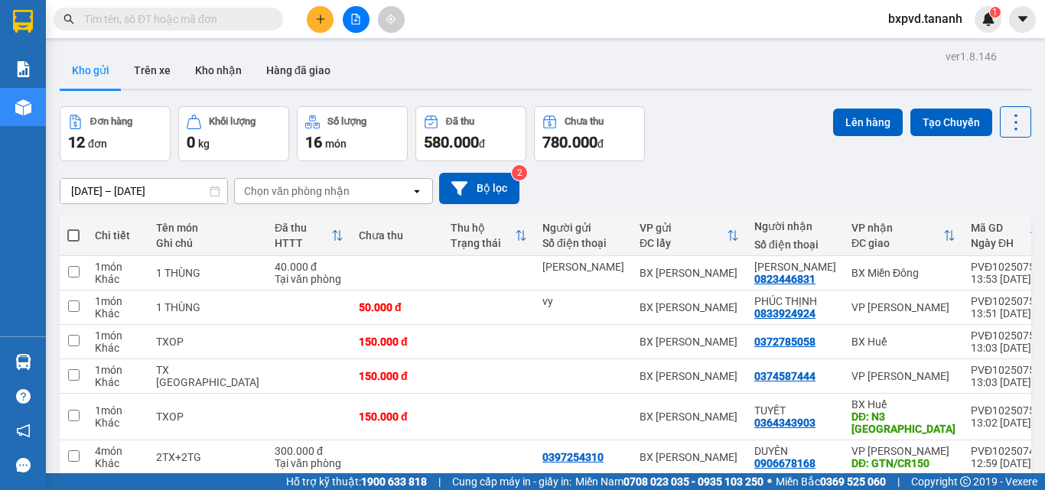
scroll to position [67, 0]
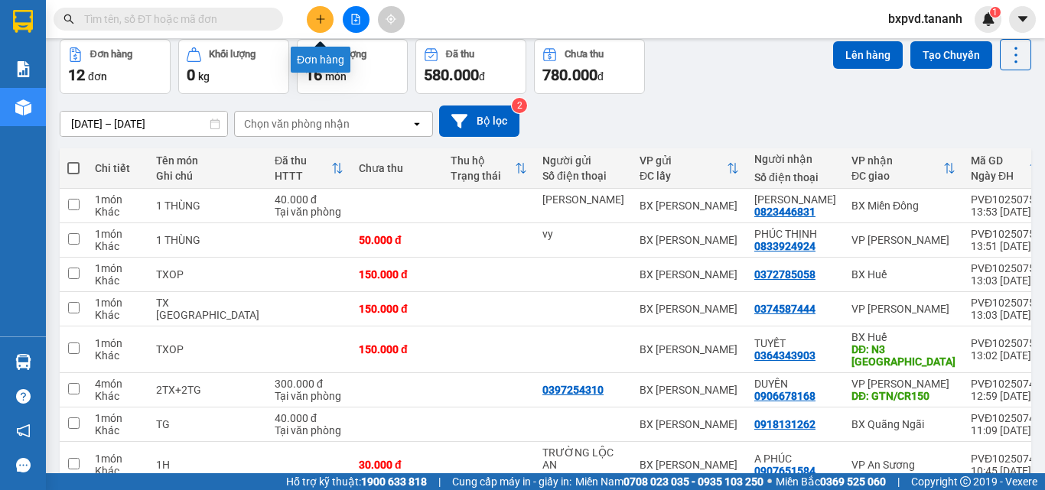
click at [324, 14] on icon "plus" at bounding box center [320, 19] width 11 height 11
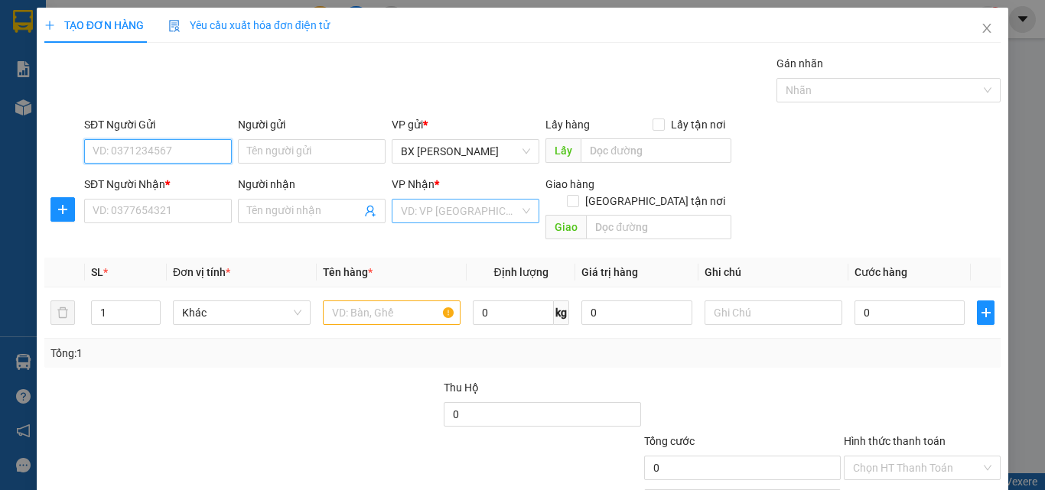
click at [520, 209] on div "VD: VP [GEOGRAPHIC_DATA]" at bounding box center [466, 211] width 148 height 24
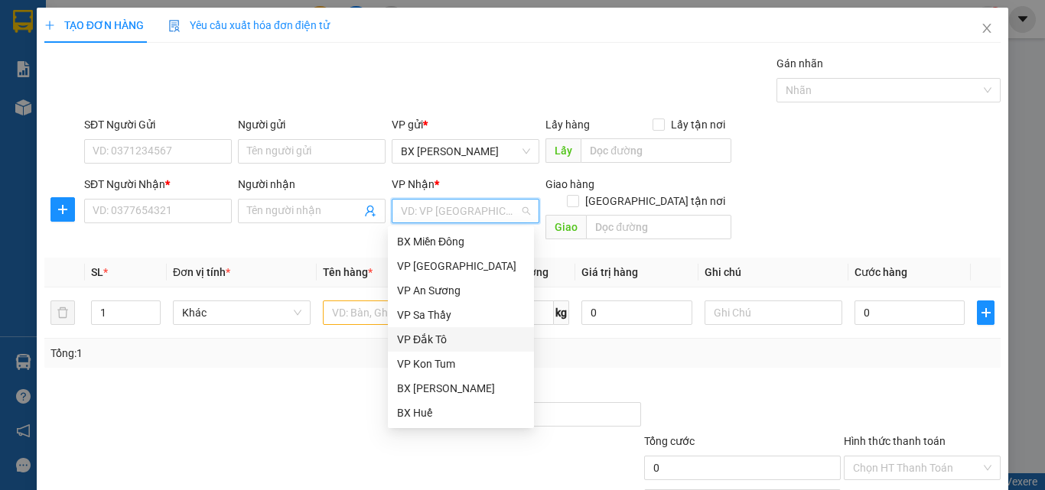
scroll to position [77, 0]
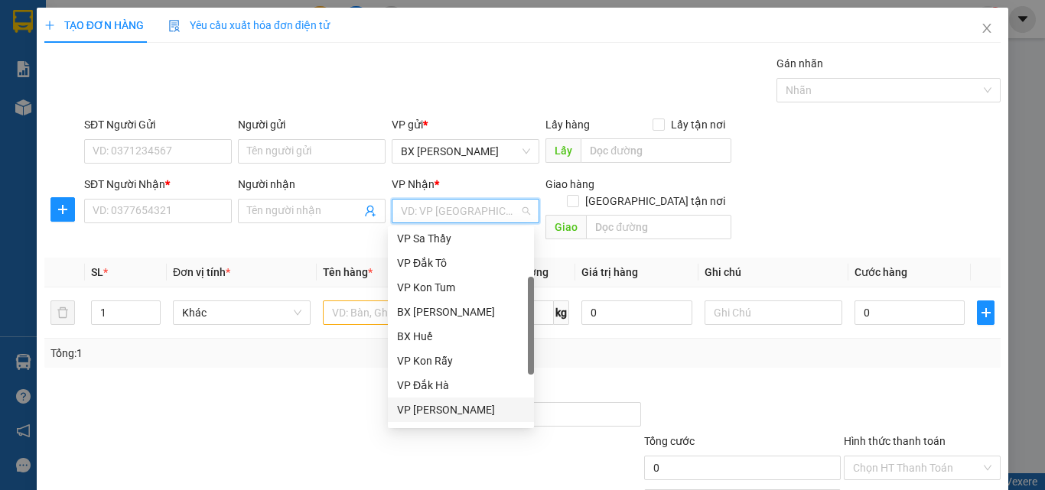
click at [449, 405] on div "VP [PERSON_NAME]" at bounding box center [461, 410] width 128 height 17
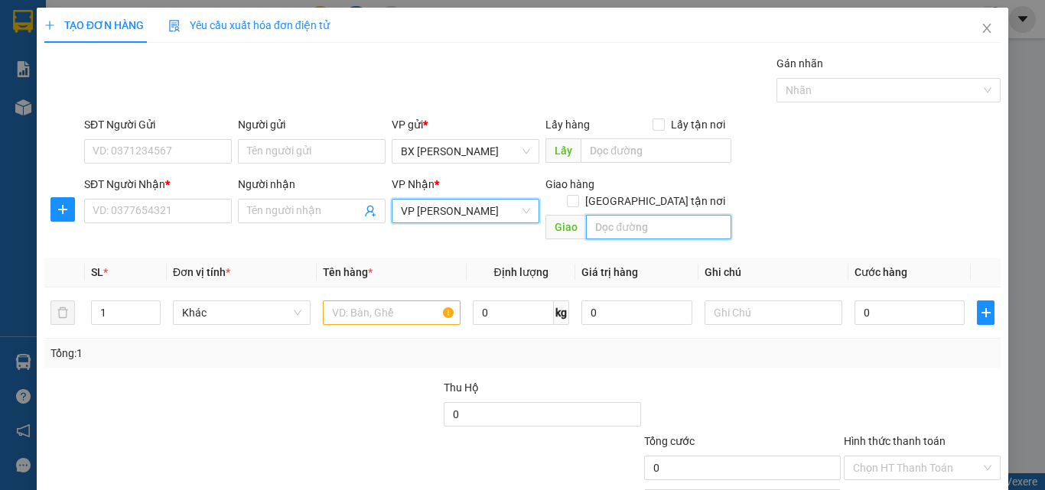
click at [607, 217] on input "text" at bounding box center [658, 227] width 145 height 24
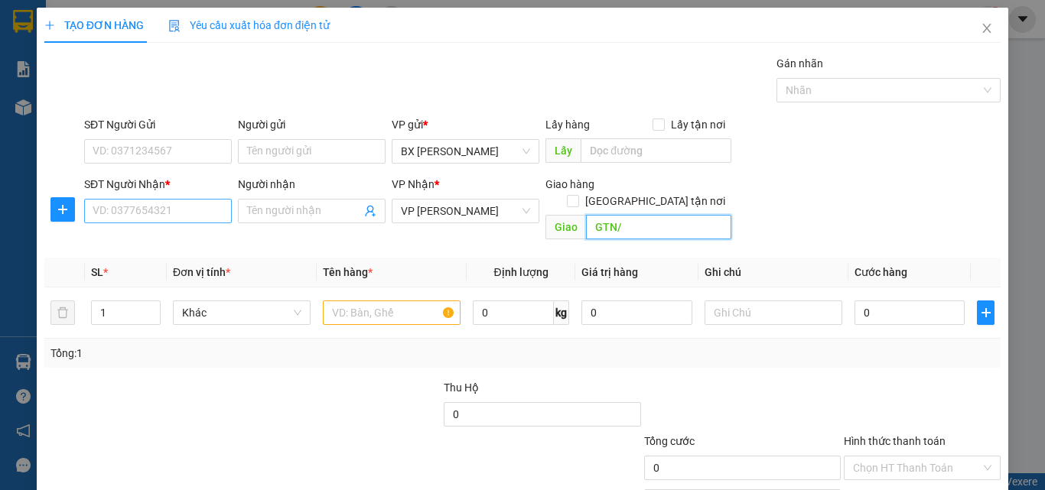
type input "GTN/"
click at [168, 207] on input "SĐT Người Nhận *" at bounding box center [158, 211] width 148 height 24
click at [262, 223] on div "Người nhận Tên người nhận" at bounding box center [312, 203] width 148 height 54
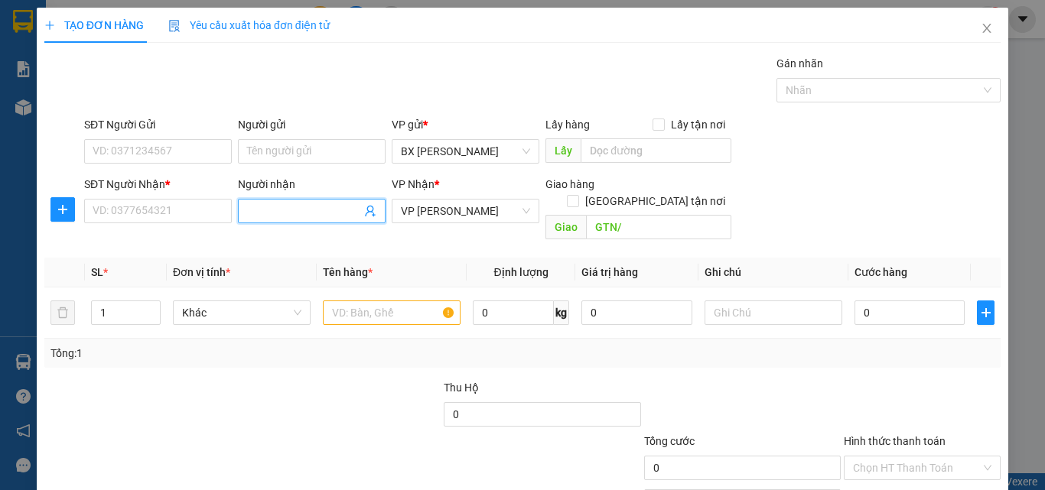
click at [265, 215] on input "Người nhận" at bounding box center [304, 211] width 114 height 17
type input "[PERSON_NAME]"
click at [191, 206] on input "SĐT Người Nhận *" at bounding box center [158, 211] width 148 height 24
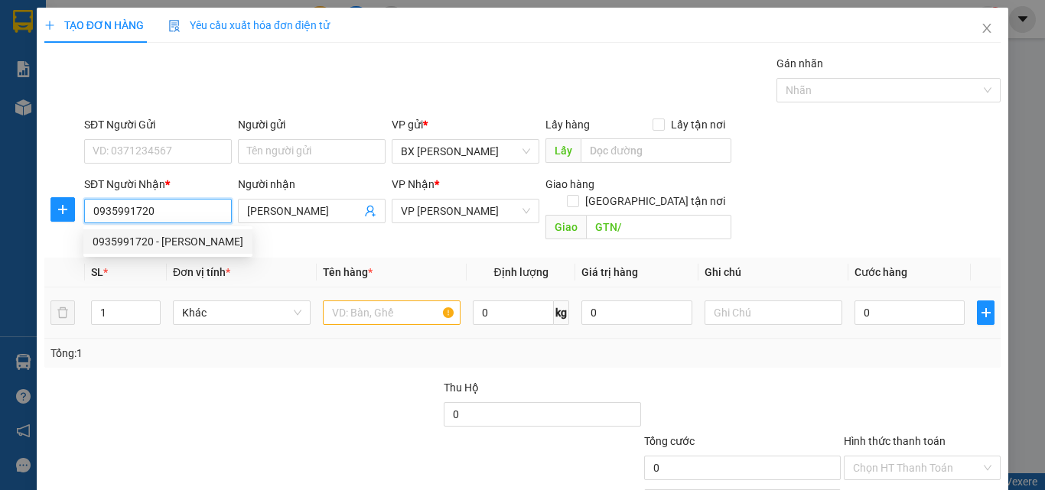
type input "0935991720"
click at [366, 301] on input "text" at bounding box center [392, 313] width 138 height 24
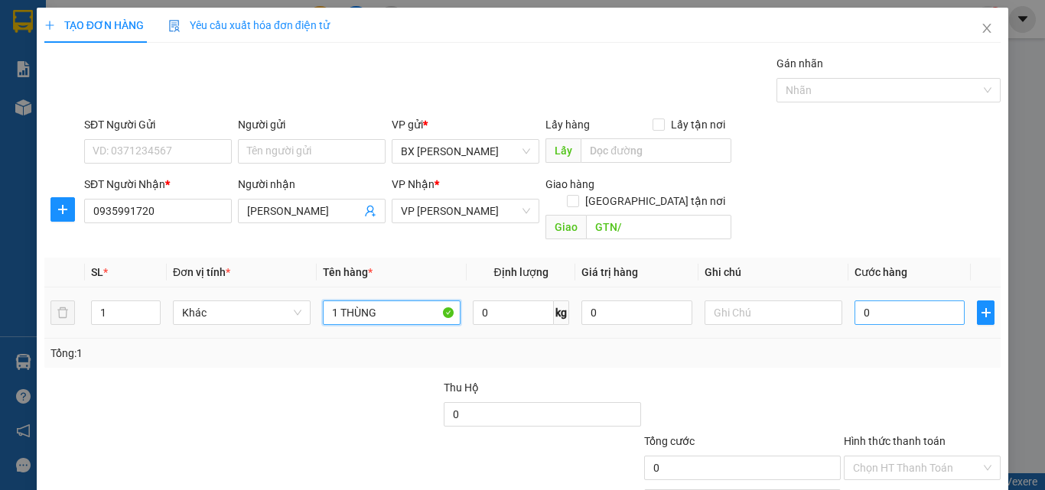
type input "1 THÙNG"
click at [878, 301] on input "0" at bounding box center [910, 313] width 110 height 24
type input "5"
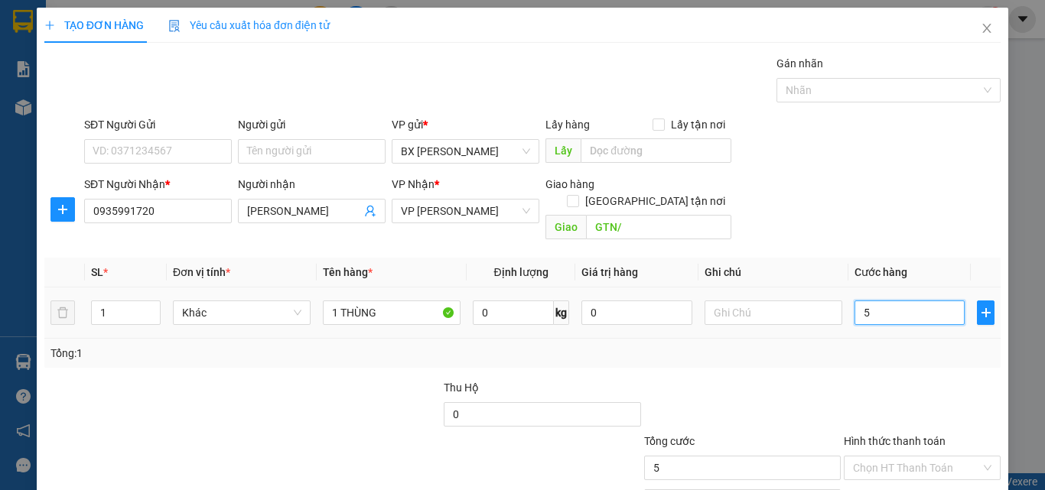
type input "50"
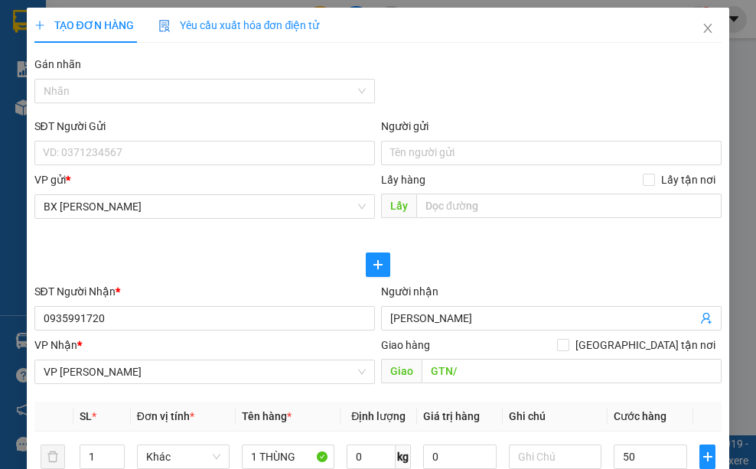
type input "50.000"
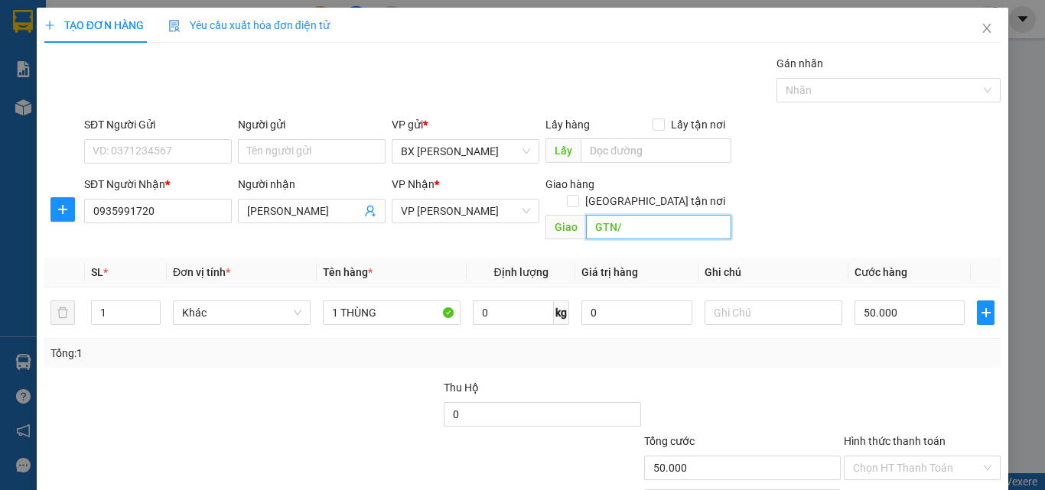
click at [656, 215] on input "GTN/" at bounding box center [658, 227] width 145 height 24
type input "GTN/CR60"
click at [881, 457] on input "Hình thức thanh toán" at bounding box center [917, 468] width 128 height 23
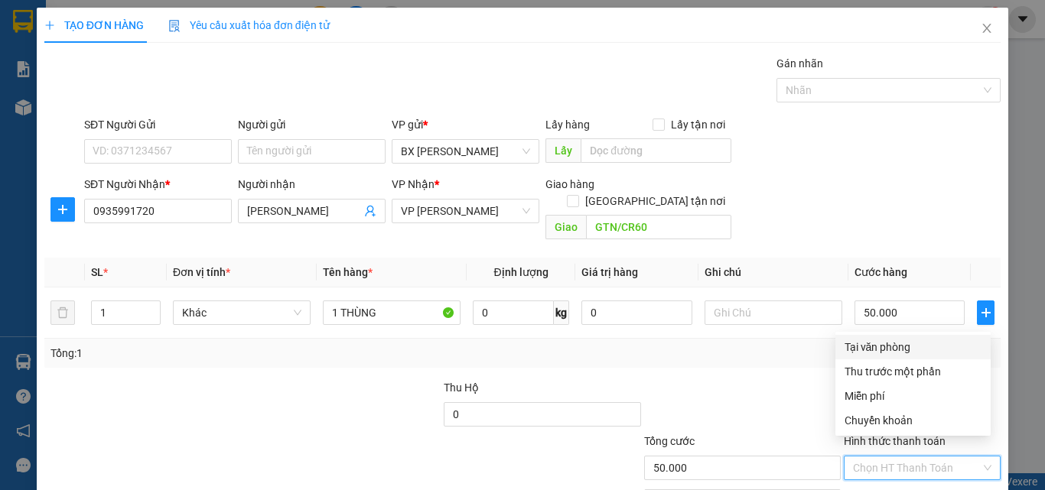
click at [891, 344] on div "Tại văn phòng" at bounding box center [913, 347] width 137 height 17
type input "0"
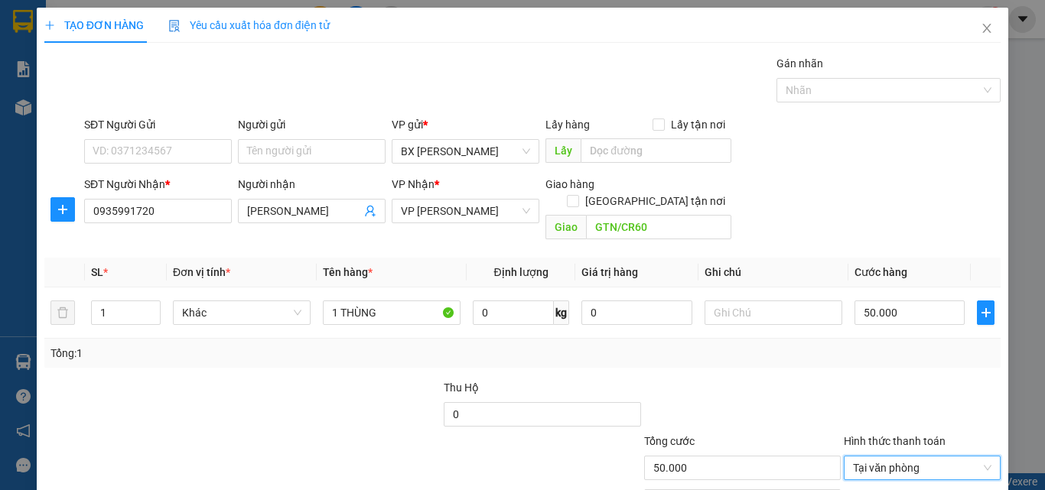
scroll to position [76, 0]
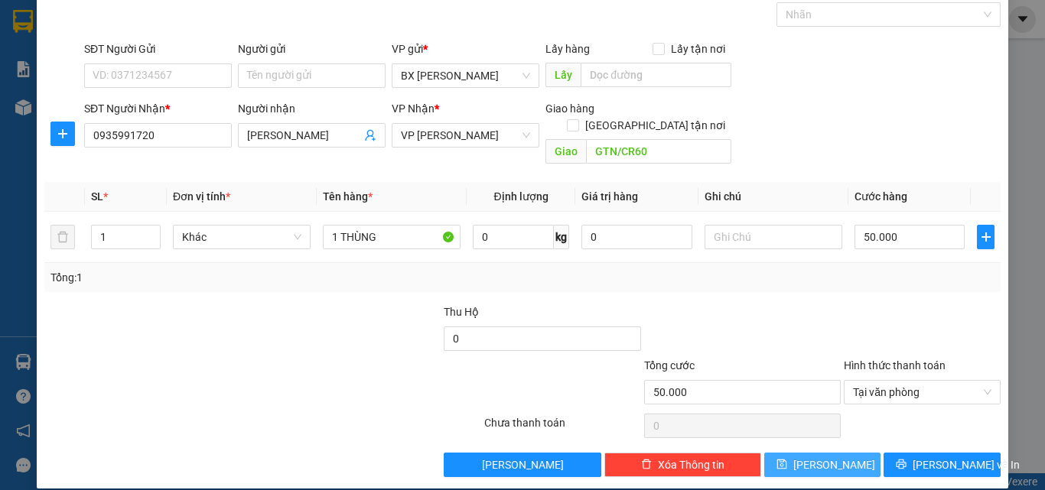
click at [808, 453] on button "[PERSON_NAME]" at bounding box center [822, 465] width 117 height 24
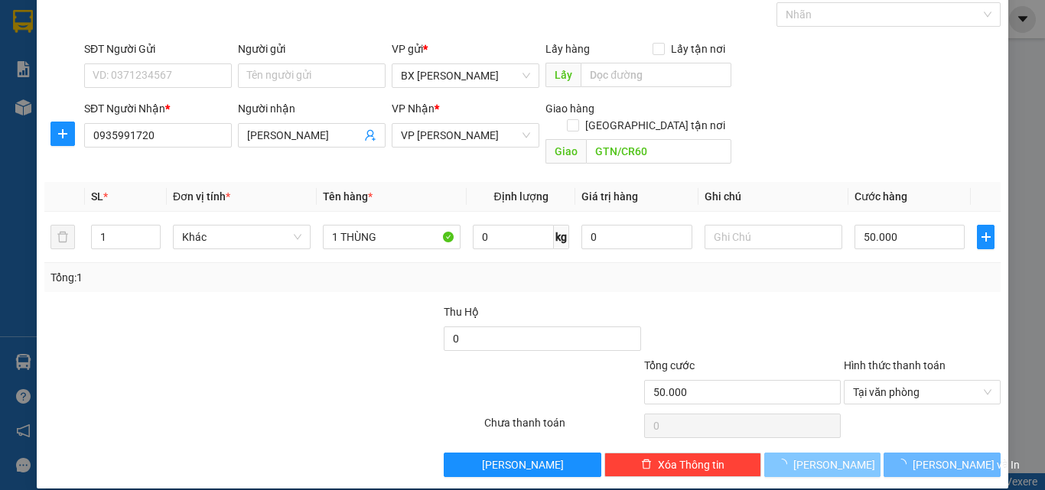
type input "0"
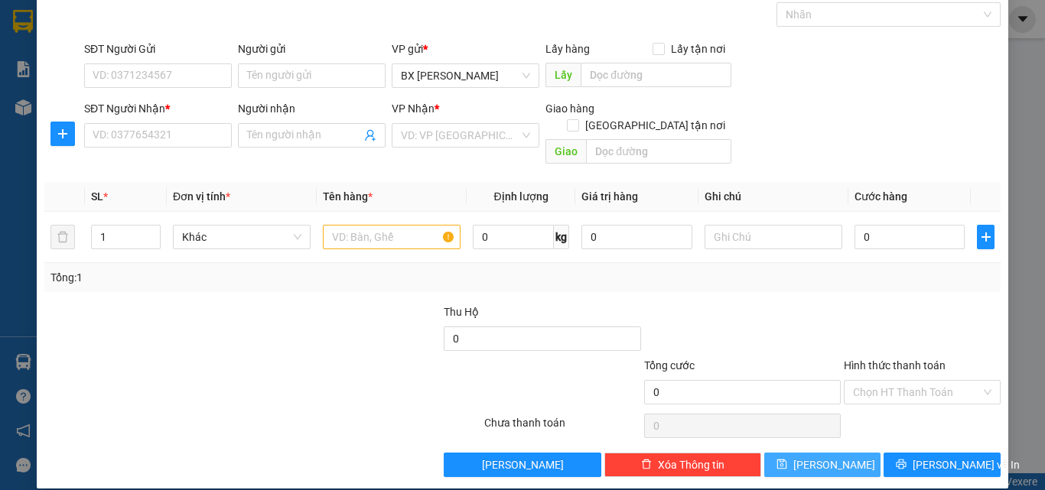
scroll to position [0, 0]
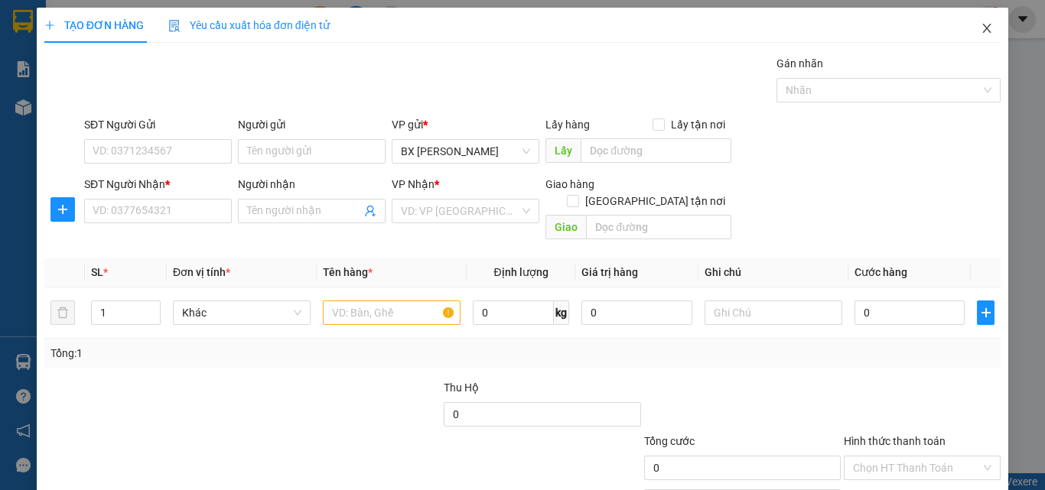
click at [983, 28] on icon "close" at bounding box center [987, 28] width 8 height 9
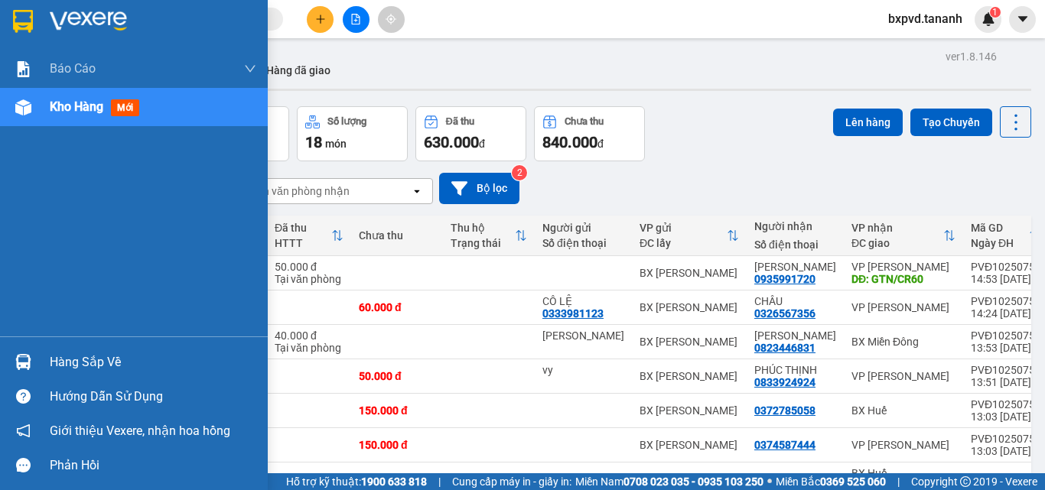
click at [24, 17] on img at bounding box center [23, 21] width 20 height 23
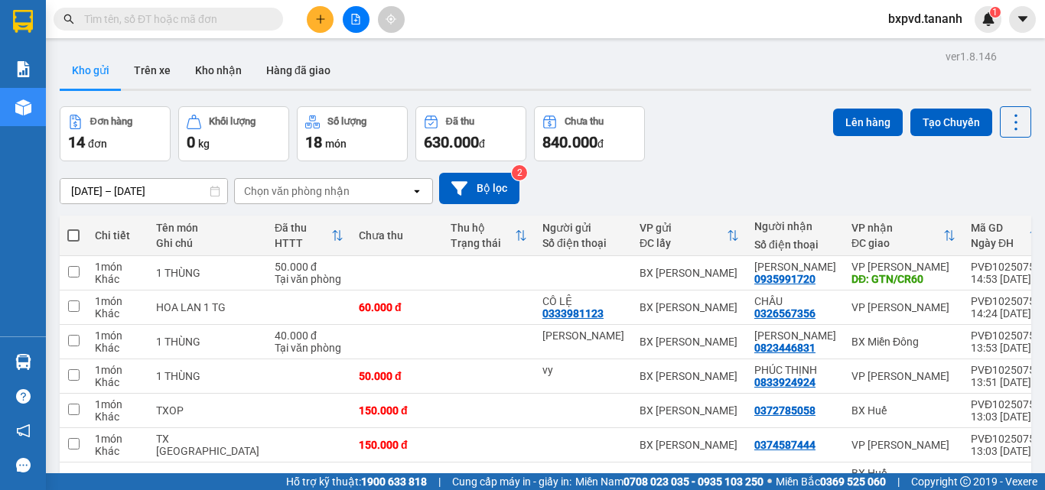
click at [357, 56] on div "Kho gửi Trên xe Kho nhận Hàng đã giao" at bounding box center [546, 72] width 972 height 41
click at [317, 21] on icon "plus" at bounding box center [320, 19] width 11 height 11
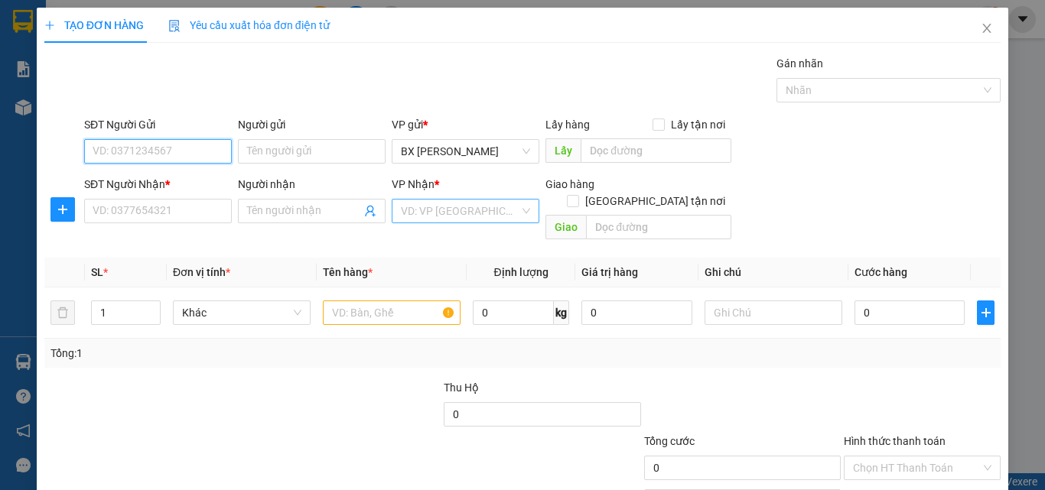
click at [516, 207] on div "VD: VP [GEOGRAPHIC_DATA]" at bounding box center [466, 211] width 148 height 24
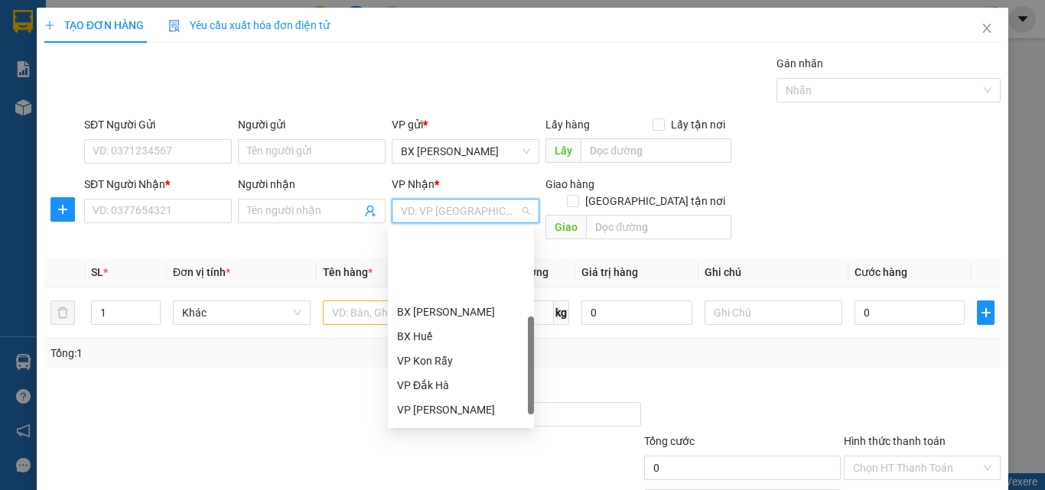
scroll to position [153, 0]
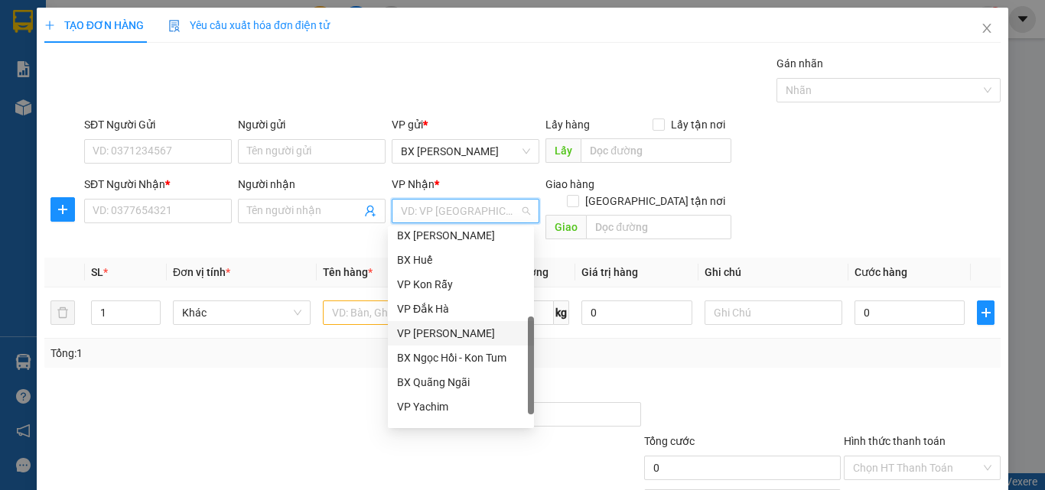
click at [473, 331] on div "VP [PERSON_NAME]" at bounding box center [461, 333] width 128 height 17
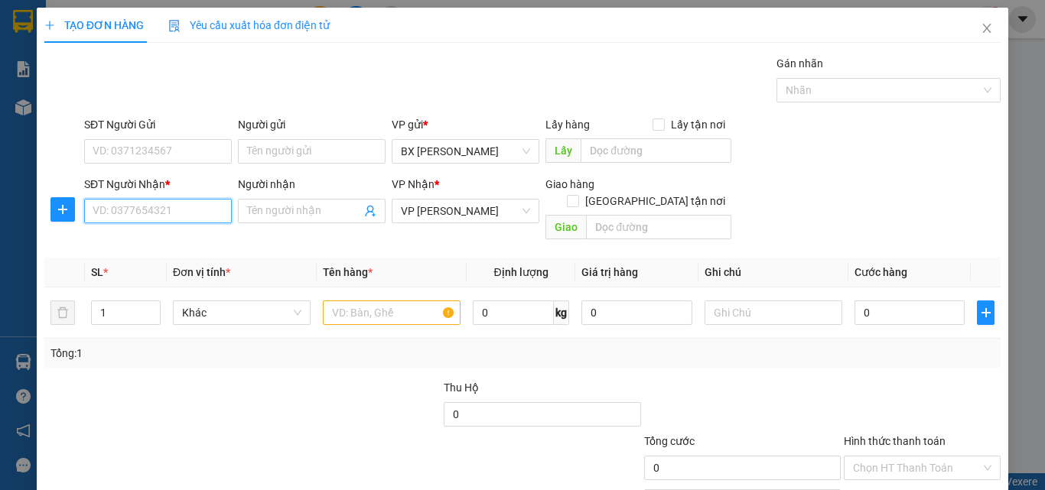
click at [190, 212] on input "SĐT Người Nhận *" at bounding box center [158, 211] width 148 height 24
type input "0907026684"
click at [318, 202] on span at bounding box center [312, 211] width 148 height 24
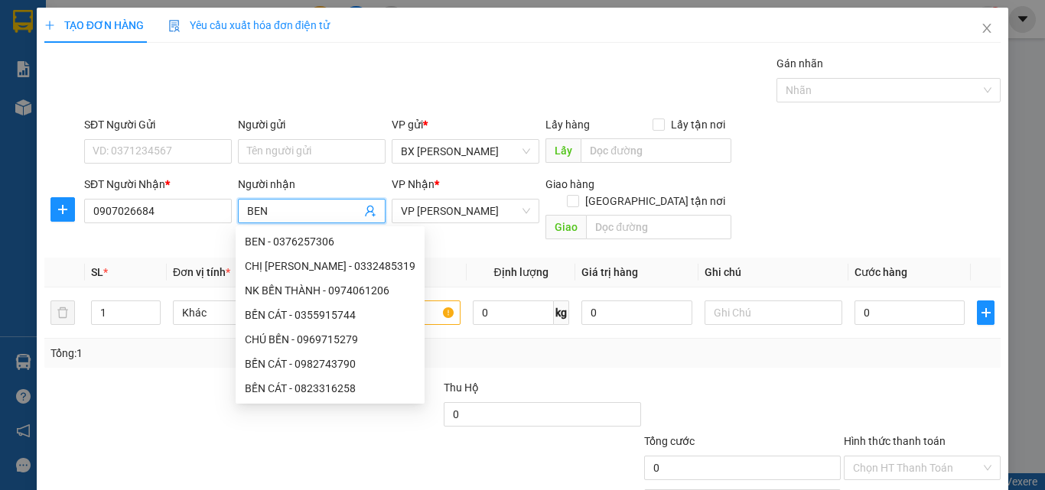
type input "BEN"
click at [464, 239] on div "Transit Pickup Surcharge Ids Transit Deliver Surcharge Ids Transit Deliver Surc…" at bounding box center [522, 304] width 956 height 498
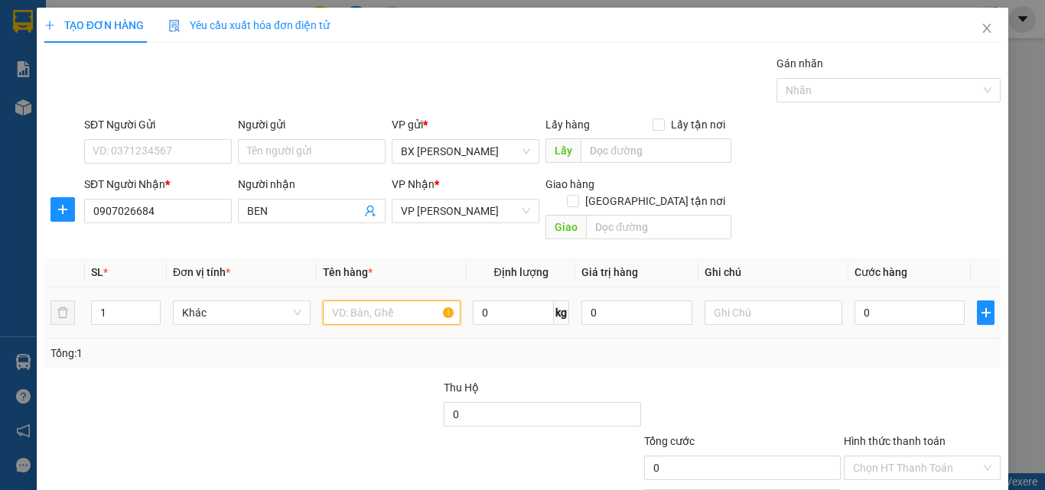
click at [397, 301] on input "text" at bounding box center [392, 313] width 138 height 24
type input "1 BỊCH"
click at [878, 304] on input "0" at bounding box center [910, 313] width 110 height 24
type input "3"
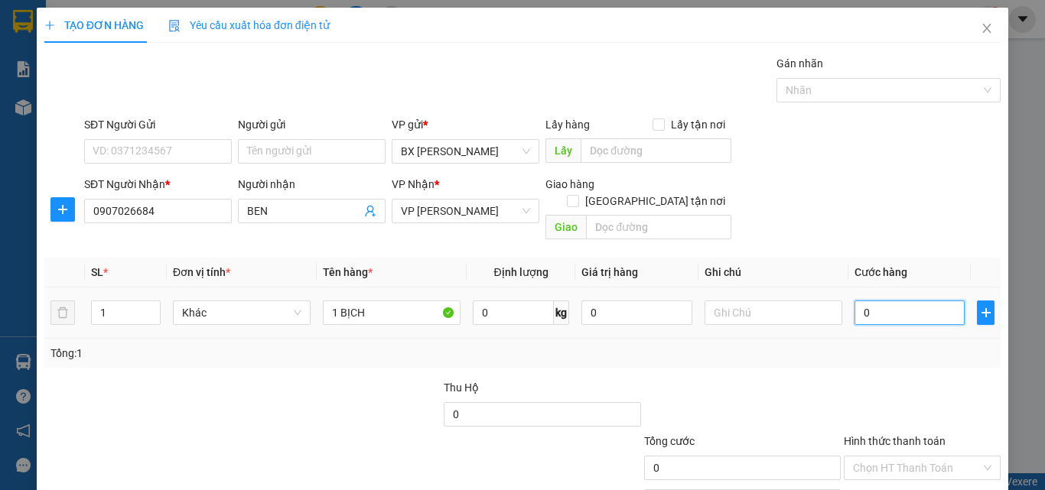
type input "3"
type input "30"
type input "30.000"
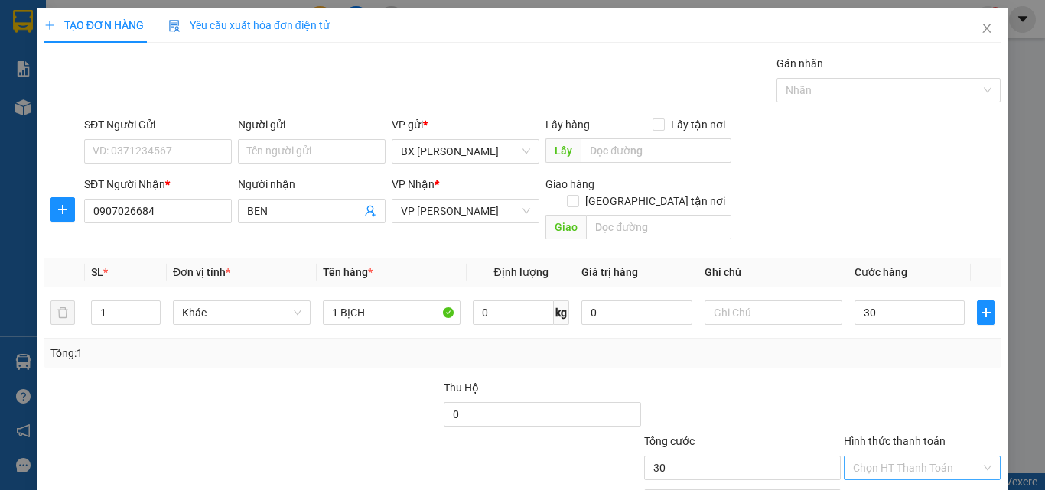
type input "30.000"
click at [895, 457] on input "Hình thức thanh toán" at bounding box center [917, 468] width 128 height 23
click at [725, 357] on div "Transit Pickup Surcharge Ids Transit Deliver Surcharge Ids Transit Deliver Surc…" at bounding box center [522, 304] width 956 height 498
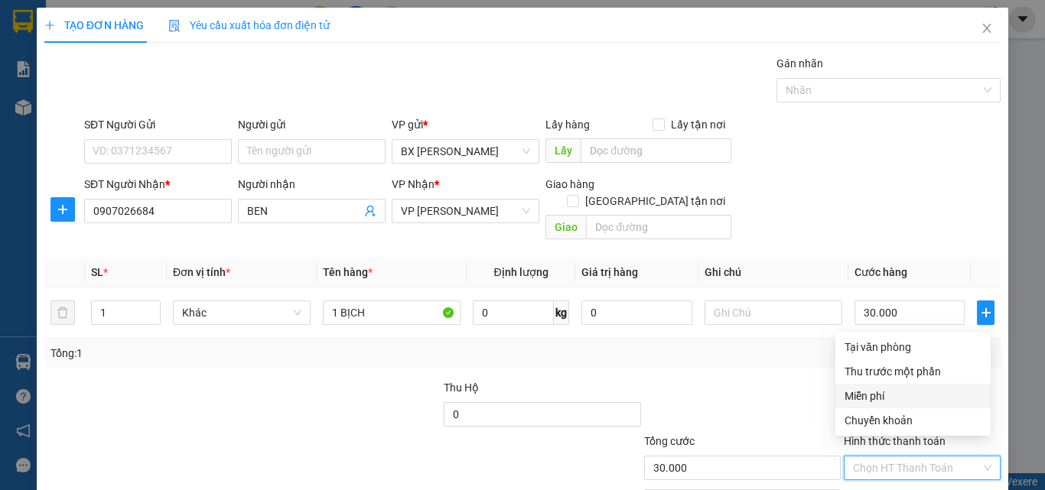
click at [867, 457] on input "Hình thức thanh toán" at bounding box center [917, 468] width 128 height 23
click at [878, 346] on div "Tại văn phòng" at bounding box center [913, 347] width 137 height 17
type input "0"
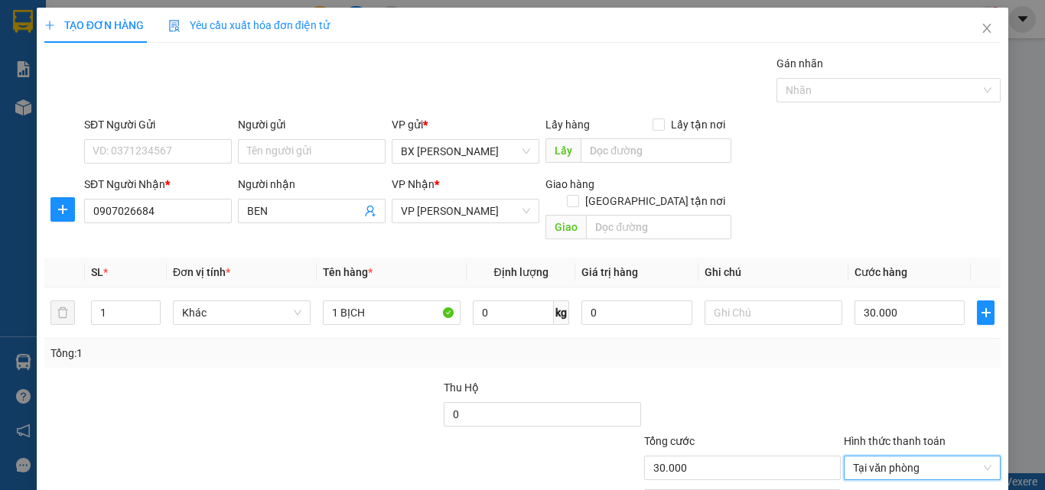
scroll to position [76, 0]
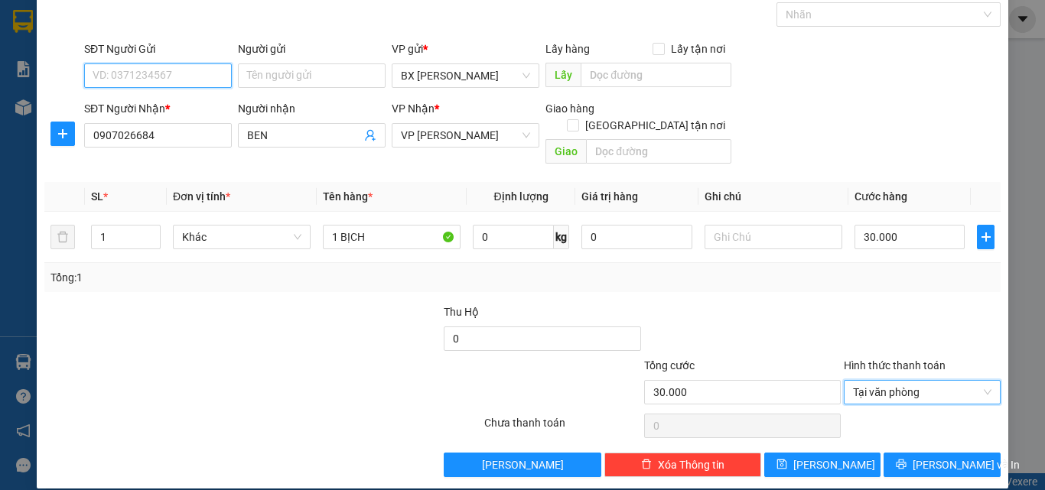
click at [173, 68] on input "SĐT Người Gửi" at bounding box center [158, 76] width 148 height 24
type input "0935108699"
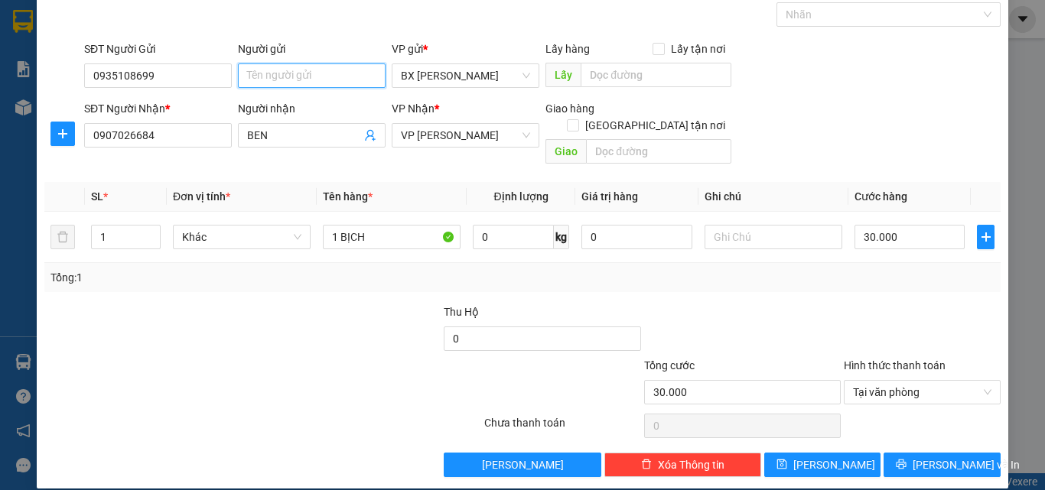
click at [289, 71] on input "Người gửi" at bounding box center [312, 76] width 148 height 24
type input "CHÚ HẢI"
click at [751, 273] on div "Tổng: 1" at bounding box center [522, 277] width 956 height 29
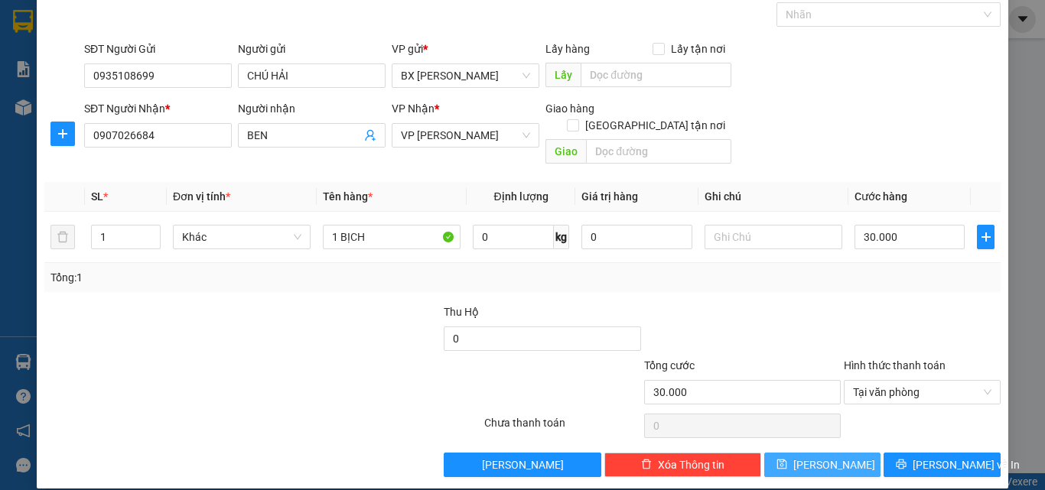
click at [819, 457] on span "[PERSON_NAME]" at bounding box center [834, 465] width 82 height 17
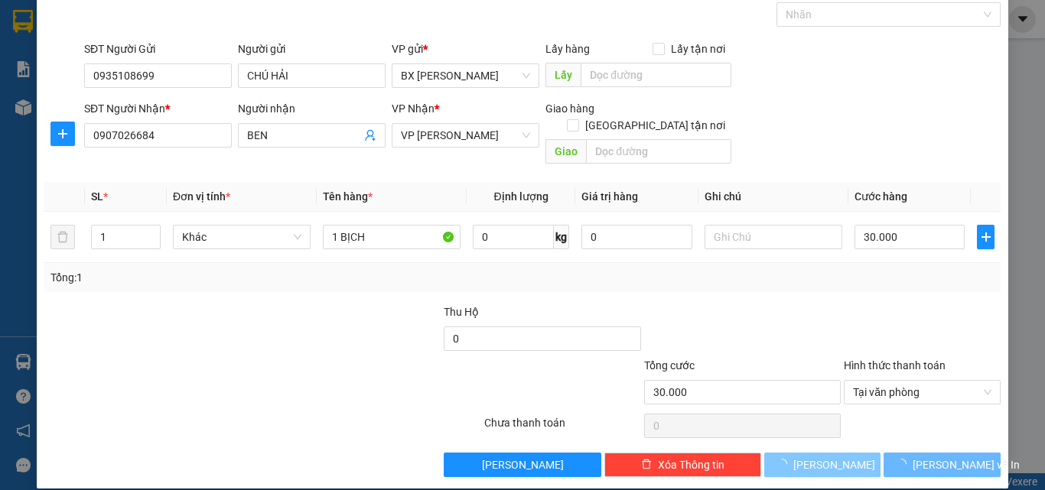
type input "0"
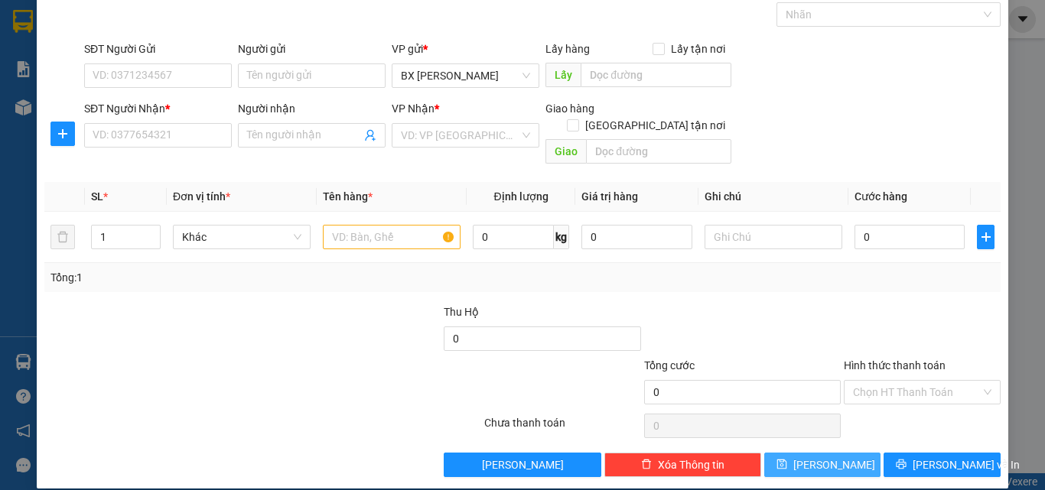
scroll to position [0, 0]
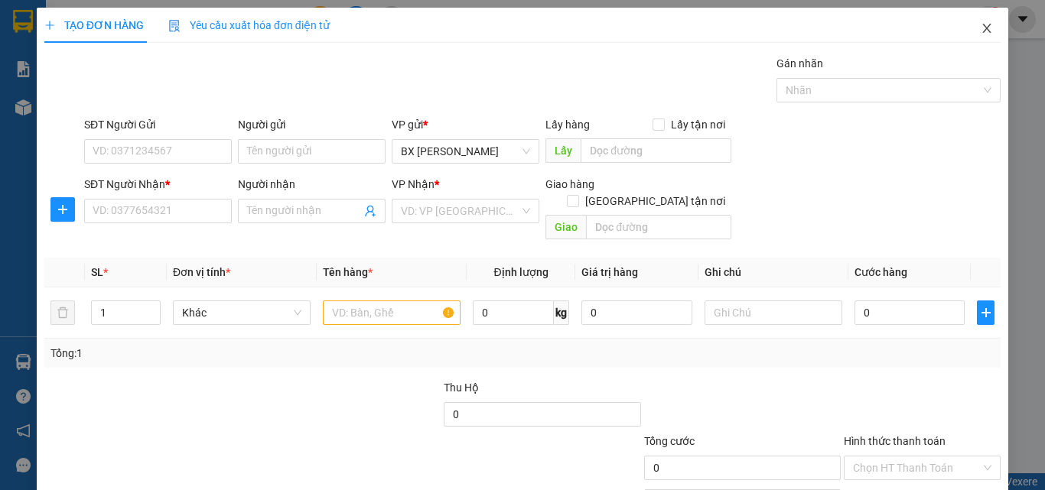
click at [981, 31] on icon "close" at bounding box center [987, 28] width 12 height 12
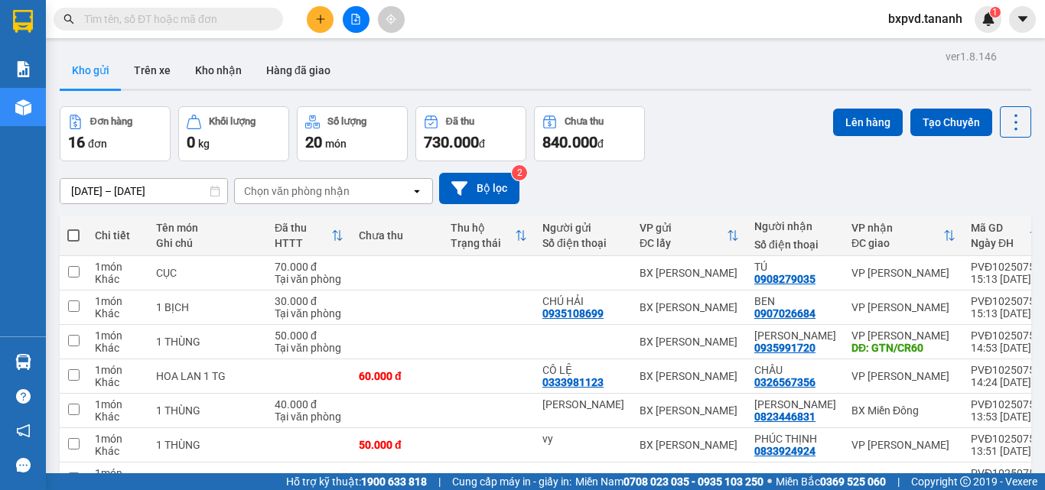
click at [725, 146] on div "Đơn hàng 16 đơn Khối lượng 0 kg Số lượng 20 món Đã thu 730.000 đ Chưa thu 840.0…" at bounding box center [546, 133] width 972 height 55
click at [747, 254] on th "Người nhận Số điện thoại" at bounding box center [795, 236] width 97 height 41
drag, startPoint x: 756, startPoint y: 170, endPoint x: 740, endPoint y: 156, distance: 21.2
click at [742, 163] on div "[DATE] – [DATE] Press the down arrow key to interact with the calendar and sele…" at bounding box center [546, 188] width 972 height 54
click at [232, 18] on input "text" at bounding box center [174, 19] width 181 height 17
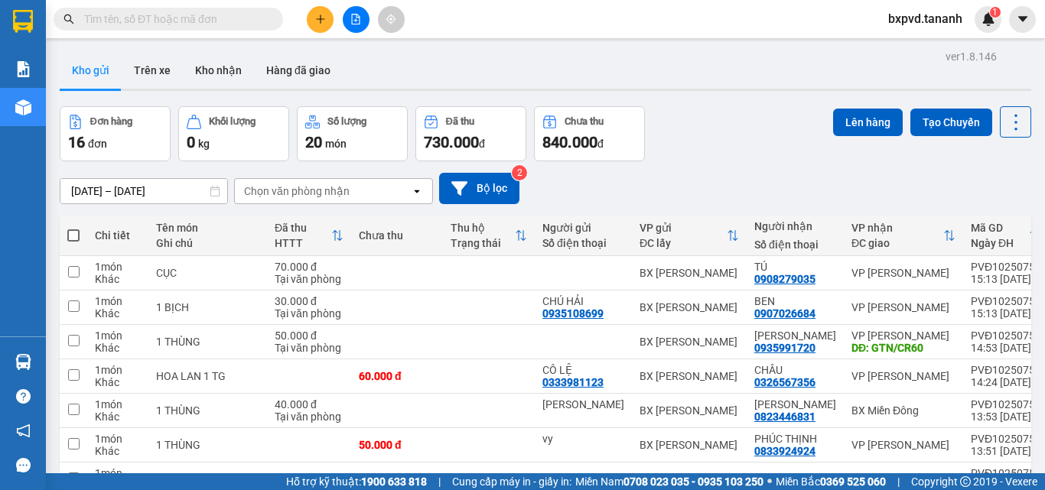
paste input "093 8195588"
type input "093 8195588"
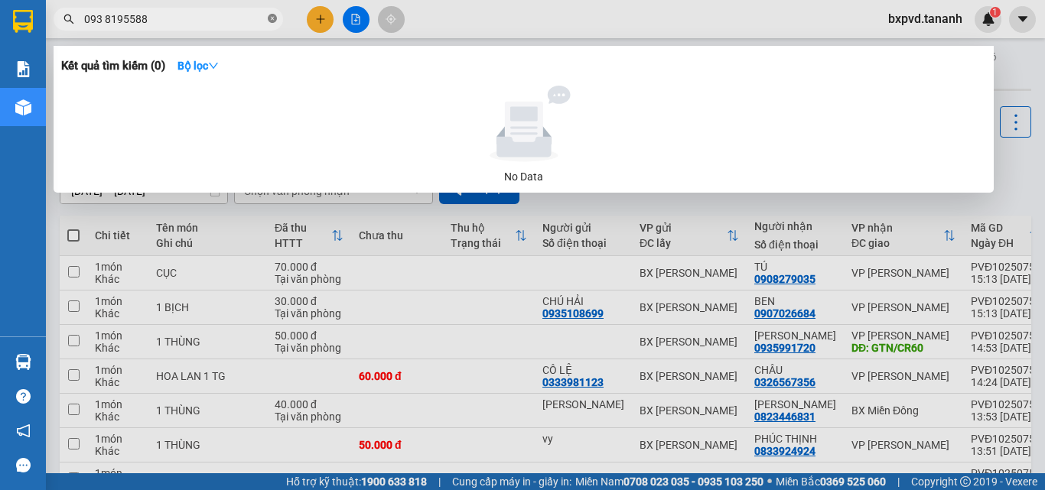
click at [270, 18] on icon "close-circle" at bounding box center [272, 18] width 9 height 9
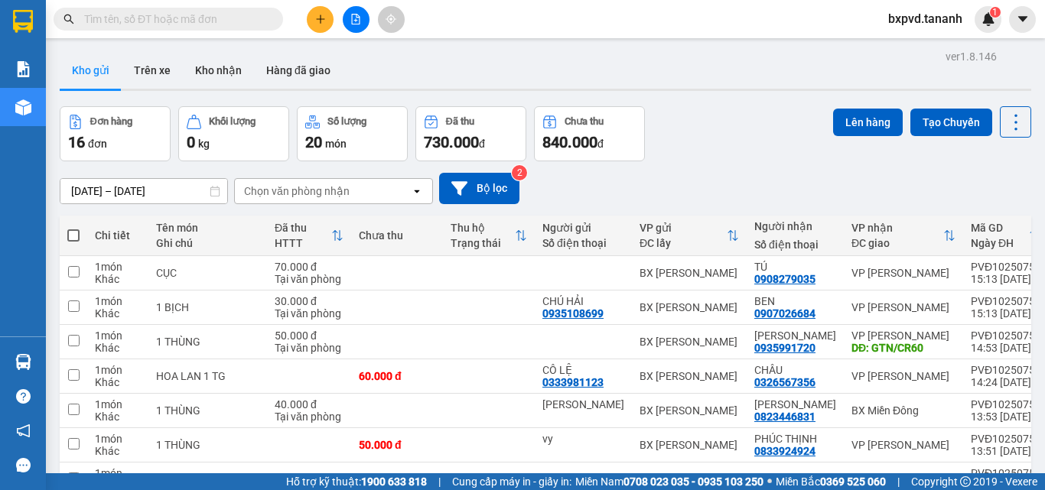
click at [953, 461] on tr "1 món Khác 1 THÙNG 50.000 đ vy BX [PERSON_NAME] 0833924924 VP [PERSON_NAME] PVĐ…" at bounding box center [596, 445] width 1073 height 34
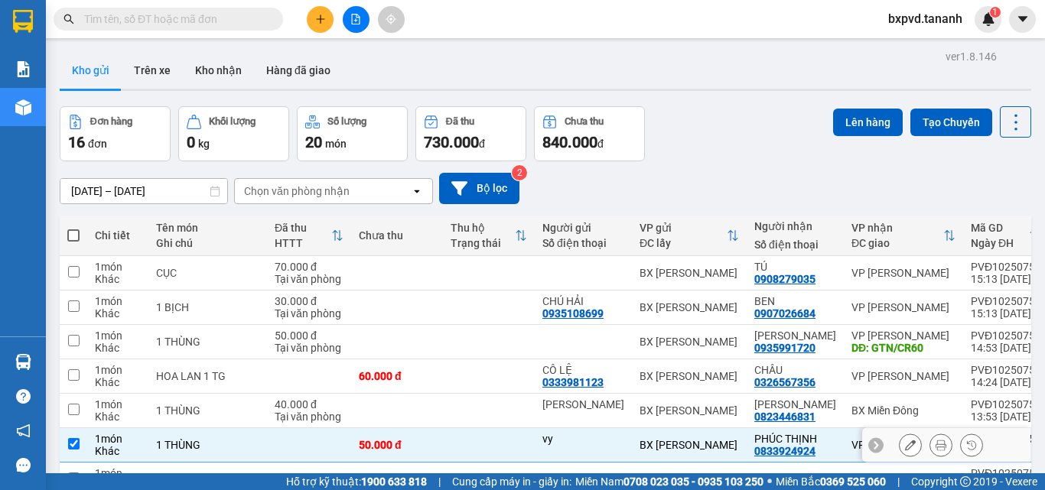
checkbox input "true"
click at [179, 10] on span at bounding box center [169, 19] width 230 height 23
click at [176, 15] on input "text" at bounding box center [174, 19] width 181 height 17
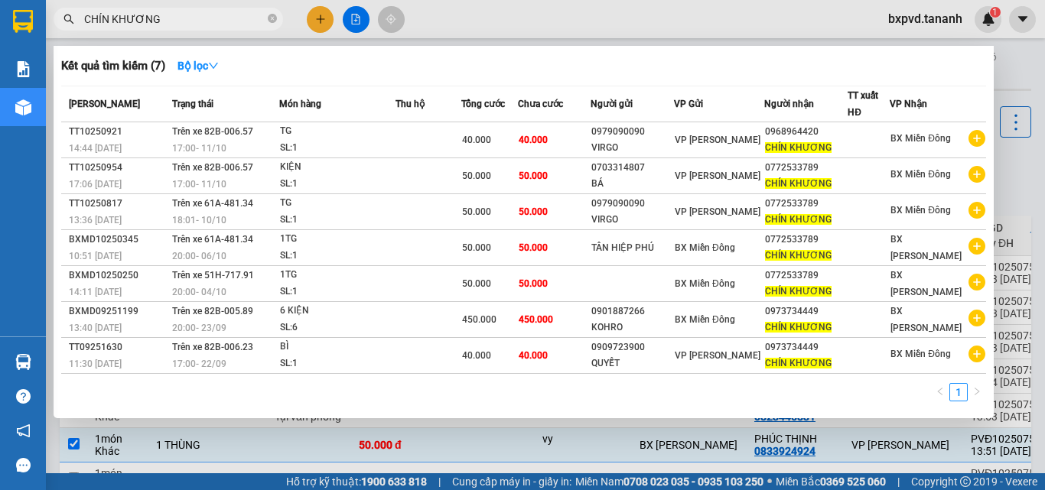
type input "CHÍN KHƯƠNG"
click at [320, 25] on div at bounding box center [522, 245] width 1045 height 490
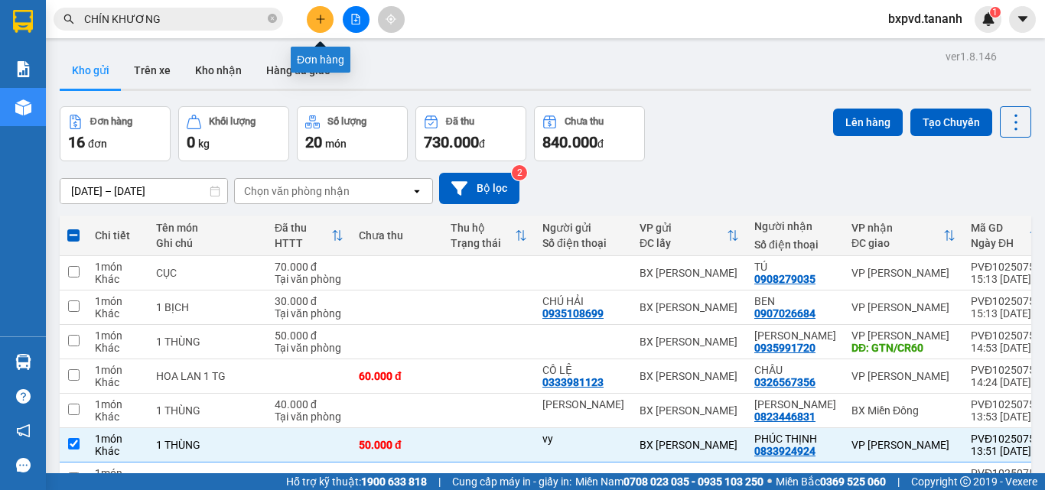
click at [323, 16] on icon "plus" at bounding box center [320, 19] width 11 height 11
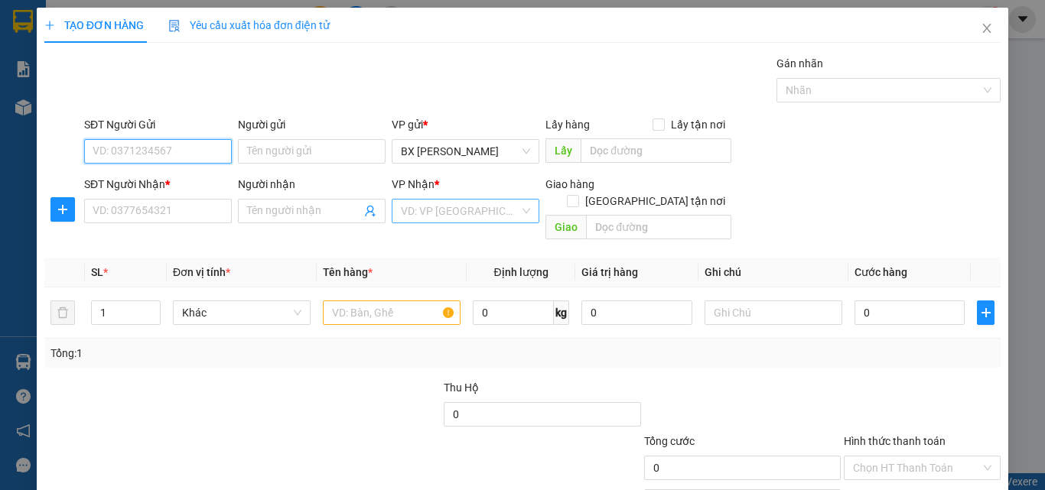
click at [526, 211] on div "VD: VP [GEOGRAPHIC_DATA]" at bounding box center [466, 211] width 148 height 24
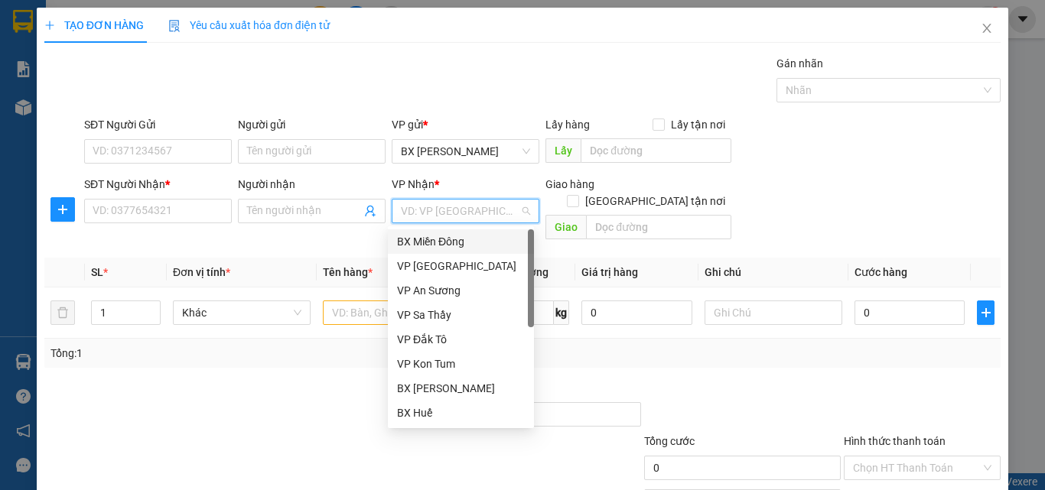
click at [497, 239] on div "BX Miền Đông" at bounding box center [461, 241] width 128 height 17
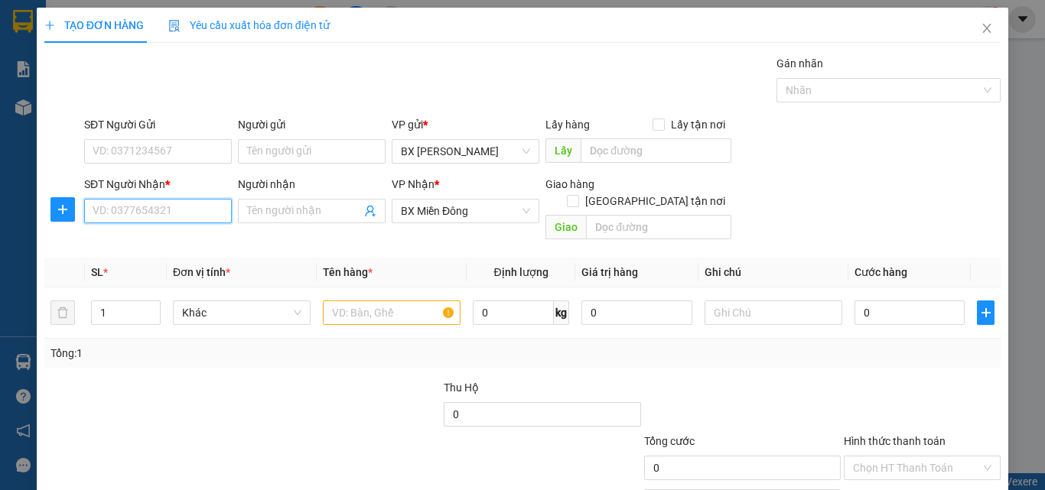
click at [194, 214] on input "SĐT Người Nhận *" at bounding box center [158, 211] width 148 height 24
type input "0944440979"
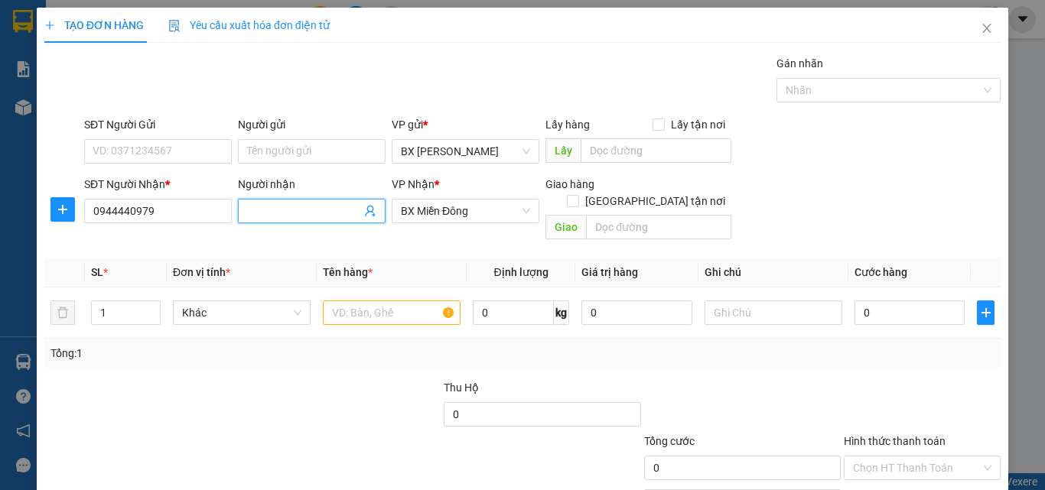
click at [306, 215] on input "Người nhận" at bounding box center [304, 211] width 114 height 17
type input "[PERSON_NAME]"
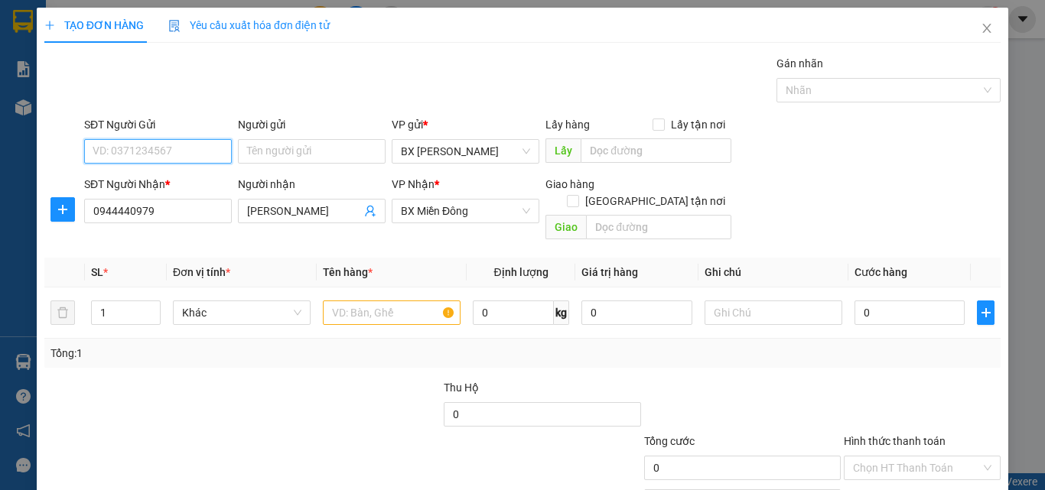
click at [205, 160] on input "SĐT Người Gửi" at bounding box center [158, 151] width 148 height 24
type input "0979709259"
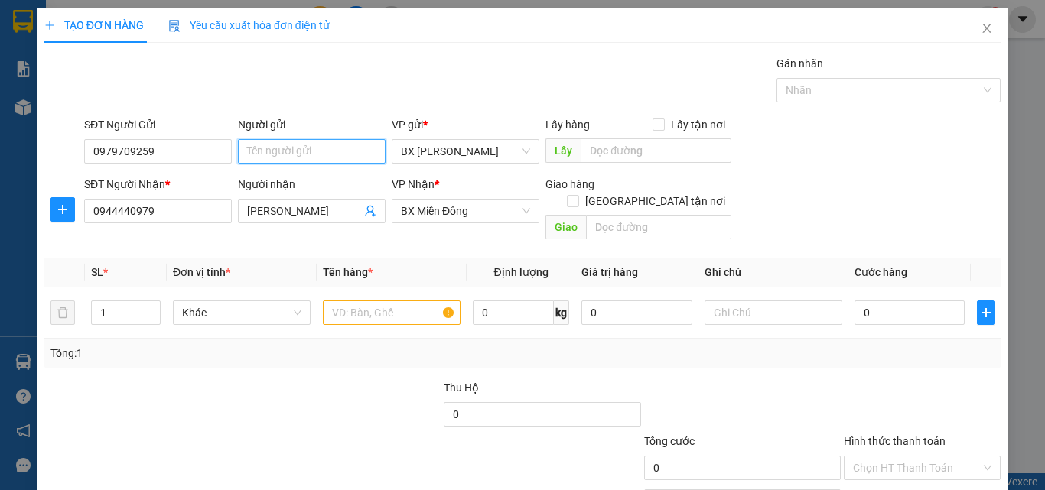
click at [291, 153] on input "Người gửi" at bounding box center [312, 151] width 148 height 24
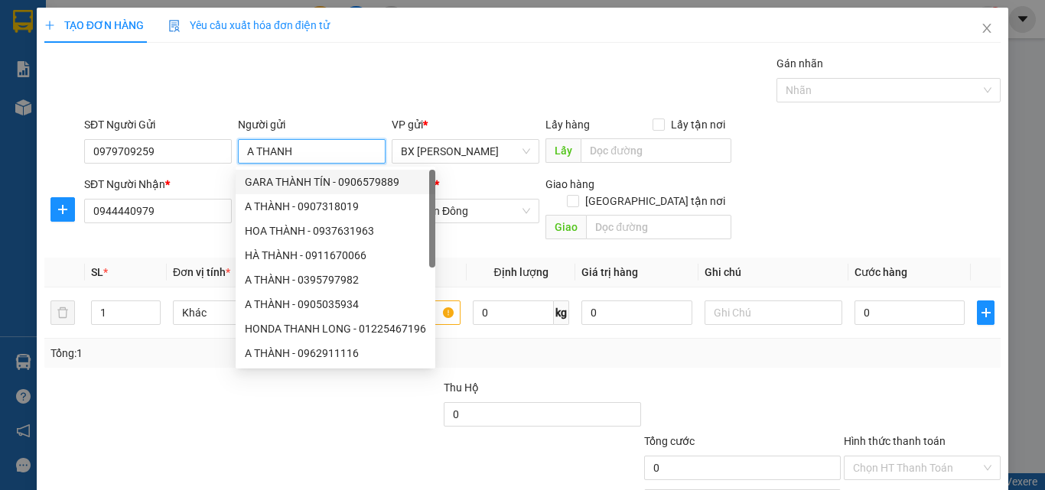
type input "A THANH"
click at [813, 169] on div "SĐT Người Gửi 0979709259 Người gửi A THANH VP gửi * BX [PERSON_NAME] Lấy hàng L…" at bounding box center [542, 143] width 923 height 54
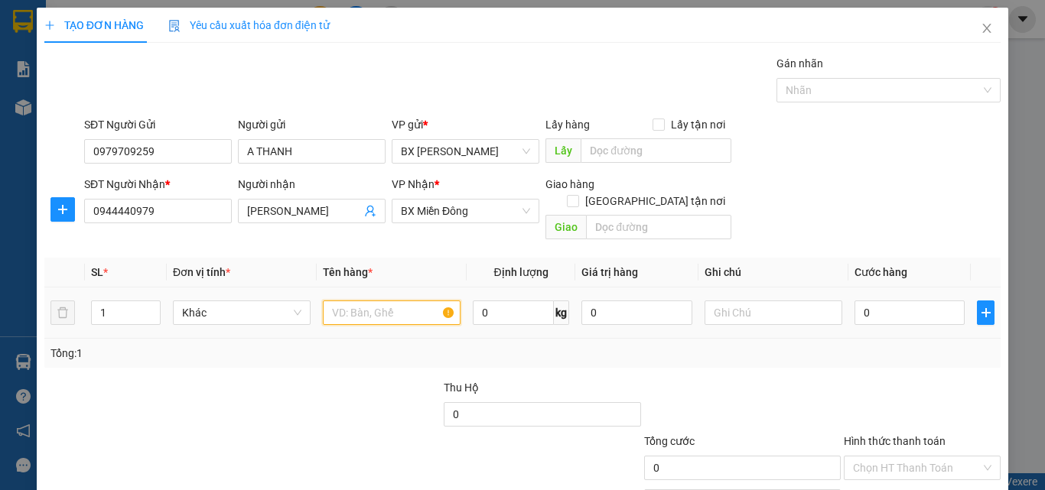
click at [353, 301] on input "text" at bounding box center [392, 313] width 138 height 24
type input "1 TX"
click at [857, 301] on input "0" at bounding box center [910, 313] width 110 height 24
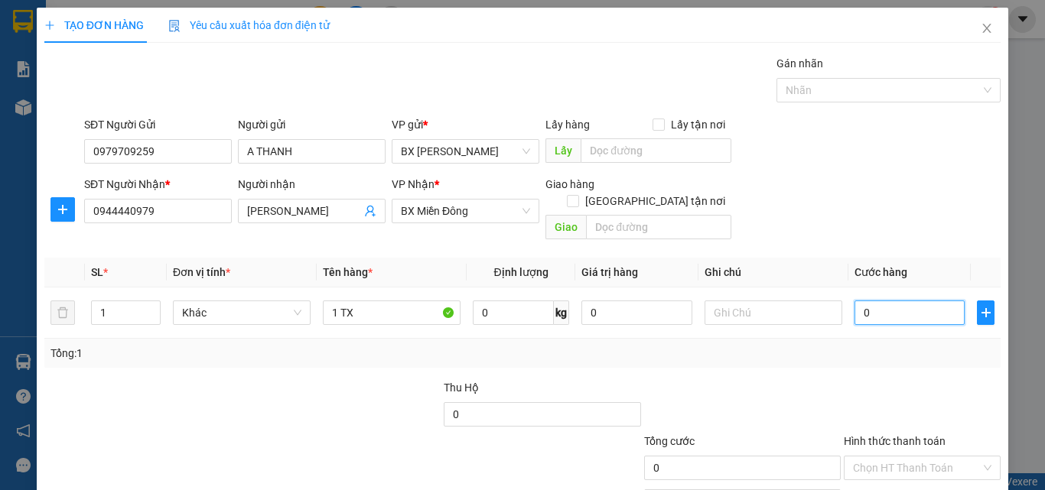
scroll to position [76, 0]
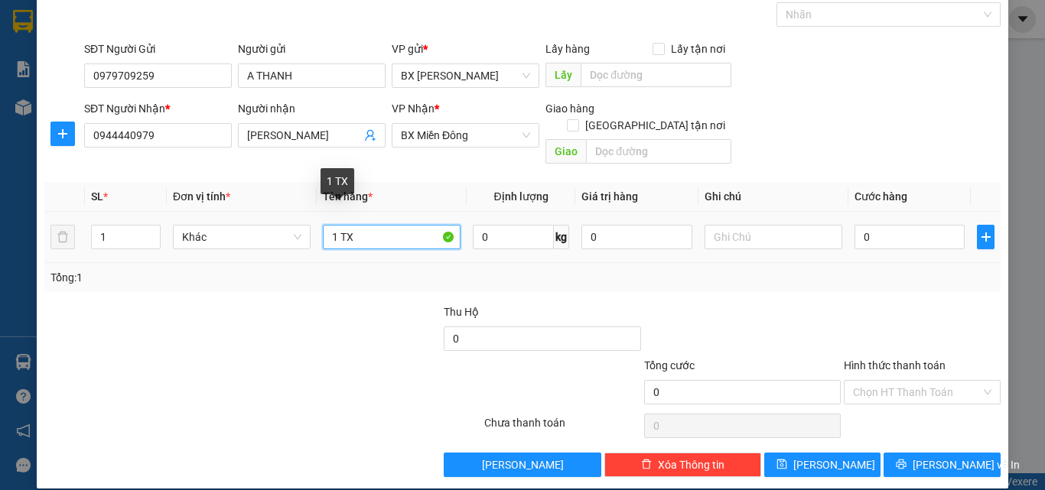
click at [383, 225] on input "1 TX" at bounding box center [392, 237] width 138 height 24
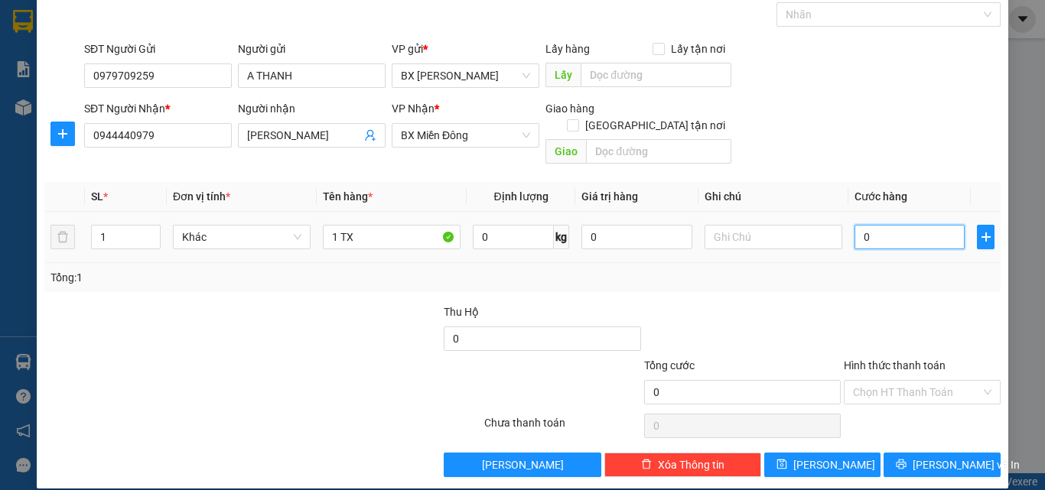
click at [885, 225] on input "0" at bounding box center [910, 237] width 110 height 24
type input "1"
type input "10"
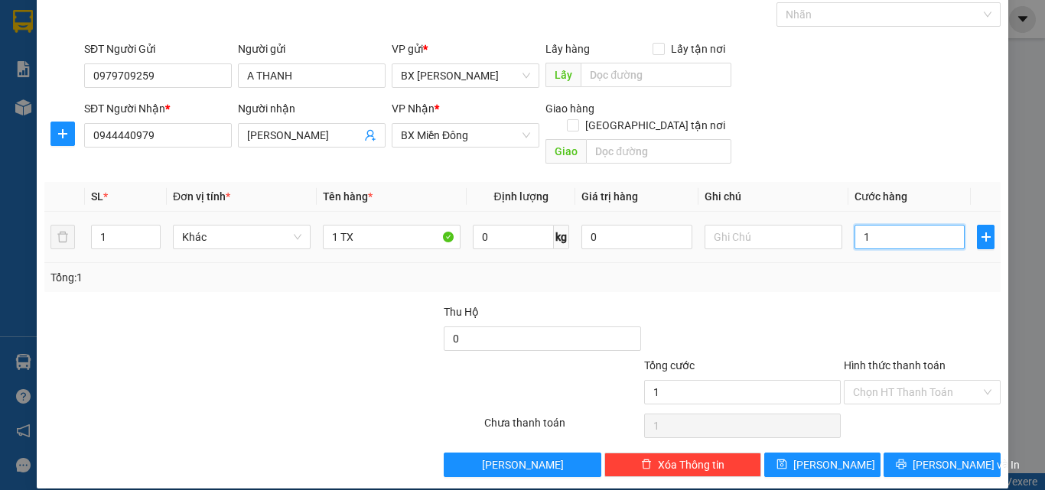
type input "10"
type input "100"
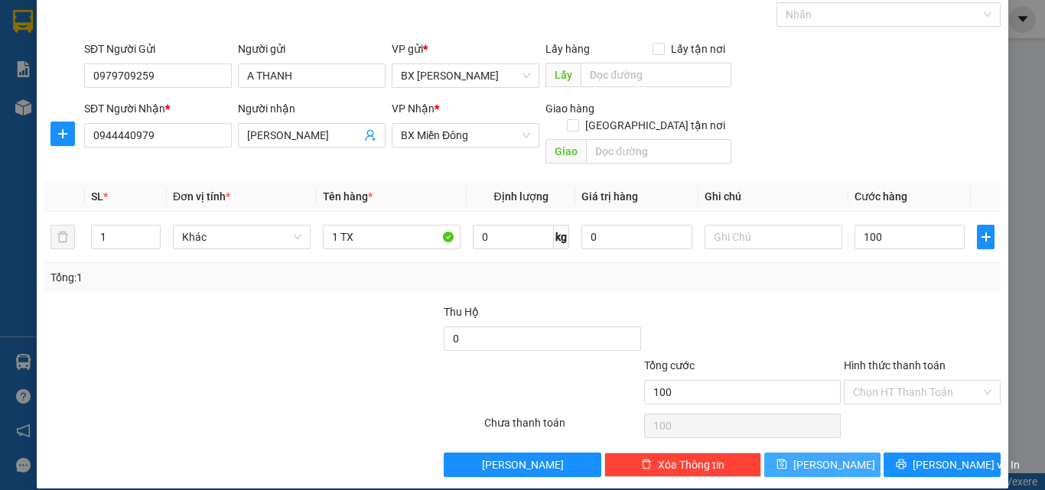
type input "100.000"
click at [814, 457] on span "[PERSON_NAME]" at bounding box center [834, 465] width 82 height 17
type input "0"
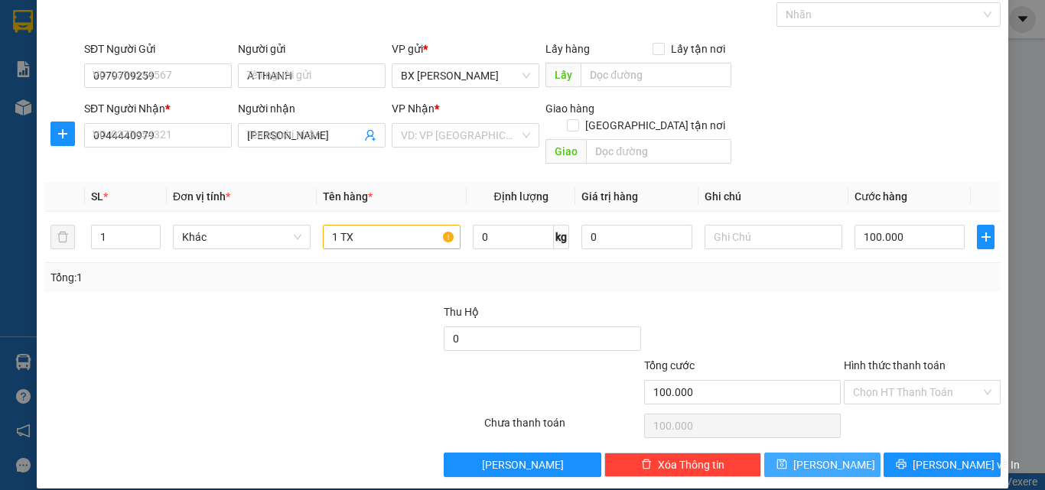
type input "0"
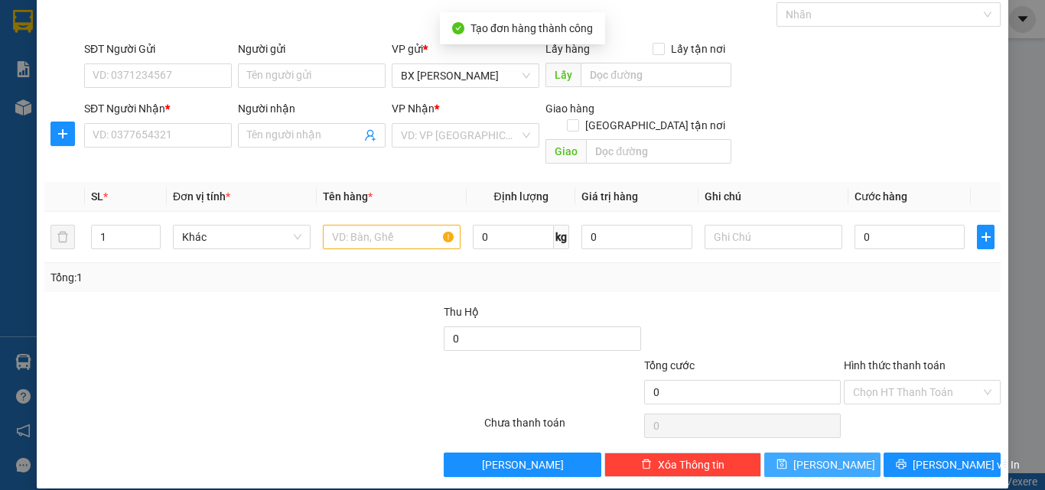
scroll to position [0, 0]
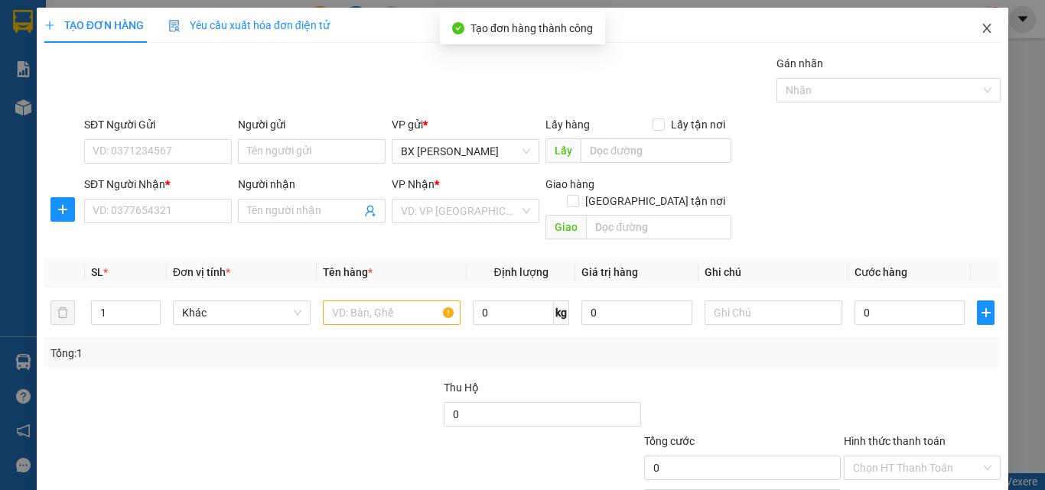
click at [981, 23] on icon "close" at bounding box center [987, 28] width 12 height 12
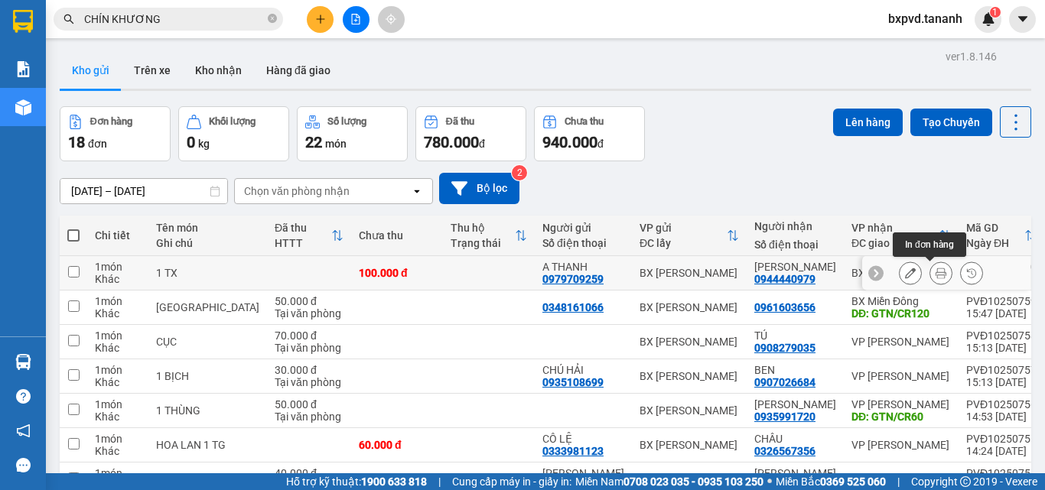
click at [936, 270] on icon at bounding box center [941, 273] width 11 height 11
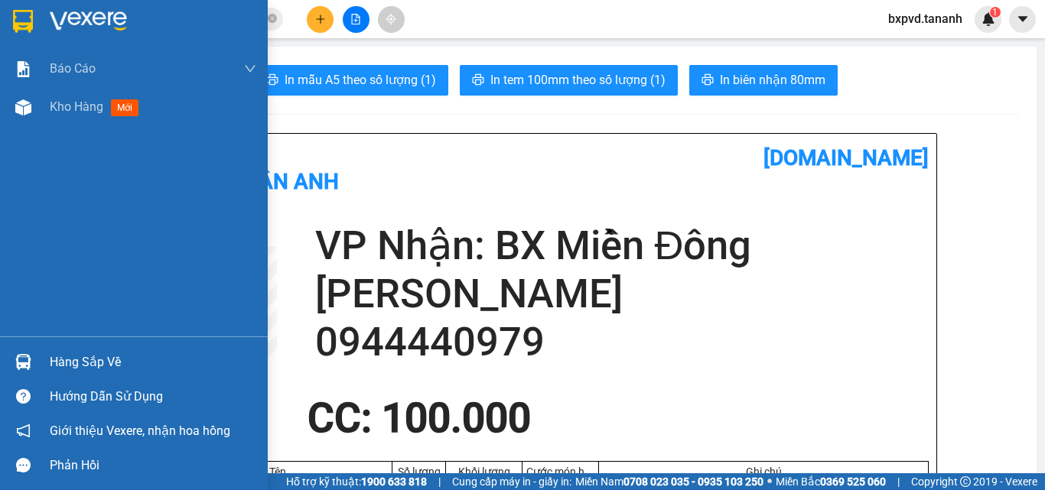
click at [34, 18] on div at bounding box center [23, 21] width 27 height 27
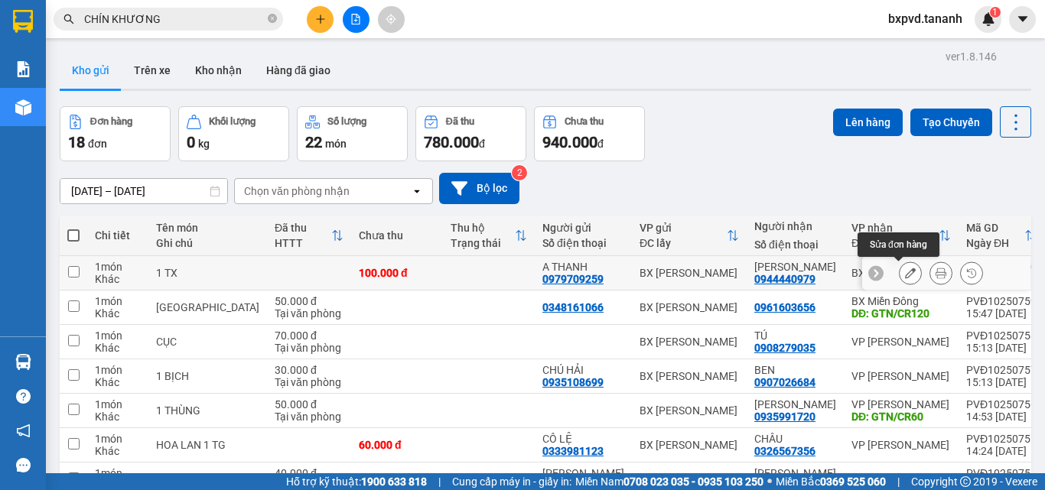
click at [905, 272] on icon at bounding box center [910, 273] width 11 height 11
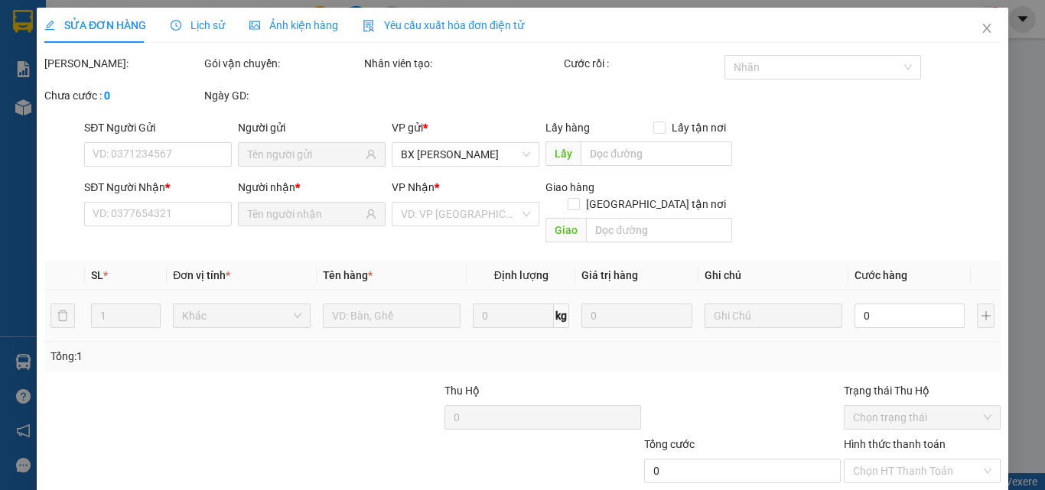
type input "0979709259"
type input "0944440979"
type input "100.000"
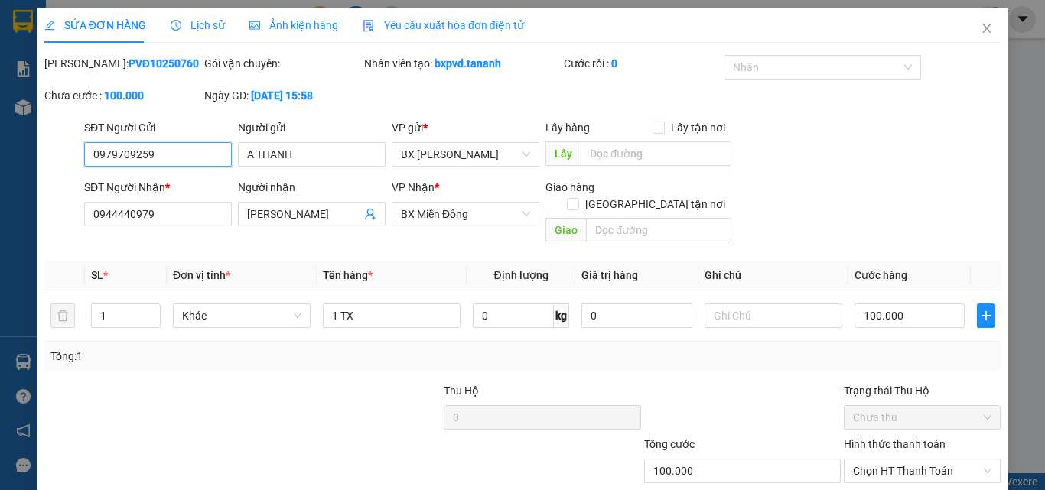
scroll to position [77, 0]
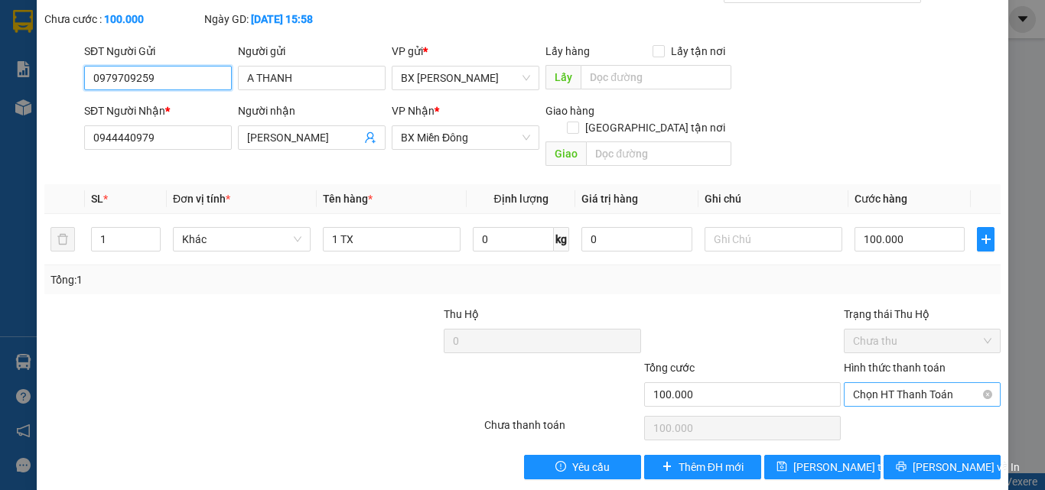
click at [955, 383] on span "Chọn HT Thanh Toán" at bounding box center [922, 394] width 138 height 23
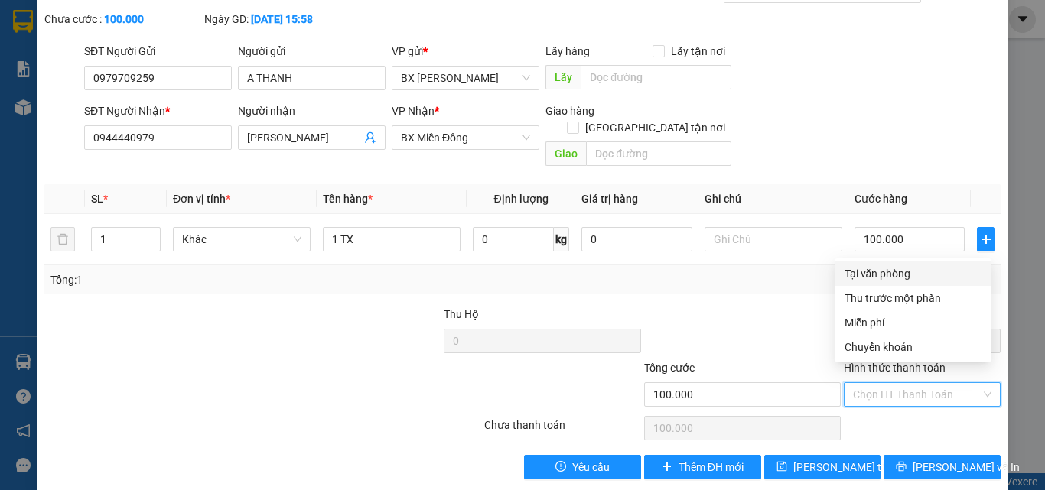
click at [875, 270] on div "Tại văn phòng" at bounding box center [913, 273] width 137 height 17
type input "0"
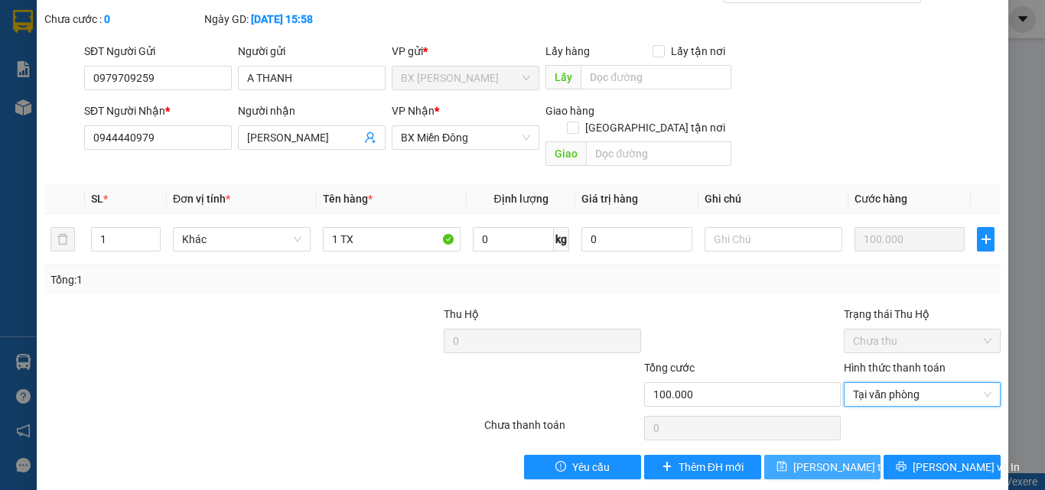
click at [843, 459] on span "[PERSON_NAME] thay đổi" at bounding box center [854, 467] width 122 height 17
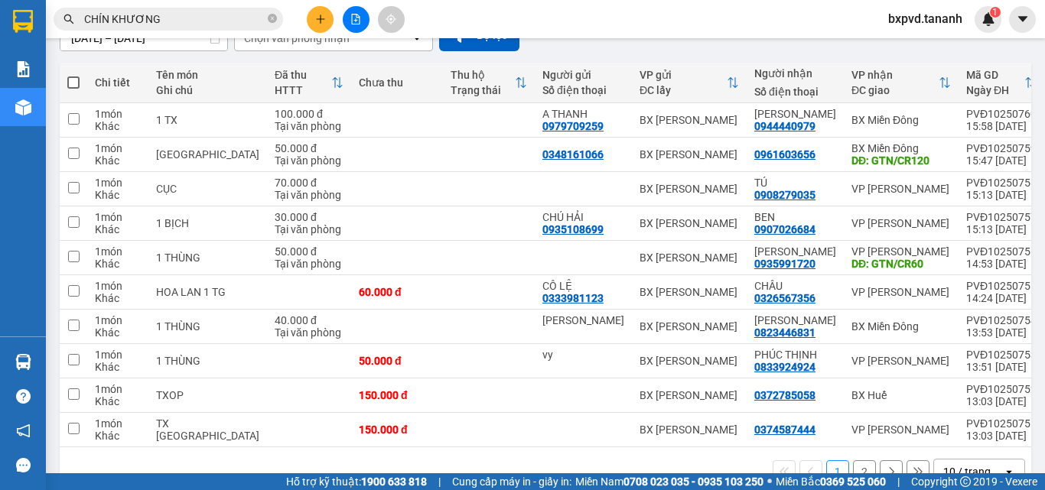
scroll to position [77, 0]
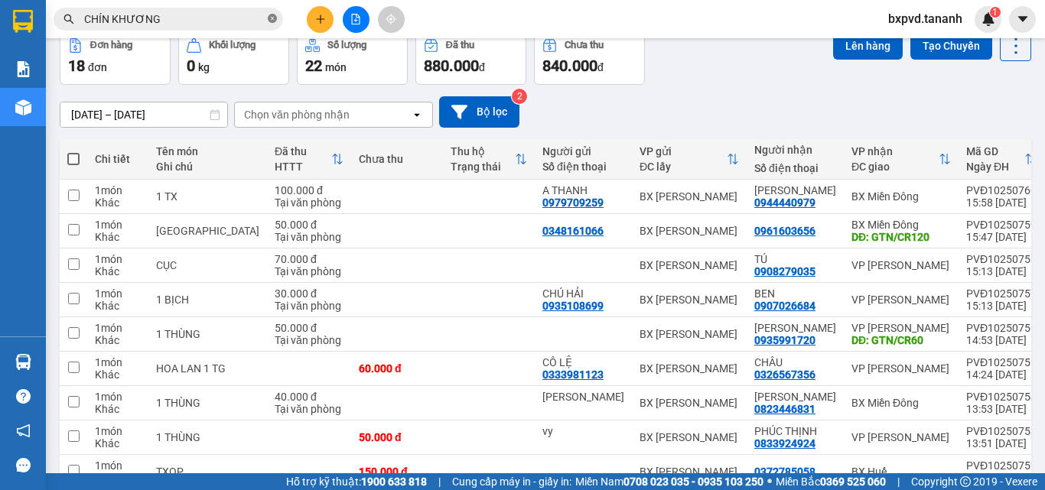
click at [274, 17] on icon "close-circle" at bounding box center [272, 18] width 9 height 9
drag, startPoint x: 321, startPoint y: 25, endPoint x: 311, endPoint y: 24, distance: 10.1
click at [311, 24] on button at bounding box center [320, 19] width 27 height 27
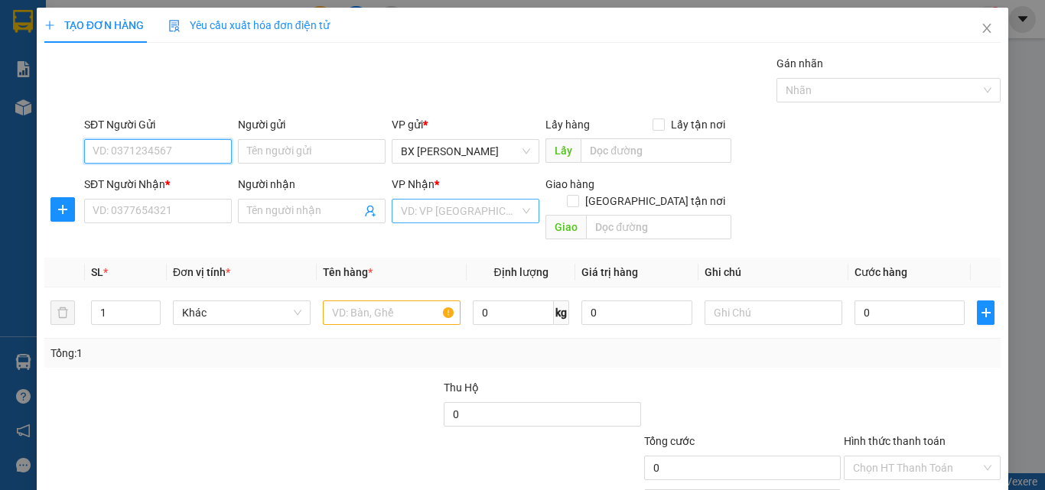
click at [522, 207] on div "VD: VP [GEOGRAPHIC_DATA]" at bounding box center [466, 211] width 148 height 24
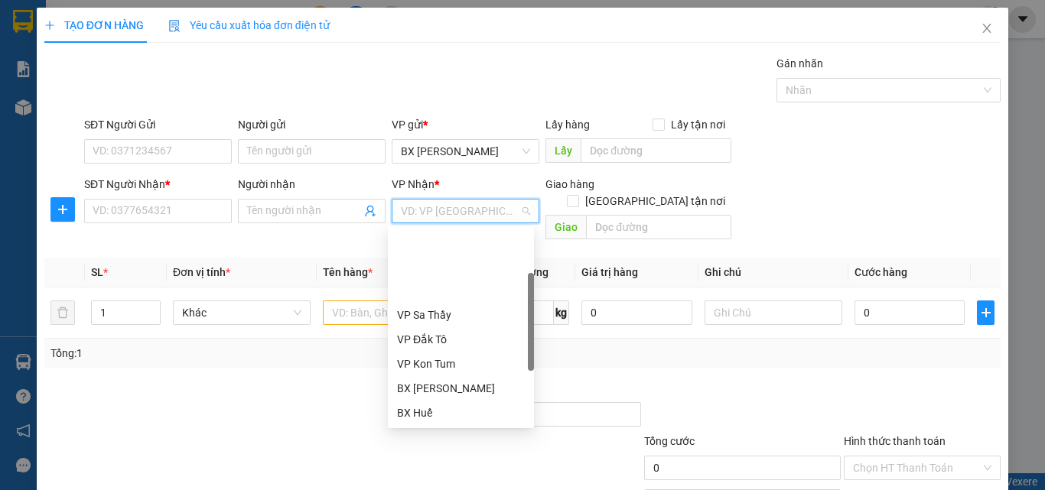
scroll to position [77, 0]
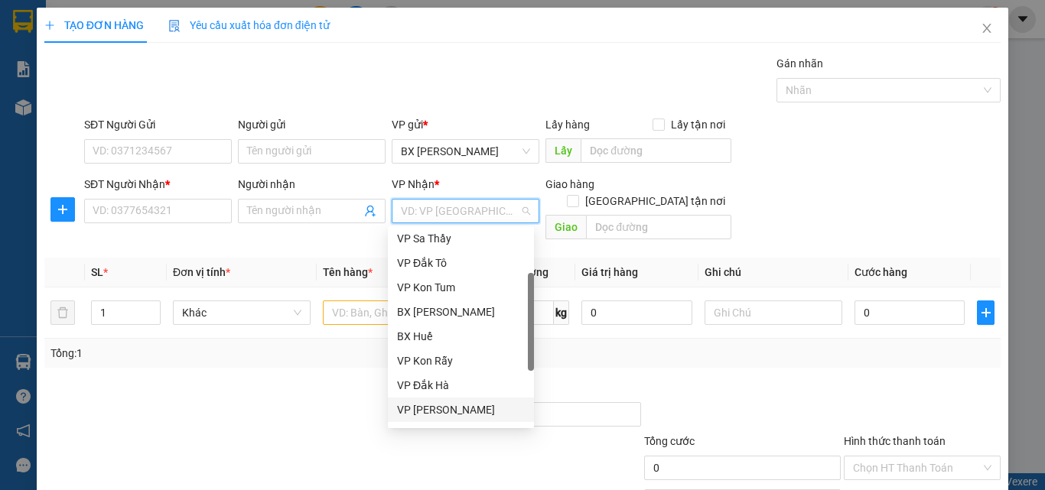
click at [475, 405] on div "VP [PERSON_NAME]" at bounding box center [461, 410] width 128 height 17
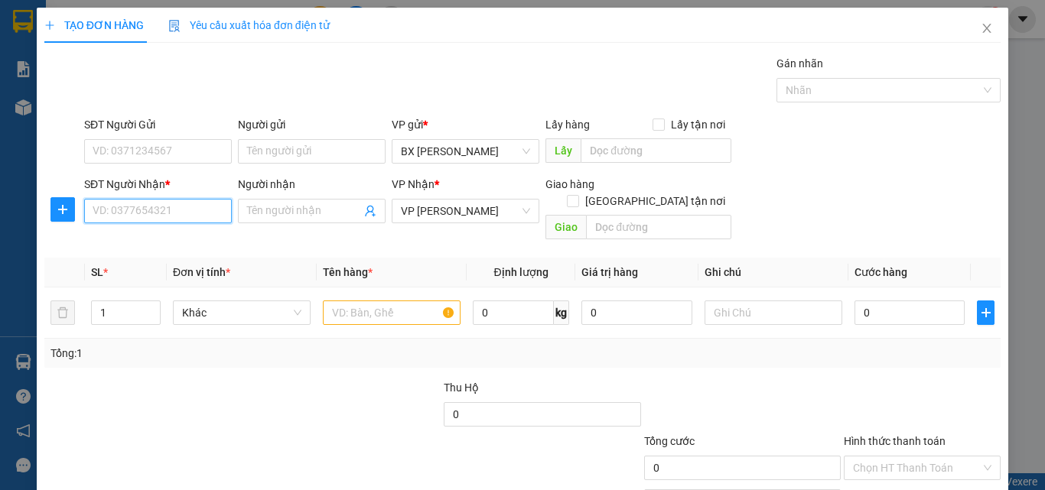
click at [173, 211] on input "SĐT Người Nhận *" at bounding box center [158, 211] width 148 height 24
type input "0909794131"
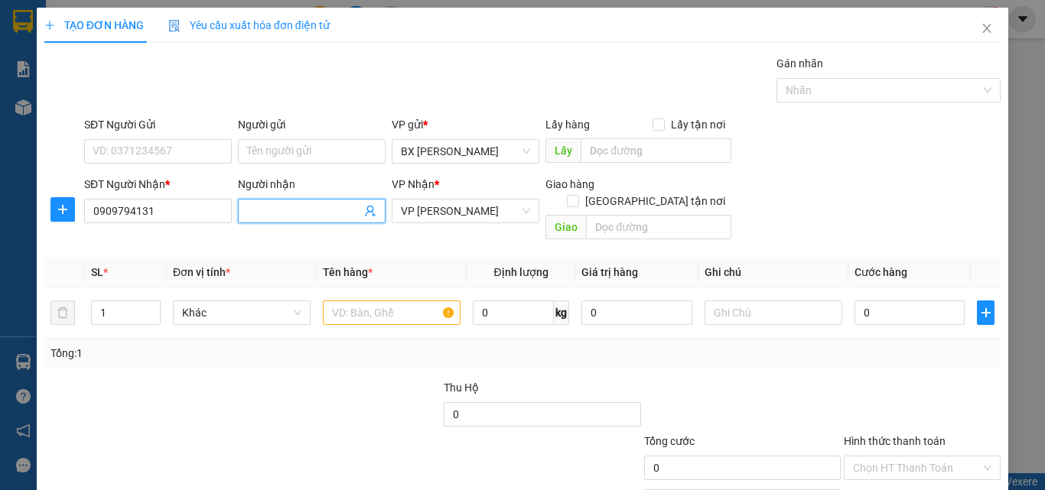
click at [318, 213] on input "Người nhận" at bounding box center [304, 211] width 114 height 17
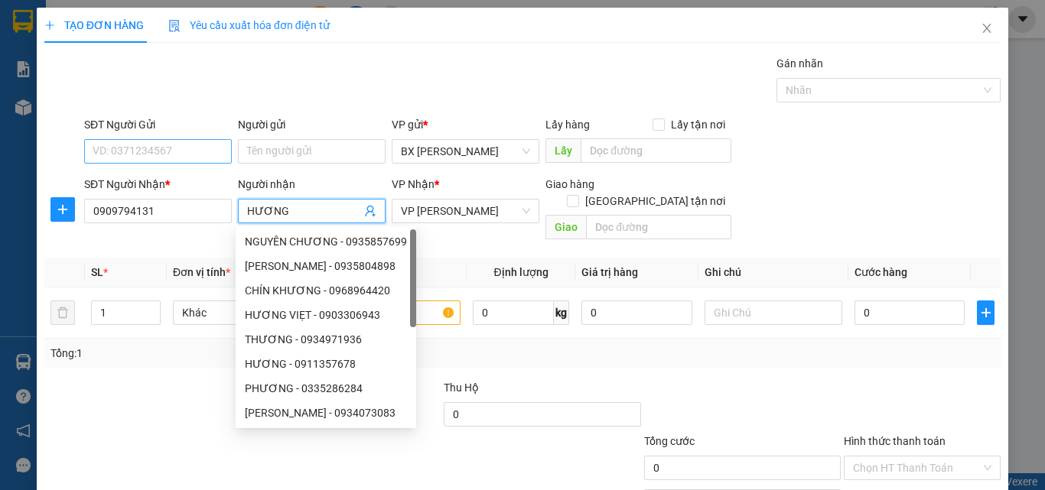
type input "HƯƠNG"
click at [131, 151] on input "SĐT Người Gửi" at bounding box center [158, 151] width 148 height 24
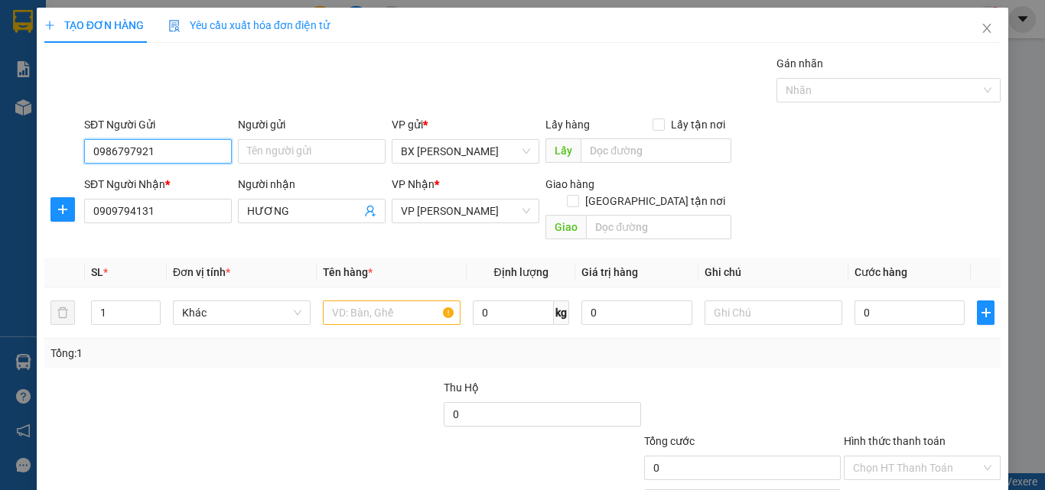
scroll to position [76, 0]
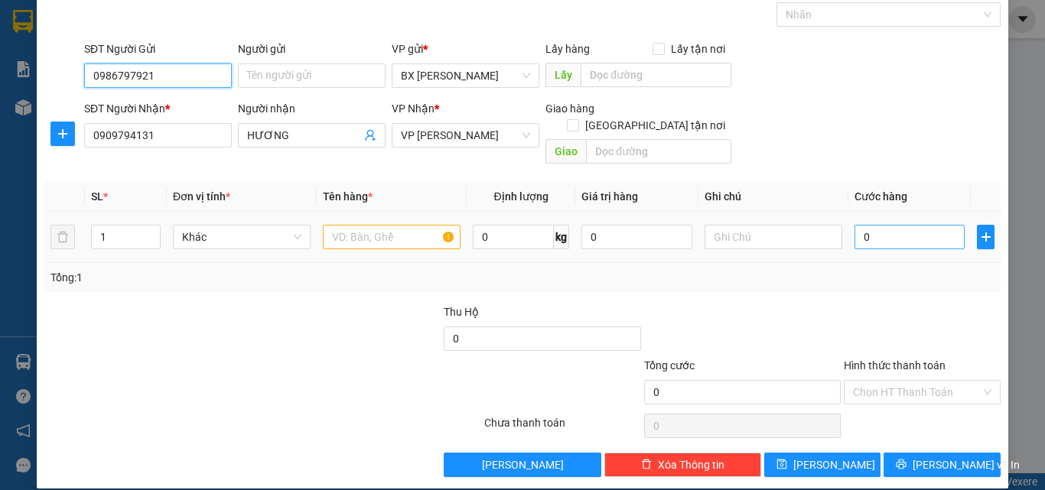
type input "0986797921"
click at [871, 225] on input "0" at bounding box center [910, 237] width 110 height 24
click at [373, 225] on input "text" at bounding box center [392, 237] width 138 height 24
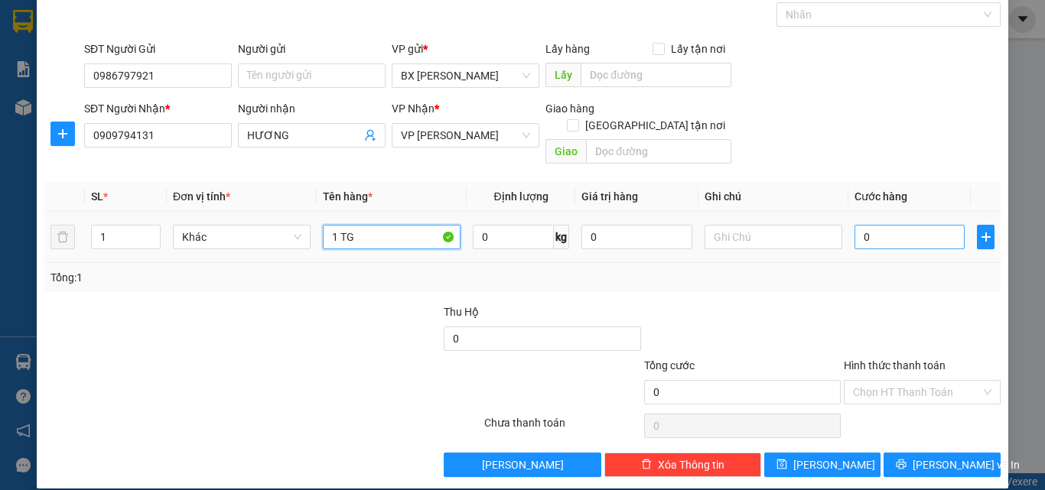
type input "1 TG"
click at [862, 225] on input "0" at bounding box center [910, 237] width 110 height 24
type input "5"
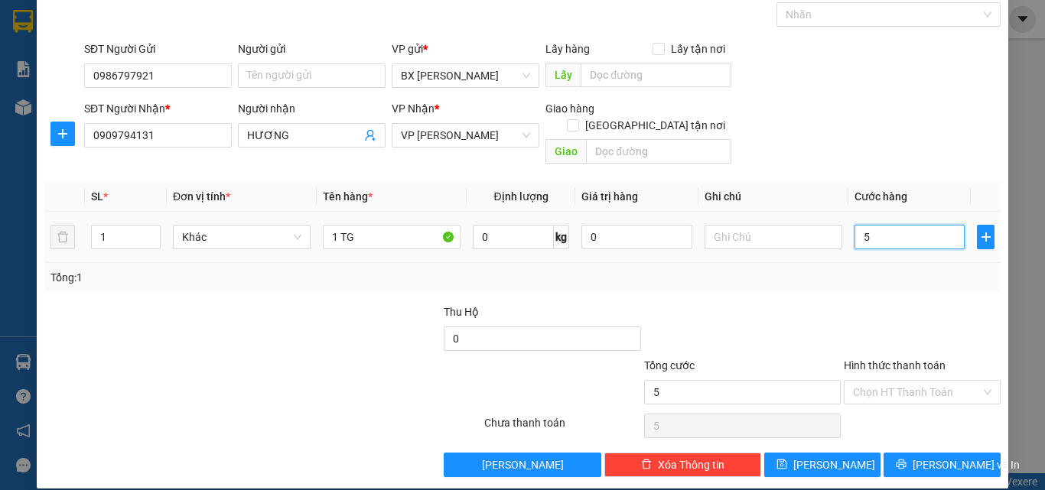
type input "50"
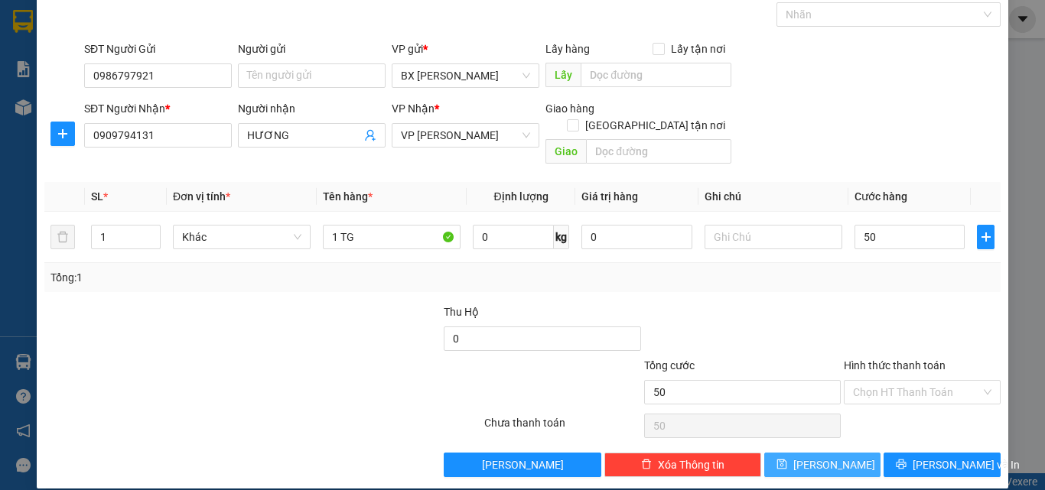
type input "50.000"
click at [857, 453] on button "[PERSON_NAME]" at bounding box center [822, 465] width 117 height 24
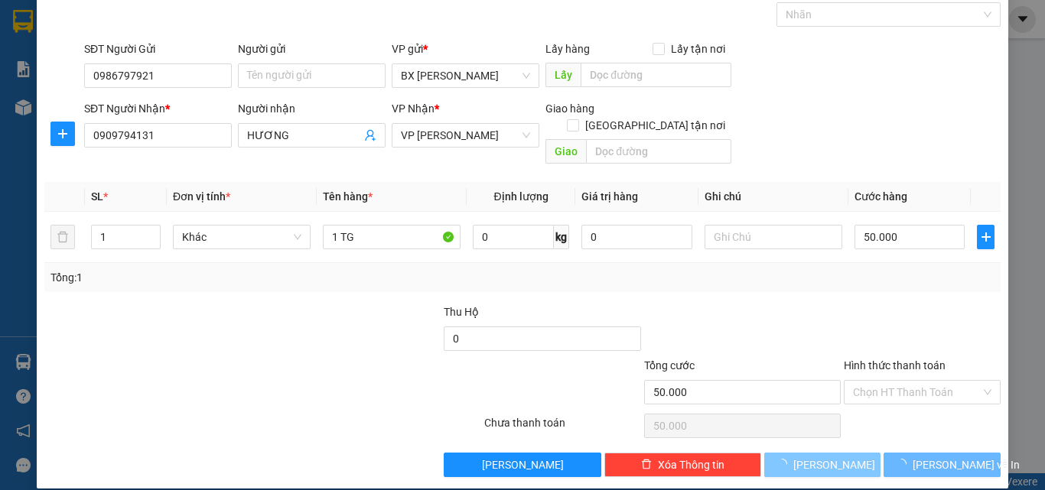
type input "0"
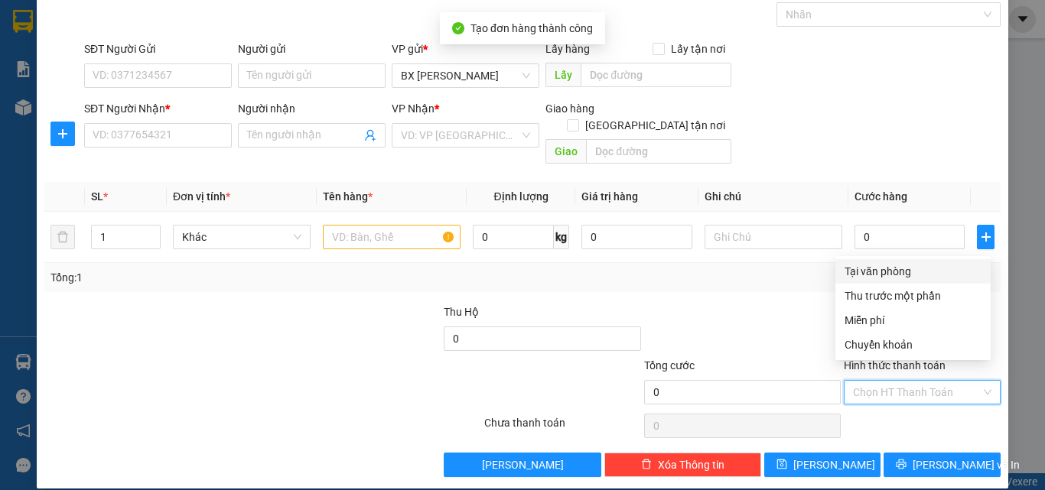
click at [894, 381] on input "Hình thức thanh toán" at bounding box center [917, 392] width 128 height 23
click at [874, 265] on div "Tại văn phòng" at bounding box center [913, 271] width 137 height 17
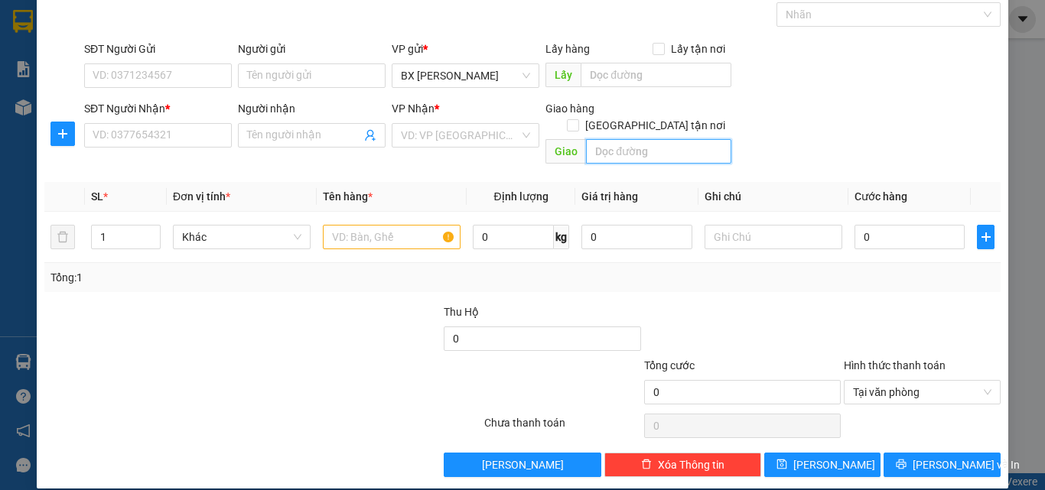
click at [620, 142] on input "text" at bounding box center [658, 151] width 145 height 24
type input "D"
type input "DẮ K MIN"
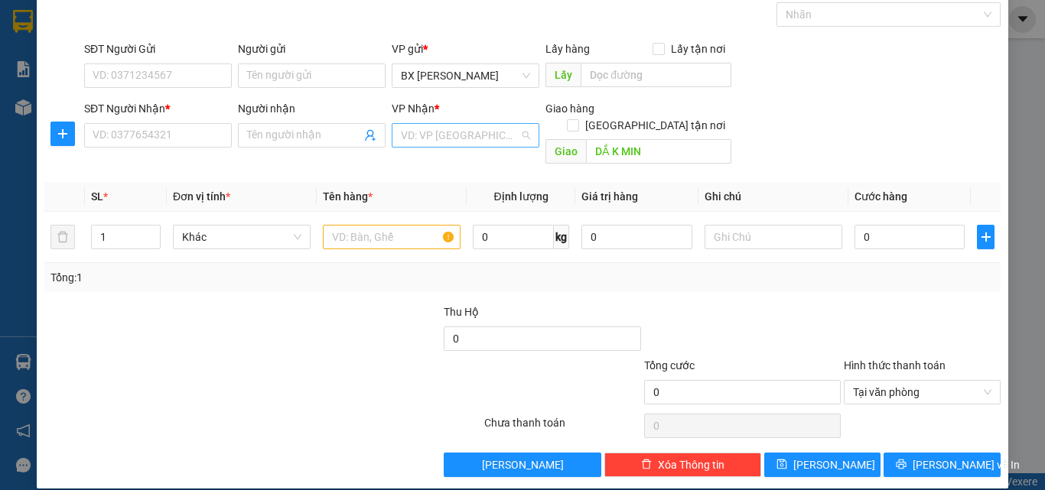
click at [466, 136] on input "search" at bounding box center [460, 135] width 119 height 23
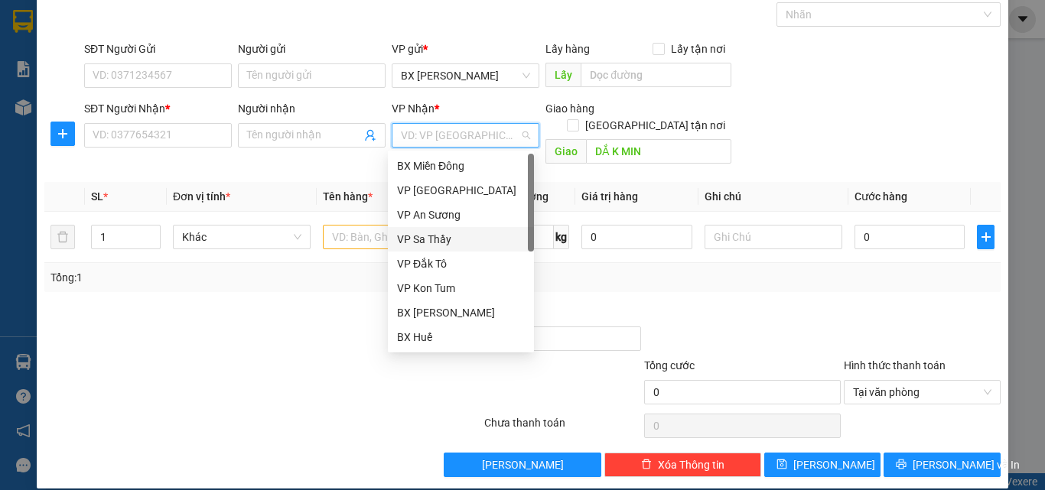
scroll to position [0, 0]
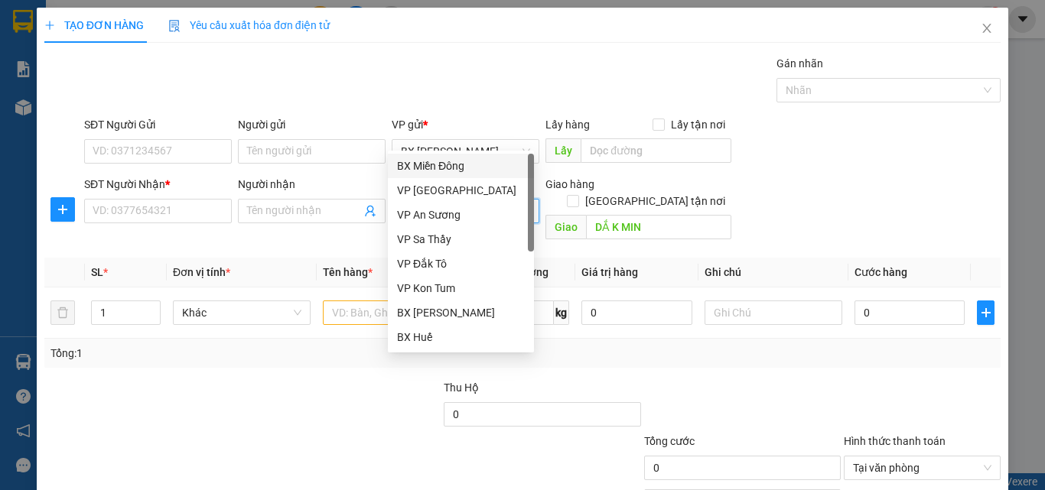
click at [471, 164] on div "BX Miền Đông" at bounding box center [461, 166] width 128 height 17
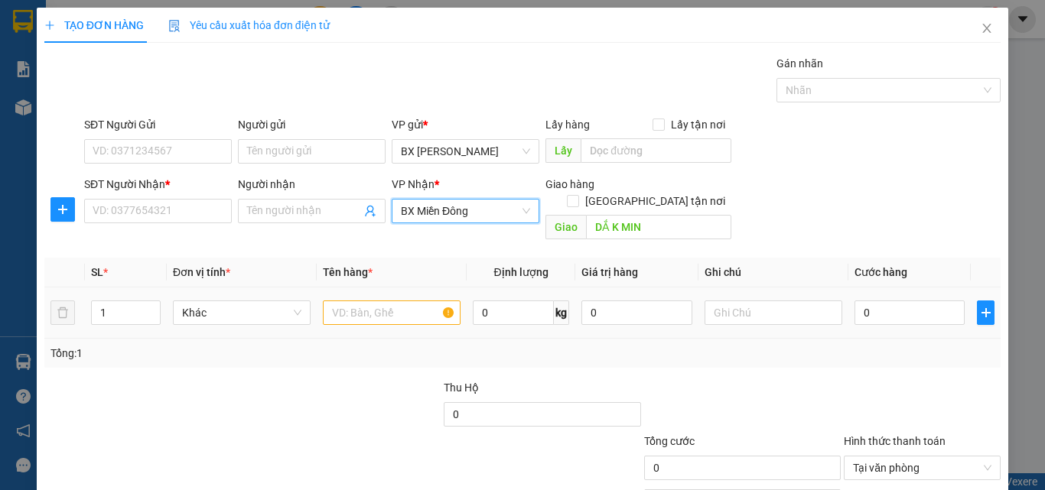
scroll to position [76, 0]
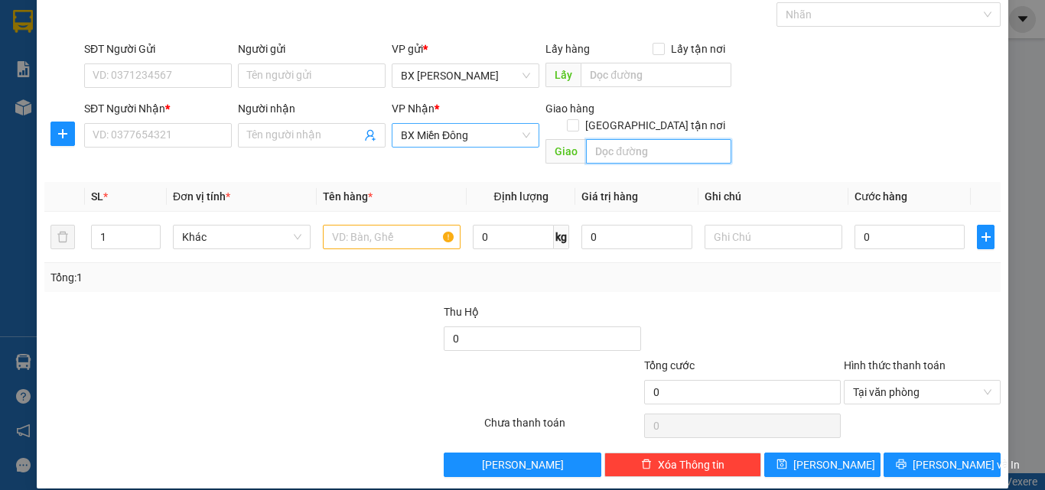
click at [480, 131] on span "BX Miền Đông" at bounding box center [465, 135] width 129 height 23
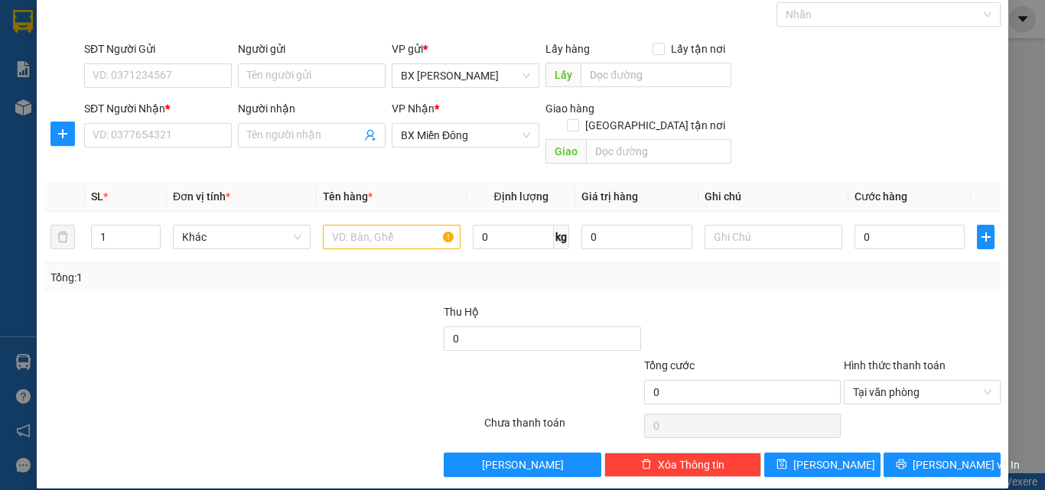
click at [279, 318] on div at bounding box center [343, 331] width 200 height 54
click at [478, 135] on span "BX Miền Đông" at bounding box center [465, 135] width 129 height 23
click at [891, 57] on div "SĐT Người Gửi VD: 0371234567 Người gửi Tên người gửi VP gửi * BX [PERSON_NAME] …" at bounding box center [542, 68] width 923 height 54
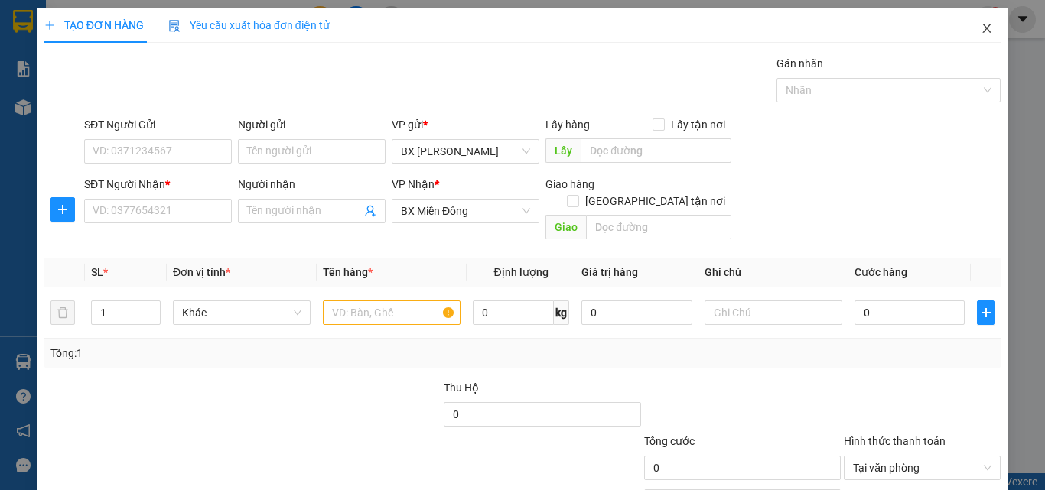
click at [981, 27] on icon "close" at bounding box center [987, 28] width 12 height 12
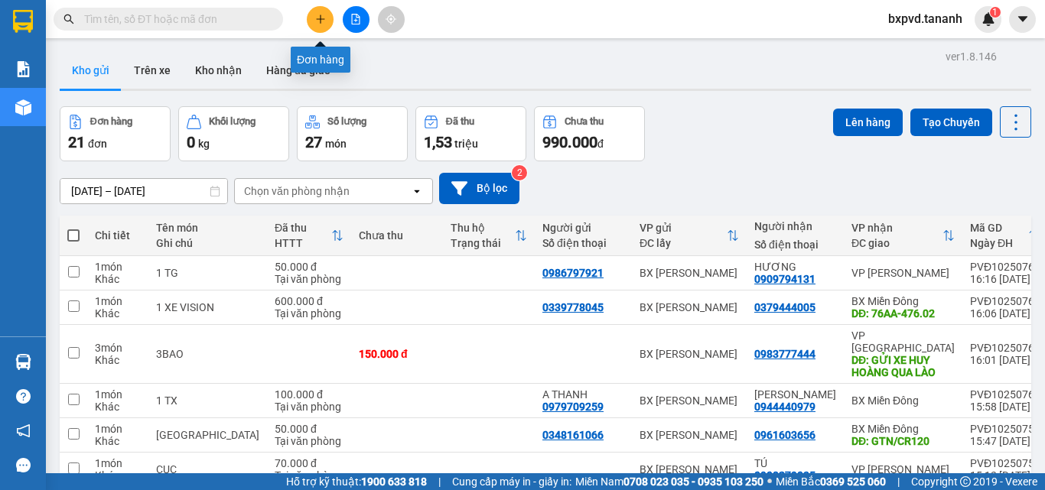
click at [326, 21] on button at bounding box center [320, 19] width 27 height 27
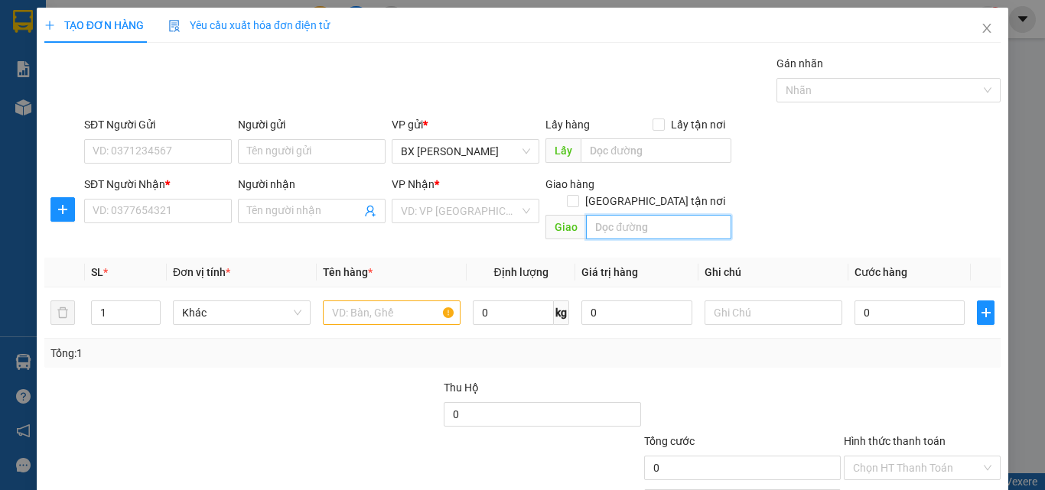
click at [621, 215] on input "text" at bounding box center [658, 227] width 145 height 24
type input "G"
click at [659, 44] on div "TẠO ĐƠN HÀNG Yêu cầu xuất hóa đơn điện tử Transit Pickup Surcharge Ids Transit …" at bounding box center [522, 280] width 956 height 545
click at [194, 208] on input "SĐT Người Nhận *" at bounding box center [158, 211] width 148 height 24
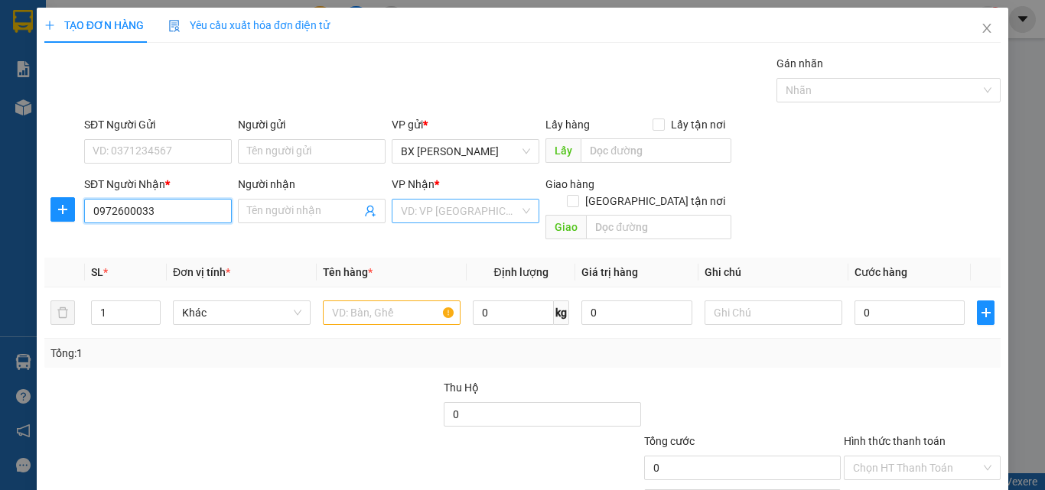
click at [516, 210] on div "VD: VP [GEOGRAPHIC_DATA]" at bounding box center [466, 211] width 148 height 24
type input "0972600033"
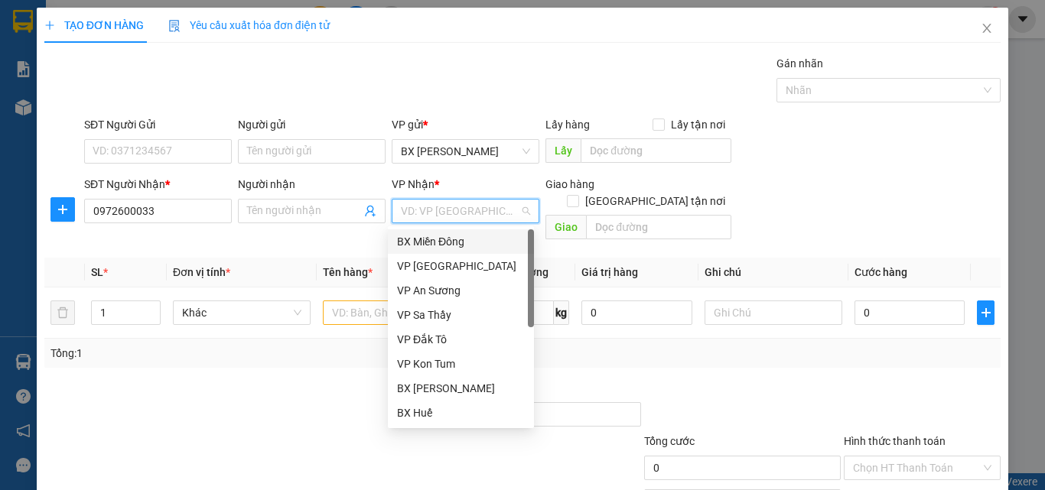
click at [477, 240] on div "BX Miền Đông" at bounding box center [461, 241] width 128 height 17
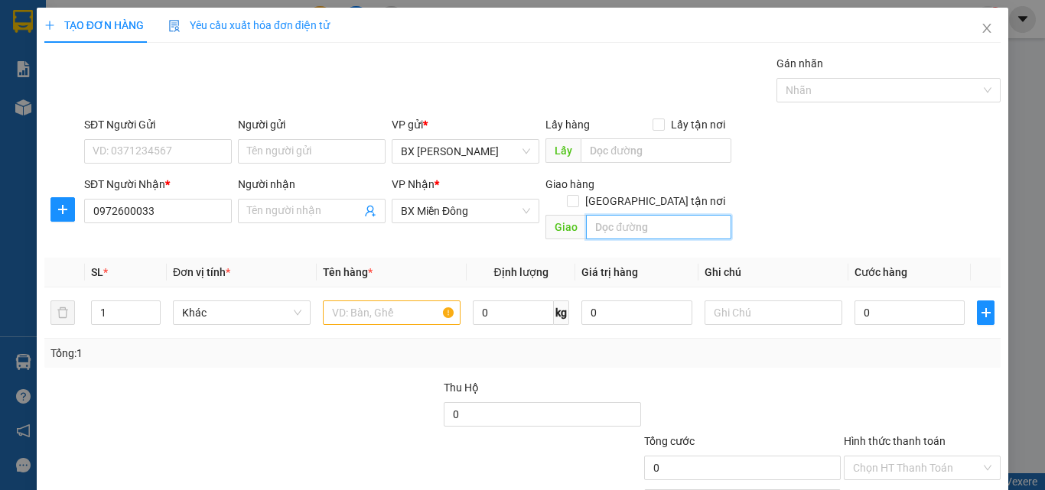
click at [611, 215] on input "text" at bounding box center [658, 227] width 145 height 24
type input "G"
type input "DAKMIN"
click at [870, 304] on input "0" at bounding box center [910, 313] width 110 height 24
click at [347, 301] on input "text" at bounding box center [392, 313] width 138 height 24
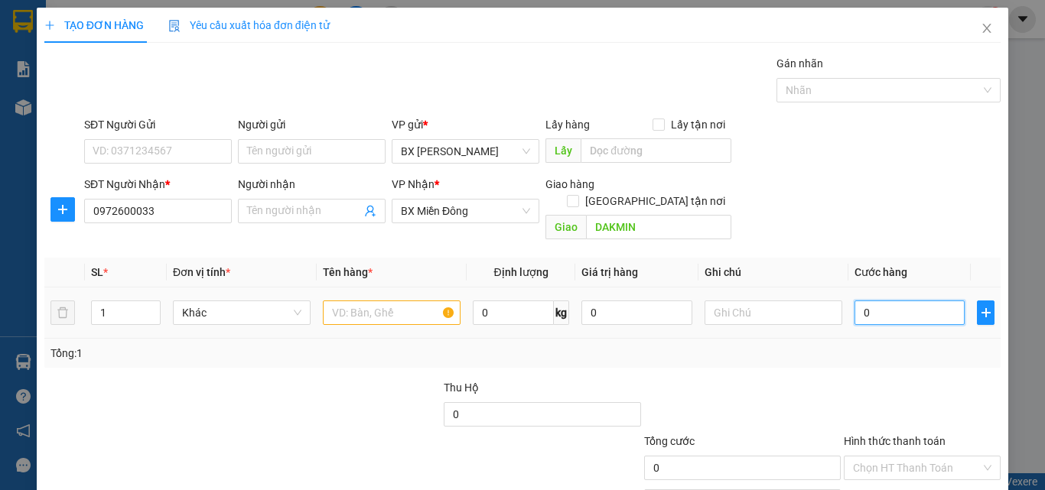
click at [862, 301] on input "0" at bounding box center [910, 313] width 110 height 24
type input "2"
type input "2M"
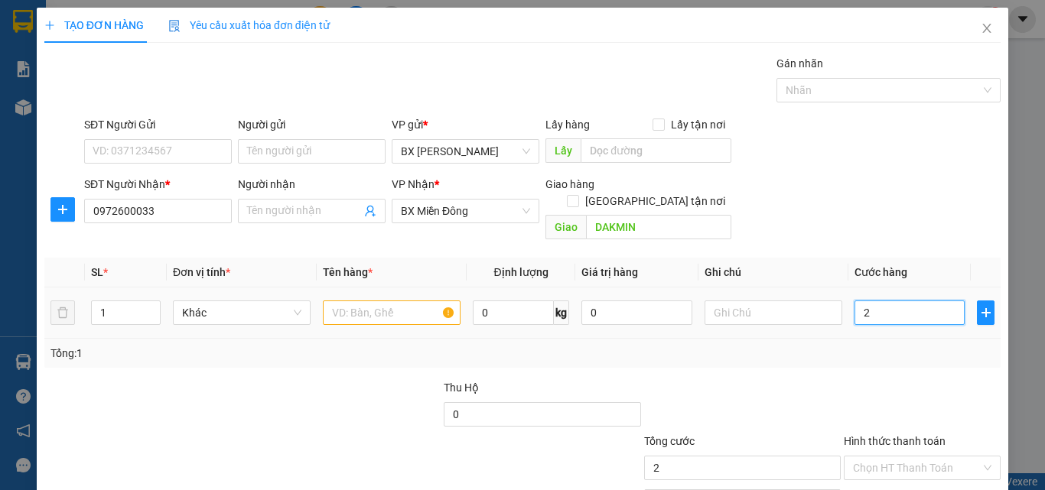
type input "0"
type input "2"
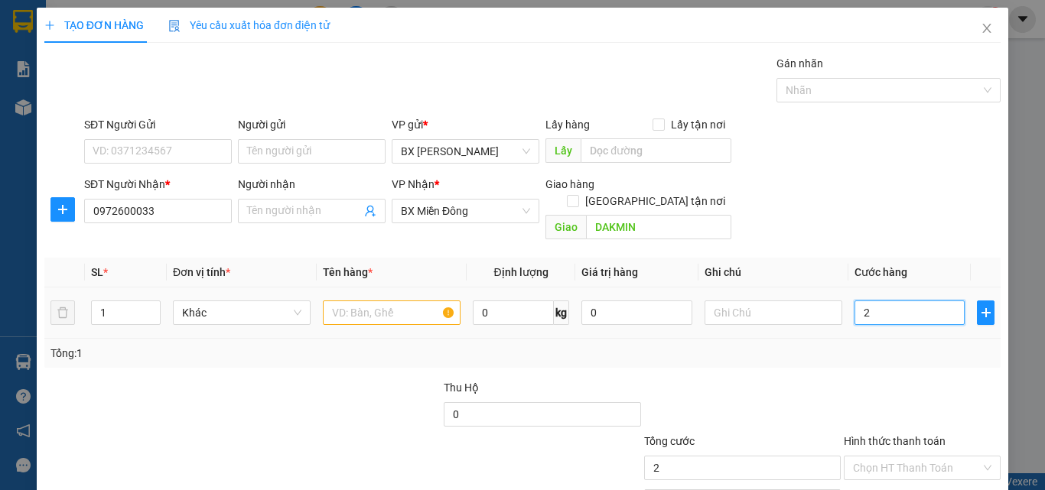
type input "2 M"
type input "0"
drag, startPoint x: 923, startPoint y: 293, endPoint x: 848, endPoint y: 304, distance: 76.5
click at [855, 304] on input "2 MÁY-1 BAO" at bounding box center [910, 313] width 110 height 24
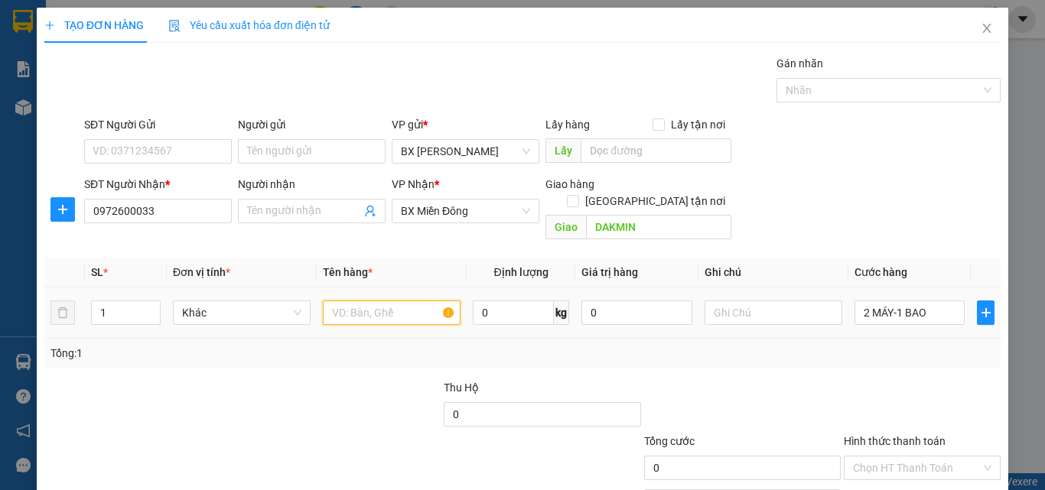
type input "0"
drag, startPoint x: 869, startPoint y: 295, endPoint x: 368, endPoint y: 294, distance: 501.1
click at [368, 301] on input "text" at bounding box center [392, 313] width 138 height 24
paste input "093 8195588"
type input "093 8195588"
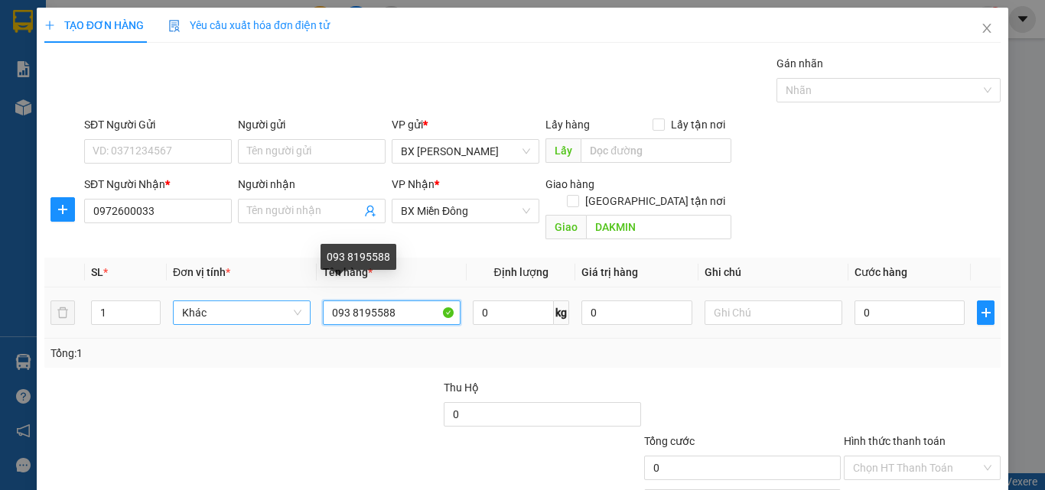
drag, startPoint x: 401, startPoint y: 299, endPoint x: 300, endPoint y: 306, distance: 101.2
click at [300, 306] on tr "1 Khác 093 8195588 0 kg 0 0" at bounding box center [522, 313] width 956 height 51
type input "2 MÁY +1 BAO"
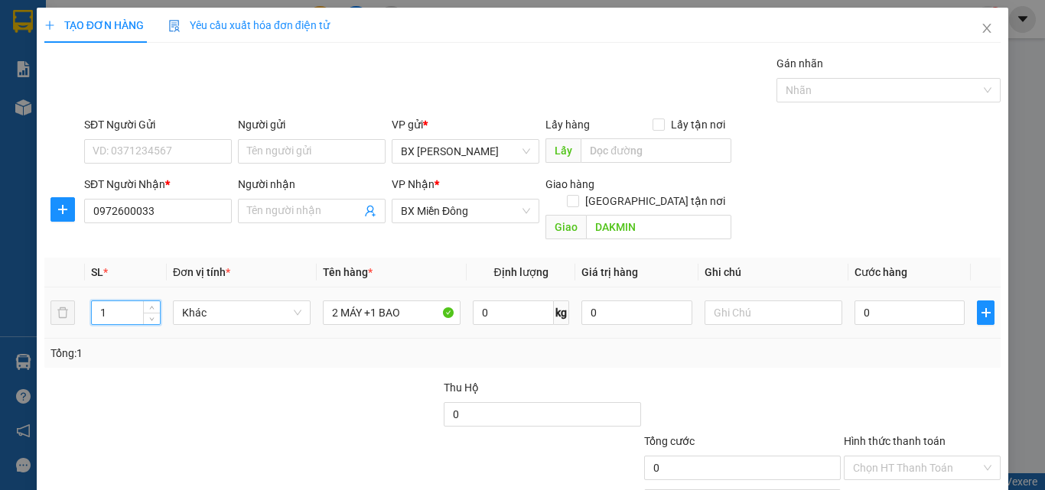
drag, startPoint x: 125, startPoint y: 298, endPoint x: 92, endPoint y: 298, distance: 32.9
click at [92, 301] on input "1" at bounding box center [126, 312] width 68 height 23
type input "3"
click at [858, 301] on input "0" at bounding box center [910, 313] width 110 height 24
type input "5"
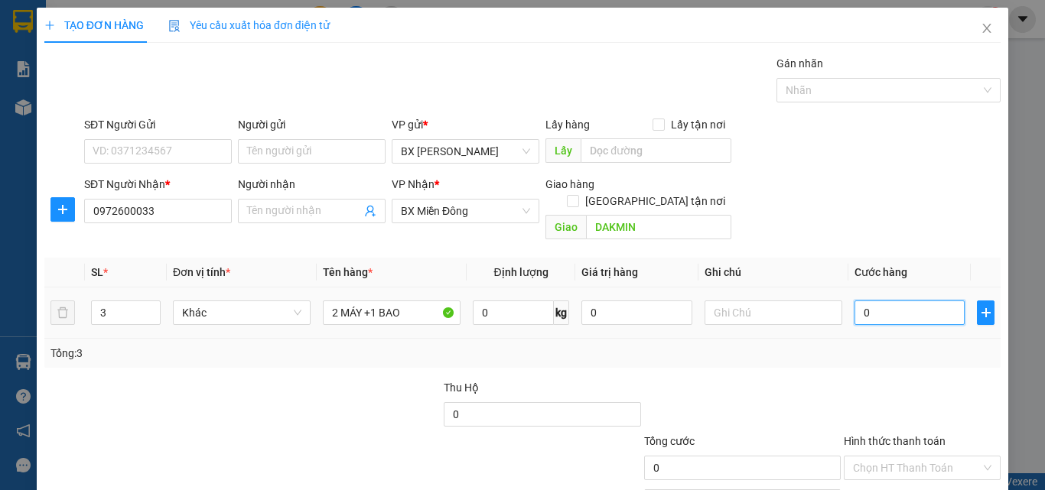
type input "5"
type input "50"
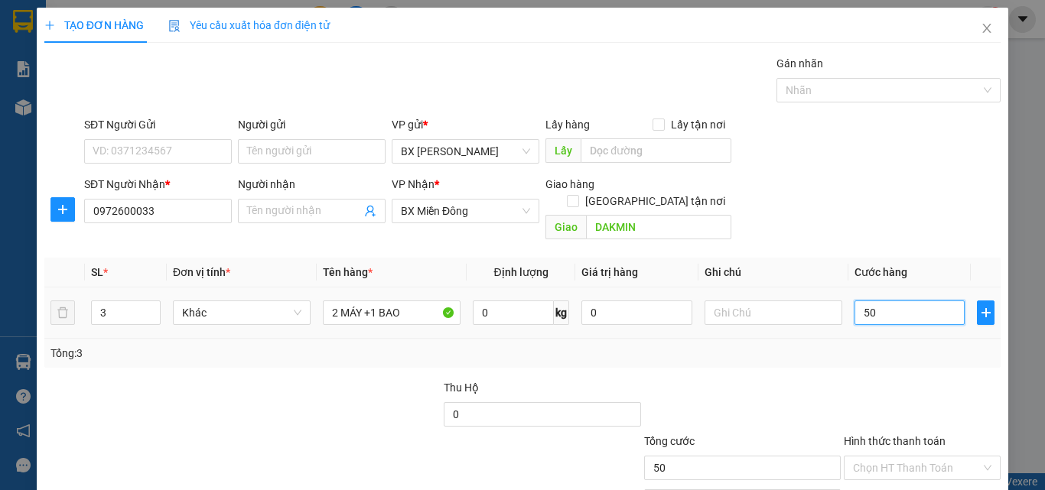
type input "500"
type input "500.000"
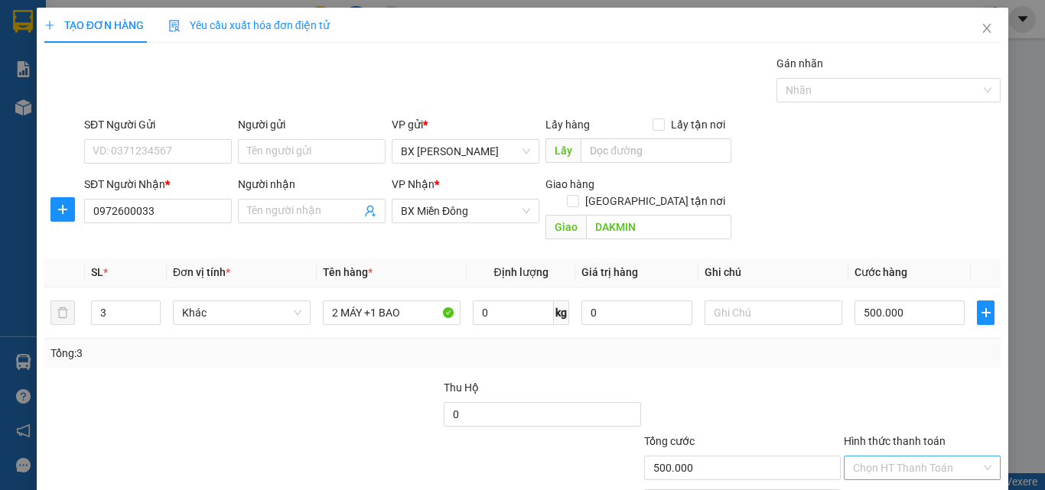
click at [901, 457] on input "Hình thức thanh toán" at bounding box center [917, 468] width 128 height 23
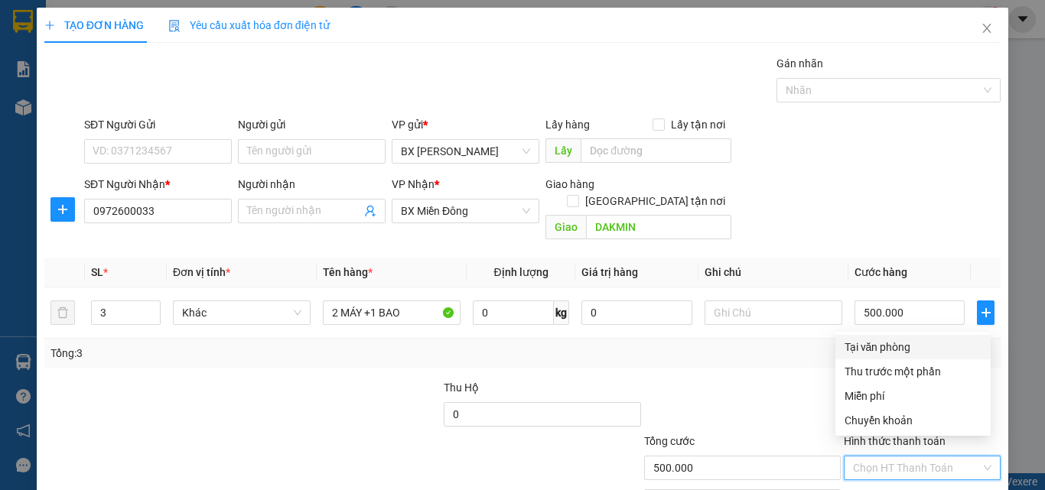
click at [886, 346] on div "Tại văn phòng" at bounding box center [913, 347] width 137 height 17
type input "0"
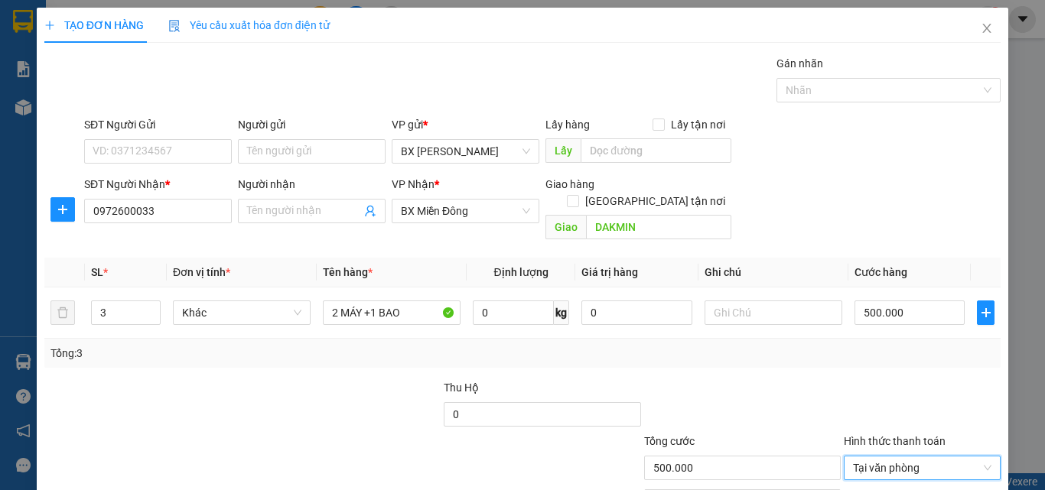
scroll to position [76, 0]
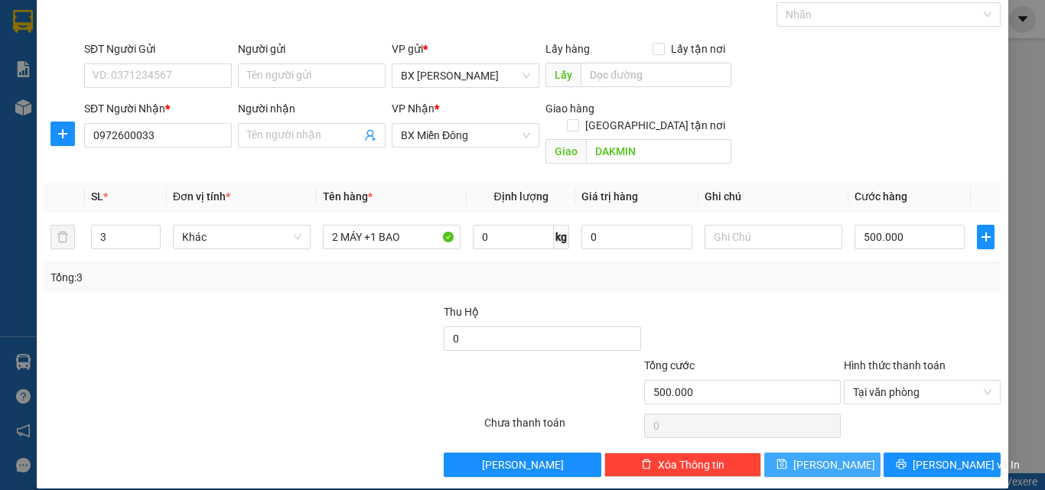
click at [821, 457] on span "[PERSON_NAME]" at bounding box center [834, 465] width 82 height 17
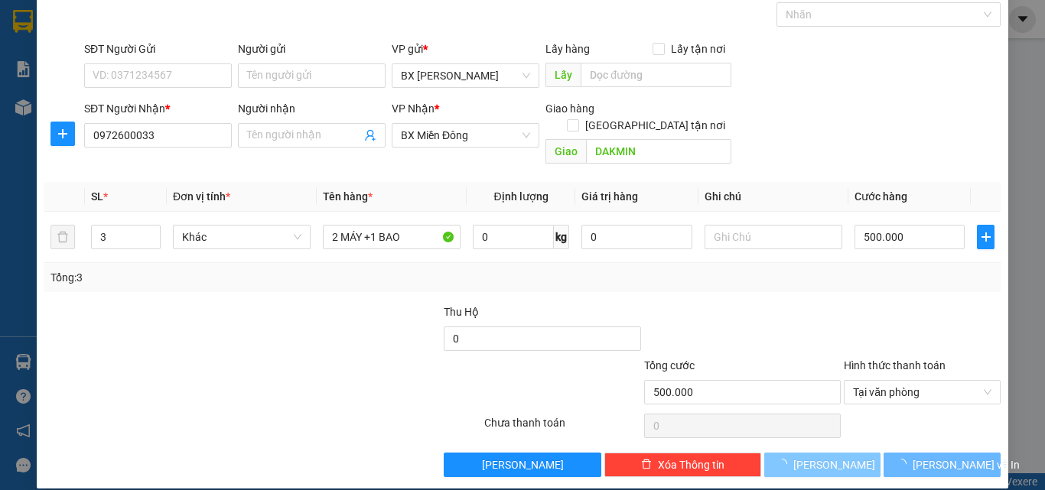
type input "1"
type input "0"
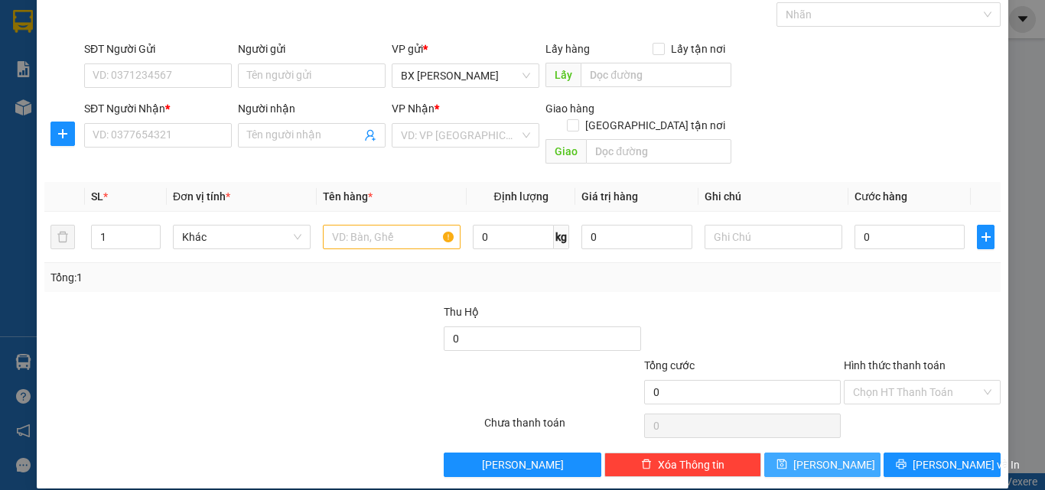
scroll to position [0, 0]
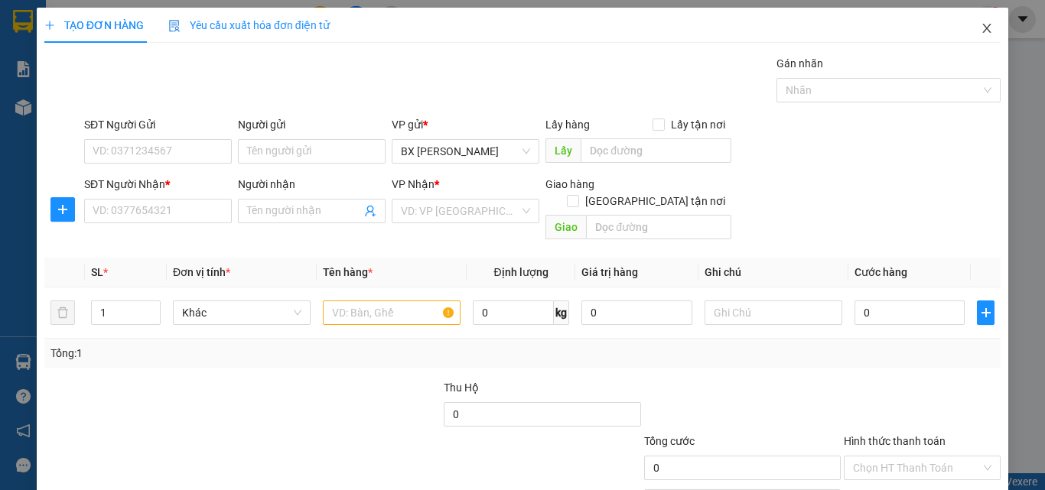
click at [982, 28] on span "Close" at bounding box center [987, 29] width 43 height 43
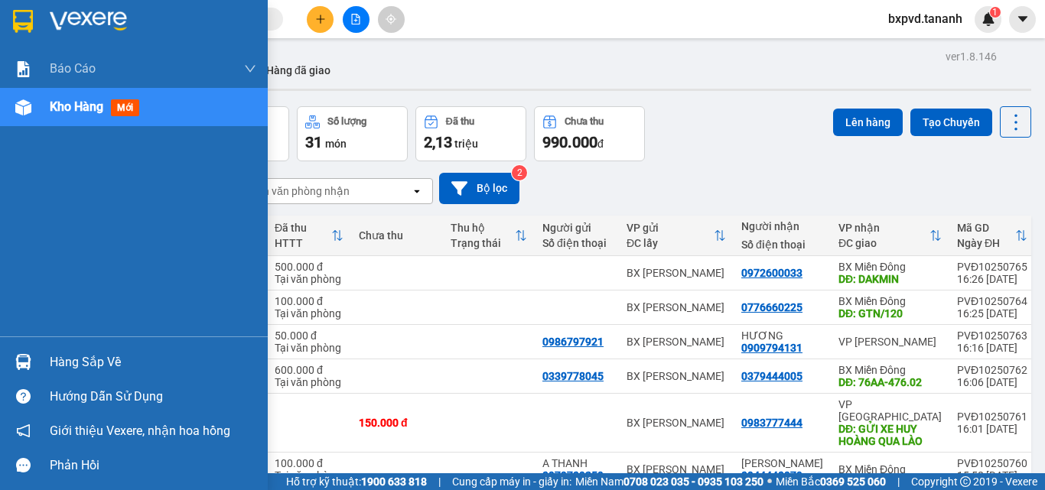
click at [29, 24] on img at bounding box center [23, 21] width 20 height 23
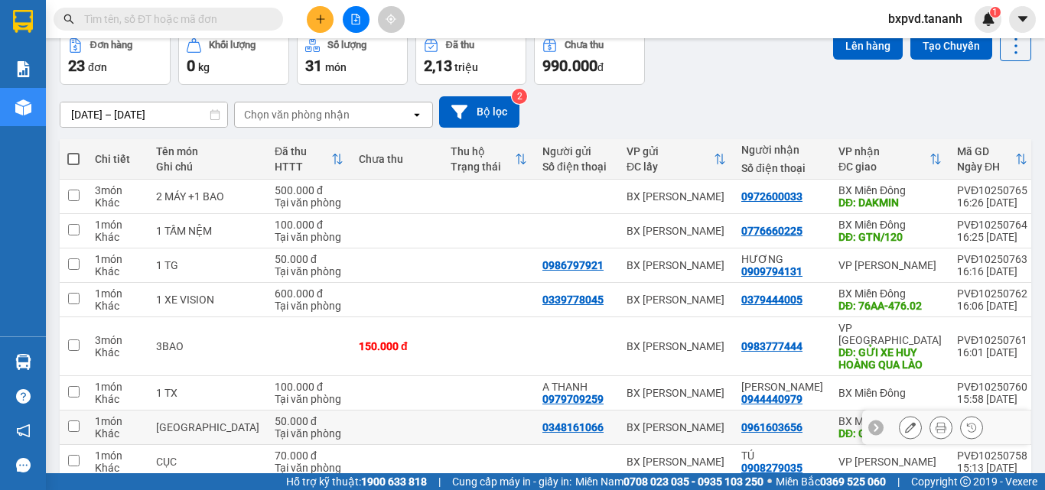
scroll to position [208, 0]
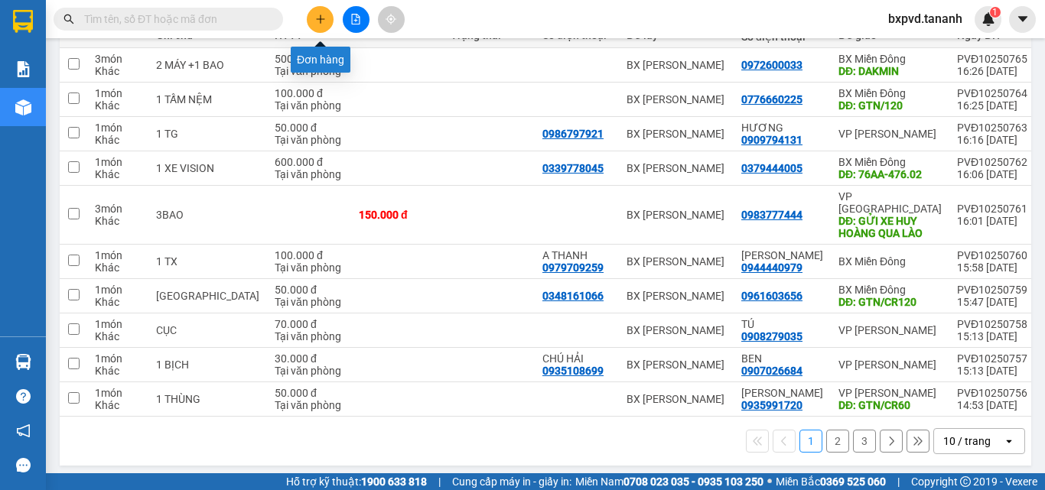
click at [311, 21] on button at bounding box center [320, 19] width 27 height 27
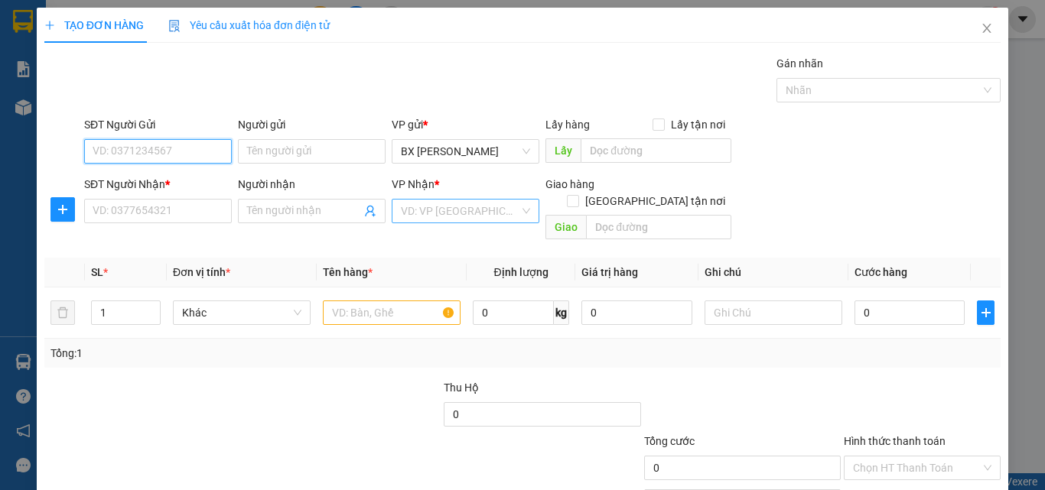
click at [515, 214] on div "VD: VP [GEOGRAPHIC_DATA]" at bounding box center [466, 211] width 148 height 24
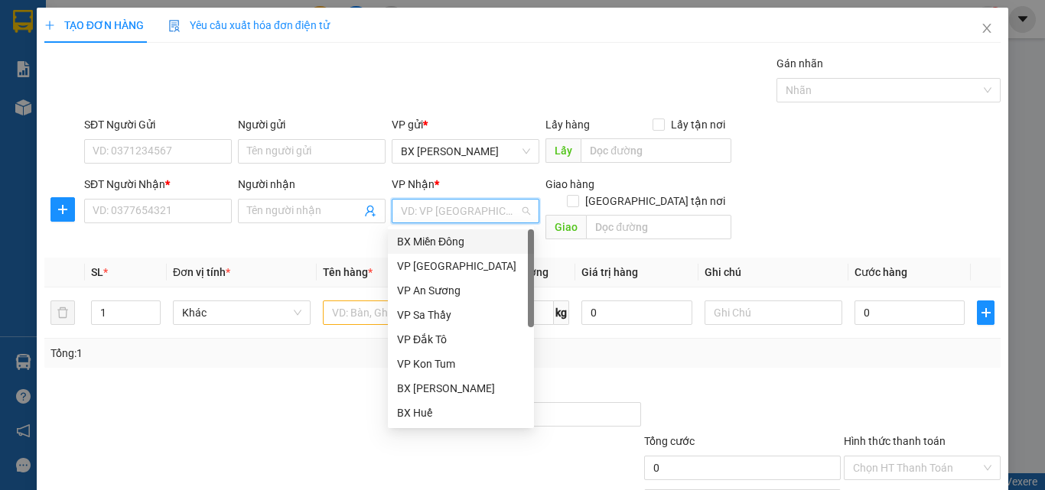
click at [499, 240] on div "BX Miền Đông" at bounding box center [461, 241] width 128 height 17
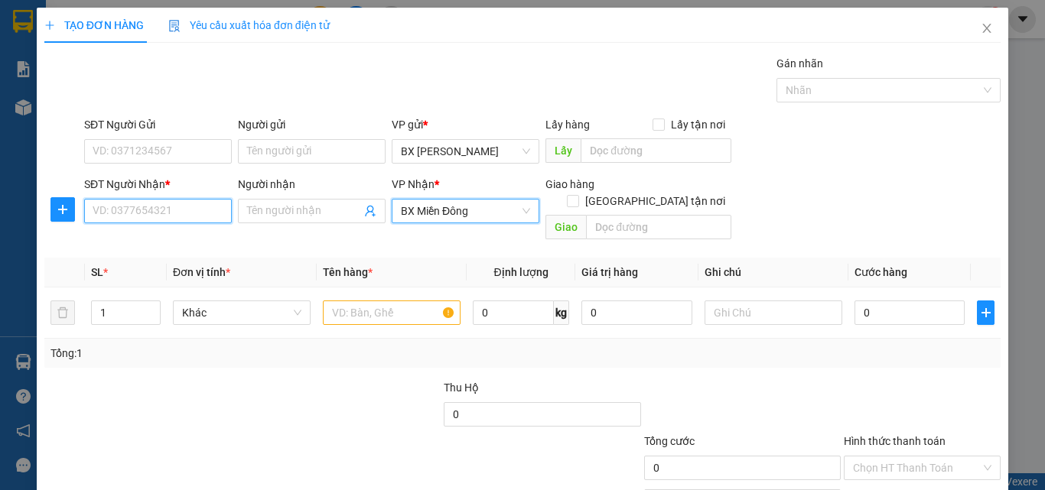
click at [187, 212] on input "SĐT Người Nhận *" at bounding box center [158, 211] width 148 height 24
type input "0967088667"
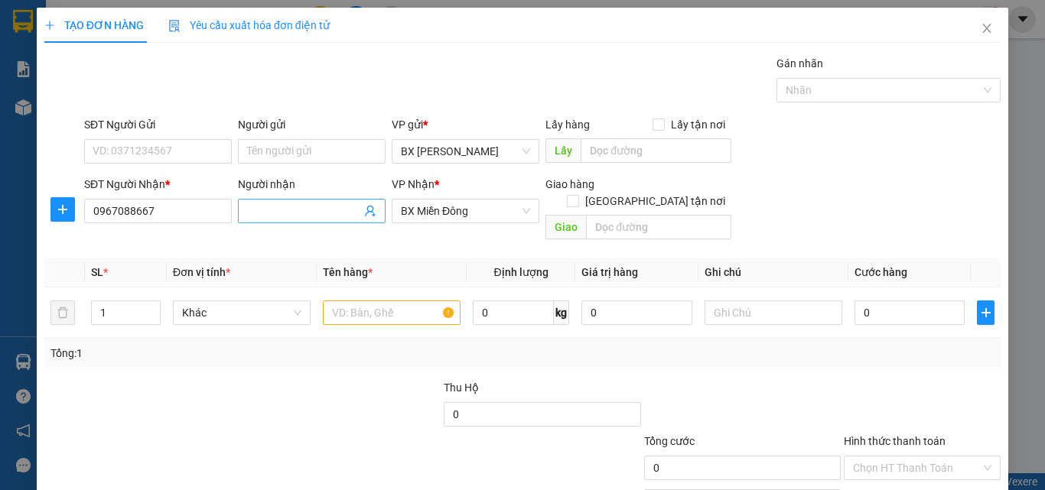
click at [282, 210] on input "Người nhận" at bounding box center [304, 211] width 114 height 17
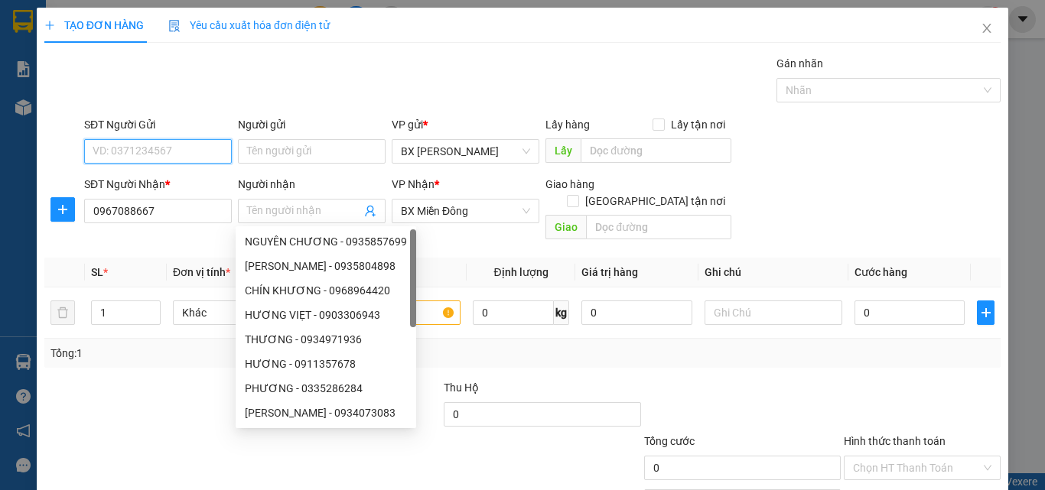
click at [155, 151] on input "SĐT Người Gửi" at bounding box center [158, 151] width 148 height 24
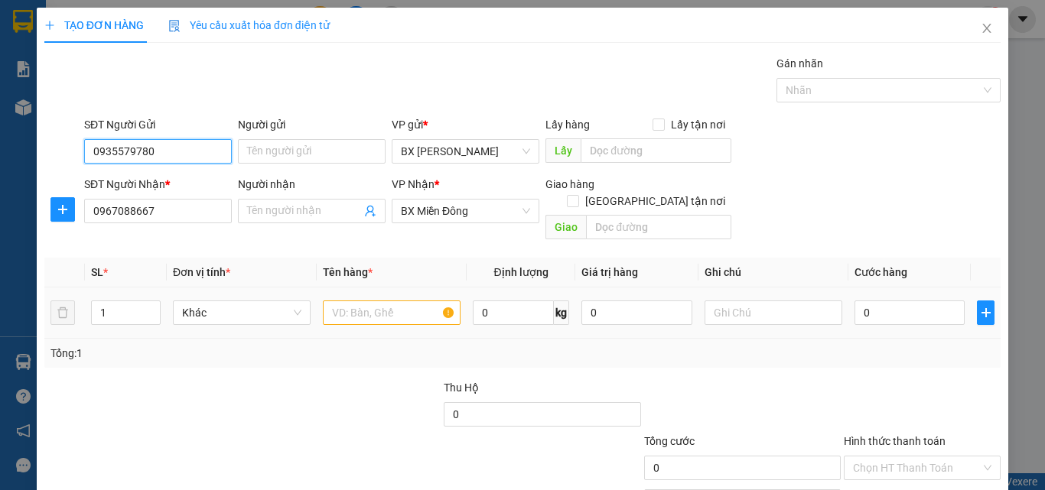
type input "0935579780"
click at [360, 301] on input "text" at bounding box center [392, 313] width 138 height 24
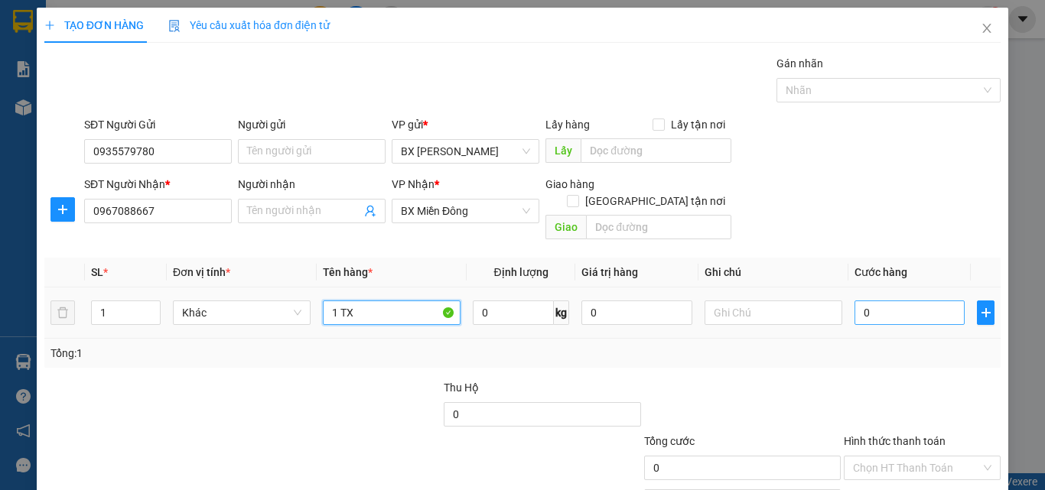
type input "1 TX"
click at [870, 301] on input "0" at bounding box center [910, 313] width 110 height 24
type input "5"
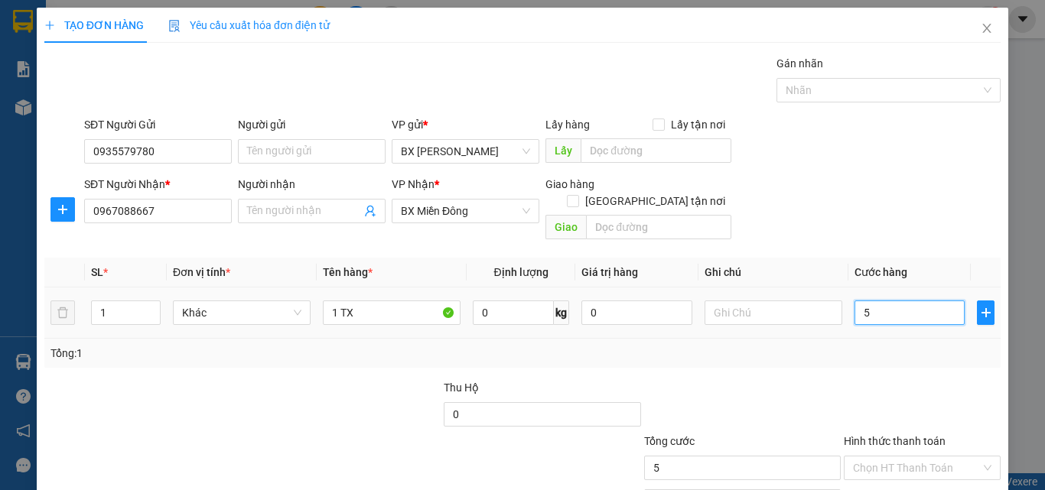
type input "50"
type input "50.000"
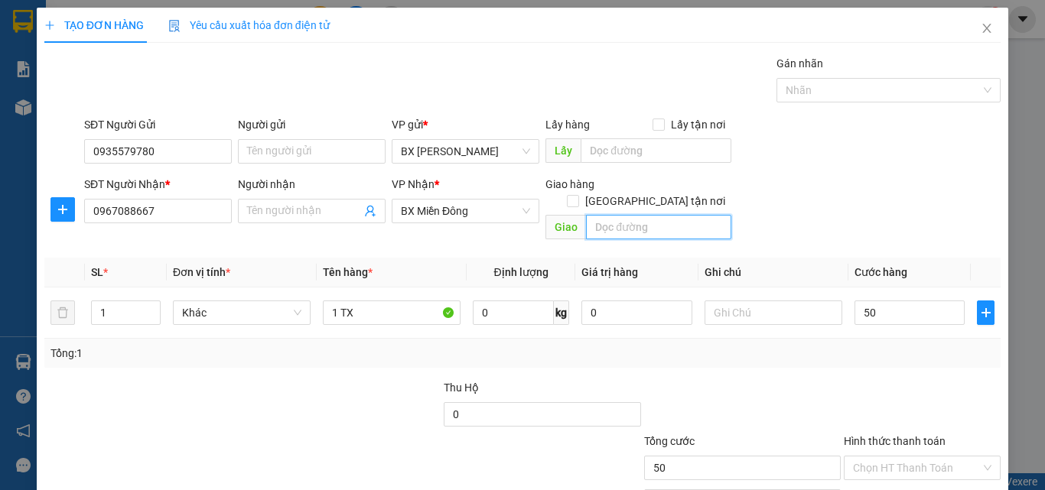
type input "50.000"
click at [606, 215] on input "text" at bounding box center [658, 227] width 145 height 24
click at [654, 215] on input "GTN/CR" at bounding box center [658, 227] width 145 height 24
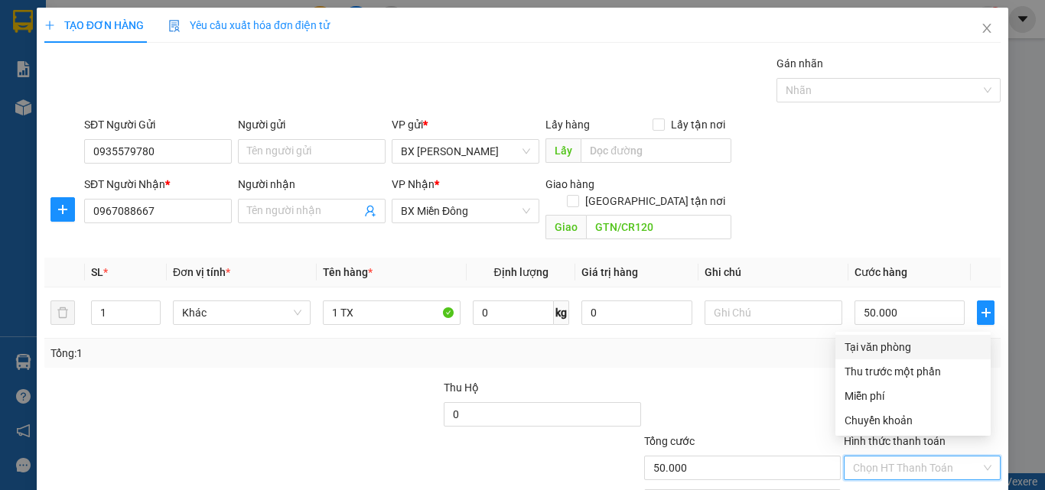
click at [897, 457] on input "Hình thức thanh toán" at bounding box center [917, 468] width 128 height 23
click at [662, 215] on input "GTN/CR120" at bounding box center [658, 227] width 145 height 24
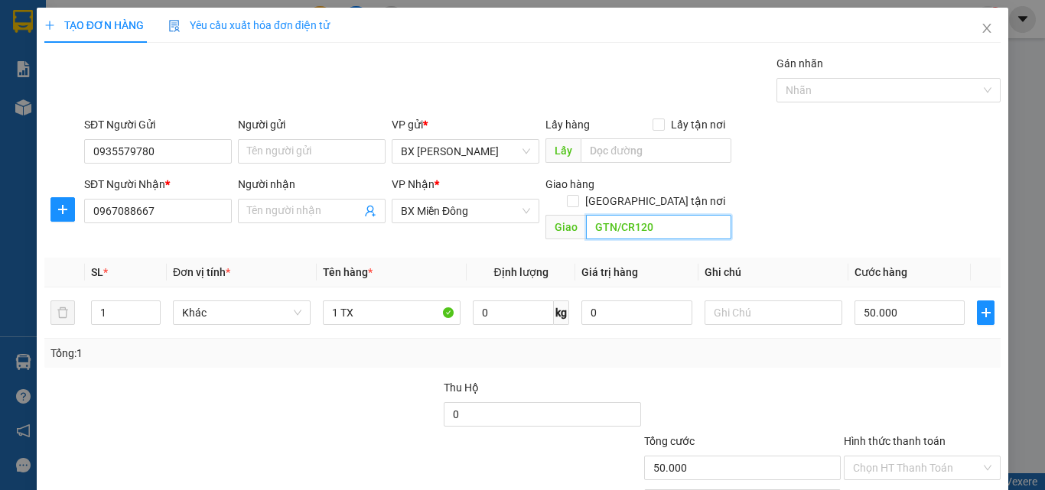
click at [662, 215] on input "GTN/CR120" at bounding box center [658, 227] width 145 height 24
type input "GTN/CR100"
click at [910, 457] on input "Hình thức thanh toán" at bounding box center [917, 468] width 128 height 23
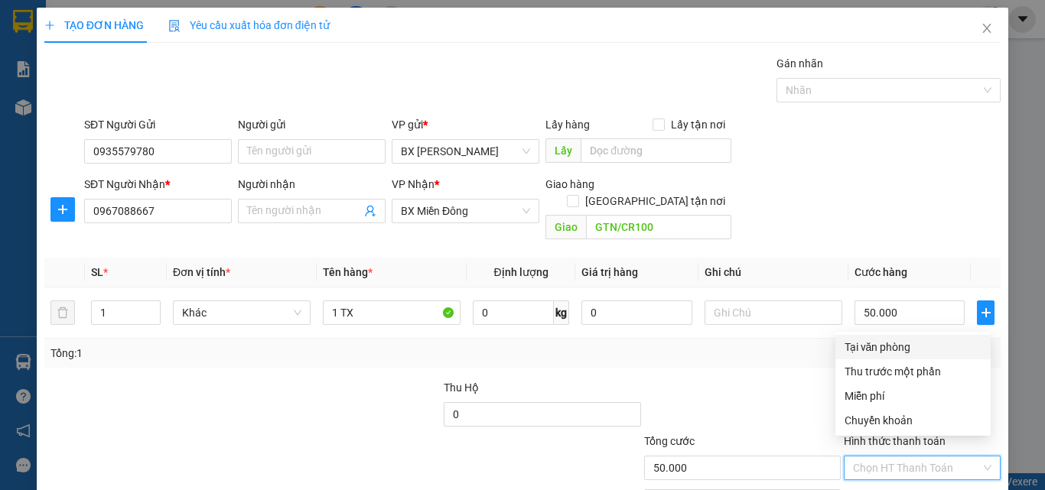
click at [878, 344] on div "Tại văn phòng" at bounding box center [913, 347] width 137 height 17
type input "0"
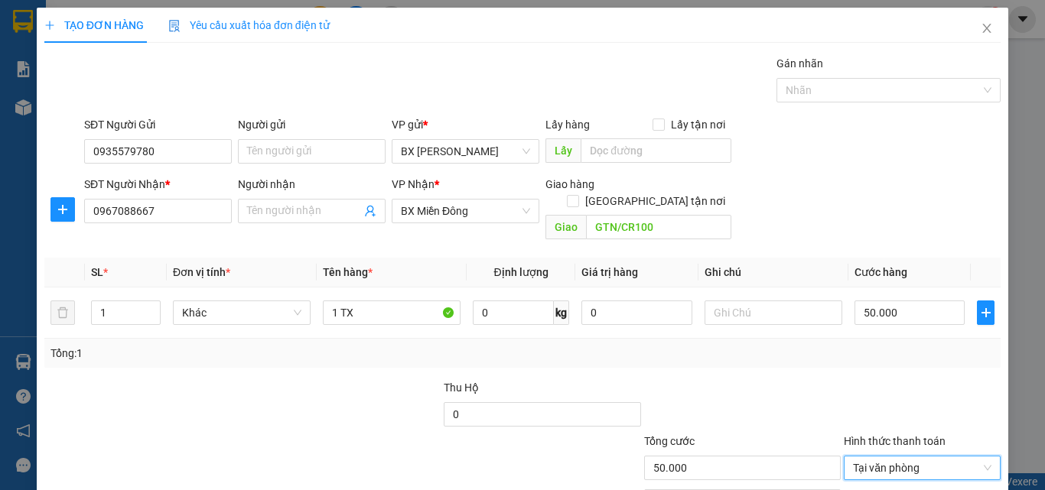
scroll to position [76, 0]
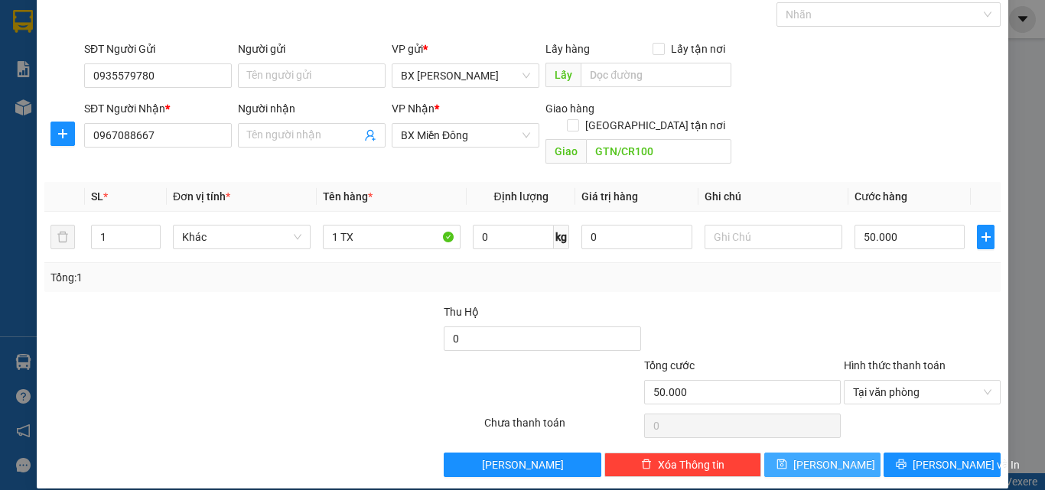
click at [844, 453] on button "[PERSON_NAME]" at bounding box center [822, 465] width 117 height 24
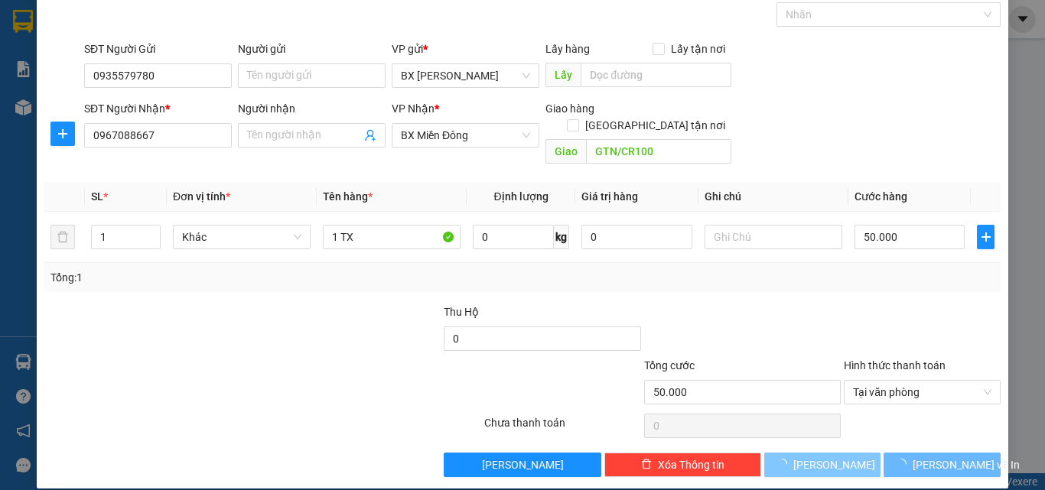
type input "0"
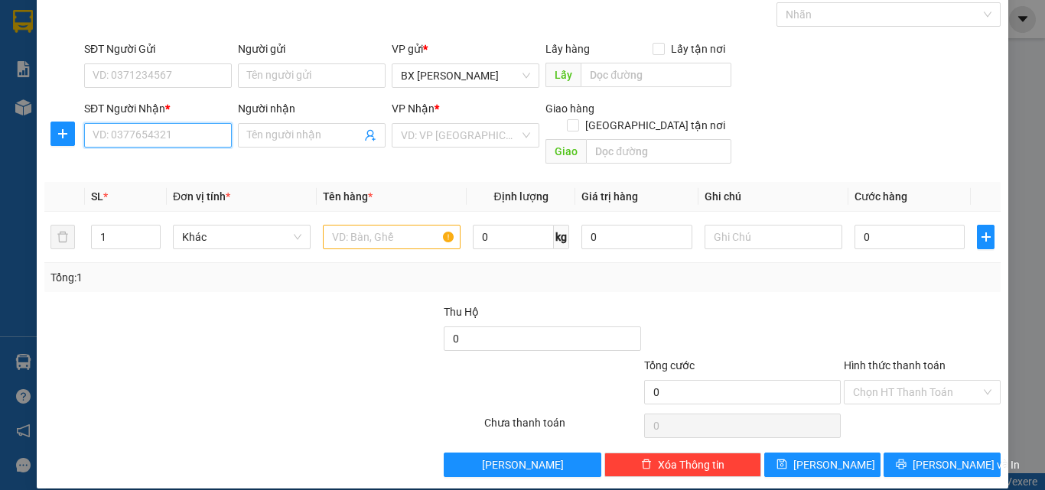
click at [185, 141] on input "SĐT Người Nhận *" at bounding box center [158, 135] width 148 height 24
type input "0354842748"
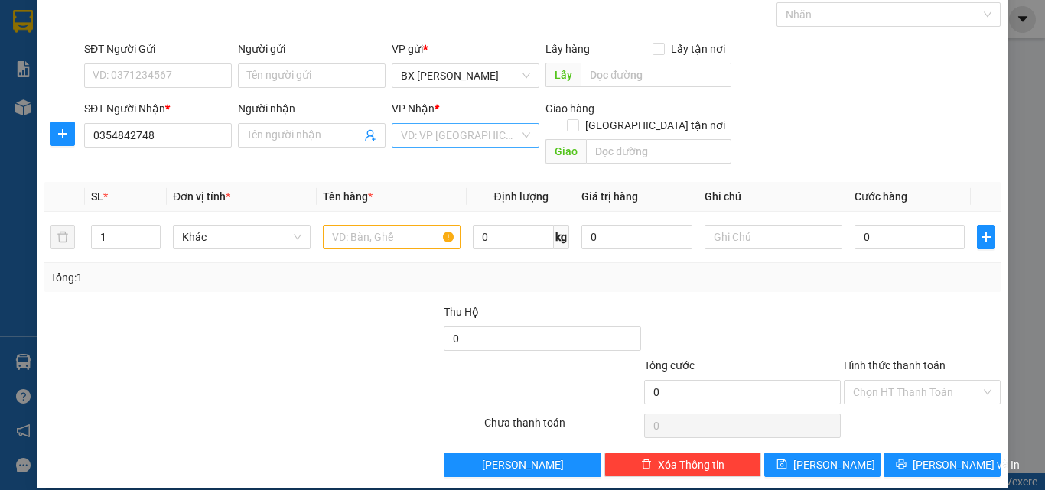
click at [462, 135] on input "search" at bounding box center [460, 135] width 119 height 23
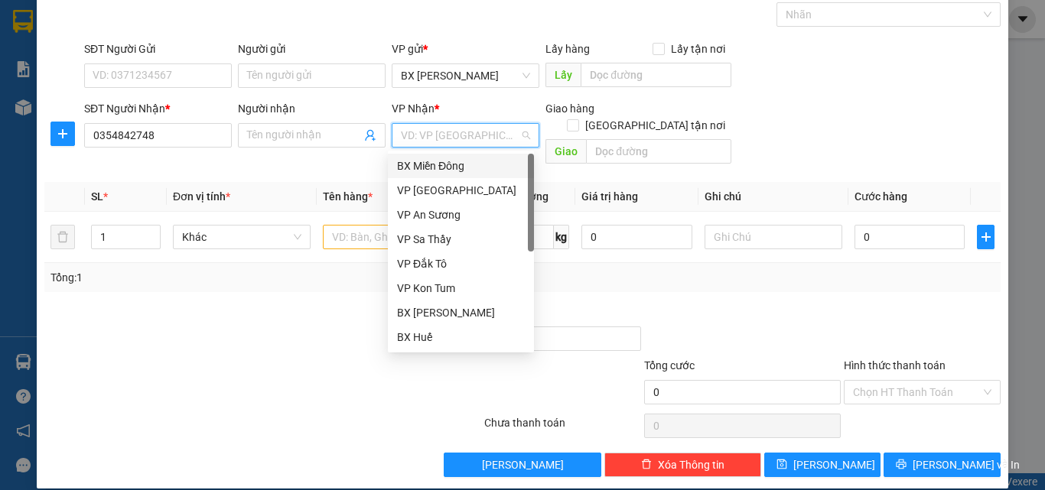
click at [468, 164] on div "BX Miền Đông" at bounding box center [461, 166] width 128 height 17
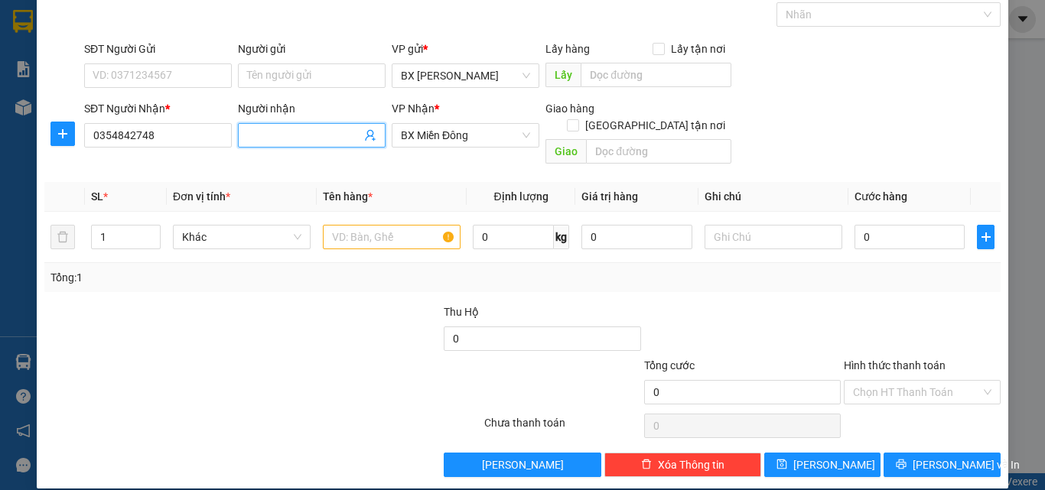
click at [296, 136] on input "Người nhận" at bounding box center [304, 135] width 114 height 17
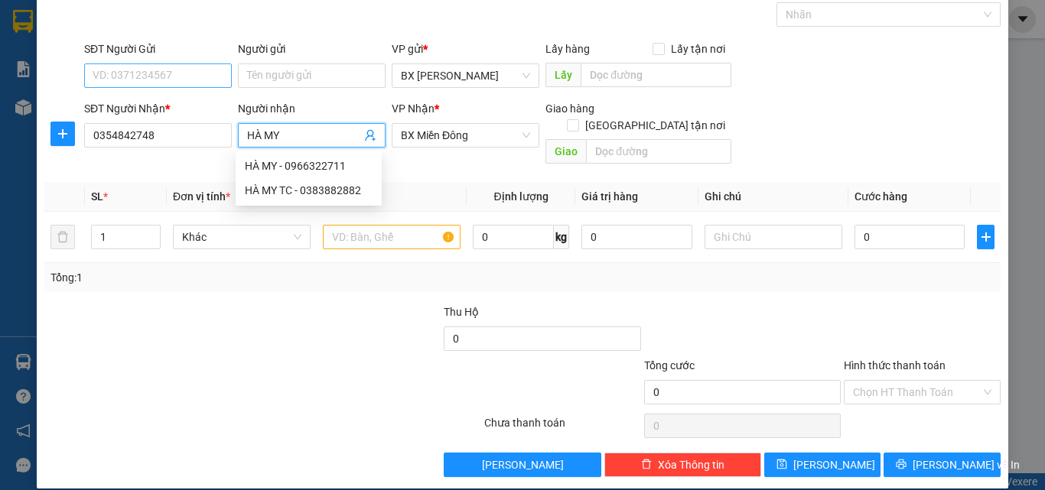
type input "HÀ MY"
click at [189, 70] on input "SĐT Người Gửi" at bounding box center [158, 76] width 148 height 24
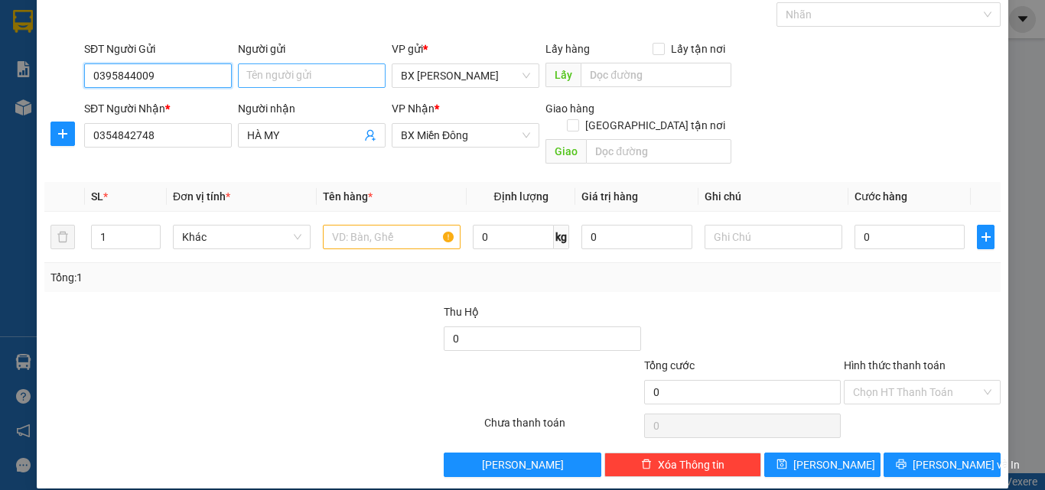
type input "0395844009"
click at [294, 71] on input "Người gửi" at bounding box center [312, 76] width 148 height 24
click at [259, 72] on input "CÔMAI" at bounding box center [312, 76] width 148 height 24
type input "CÔ MAI"
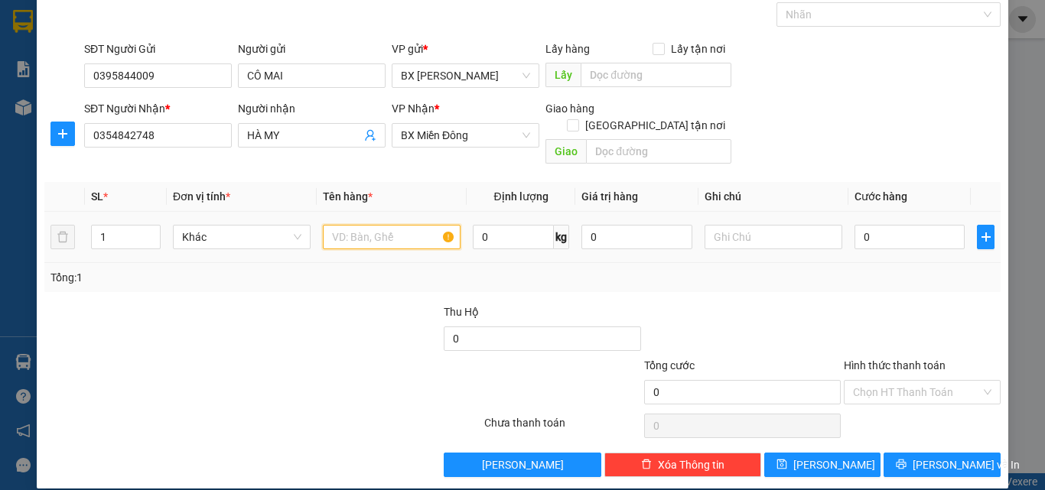
click at [332, 228] on input "text" at bounding box center [392, 237] width 138 height 24
type input "1 TX"
click at [860, 225] on input "0" at bounding box center [910, 237] width 110 height 24
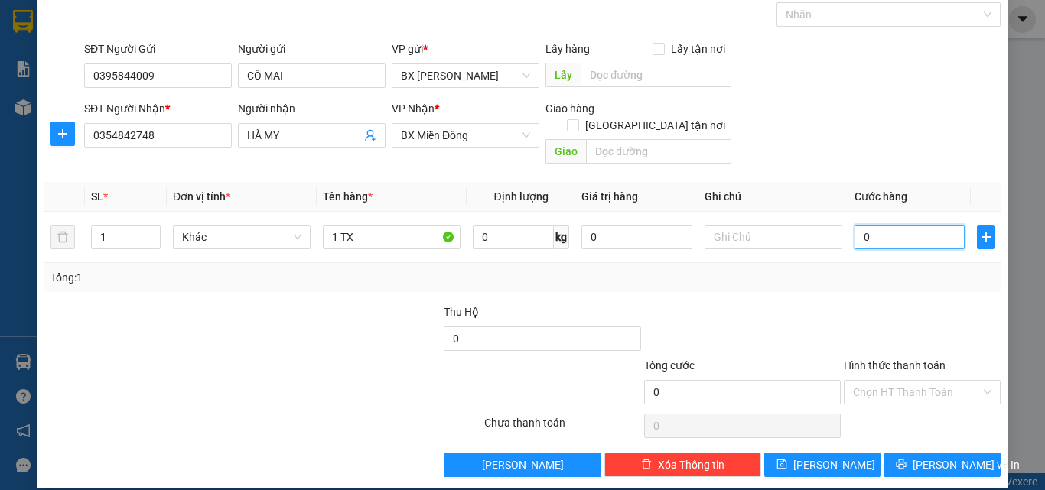
type input "5"
type input "50"
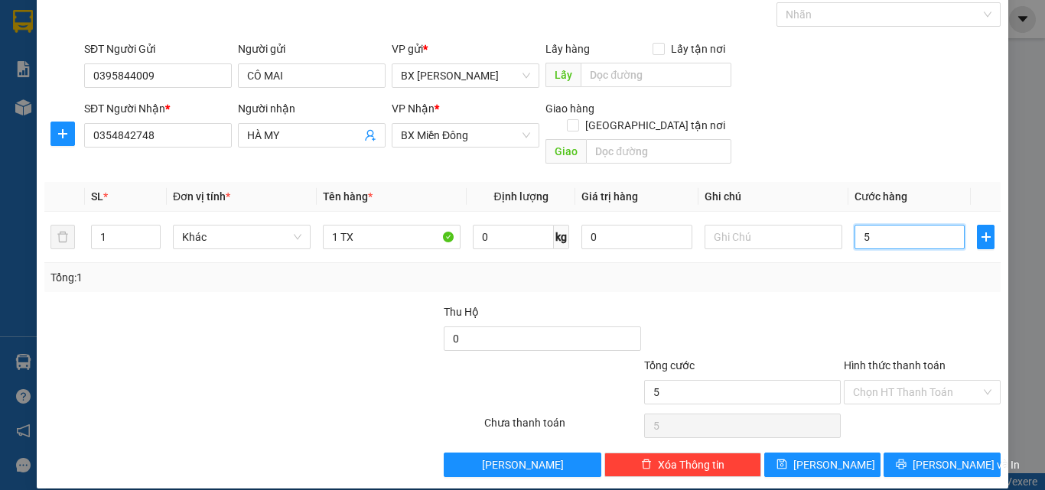
type input "50"
type input "50.000"
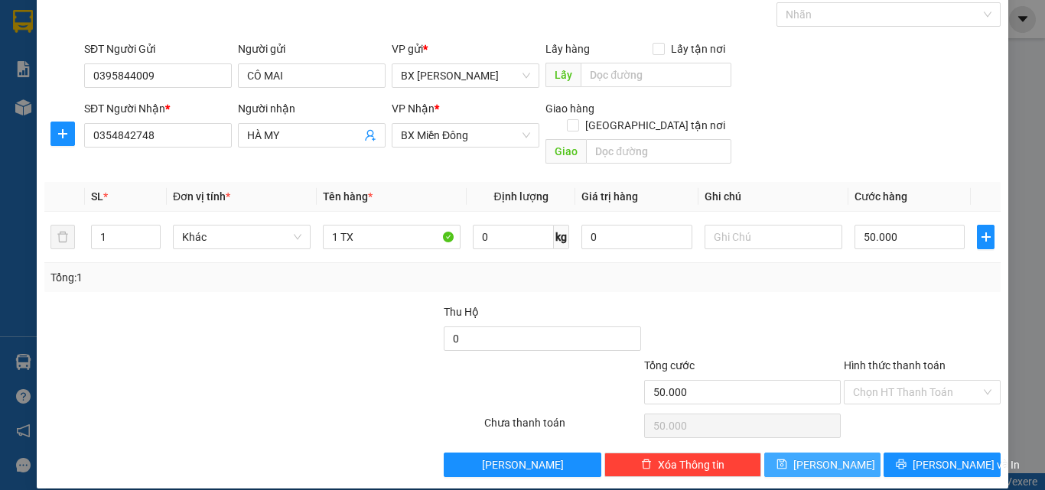
click at [842, 453] on button "[PERSON_NAME]" at bounding box center [822, 465] width 117 height 24
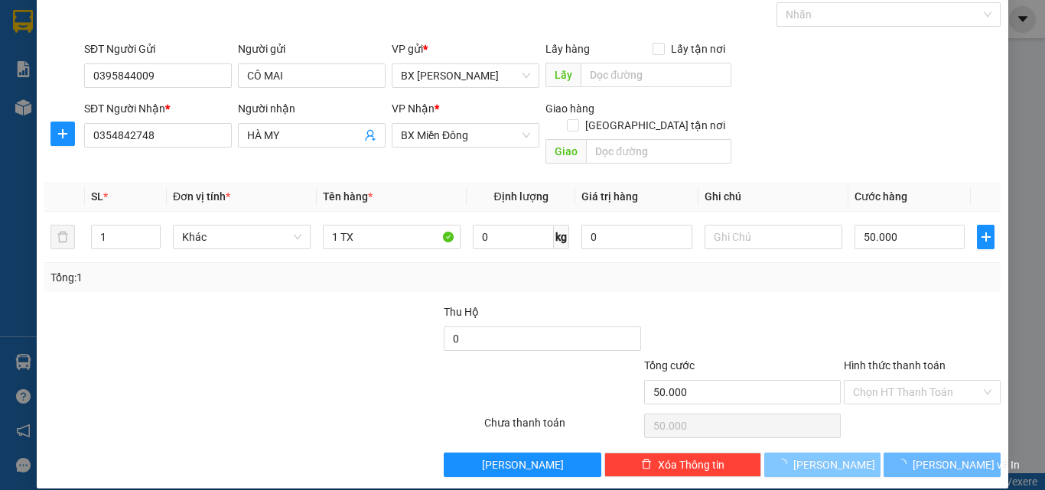
type input "0"
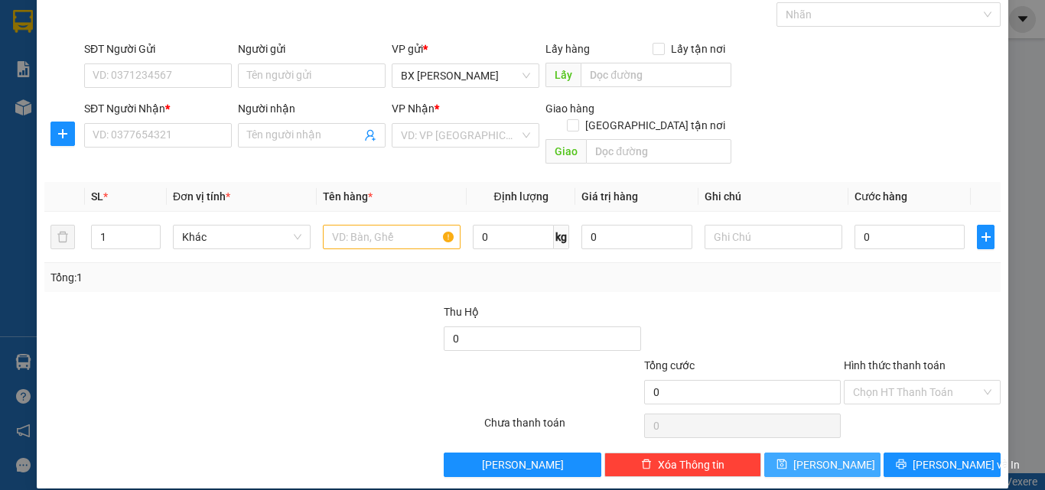
scroll to position [0, 0]
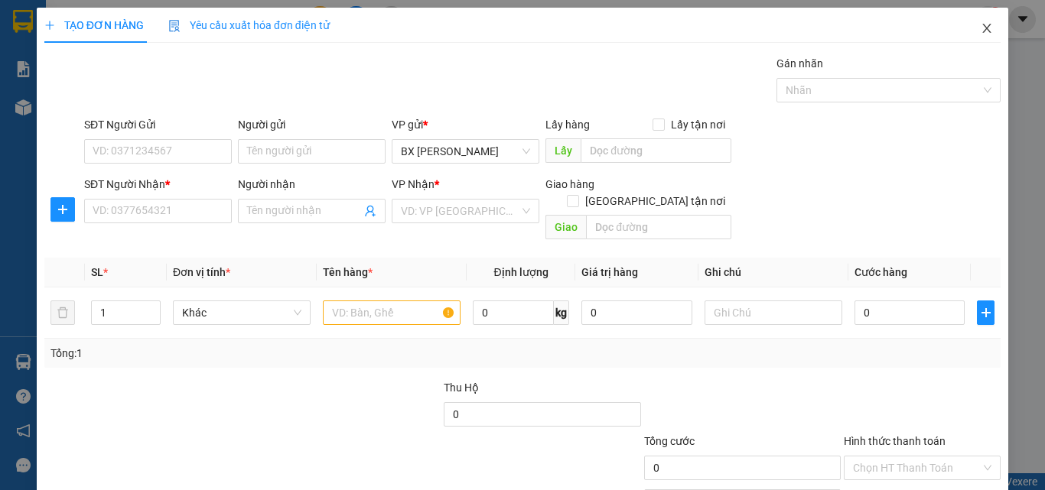
click at [981, 31] on icon "close" at bounding box center [987, 28] width 12 height 12
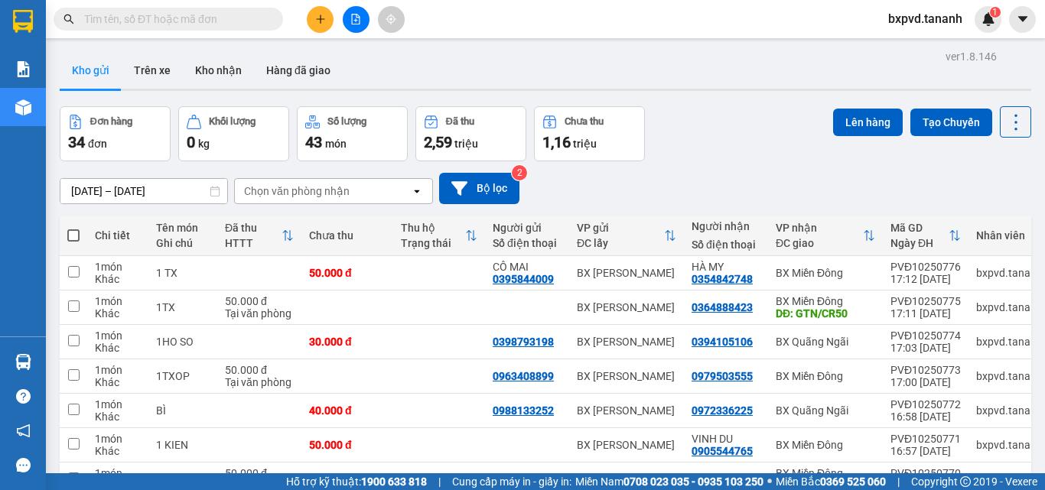
click at [702, 73] on div "Kho gửi Trên xe Kho nhận Hàng đã giao" at bounding box center [546, 72] width 972 height 41
click at [308, 18] on button at bounding box center [320, 19] width 27 height 27
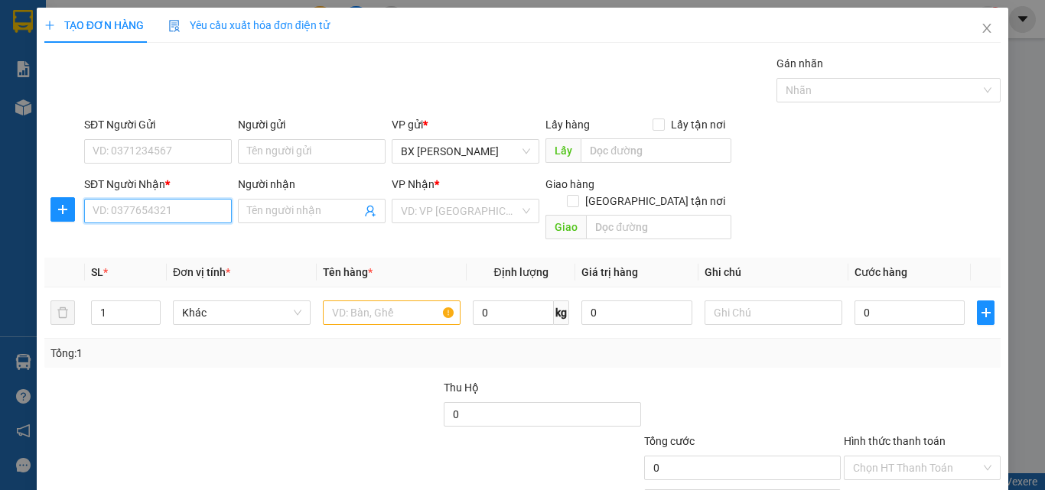
click at [194, 213] on input "SĐT Người Nhận *" at bounding box center [158, 211] width 148 height 24
type input "0962804949"
click at [205, 235] on div "0962804949 - HOÀNG" at bounding box center [157, 241] width 128 height 17
type input "HOÀNG"
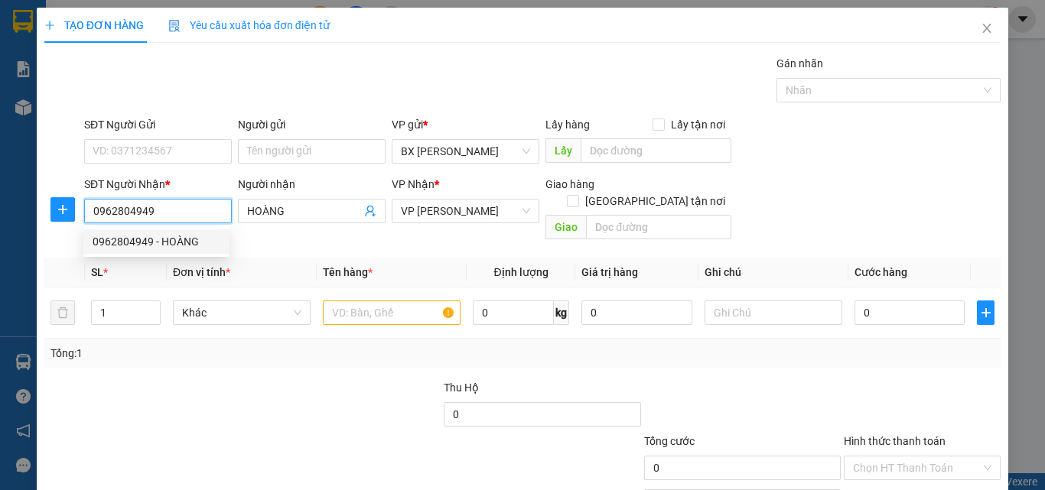
type input "50.000"
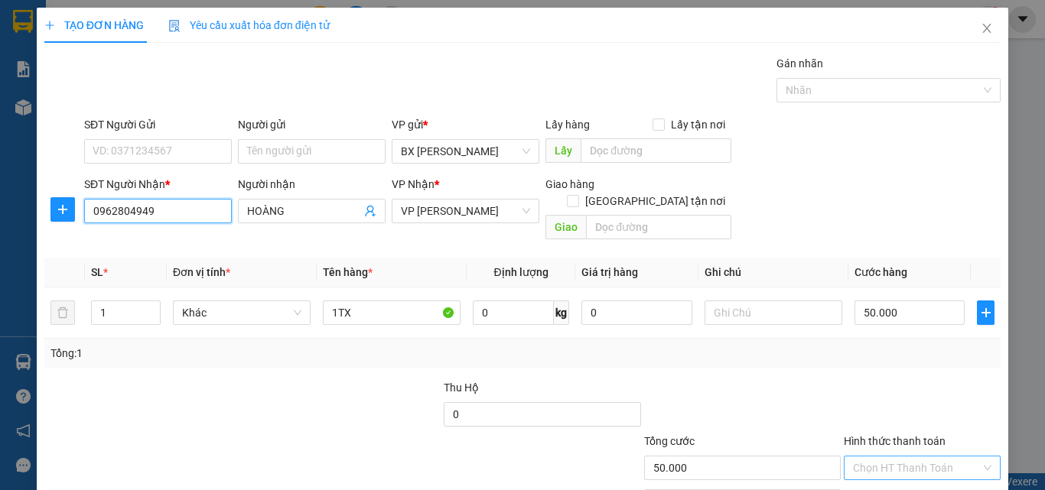
type input "0962804949"
click at [887, 457] on input "Hình thức thanh toán" at bounding box center [917, 468] width 128 height 23
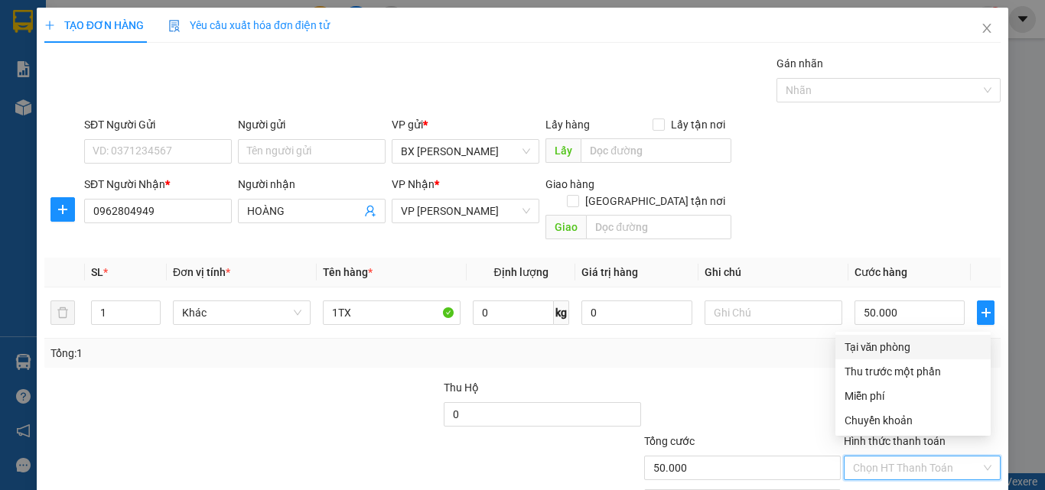
click at [902, 346] on div "Tại văn phòng" at bounding box center [913, 347] width 137 height 17
type input "0"
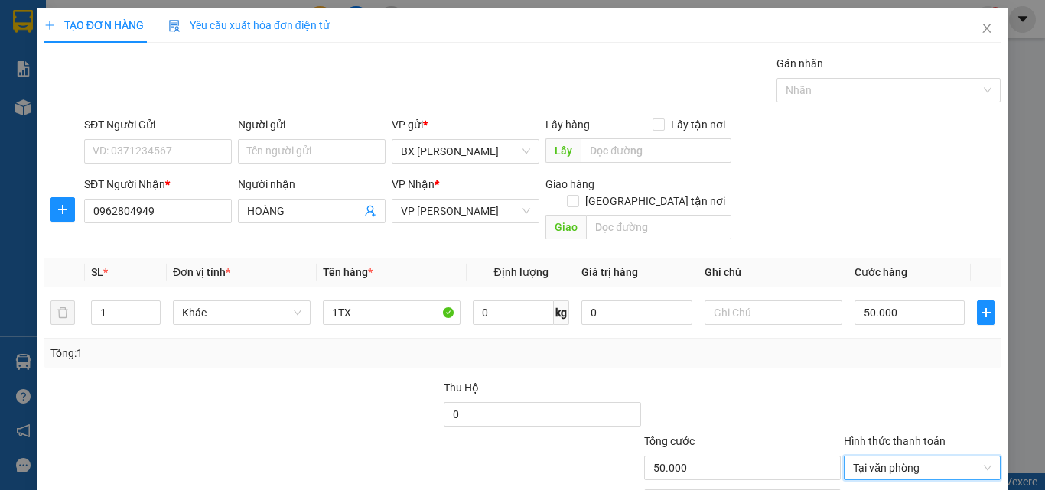
scroll to position [76, 0]
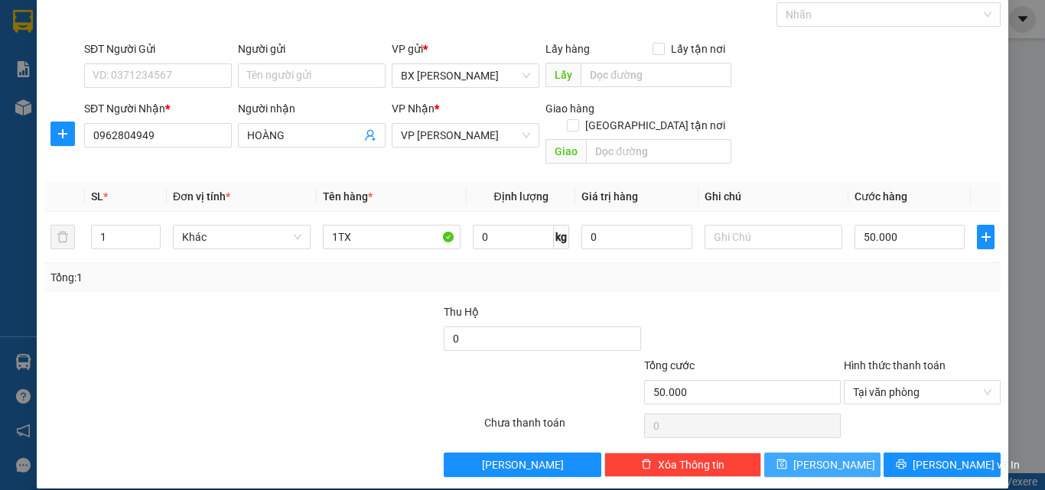
click at [832, 453] on button "[PERSON_NAME]" at bounding box center [822, 465] width 117 height 24
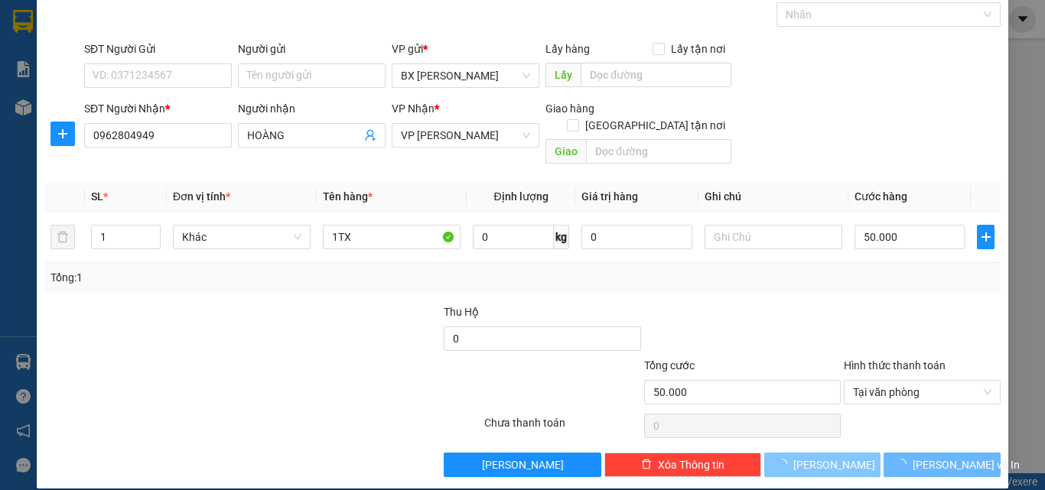
type input "0"
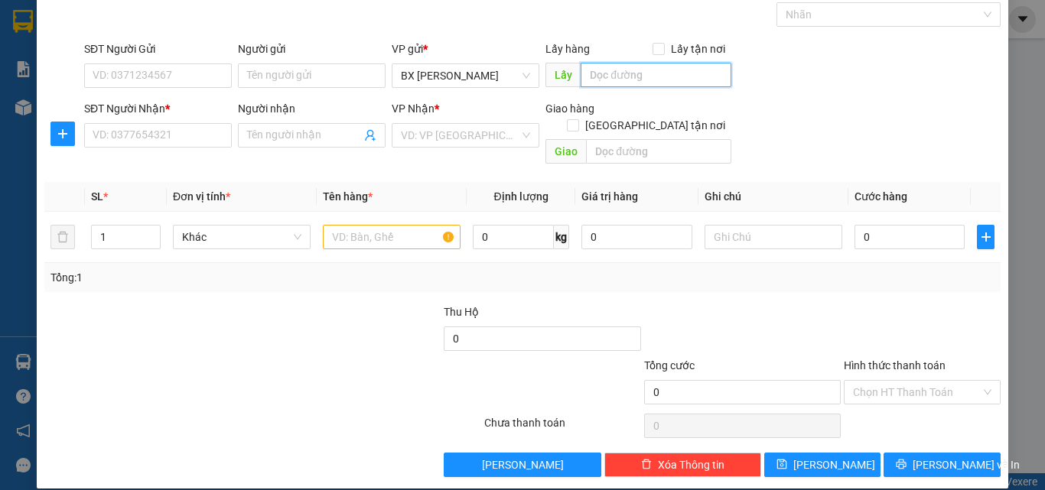
click at [629, 70] on input "text" at bounding box center [656, 75] width 151 height 24
type input "[PERSON_NAME]"
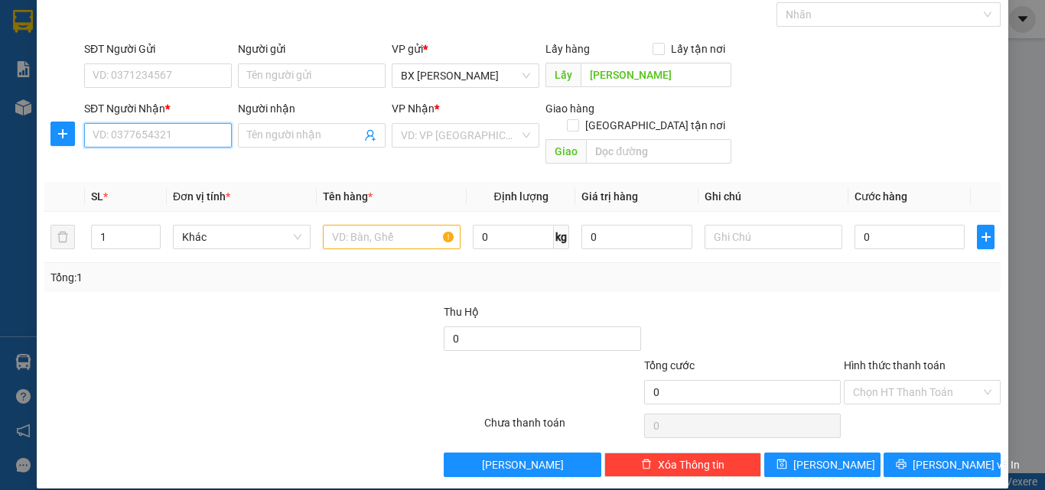
click at [166, 135] on input "SĐT Người Nhận *" at bounding box center [158, 135] width 148 height 24
click at [144, 137] on input "SĐT Người Nhận *" at bounding box center [158, 135] width 148 height 24
type input "0976673148"
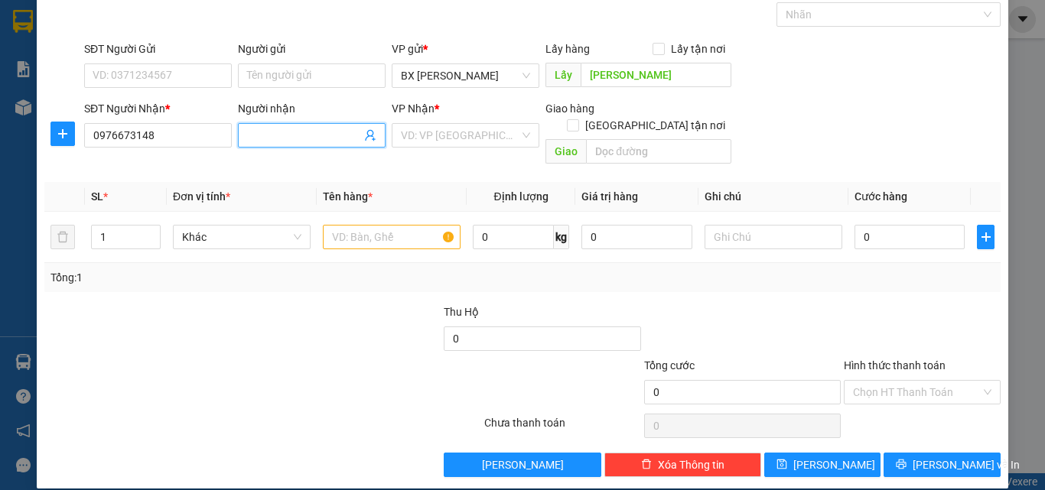
click at [278, 131] on input "Người nhận" at bounding box center [304, 135] width 114 height 17
type input "A"
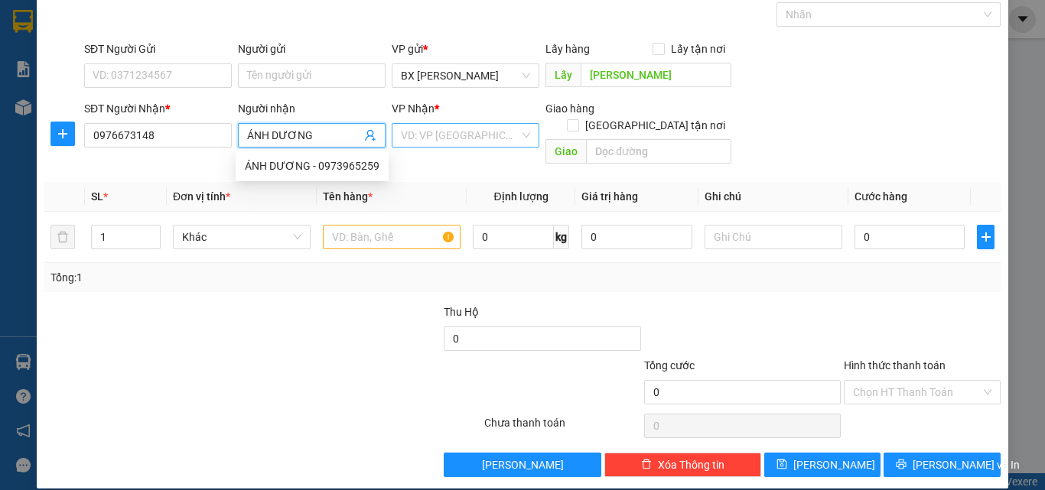
type input "ÁNH DƯƠNG"
click at [454, 133] on input "search" at bounding box center [460, 135] width 119 height 23
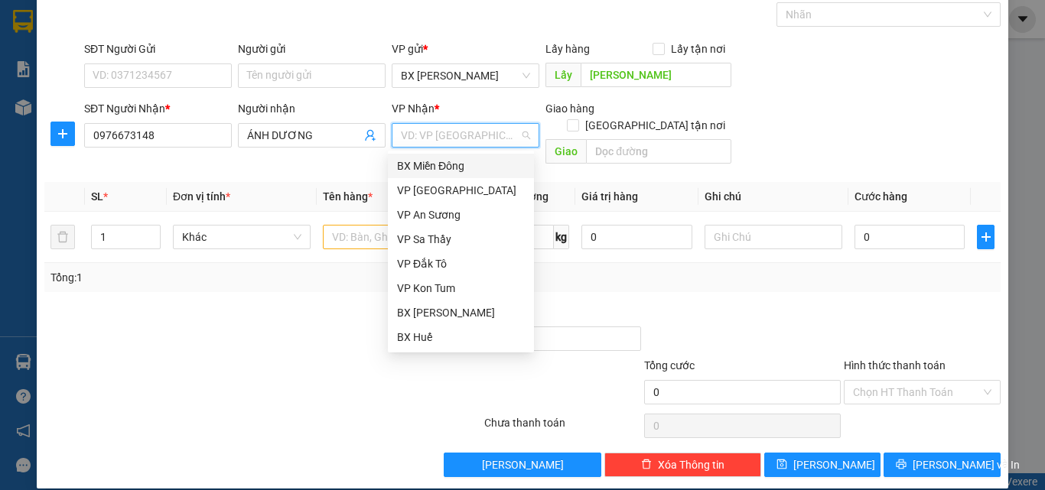
click at [457, 165] on div "BX Miền Đông" at bounding box center [461, 166] width 128 height 17
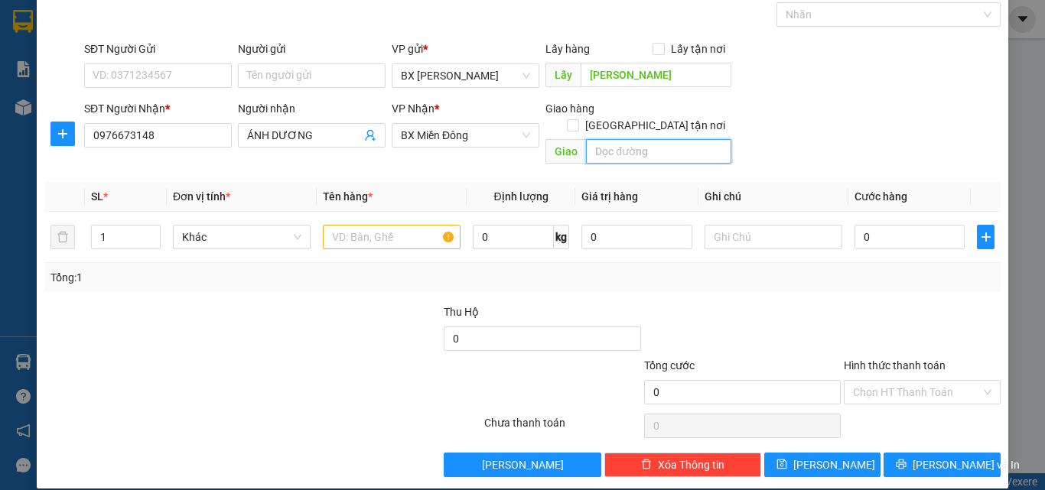
click at [636, 141] on input "text" at bounding box center [658, 151] width 145 height 24
click at [360, 225] on input "text" at bounding box center [392, 237] width 138 height 24
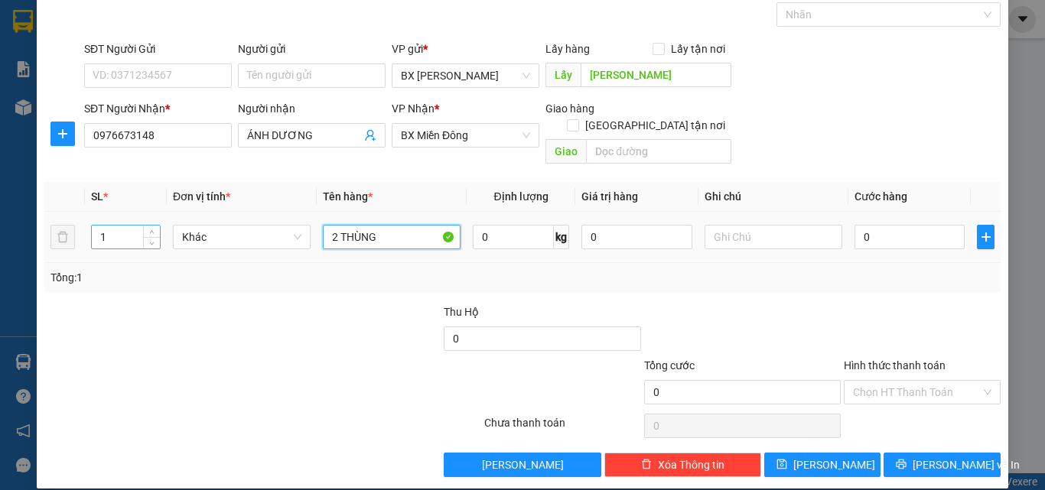
type input "2 THÙNG"
drag, startPoint x: 108, startPoint y: 220, endPoint x: 97, endPoint y: 222, distance: 11.0
click at [99, 226] on input "1" at bounding box center [126, 237] width 68 height 23
type input "3"
type input "2"
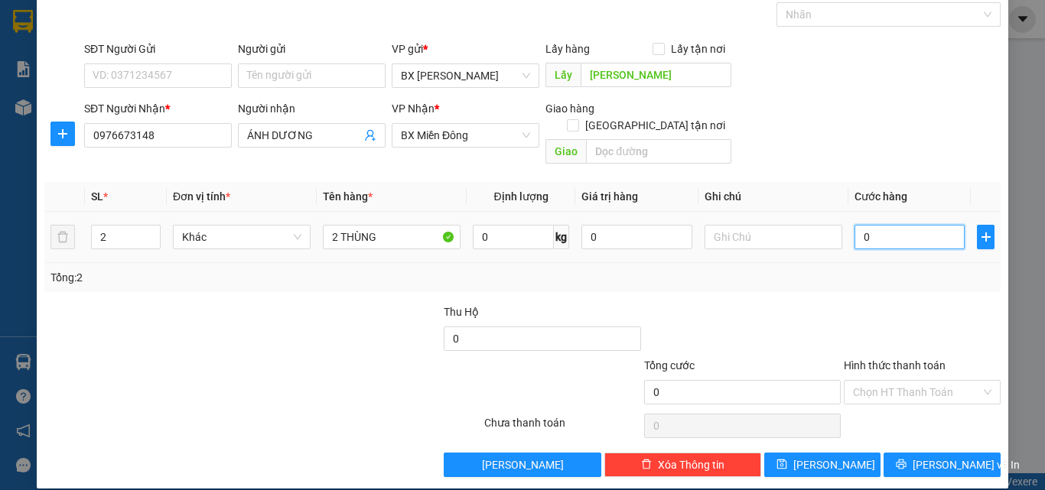
click at [884, 227] on input "0" at bounding box center [910, 237] width 110 height 24
type input "1"
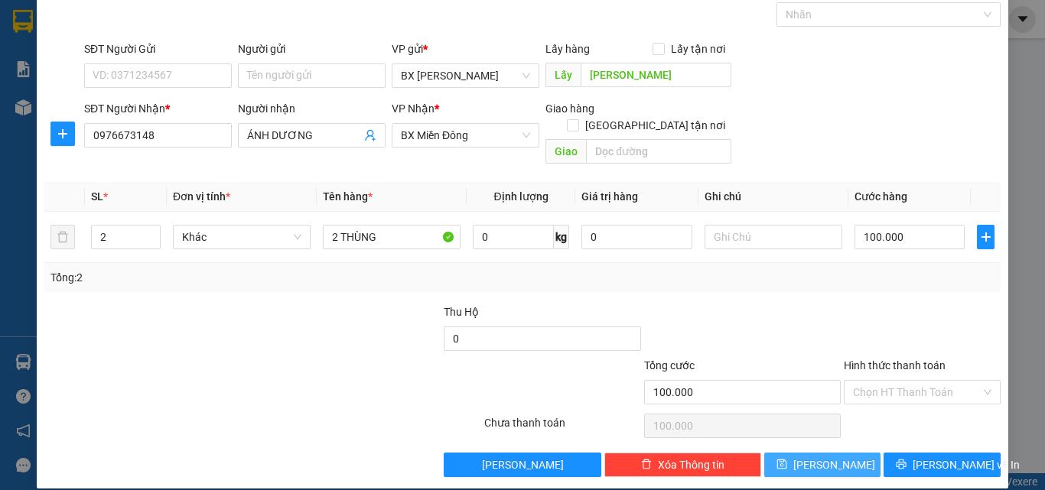
click at [824, 457] on span "[PERSON_NAME]" at bounding box center [834, 465] width 82 height 17
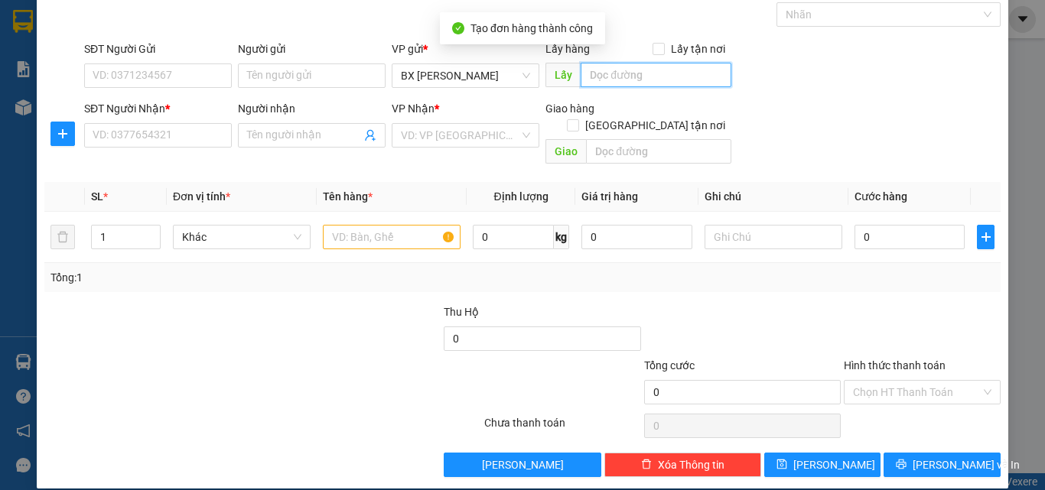
click at [645, 74] on input "text" at bounding box center [656, 75] width 151 height 24
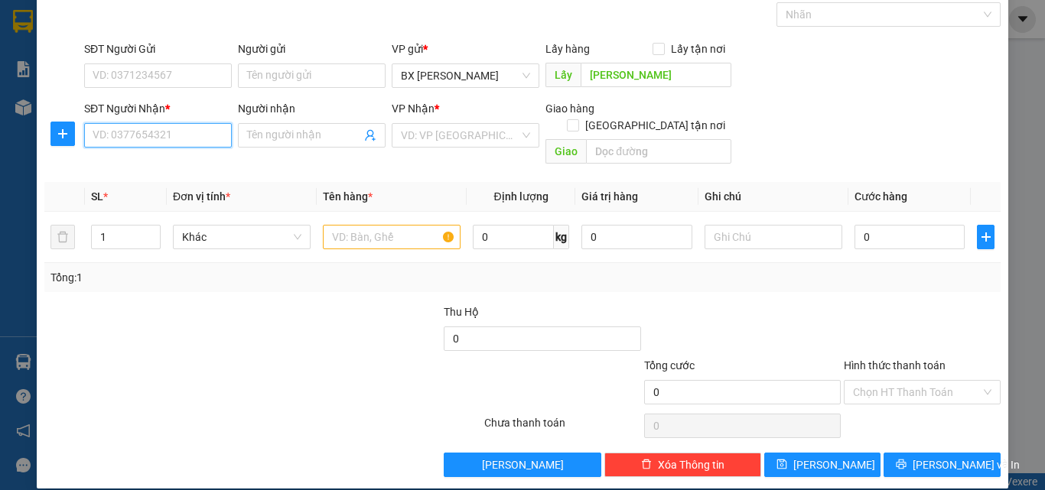
click at [200, 140] on input "SĐT Người Nhận *" at bounding box center [158, 135] width 148 height 24
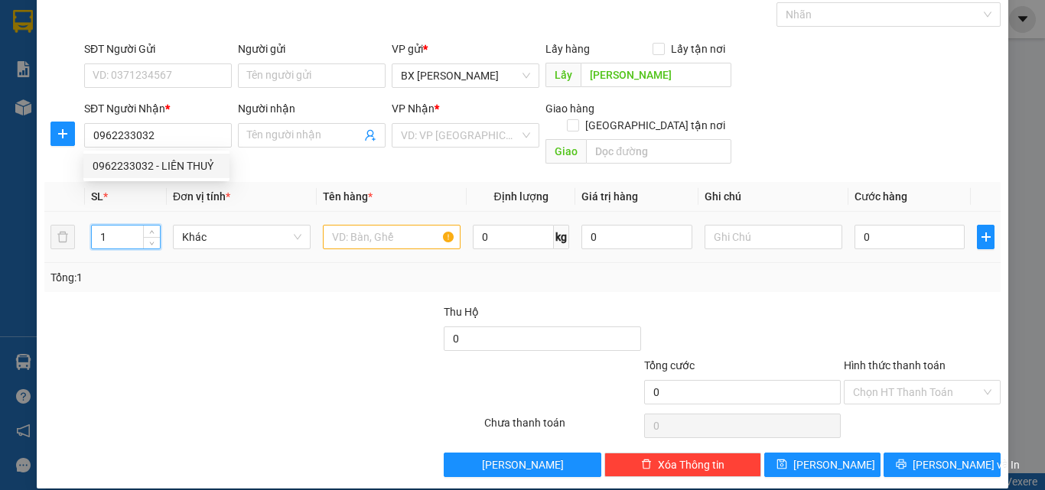
click at [53, 227] on tr "1 Khác 0 kg 0 0" at bounding box center [522, 237] width 956 height 51
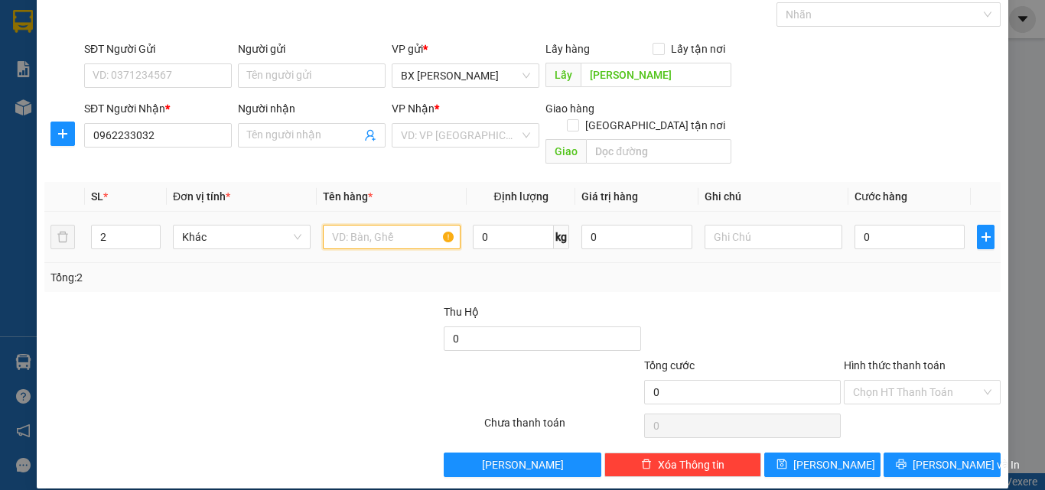
click at [363, 226] on input "text" at bounding box center [392, 237] width 138 height 24
click at [857, 225] on input "0" at bounding box center [910, 237] width 110 height 24
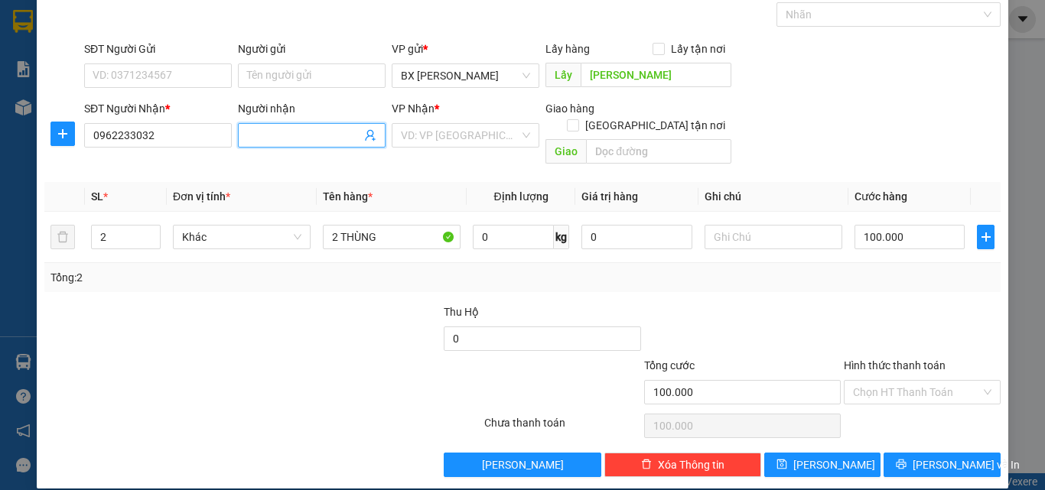
click at [322, 131] on input "Người nhận" at bounding box center [304, 135] width 114 height 17
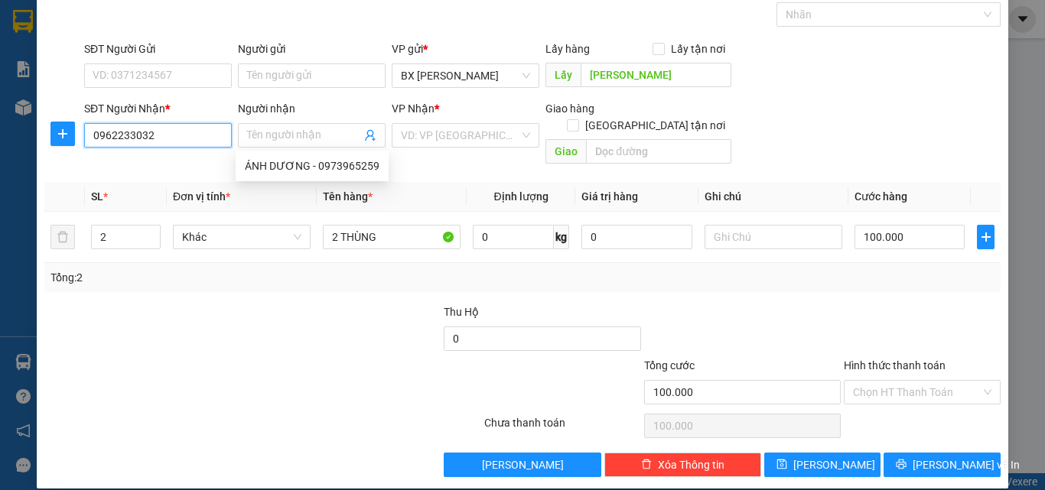
click at [203, 125] on input "0962233032" at bounding box center [158, 135] width 148 height 24
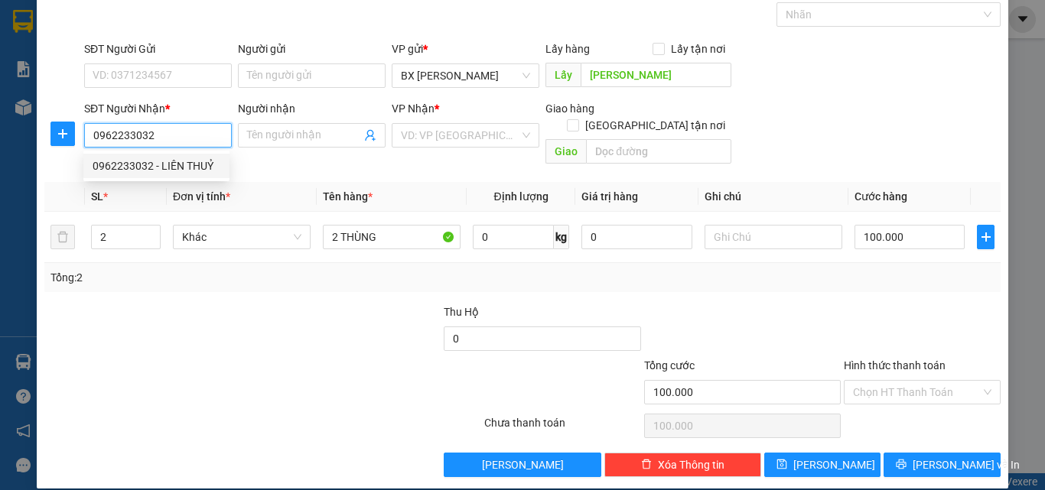
click at [191, 165] on div "0962233032 - LIÊN THUỶ" at bounding box center [157, 166] width 128 height 17
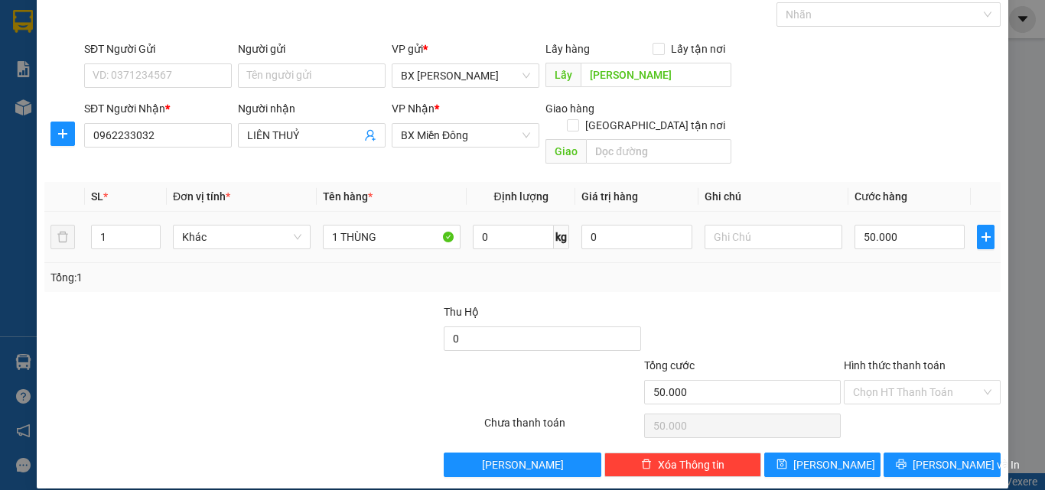
drag, startPoint x: 98, startPoint y: 221, endPoint x: 89, endPoint y: 223, distance: 9.5
click at [89, 223] on td "1" at bounding box center [126, 237] width 82 height 51
drag, startPoint x: 336, startPoint y: 220, endPoint x: 296, endPoint y: 225, distance: 40.1
click at [310, 224] on tr "2 Khác 1 THÙNG 0 kg 0 50.000" at bounding box center [522, 237] width 956 height 51
click at [825, 457] on span "[PERSON_NAME]" at bounding box center [834, 465] width 82 height 17
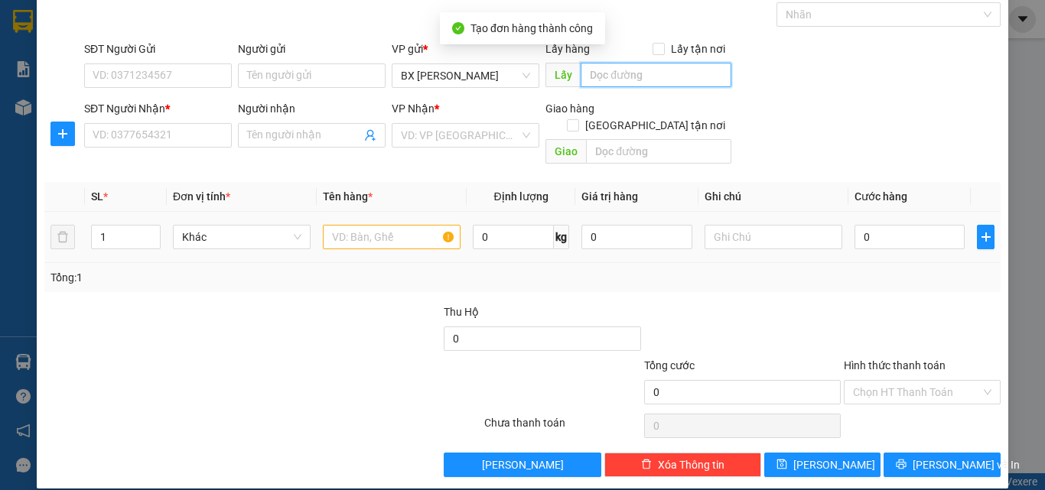
click at [646, 73] on input "text" at bounding box center [656, 75] width 151 height 24
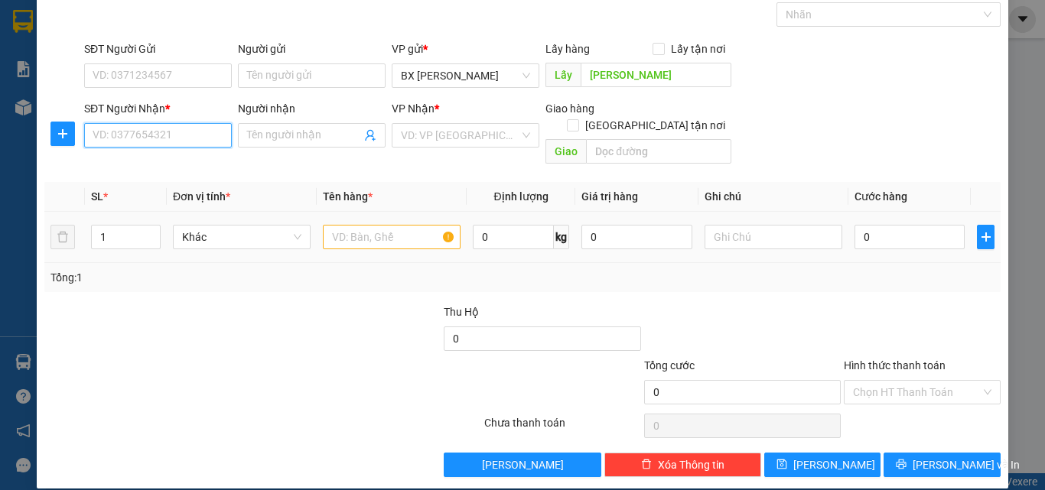
click at [169, 138] on input "SĐT Người Nhận *" at bounding box center [158, 135] width 148 height 24
click at [203, 165] on div "0796680669 - TRÂM Q10" at bounding box center [157, 166] width 128 height 17
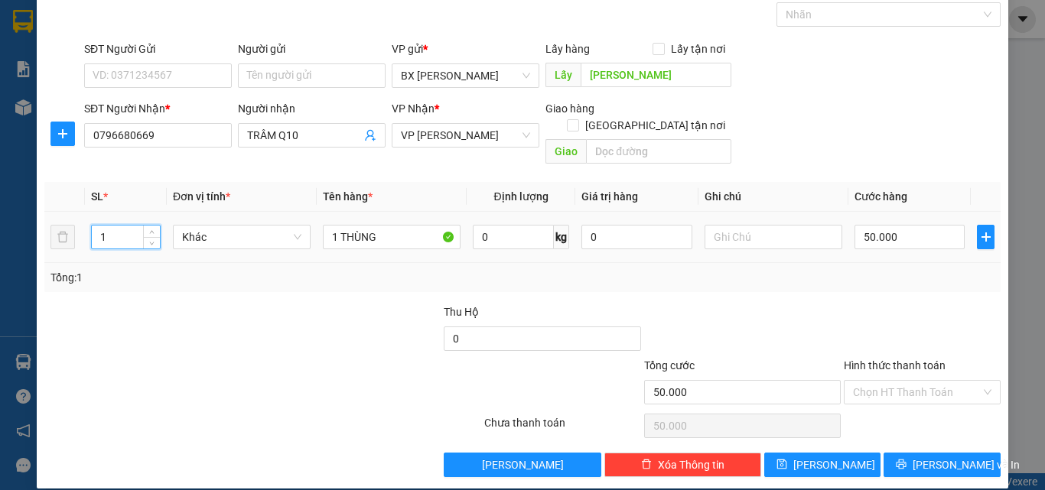
click at [101, 226] on input "1" at bounding box center [126, 237] width 68 height 23
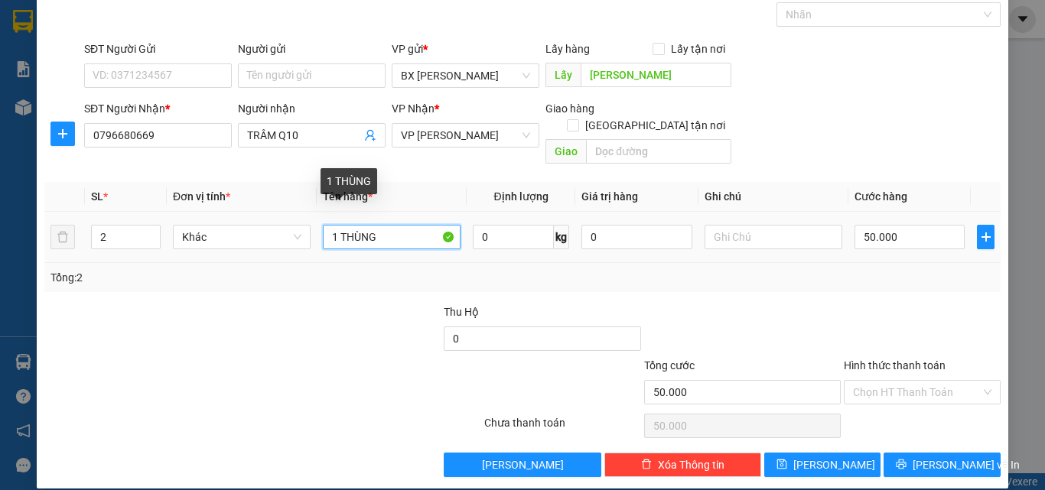
drag, startPoint x: 335, startPoint y: 215, endPoint x: 314, endPoint y: 222, distance: 21.8
click at [317, 222] on td "1 THÙNG" at bounding box center [392, 237] width 150 height 51
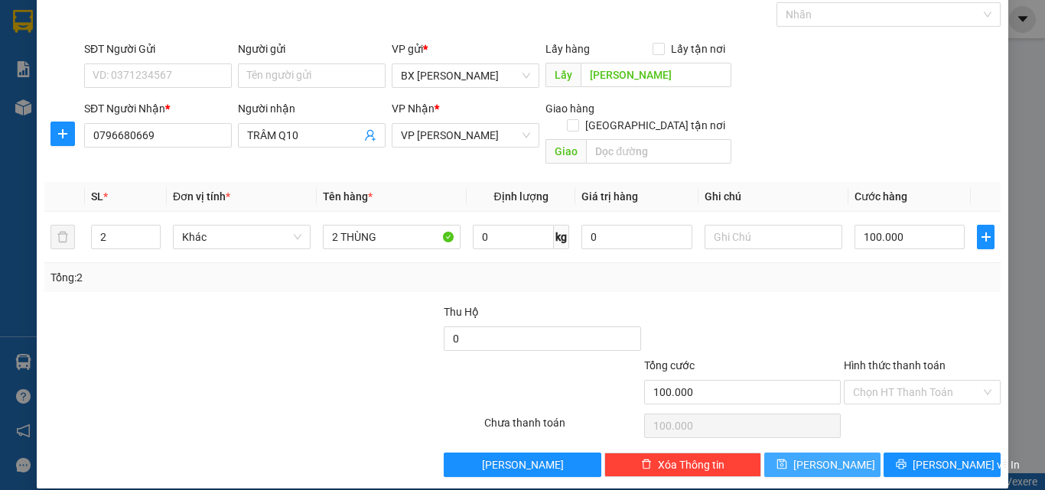
click at [826, 457] on span "[PERSON_NAME]" at bounding box center [834, 465] width 82 height 17
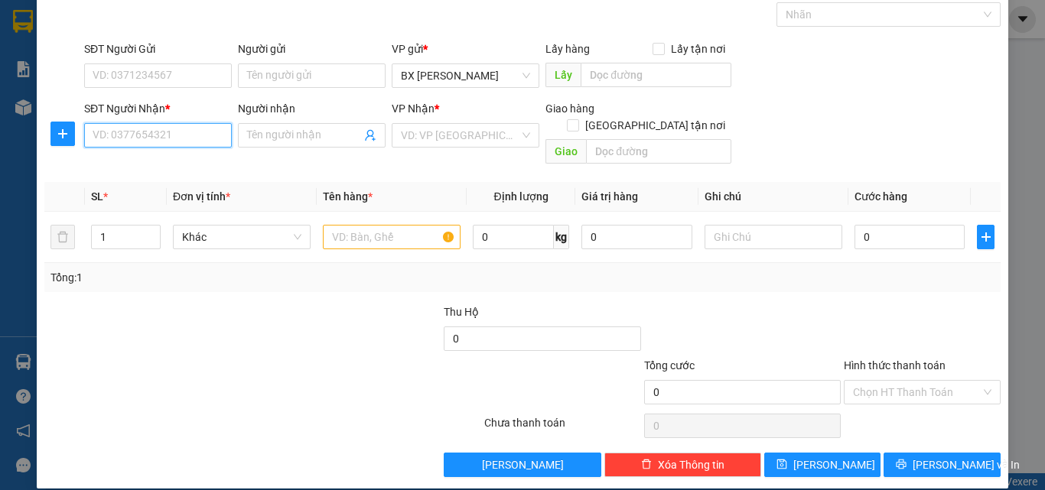
click at [135, 135] on input "SĐT Người Nhận *" at bounding box center [158, 135] width 148 height 24
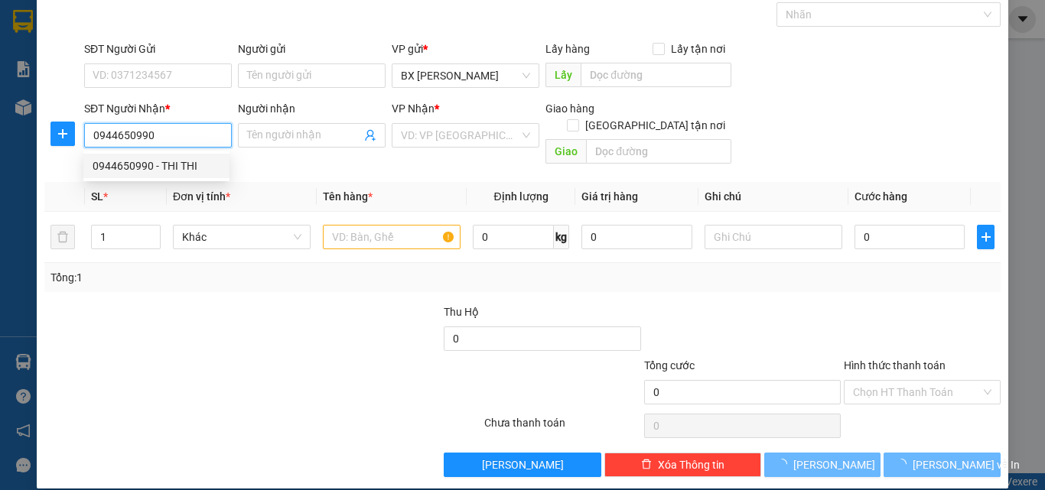
click at [154, 157] on div "0944650990 - THI THI" at bounding box center [156, 166] width 146 height 24
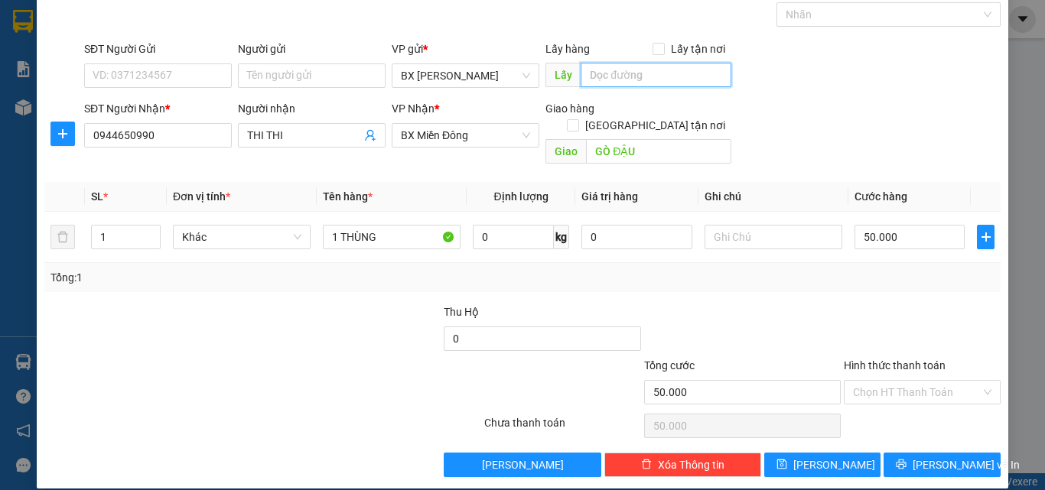
click at [653, 74] on input "text" at bounding box center [656, 75] width 151 height 24
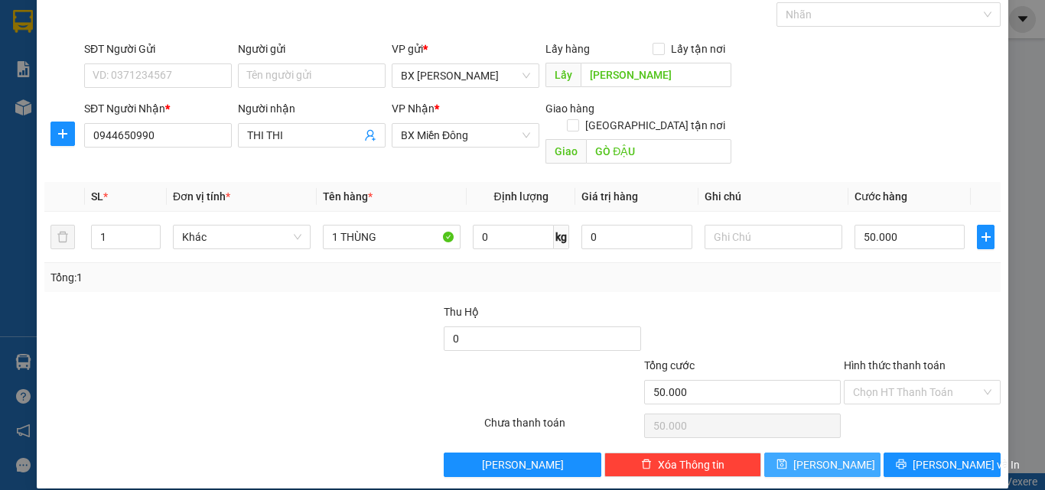
click at [822, 457] on span "[PERSON_NAME]" at bounding box center [834, 465] width 82 height 17
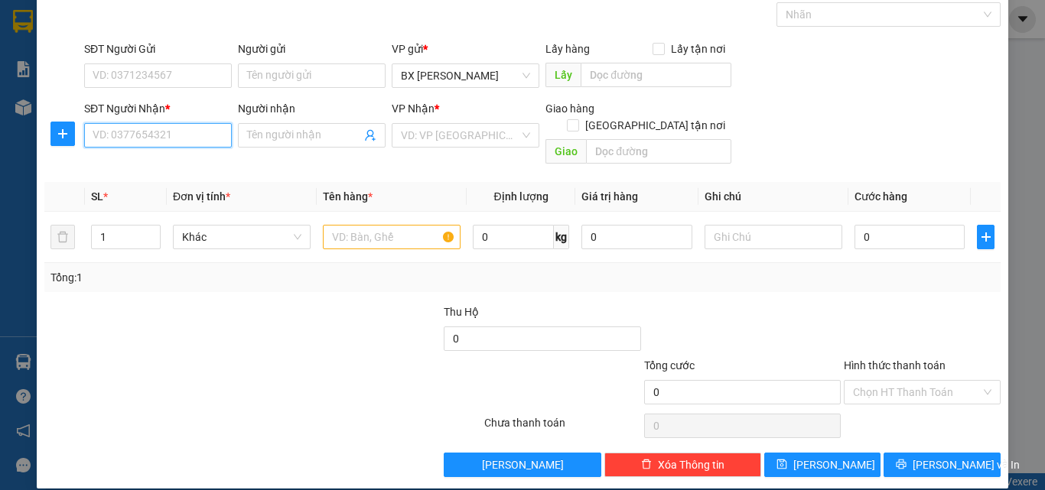
click at [194, 130] on input "SĐT Người Nhận *" at bounding box center [158, 135] width 148 height 24
click at [151, 170] on div "0905553523 - PHƯƠNG" at bounding box center [157, 166] width 128 height 17
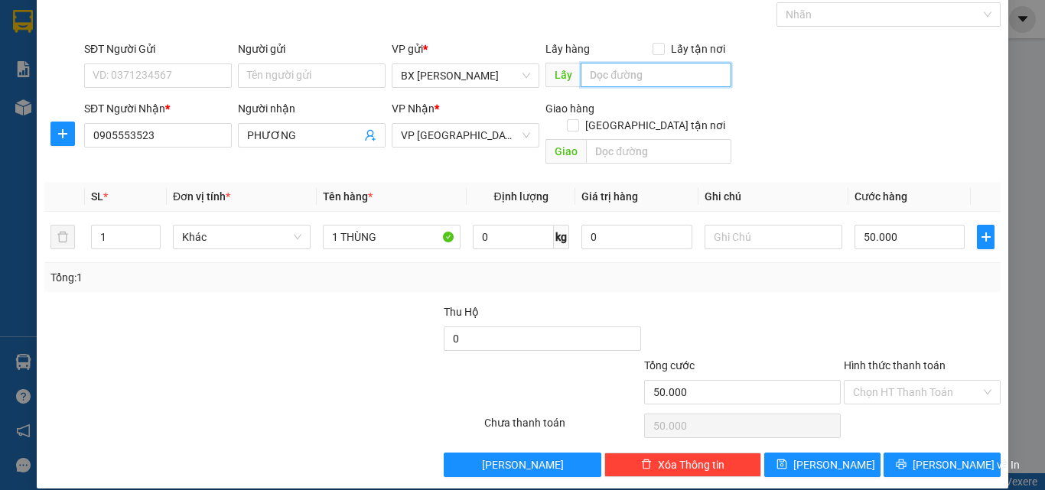
click at [671, 75] on input "text" at bounding box center [656, 75] width 151 height 24
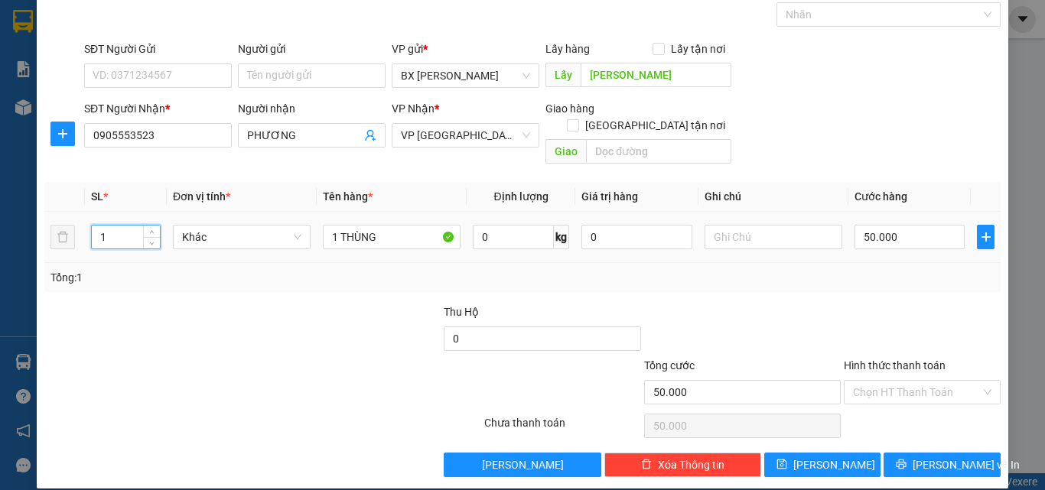
drag, startPoint x: 99, startPoint y: 223, endPoint x: 86, endPoint y: 225, distance: 13.2
click at [87, 225] on td "1" at bounding box center [126, 237] width 82 height 51
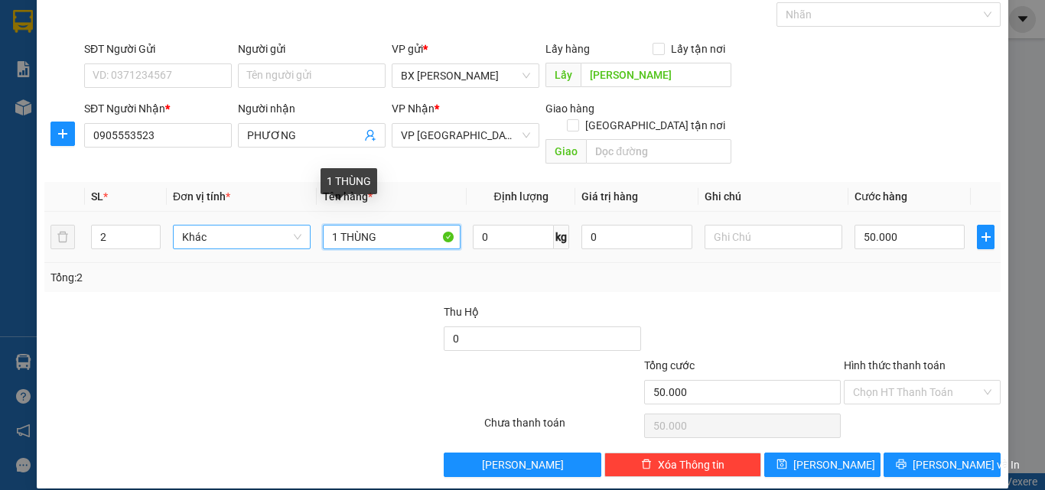
drag, startPoint x: 336, startPoint y: 221, endPoint x: 291, endPoint y: 227, distance: 45.6
click at [294, 228] on tr "2 Khác 1 THÙNG 0 kg 0 50.000" at bounding box center [522, 237] width 956 height 51
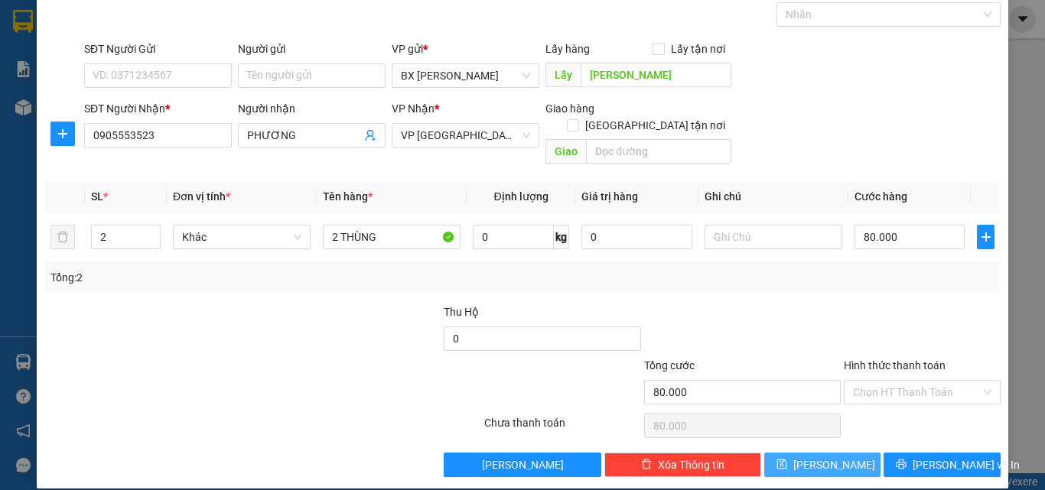
click at [826, 457] on span "[PERSON_NAME]" at bounding box center [834, 465] width 82 height 17
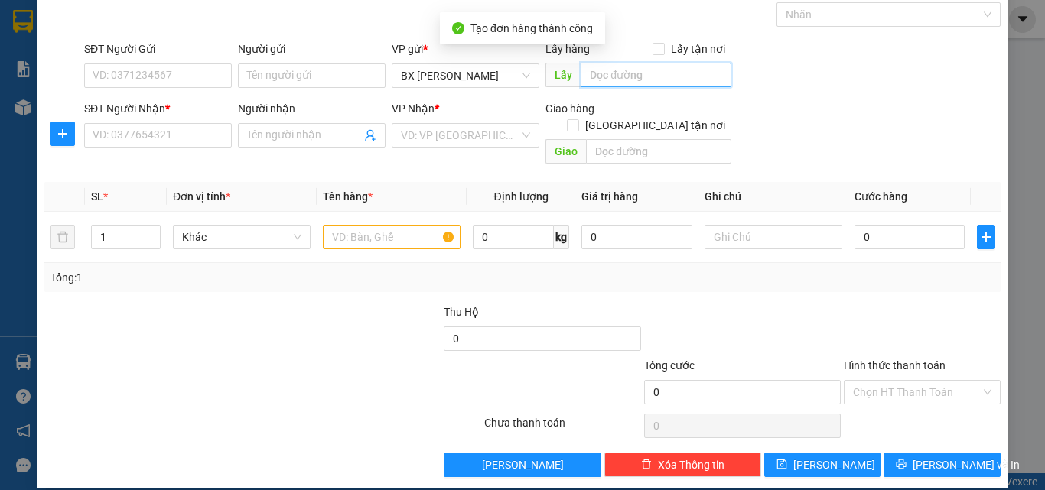
click at [616, 75] on input "text" at bounding box center [656, 75] width 151 height 24
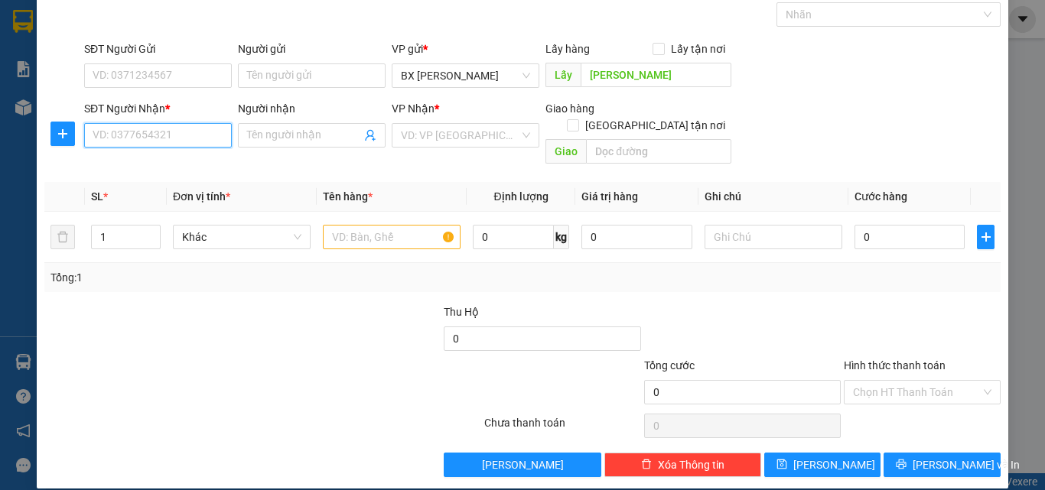
click at [170, 131] on input "SĐT Người Nhận *" at bounding box center [158, 135] width 148 height 24
click at [161, 171] on div "0796794932 - HẢI AN" at bounding box center [157, 166] width 128 height 17
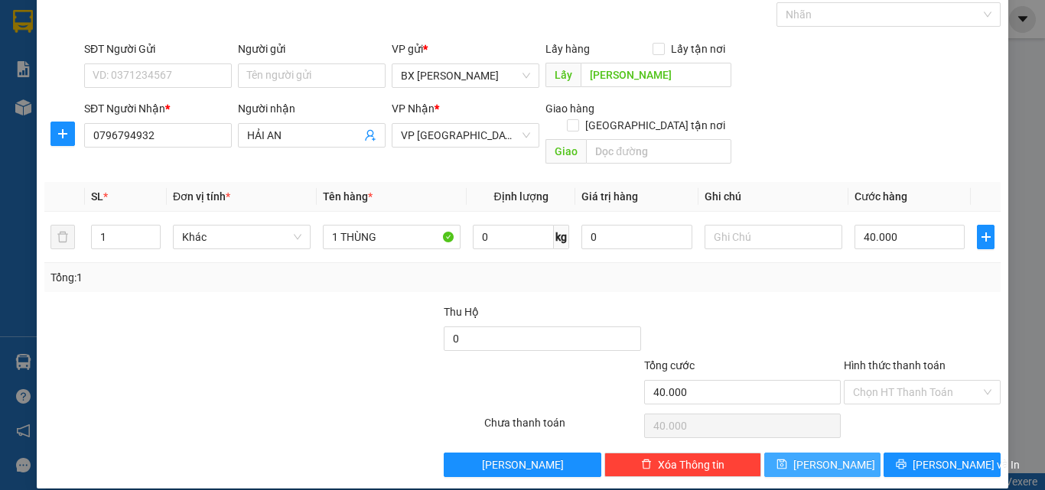
click at [810, 453] on button "[PERSON_NAME]" at bounding box center [822, 465] width 117 height 24
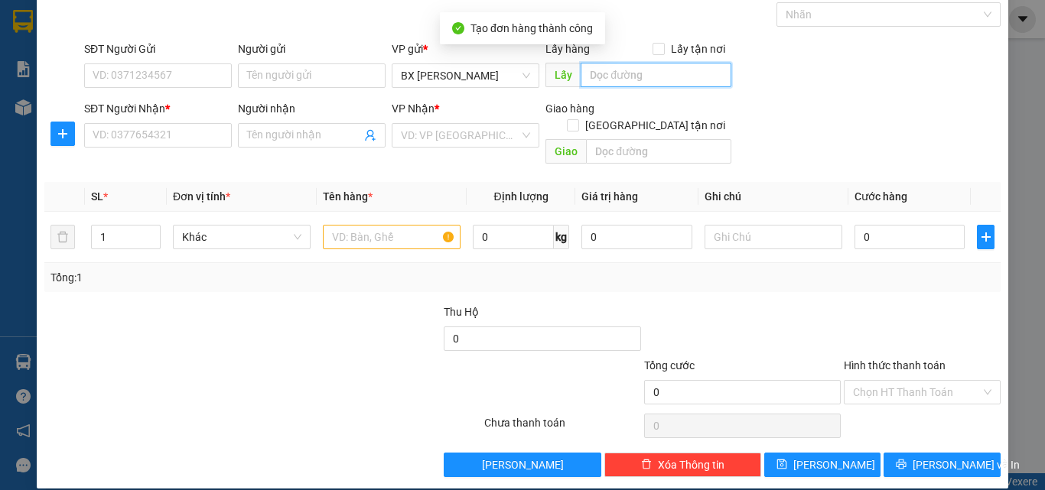
click at [614, 76] on input "text" at bounding box center [656, 75] width 151 height 24
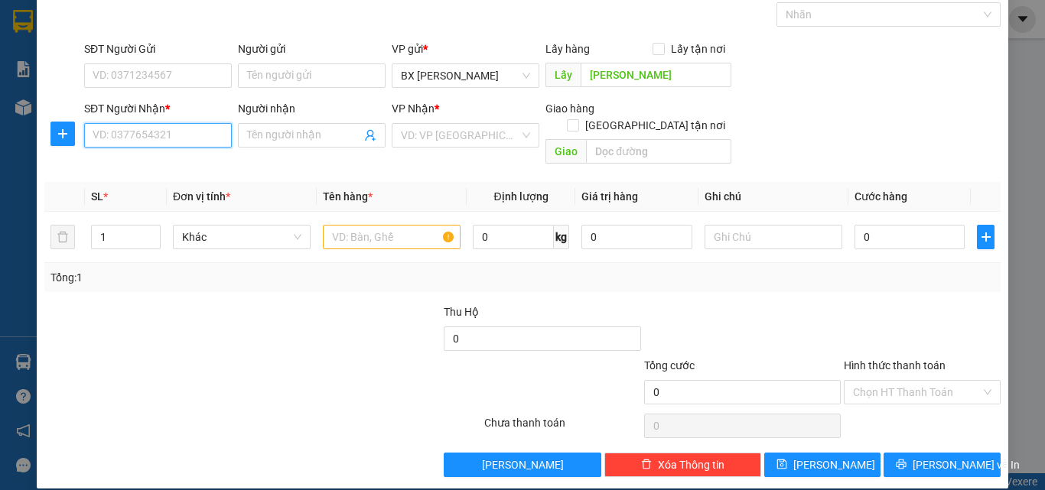
click at [152, 136] on input "SĐT Người Nhận *" at bounding box center [158, 135] width 148 height 24
click at [160, 158] on div "0702498471 - VITA" at bounding box center [157, 166] width 128 height 17
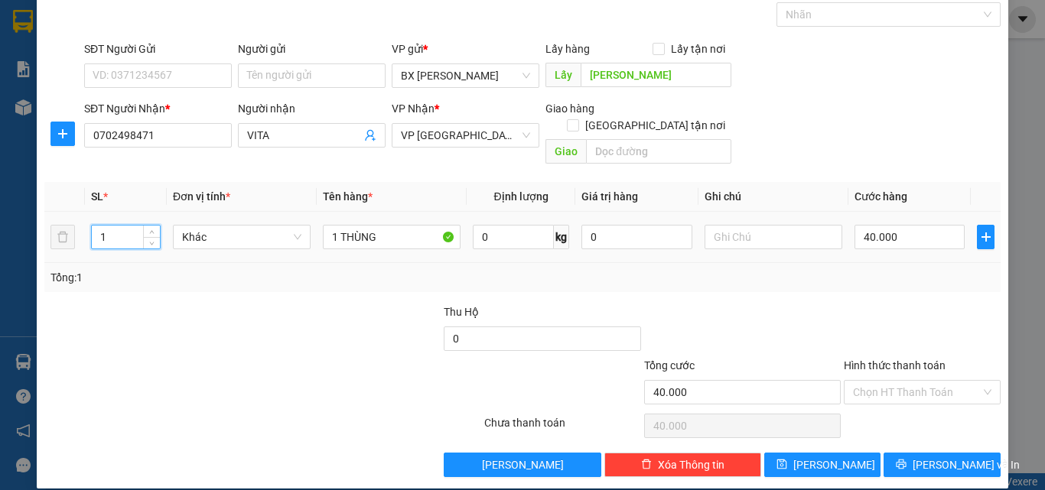
click at [110, 226] on input "1" at bounding box center [126, 237] width 68 height 23
click at [103, 226] on input "1" at bounding box center [126, 237] width 68 height 23
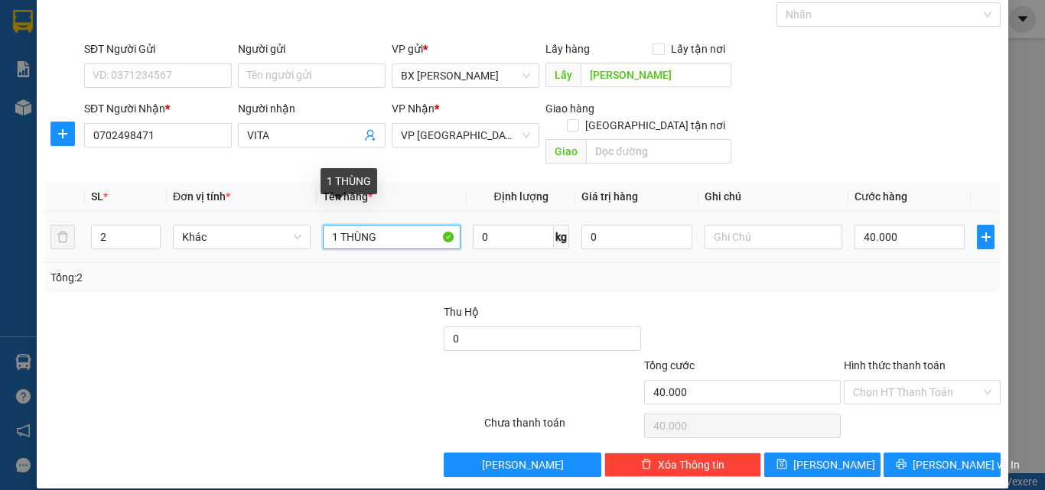
click at [332, 225] on input "1 THÙNG" at bounding box center [392, 237] width 138 height 24
click at [327, 225] on input "1 THÙNG" at bounding box center [392, 237] width 138 height 24
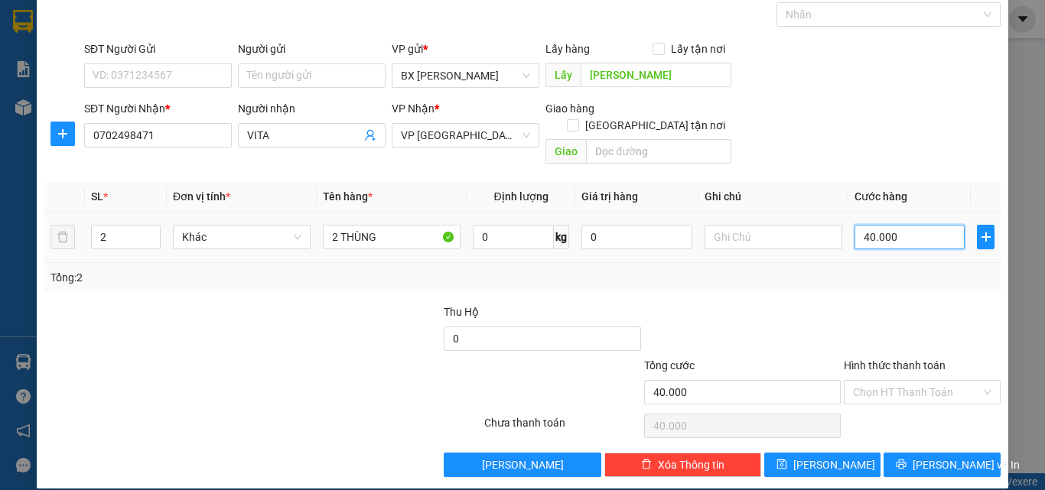
click at [884, 225] on input "40.000" at bounding box center [910, 237] width 110 height 24
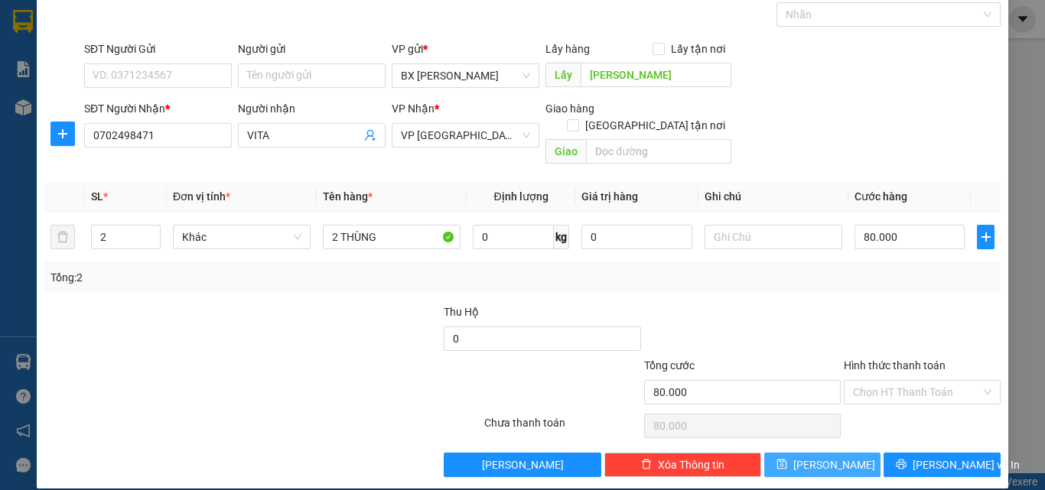
click at [809, 453] on button "[PERSON_NAME]" at bounding box center [822, 465] width 117 height 24
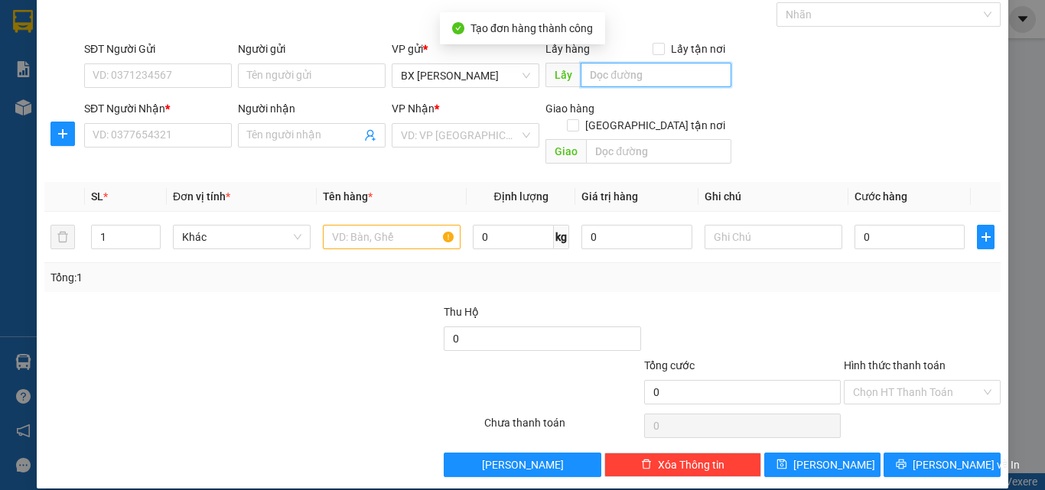
click at [682, 73] on input "text" at bounding box center [656, 75] width 151 height 24
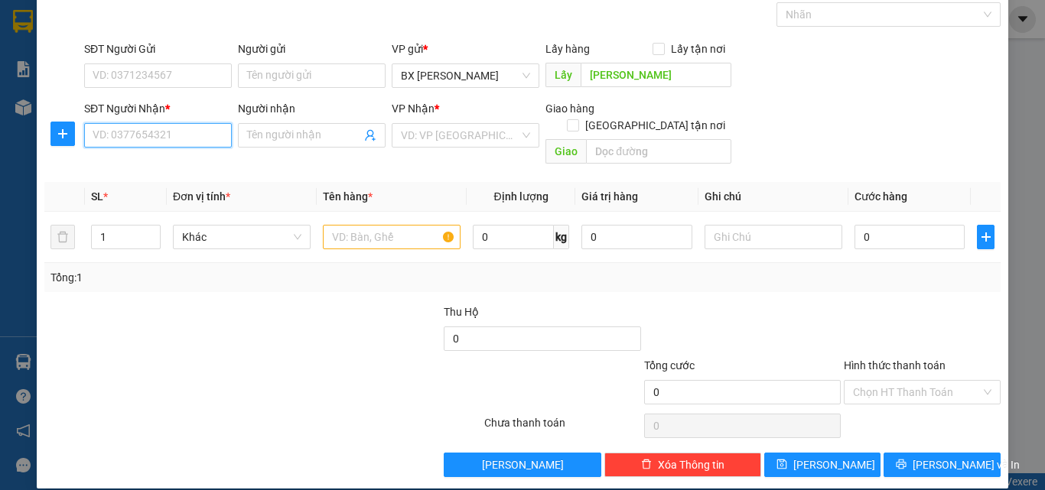
click at [135, 132] on input "SĐT Người Nhận *" at bounding box center [158, 135] width 148 height 24
click at [170, 164] on div "0974354245 - CÔ THU" at bounding box center [157, 166] width 128 height 17
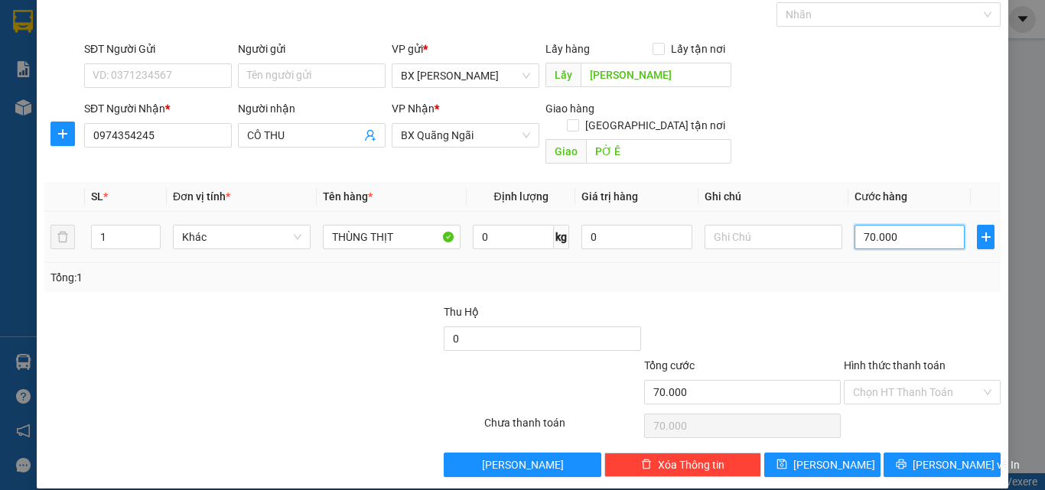
click at [888, 225] on input "70.000" at bounding box center [910, 237] width 110 height 24
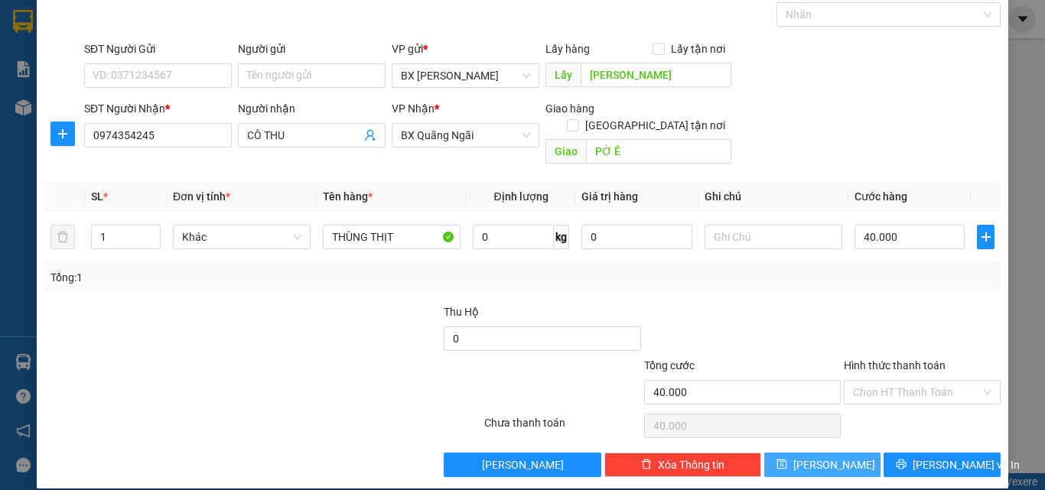
click at [832, 453] on button "[PERSON_NAME]" at bounding box center [822, 465] width 117 height 24
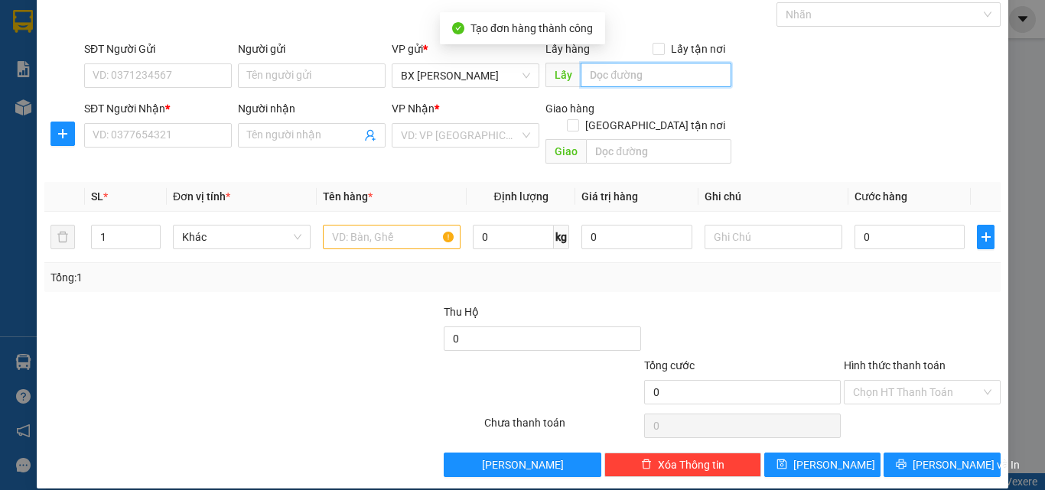
click at [624, 74] on input "text" at bounding box center [656, 75] width 151 height 24
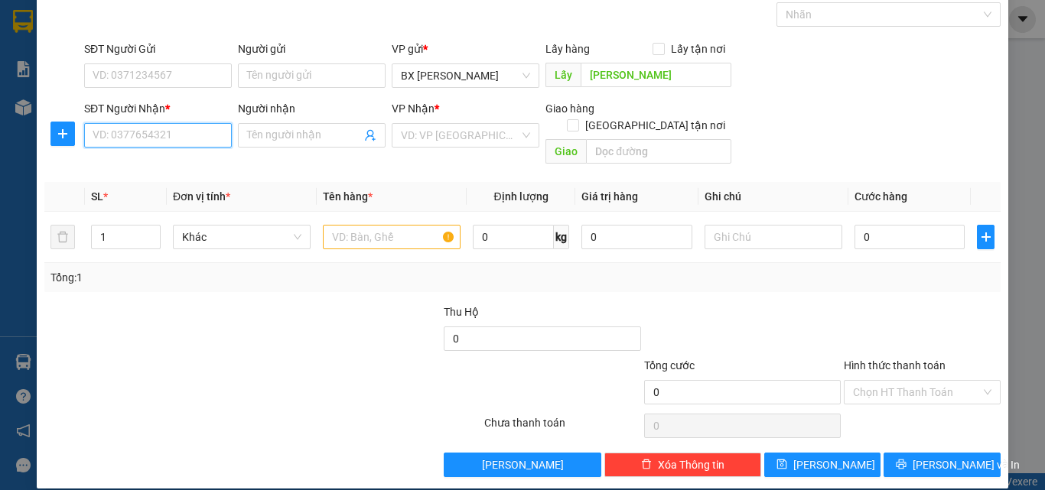
click at [161, 136] on input "SĐT Người Nhận *" at bounding box center [158, 135] width 148 height 24
click at [157, 168] on div "0877885686 - BEO" at bounding box center [157, 166] width 128 height 17
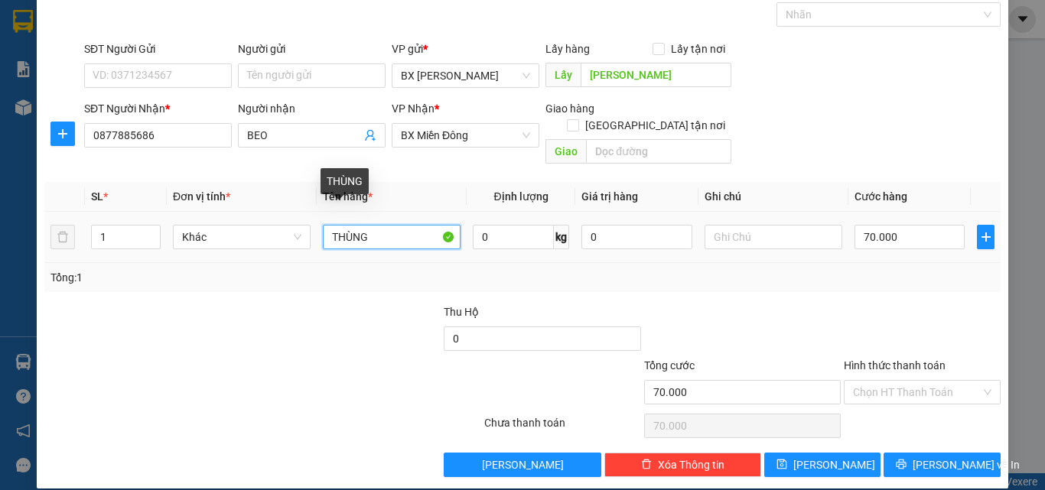
click at [324, 225] on input "THÙNG" at bounding box center [392, 237] width 138 height 24
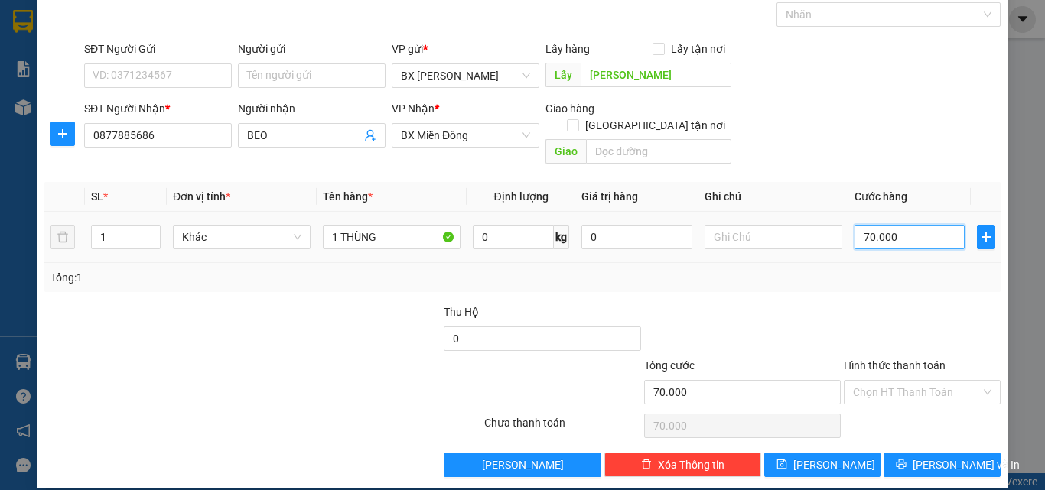
click at [887, 225] on input "70.000" at bounding box center [910, 237] width 110 height 24
click at [822, 239] on tr "1 Khác 1 THÙNG 0 kg 0 0" at bounding box center [522, 237] width 956 height 51
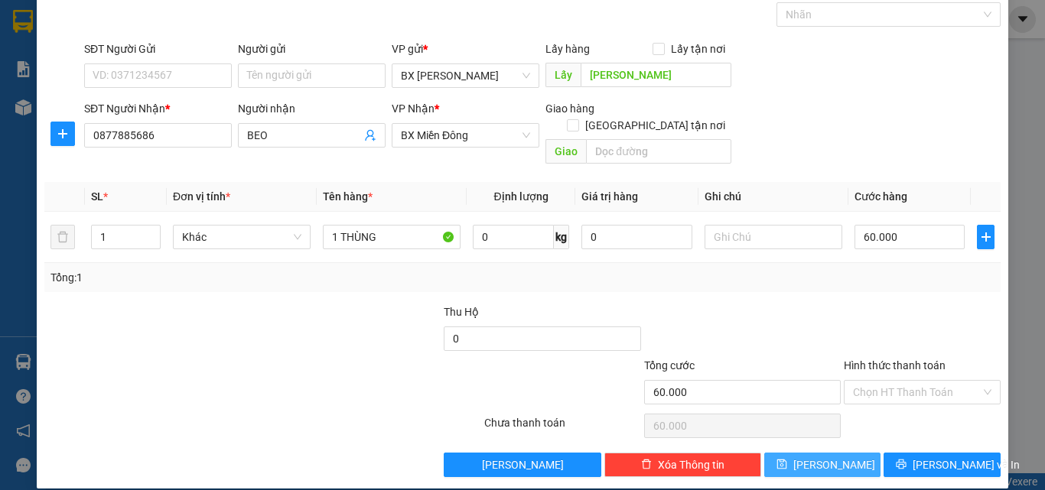
click at [834, 453] on button "[PERSON_NAME]" at bounding box center [822, 465] width 117 height 24
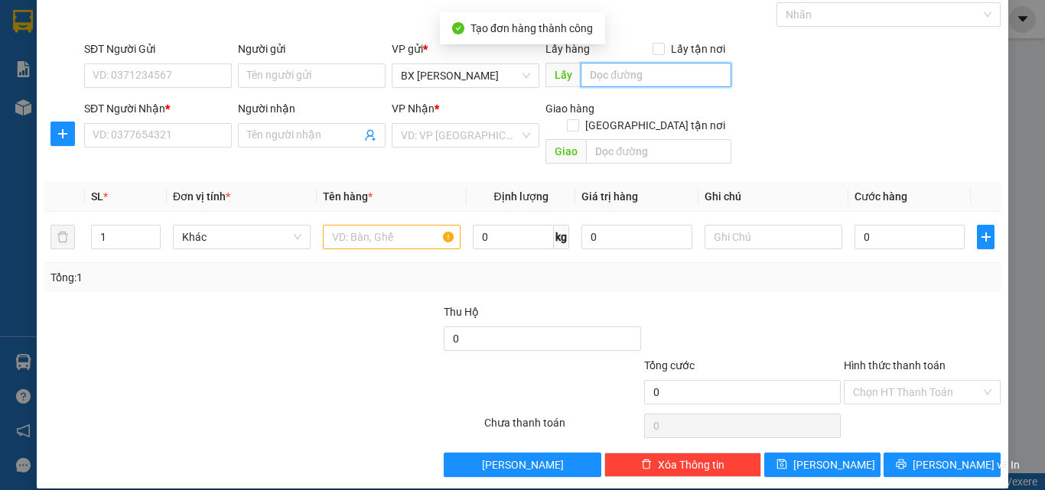
click at [628, 76] on input "text" at bounding box center [656, 75] width 151 height 24
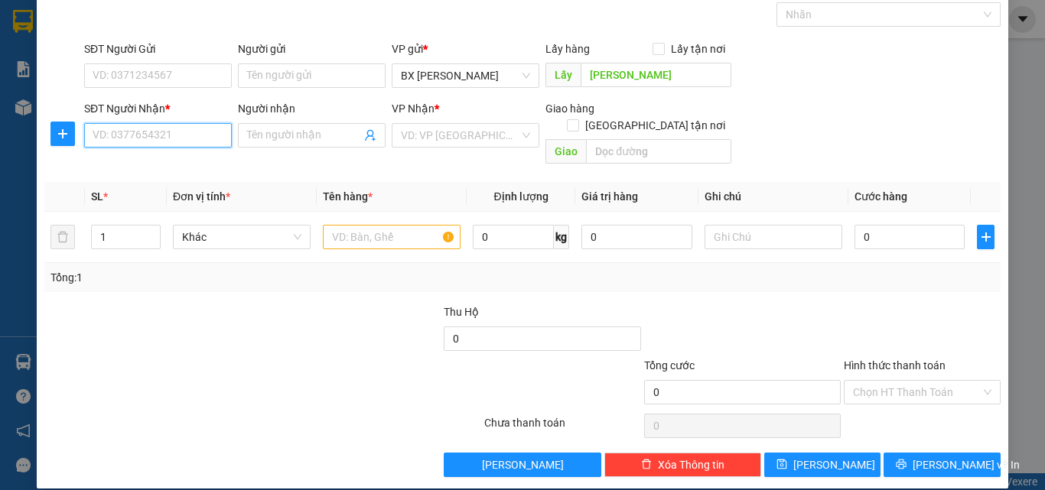
click at [135, 140] on input "SĐT Người Nhận *" at bounding box center [158, 135] width 148 height 24
click at [118, 167] on div "0394135180 - TÂM" at bounding box center [157, 166] width 128 height 17
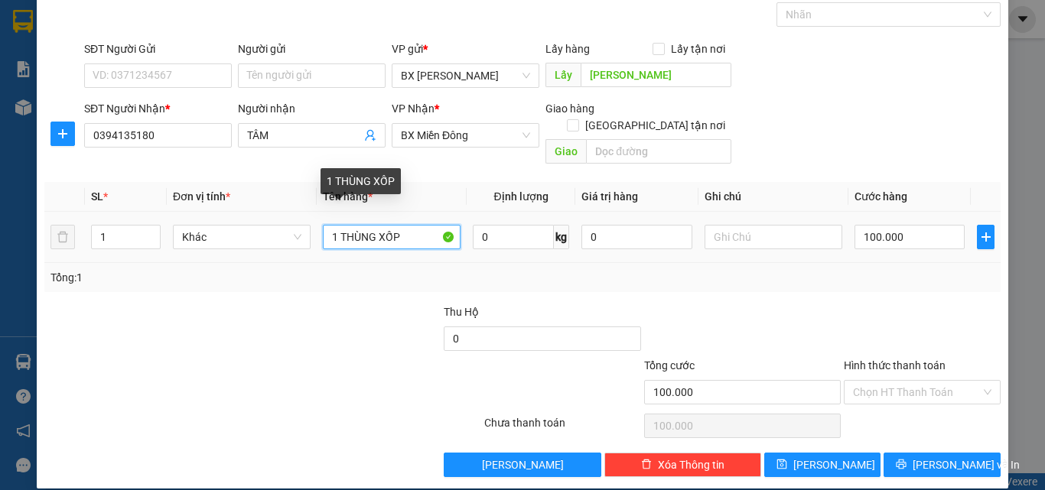
drag, startPoint x: 333, startPoint y: 217, endPoint x: 318, endPoint y: 220, distance: 15.6
click at [318, 220] on td "1 THÙNG XỐP" at bounding box center [392, 237] width 150 height 51
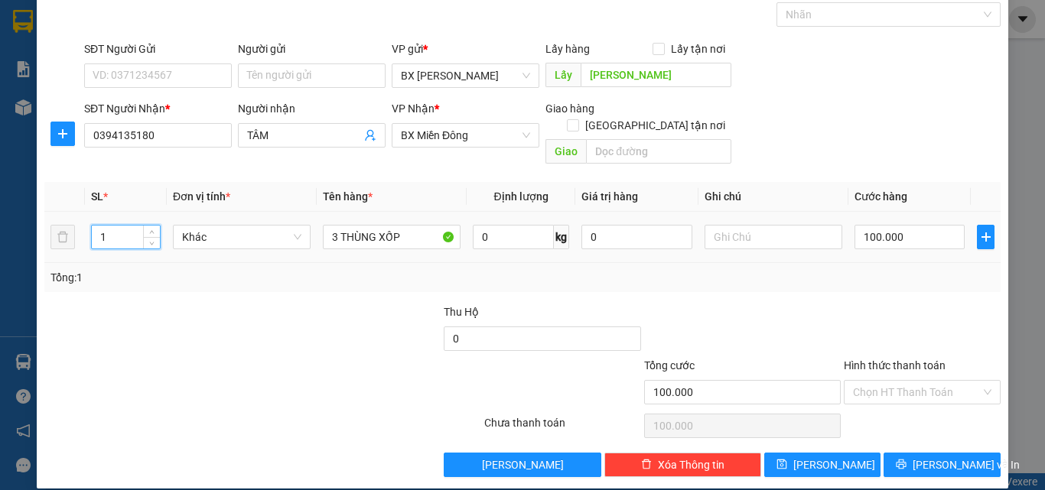
drag, startPoint x: 103, startPoint y: 219, endPoint x: 83, endPoint y: 217, distance: 20.0
click at [75, 219] on tr "1 Khác 3 THÙNG XỐP 0 kg 0 100.000" at bounding box center [522, 237] width 956 height 51
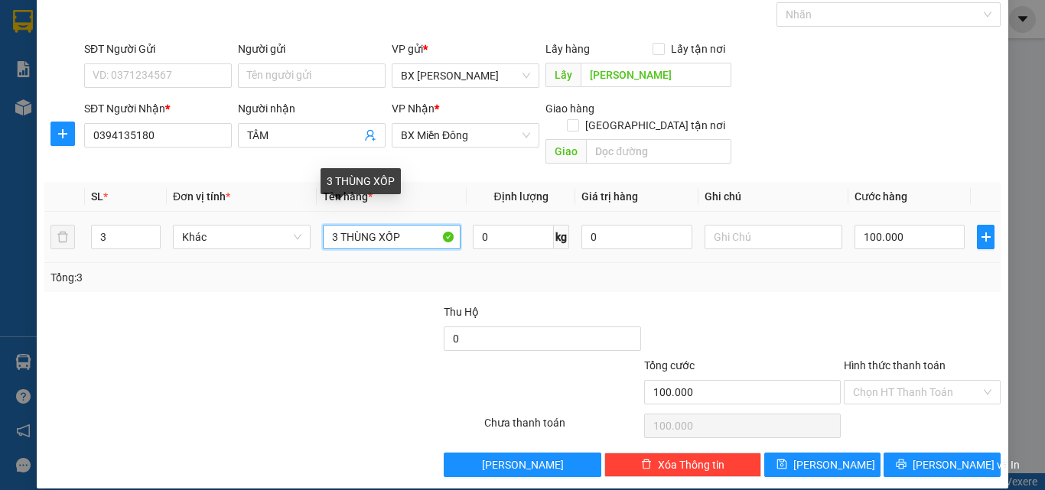
click at [403, 225] on input "3 THÙNG XỐP" at bounding box center [392, 237] width 138 height 24
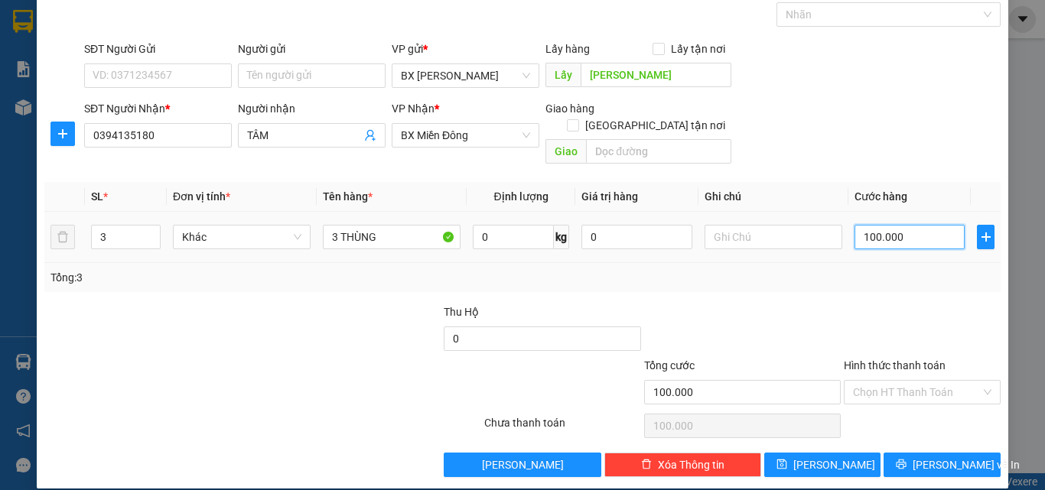
click at [907, 225] on input "100.000" at bounding box center [910, 237] width 110 height 24
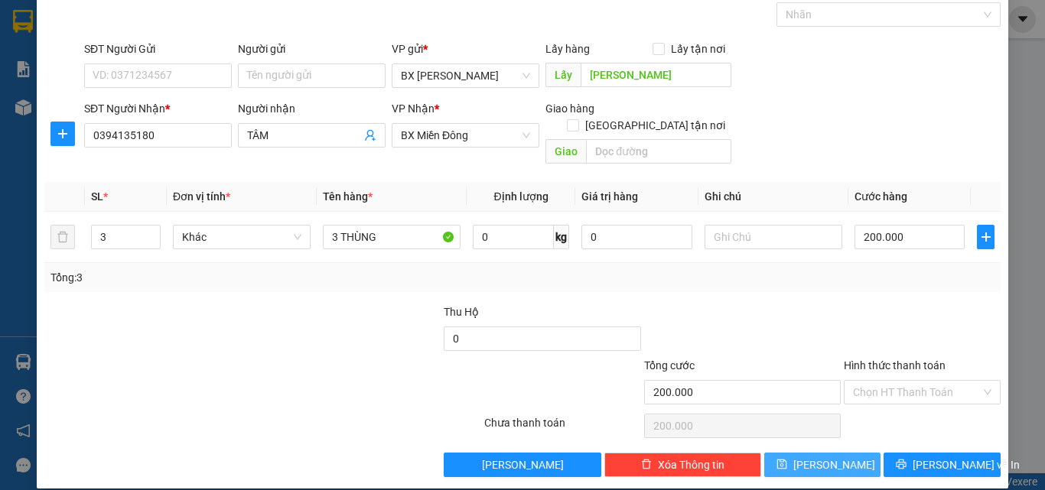
click at [809, 453] on button "[PERSON_NAME]" at bounding box center [822, 465] width 117 height 24
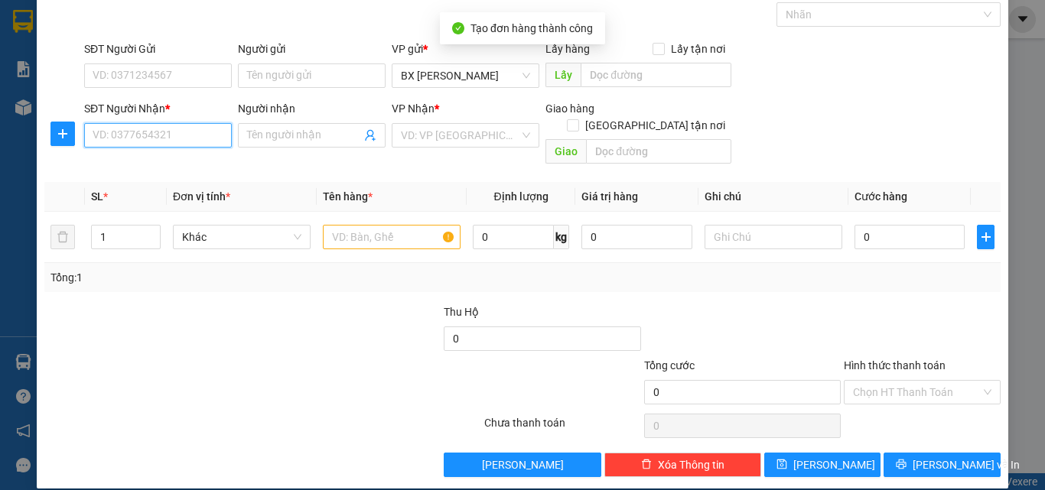
click at [151, 141] on input "SĐT Người Nhận *" at bounding box center [158, 135] width 148 height 24
click at [171, 136] on input "0962232032" at bounding box center [158, 135] width 148 height 24
drag, startPoint x: 189, startPoint y: 134, endPoint x: 63, endPoint y: 135, distance: 126.2
click at [63, 135] on div "SĐT Người Nhận * 096223203 096223203 Người nhận Tên người nhận VP Nhận * VD: VP…" at bounding box center [522, 135] width 959 height 70
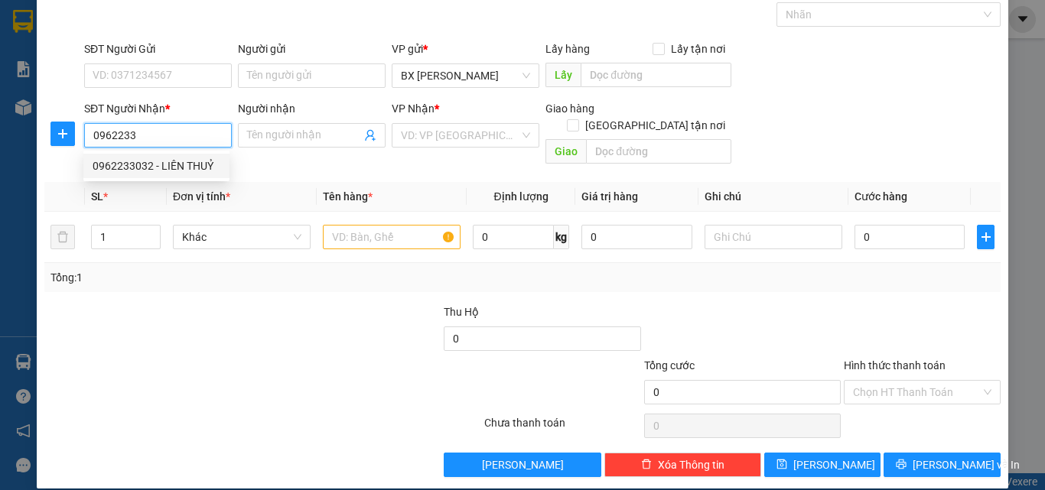
click at [163, 164] on div "0962233032 - LIÊN THUỶ" at bounding box center [157, 166] width 128 height 17
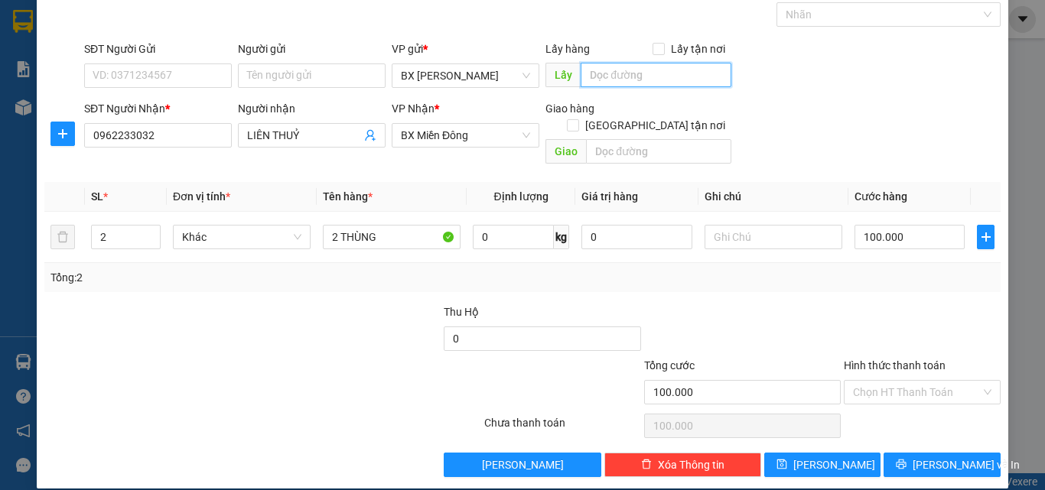
click at [643, 81] on input "text" at bounding box center [656, 75] width 151 height 24
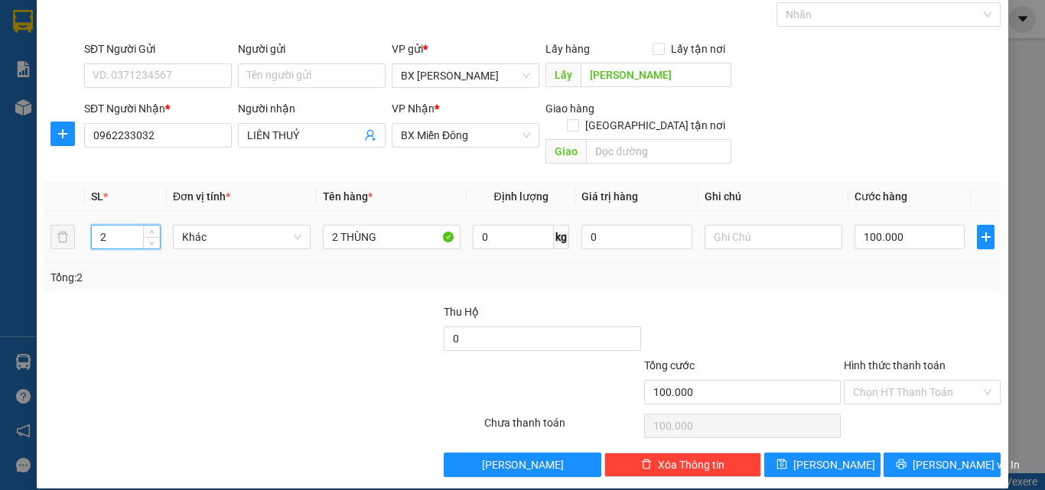
drag, startPoint x: 118, startPoint y: 213, endPoint x: 80, endPoint y: 223, distance: 39.0
click at [85, 224] on td "2" at bounding box center [126, 237] width 82 height 51
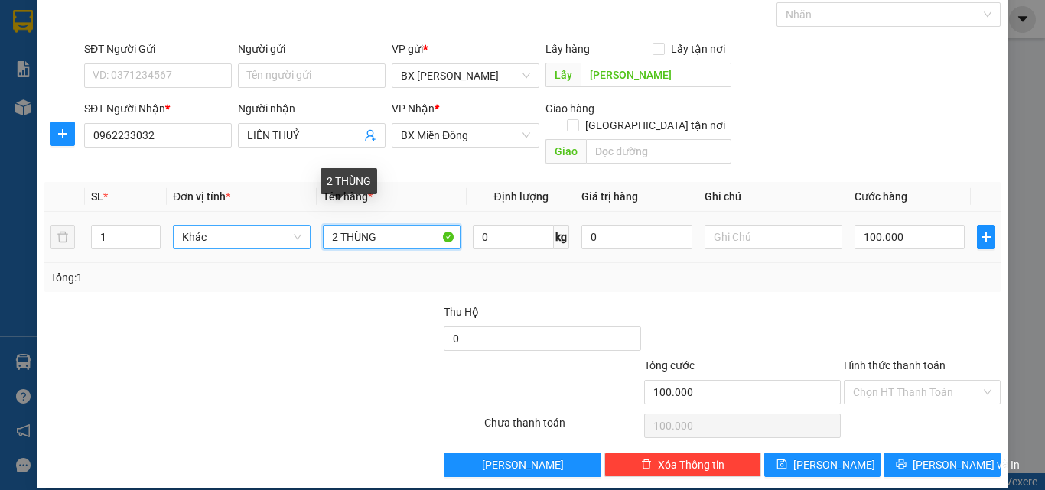
drag, startPoint x: 331, startPoint y: 217, endPoint x: 307, endPoint y: 224, distance: 25.4
click at [307, 224] on tr "1 Khác 2 THÙNG 0 kg 0 100.000" at bounding box center [522, 237] width 956 height 51
drag, startPoint x: 336, startPoint y: 220, endPoint x: 304, endPoint y: 225, distance: 32.5
click at [305, 225] on tr "1 Khác 2 THÙNG 0 kg 0 100.000" at bounding box center [522, 237] width 956 height 51
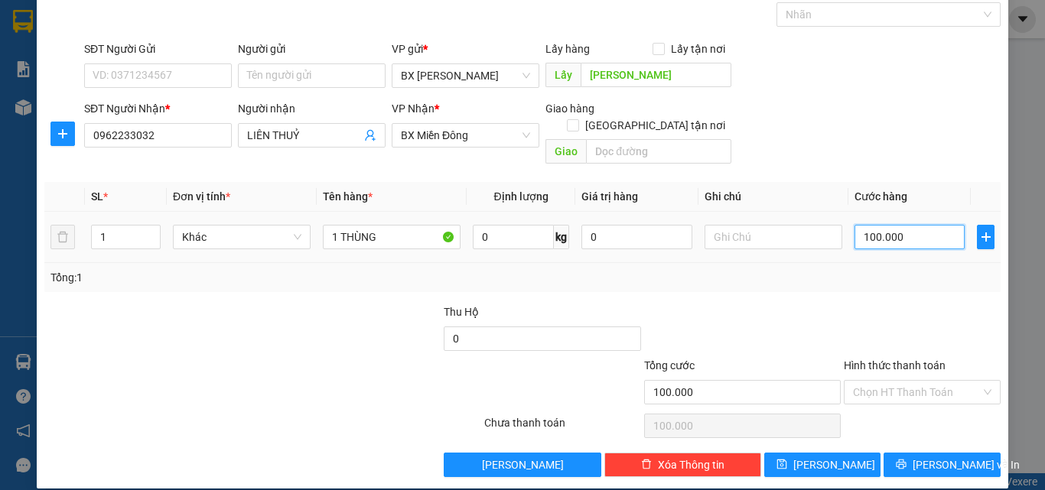
click at [891, 225] on input "100.000" at bounding box center [910, 237] width 110 height 24
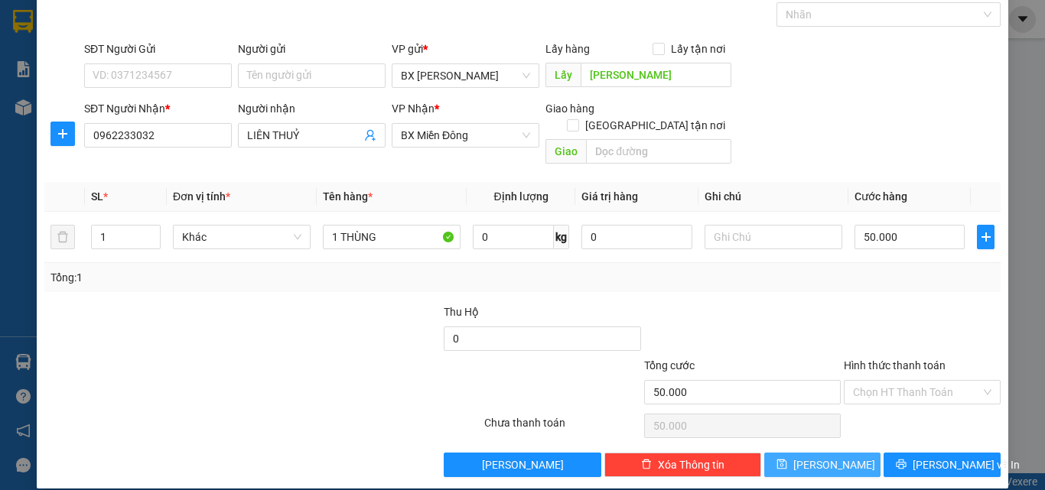
click at [812, 453] on button "[PERSON_NAME]" at bounding box center [822, 465] width 117 height 24
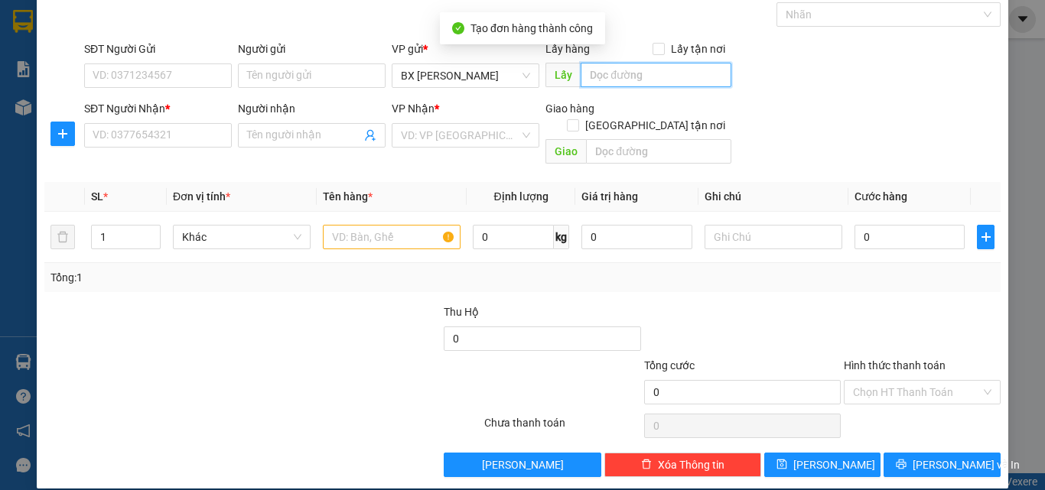
click at [653, 83] on input "text" at bounding box center [656, 75] width 151 height 24
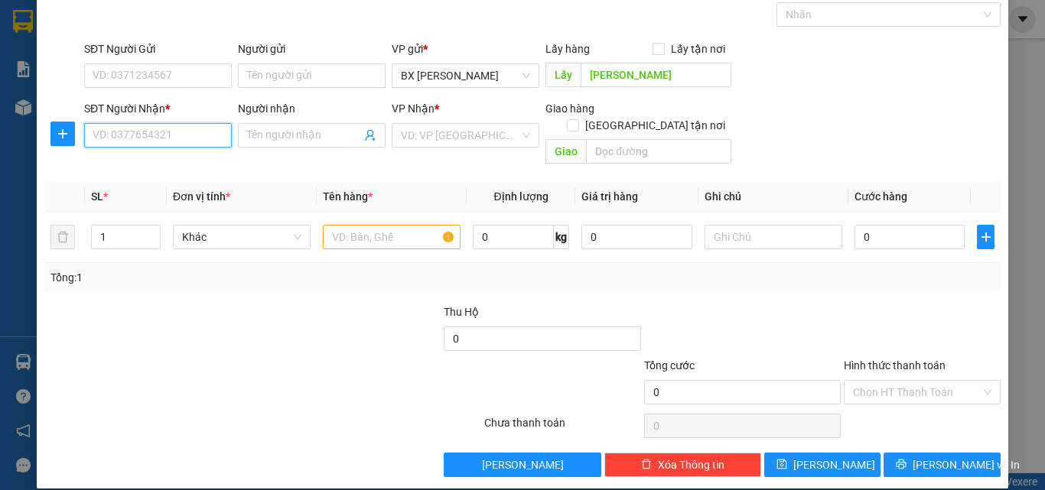
click at [145, 131] on input "SĐT Người Nhận *" at bounding box center [158, 135] width 148 height 24
click at [184, 167] on div "0796680669 - TRÂM Q10" at bounding box center [157, 166] width 128 height 17
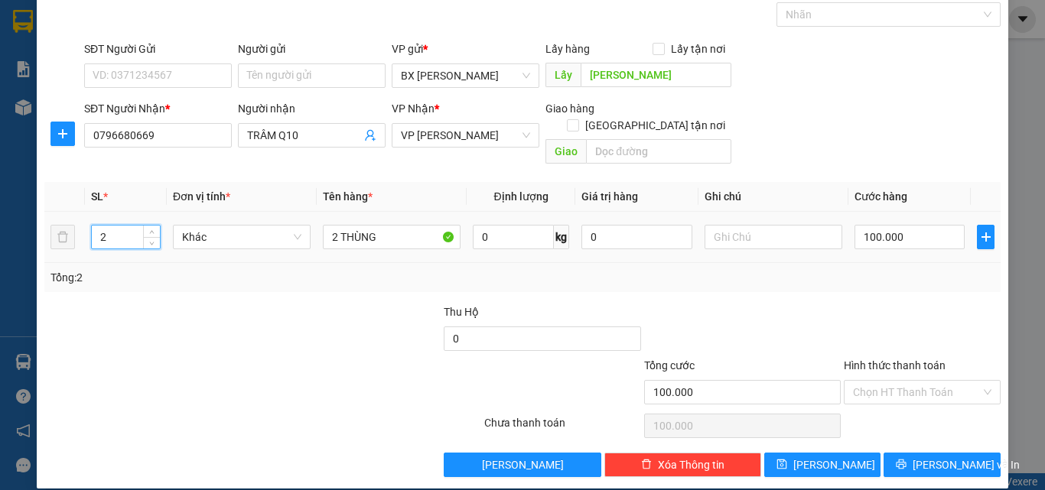
click at [92, 226] on input "2" at bounding box center [126, 237] width 68 height 23
drag, startPoint x: 106, startPoint y: 220, endPoint x: 90, endPoint y: 223, distance: 16.4
click at [91, 225] on div "2" at bounding box center [126, 237] width 70 height 24
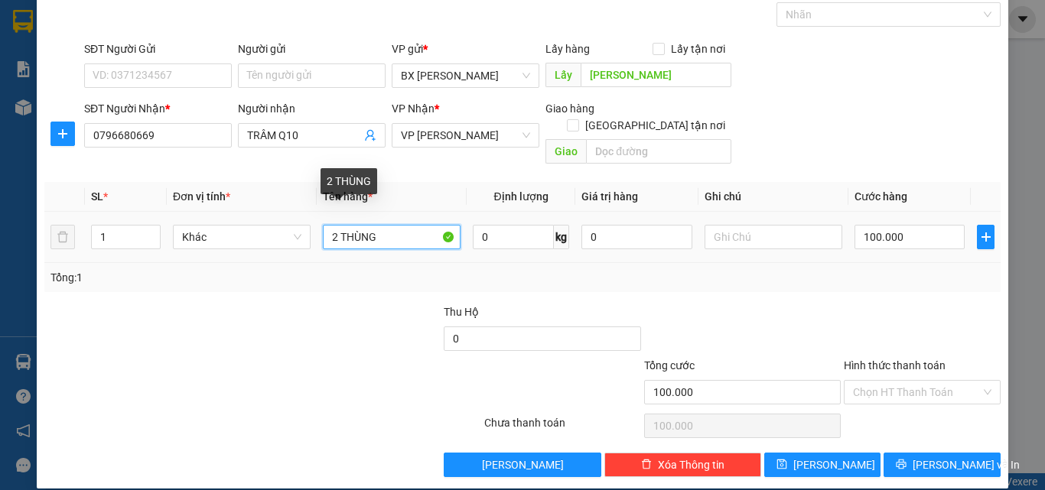
drag, startPoint x: 337, startPoint y: 221, endPoint x: 327, endPoint y: 226, distance: 10.6
click at [327, 226] on input "2 THÙNG" at bounding box center [392, 237] width 138 height 24
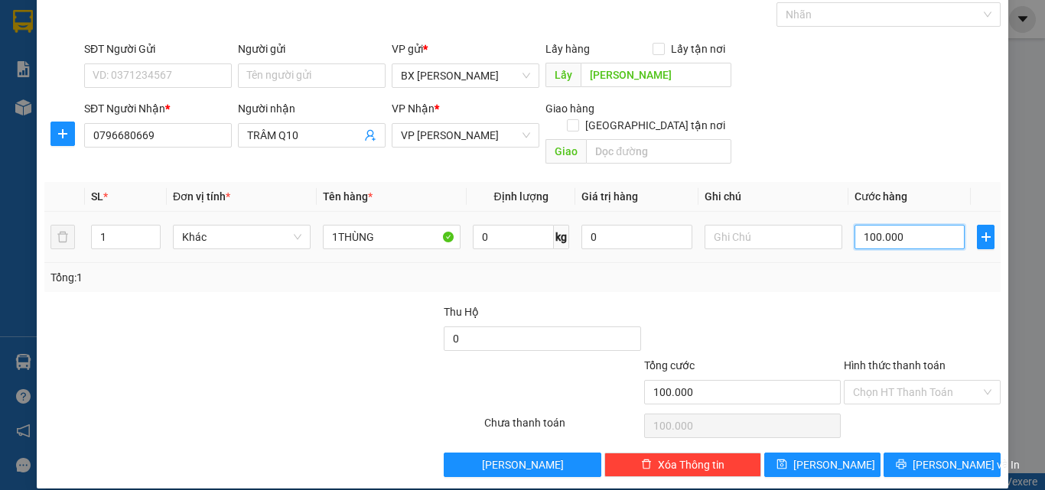
click at [887, 225] on input "100.000" at bounding box center [910, 237] width 110 height 24
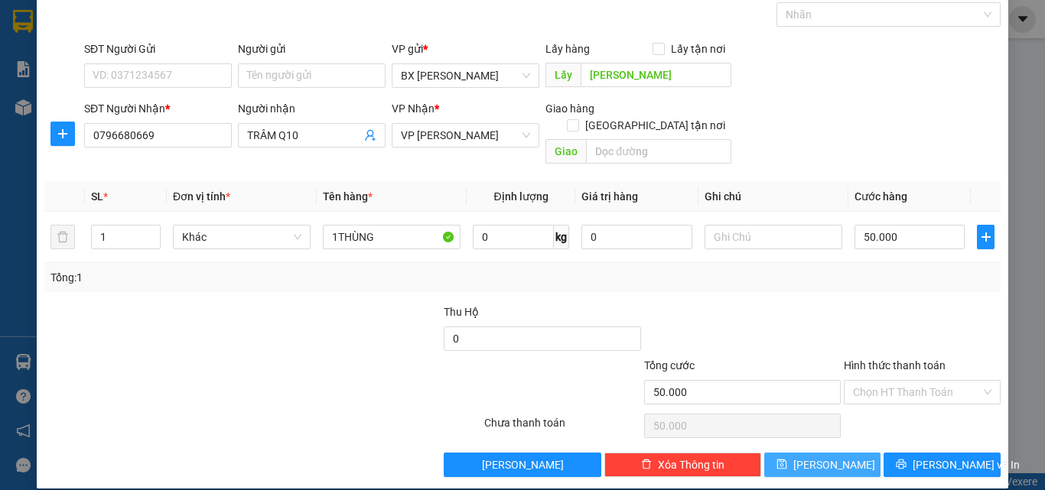
click at [815, 457] on span "[PERSON_NAME]" at bounding box center [834, 465] width 82 height 17
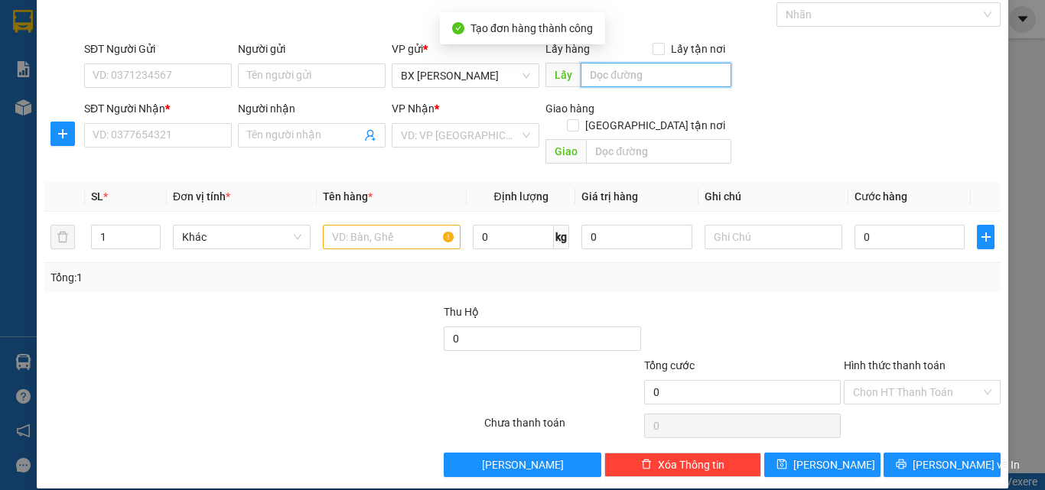
drag, startPoint x: 632, startPoint y: 76, endPoint x: 640, endPoint y: 76, distance: 8.4
click at [633, 75] on input "text" at bounding box center [656, 75] width 151 height 24
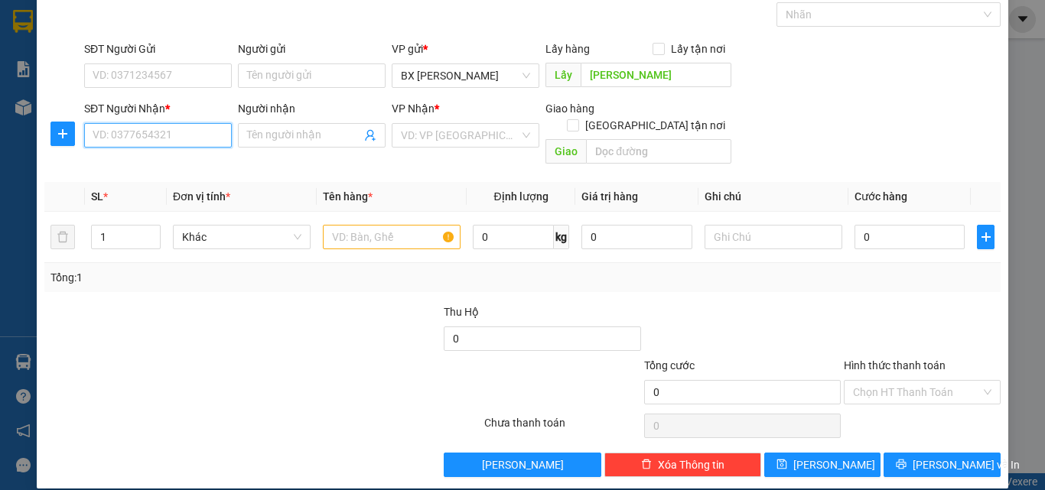
click at [163, 132] on input "SĐT Người Nhận *" at bounding box center [158, 135] width 148 height 24
click at [161, 171] on div "0845424285 - LÁ" at bounding box center [157, 166] width 128 height 17
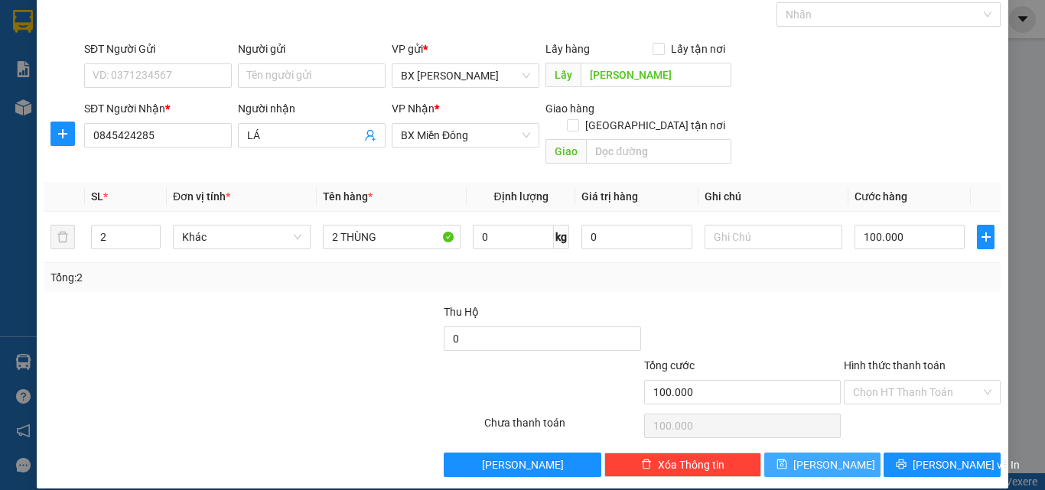
click at [825, 457] on span "[PERSON_NAME]" at bounding box center [834, 465] width 82 height 17
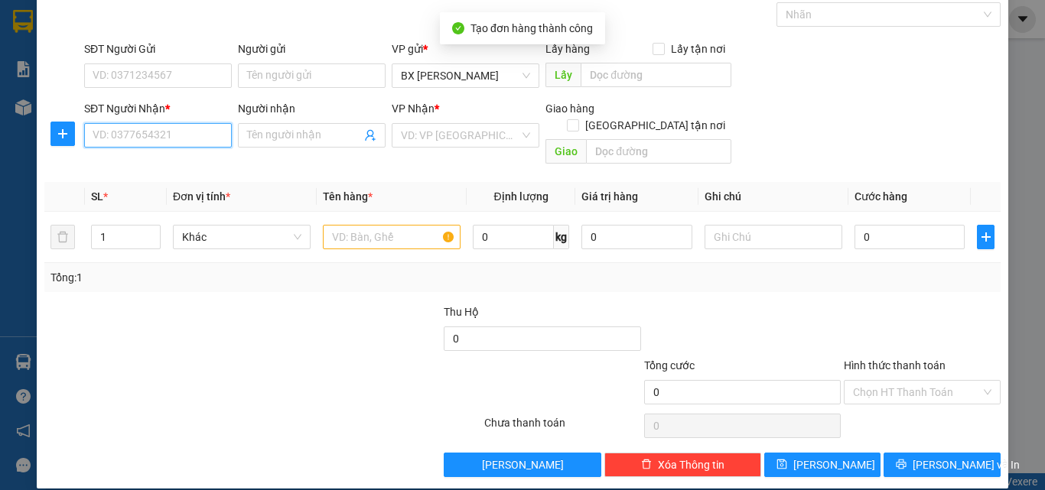
click at [158, 131] on input "SĐT Người Nhận *" at bounding box center [158, 135] width 148 height 24
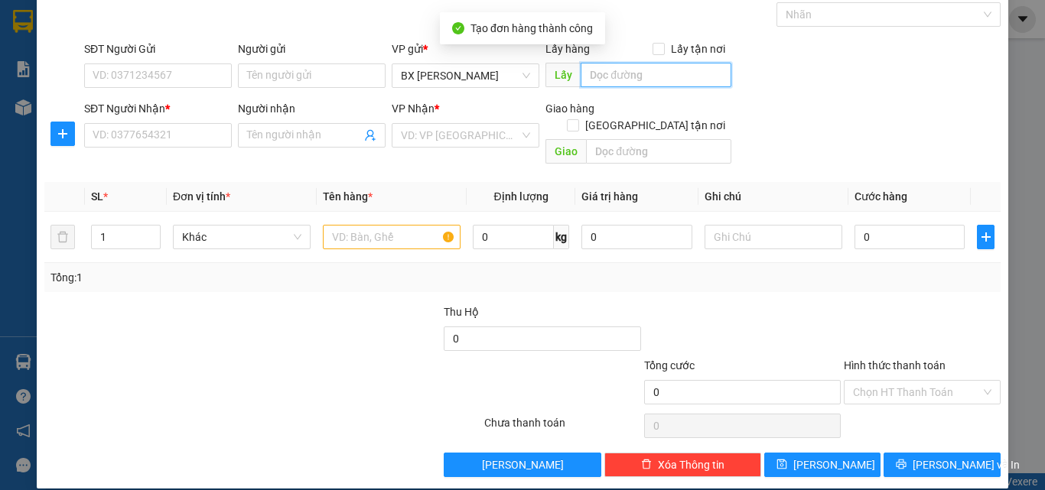
click at [596, 70] on input "text" at bounding box center [656, 75] width 151 height 24
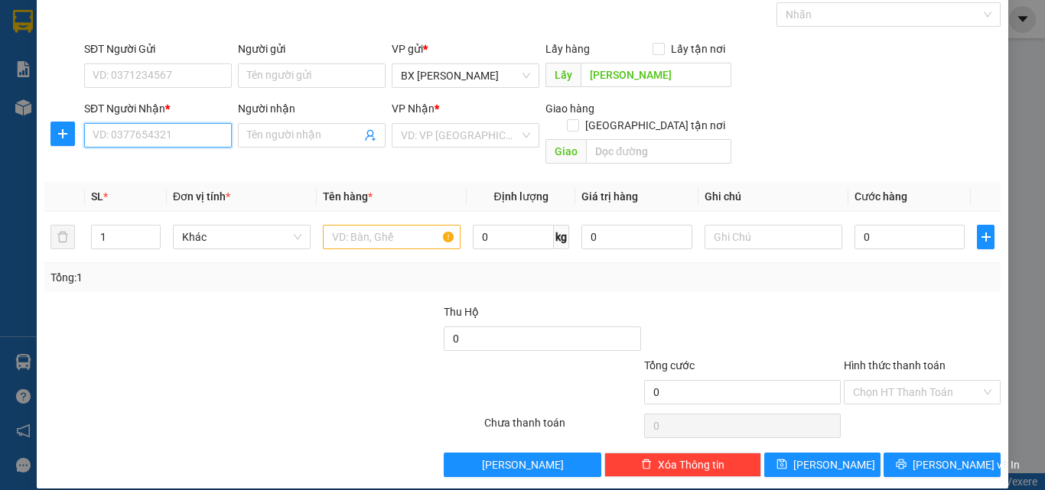
click at [177, 132] on input "SĐT Người Nhận *" at bounding box center [158, 135] width 148 height 24
click at [181, 163] on div "0849217217 - UYÊN" at bounding box center [157, 166] width 128 height 17
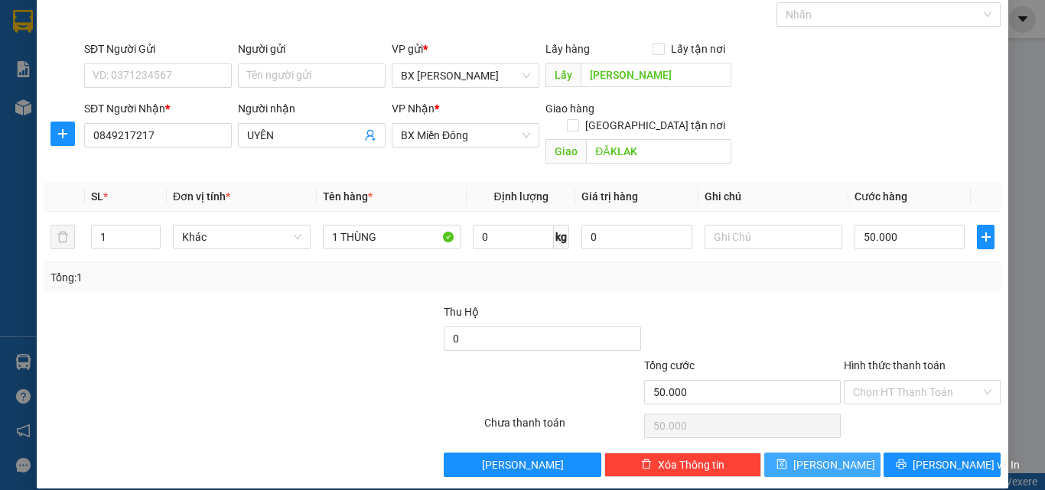
click at [831, 453] on button "[PERSON_NAME]" at bounding box center [822, 465] width 117 height 24
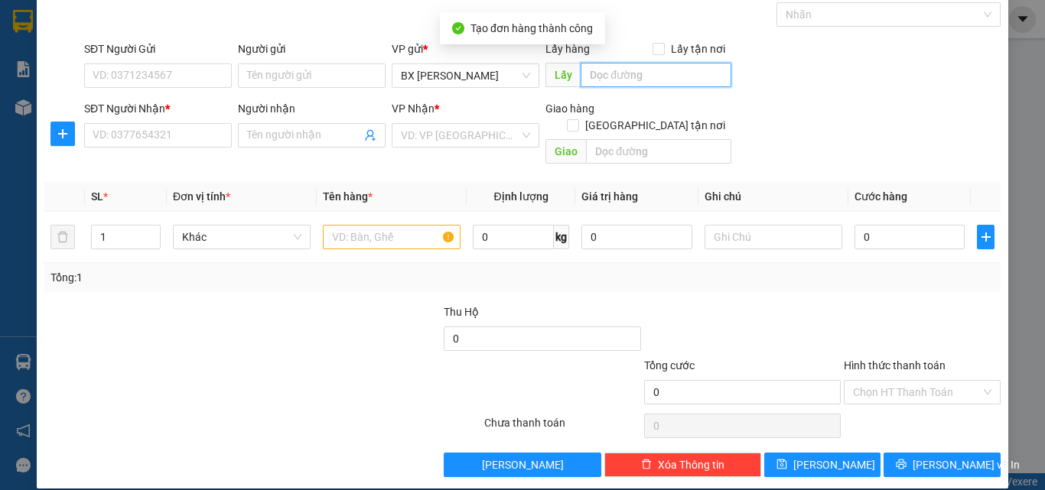
click at [581, 73] on input "text" at bounding box center [656, 75] width 151 height 24
click at [594, 80] on input "L" at bounding box center [656, 75] width 151 height 24
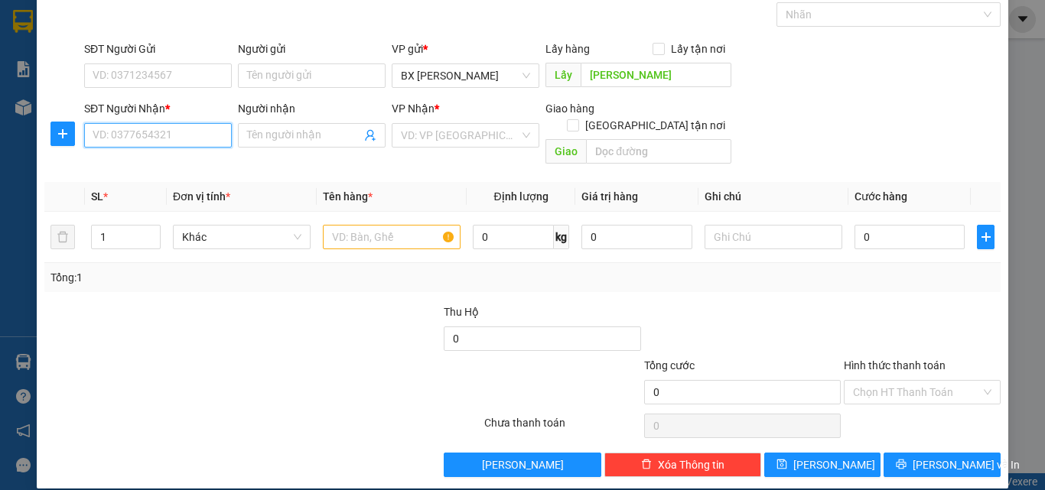
click at [148, 141] on input "SĐT Người Nhận *" at bounding box center [158, 135] width 148 height 24
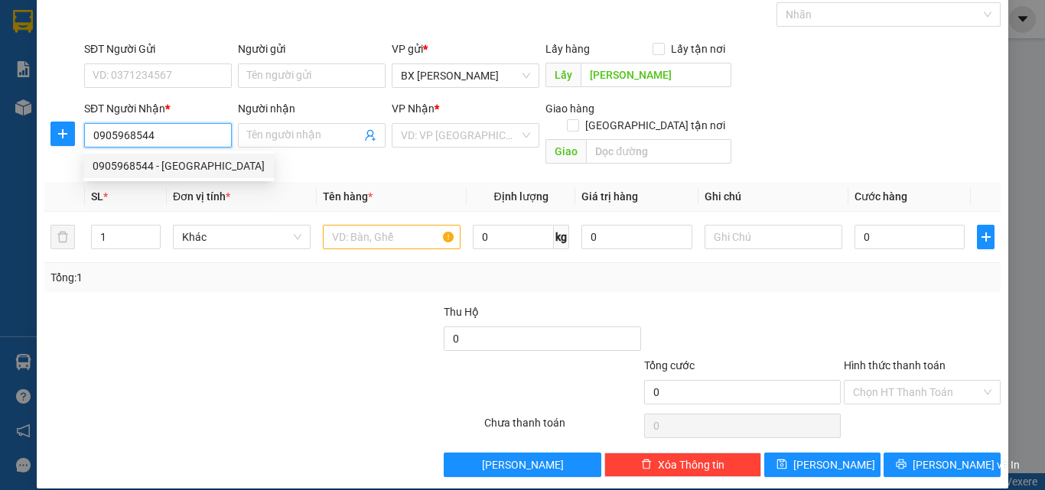
click at [199, 161] on div "0905968544 - [GEOGRAPHIC_DATA]" at bounding box center [179, 166] width 172 height 17
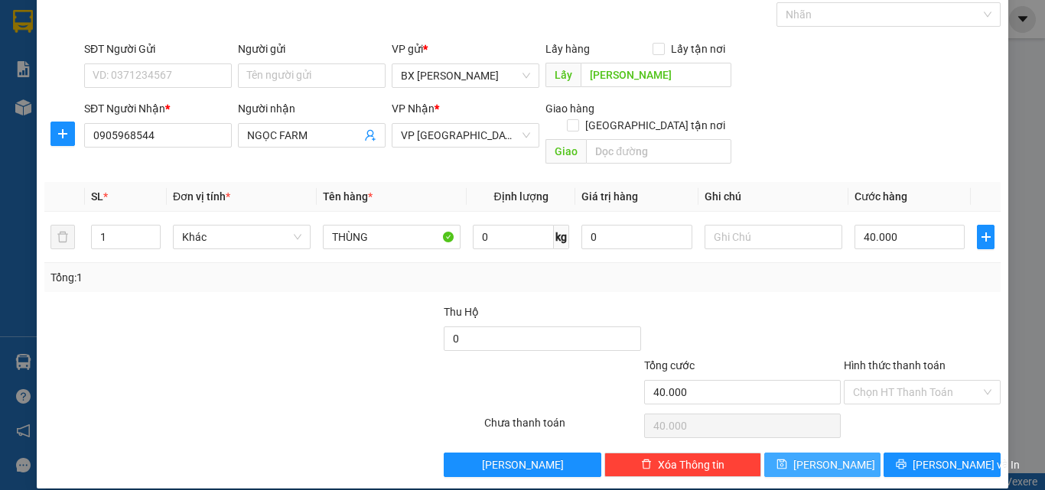
click at [823, 457] on span "[PERSON_NAME]" at bounding box center [834, 465] width 82 height 17
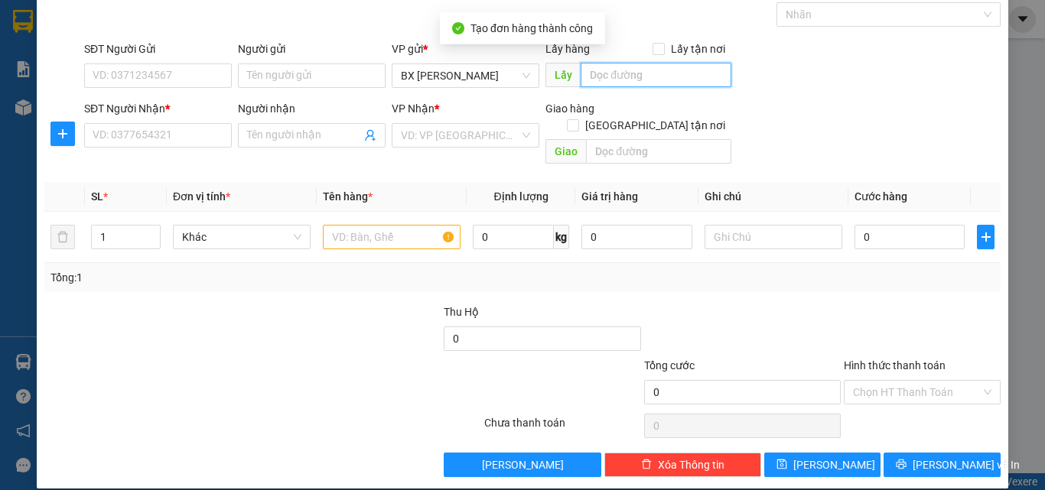
click at [637, 81] on input "text" at bounding box center [656, 75] width 151 height 24
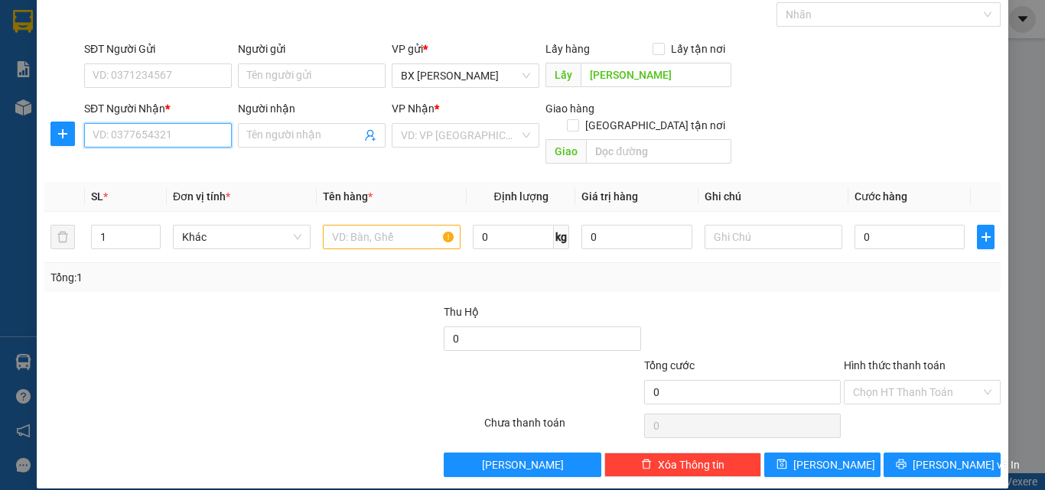
click at [170, 138] on input "SĐT Người Nhận *" at bounding box center [158, 135] width 148 height 24
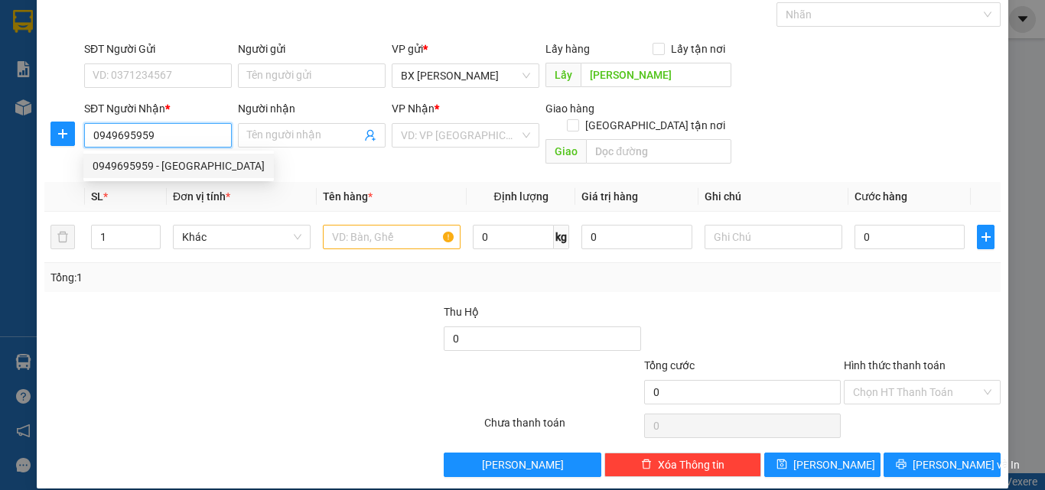
click at [187, 166] on div "0949695959 - [GEOGRAPHIC_DATA]" at bounding box center [179, 166] width 172 height 17
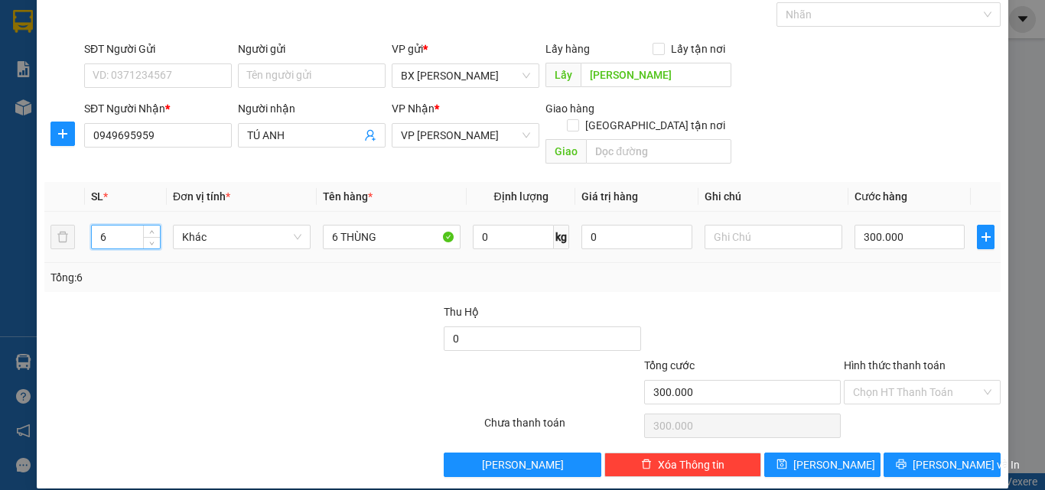
drag, startPoint x: 109, startPoint y: 217, endPoint x: 98, endPoint y: 220, distance: 11.9
click at [98, 226] on input "6" at bounding box center [126, 237] width 68 height 23
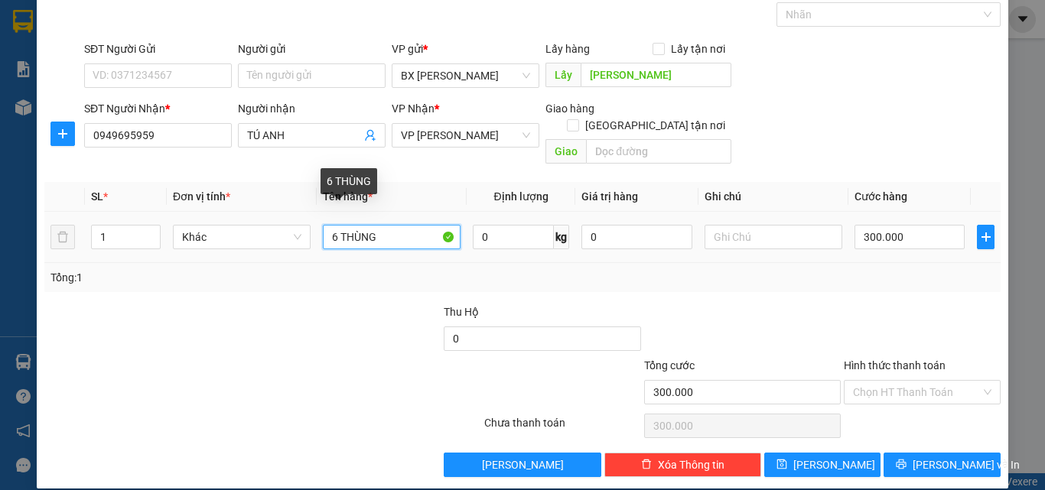
click at [326, 225] on input "6 THÙNG" at bounding box center [392, 237] width 138 height 24
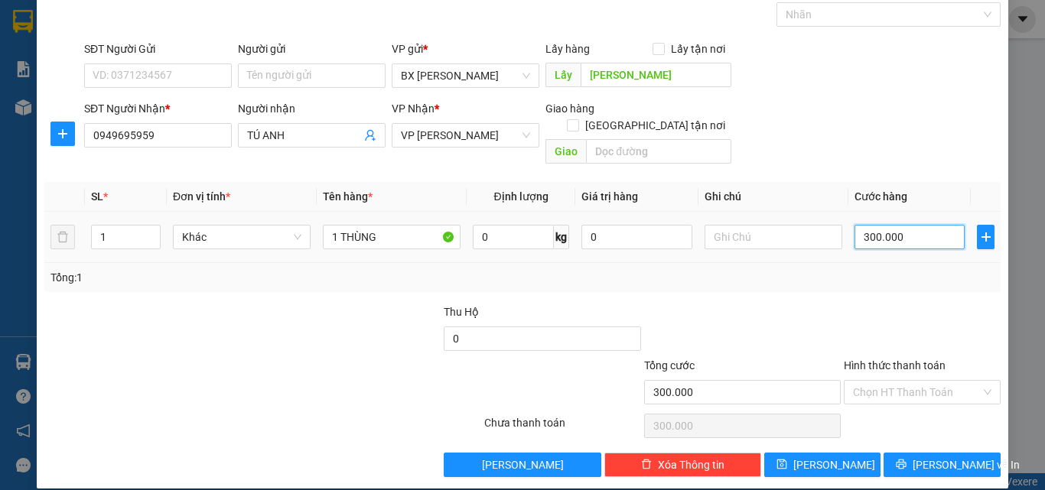
click at [922, 225] on input "300.000" at bounding box center [910, 237] width 110 height 24
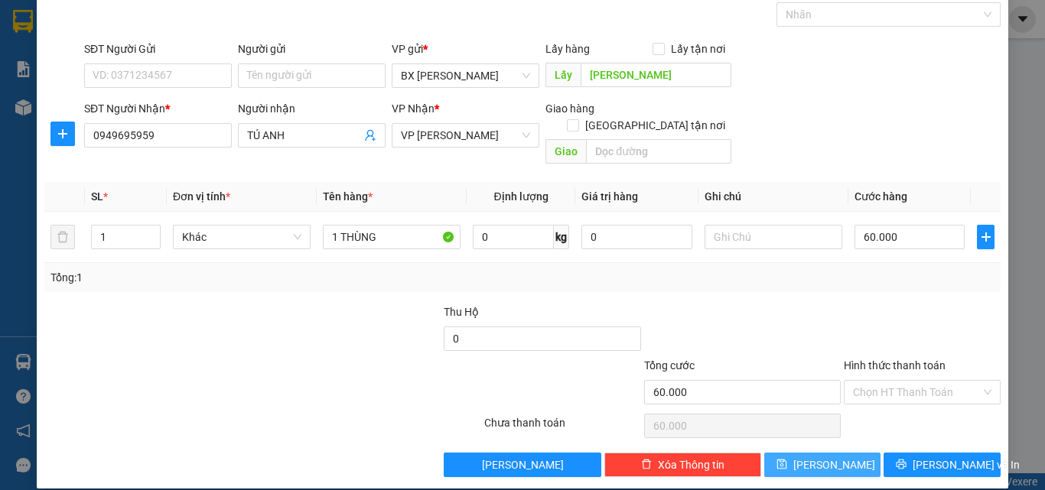
click at [816, 457] on span "[PERSON_NAME]" at bounding box center [834, 465] width 82 height 17
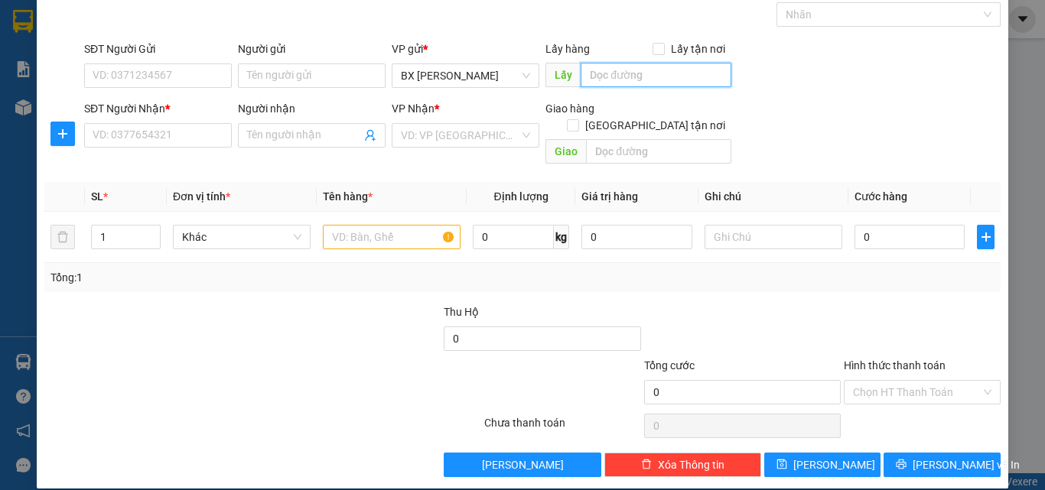
click at [610, 70] on input "text" at bounding box center [656, 75] width 151 height 24
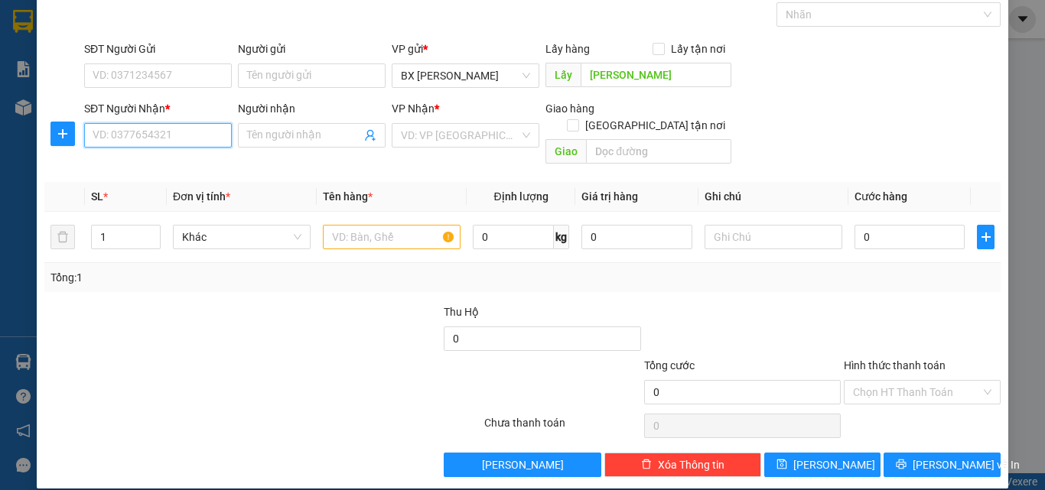
click at [158, 128] on input "SĐT Người Nhận *" at bounding box center [158, 135] width 148 height 24
click at [186, 135] on input "0966762949" at bounding box center [158, 135] width 148 height 24
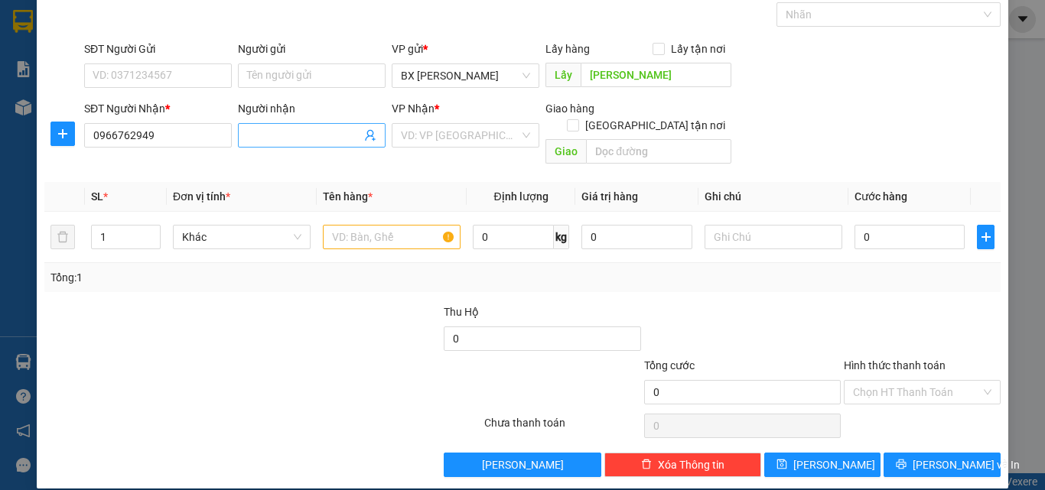
click at [332, 137] on input "Người nhận" at bounding box center [304, 135] width 114 height 17
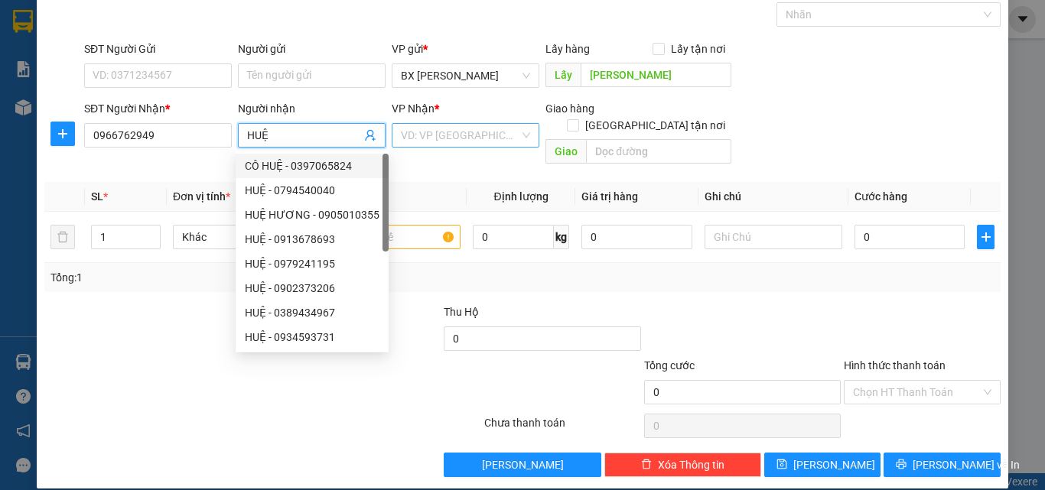
click at [493, 147] on div "VD: VP [GEOGRAPHIC_DATA]" at bounding box center [466, 135] width 148 height 24
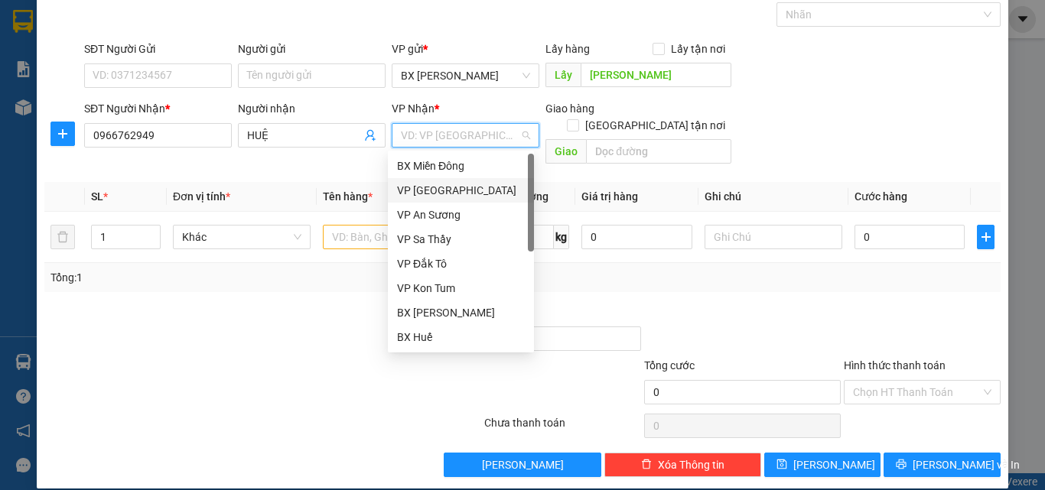
click at [490, 186] on div "VP [GEOGRAPHIC_DATA]" at bounding box center [461, 190] width 128 height 17
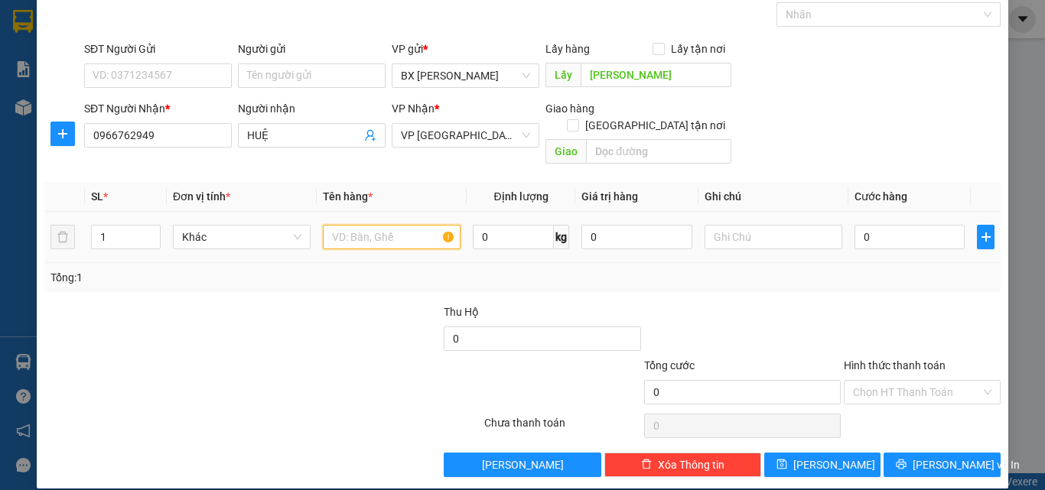
click at [333, 225] on input "text" at bounding box center [392, 237] width 138 height 24
drag, startPoint x: 112, startPoint y: 223, endPoint x: 85, endPoint y: 222, distance: 27.6
click at [85, 222] on td "1" at bounding box center [126, 237] width 82 height 51
click at [386, 225] on input "text" at bounding box center [392, 237] width 138 height 24
click at [881, 225] on input "0" at bounding box center [910, 237] width 110 height 24
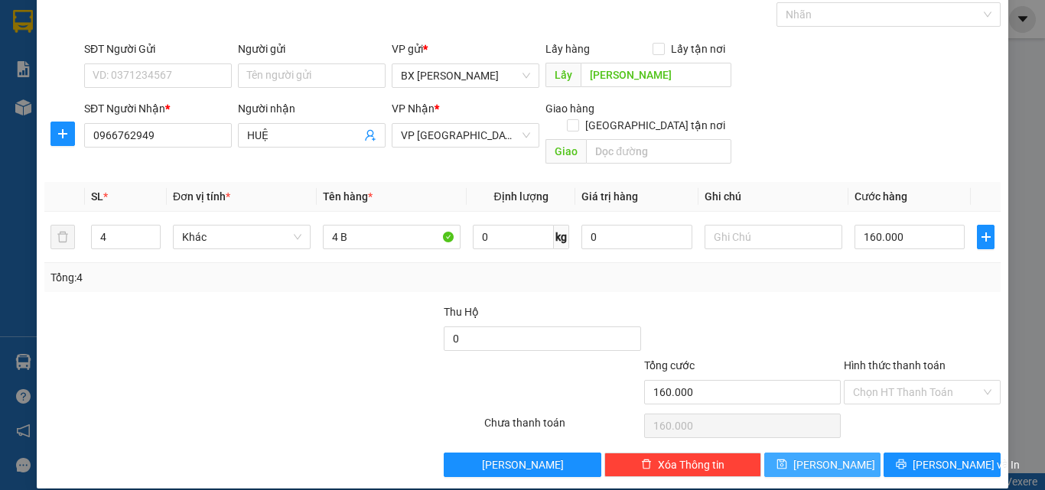
click at [832, 453] on button "[PERSON_NAME]" at bounding box center [822, 465] width 117 height 24
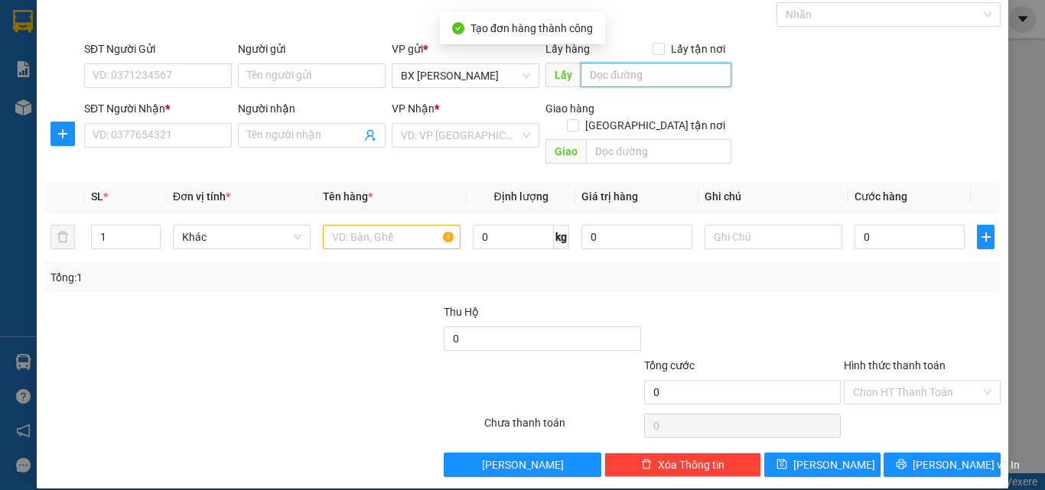
click at [626, 74] on input "text" at bounding box center [656, 75] width 151 height 24
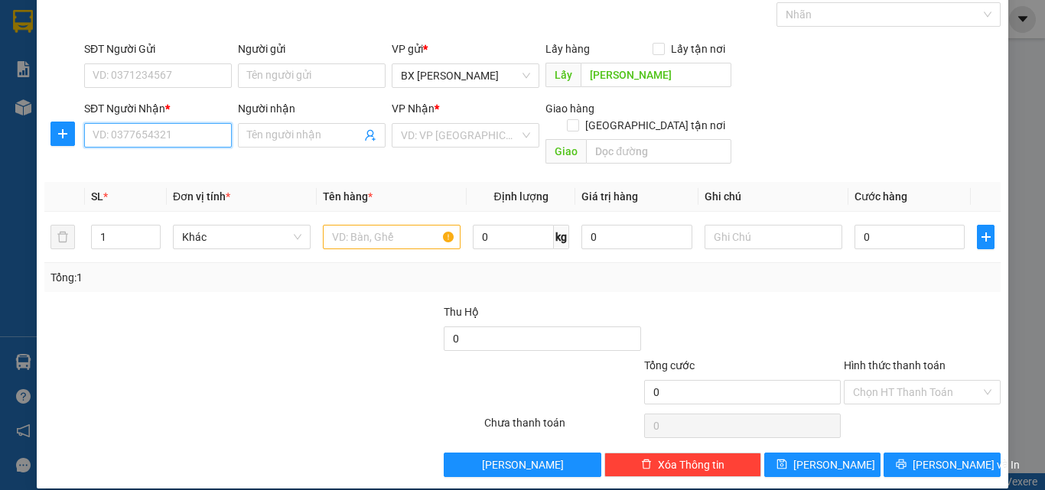
click at [196, 134] on input "SĐT Người Nhận *" at bounding box center [158, 135] width 148 height 24
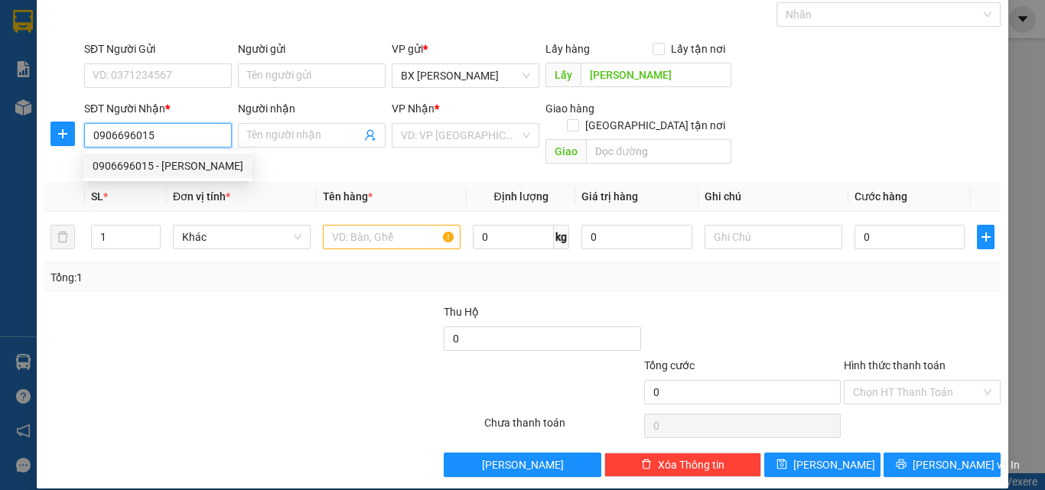
click at [152, 163] on div "0906696015 - [PERSON_NAME]" at bounding box center [168, 166] width 151 height 17
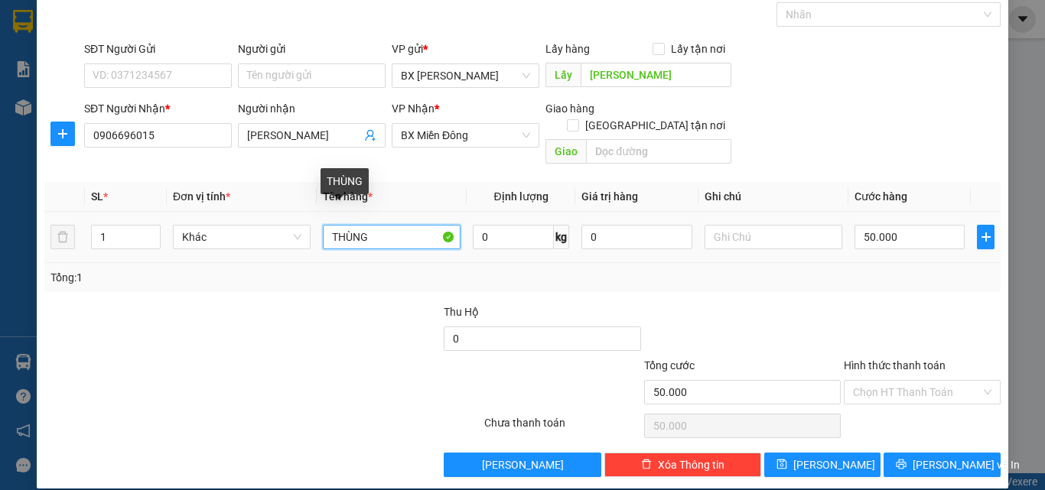
click at [326, 225] on input "THÙNG" at bounding box center [392, 237] width 138 height 24
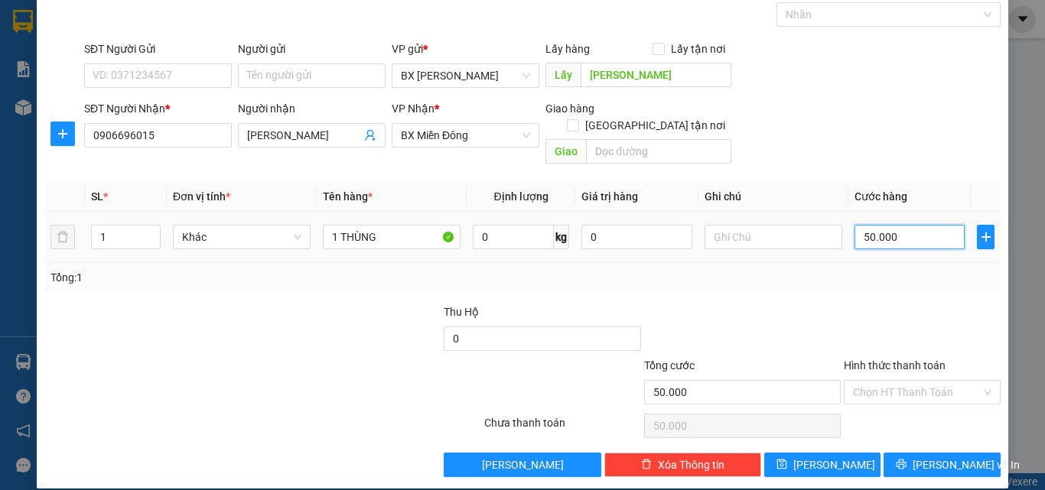
click at [932, 225] on input "50.000" at bounding box center [910, 237] width 110 height 24
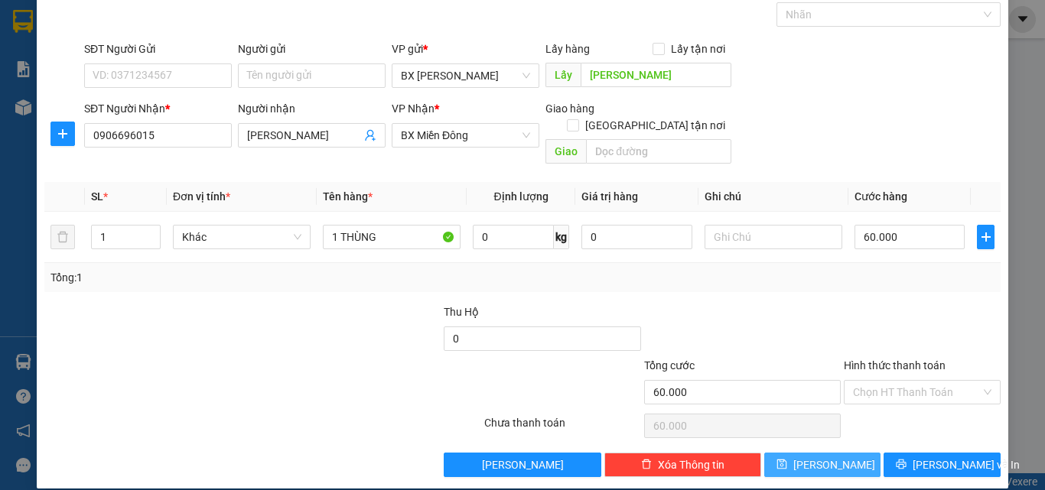
click at [829, 457] on span "[PERSON_NAME]" at bounding box center [834, 465] width 82 height 17
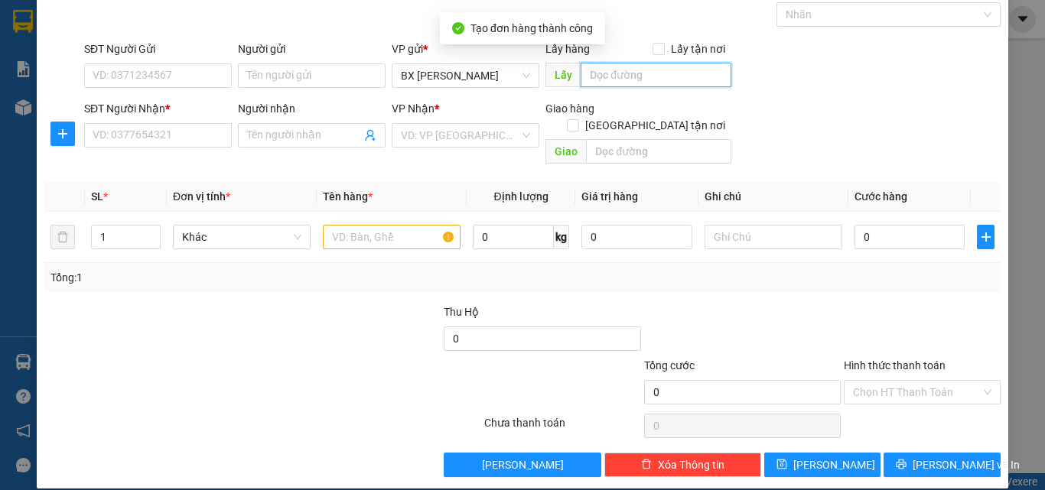
click at [604, 80] on input "text" at bounding box center [656, 75] width 151 height 24
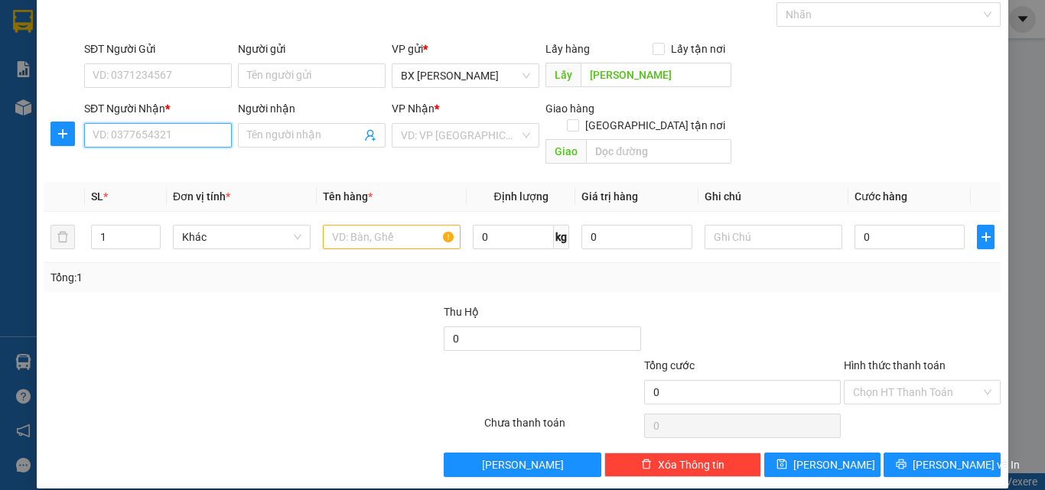
click at [147, 142] on input "SĐT Người Nhận *" at bounding box center [158, 135] width 148 height 24
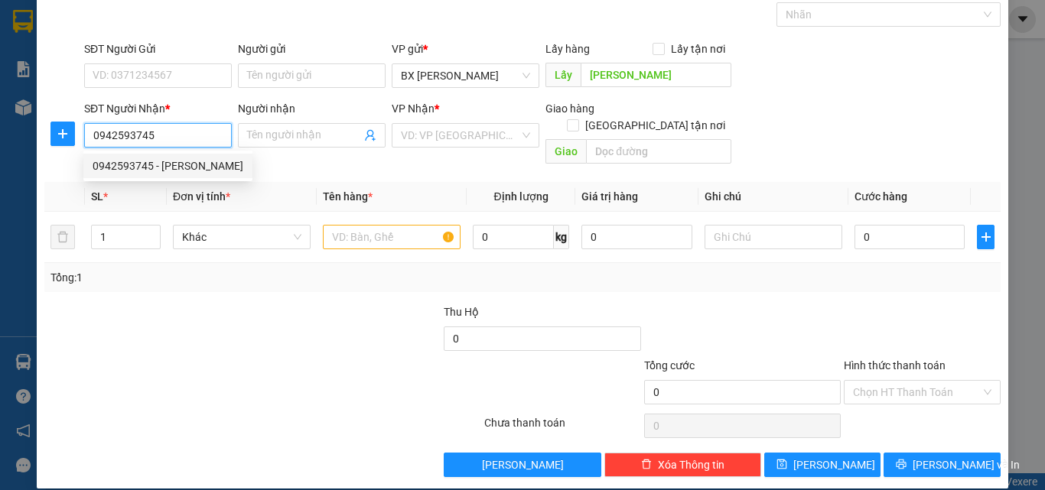
click at [166, 161] on div "0942593745 - [PERSON_NAME]" at bounding box center [168, 166] width 151 height 17
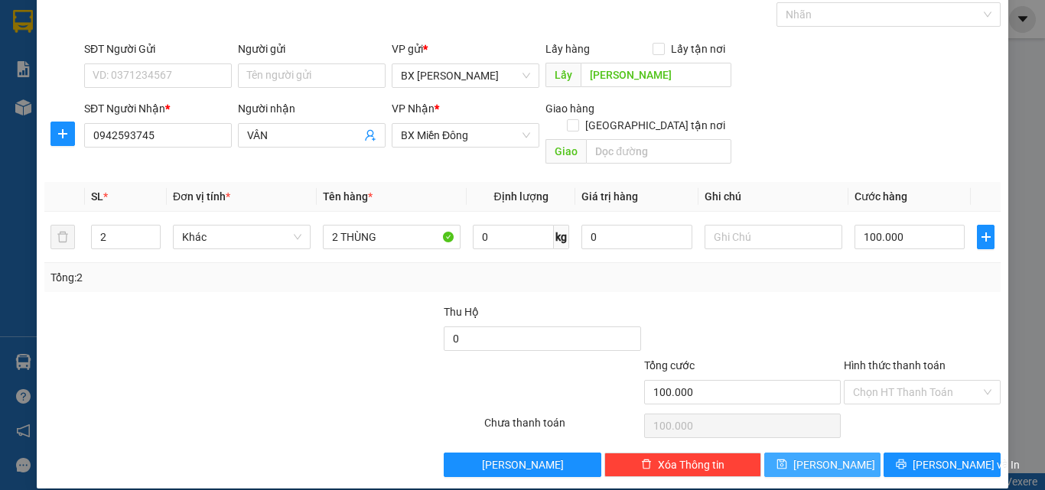
click at [819, 457] on span "[PERSON_NAME]" at bounding box center [834, 465] width 82 height 17
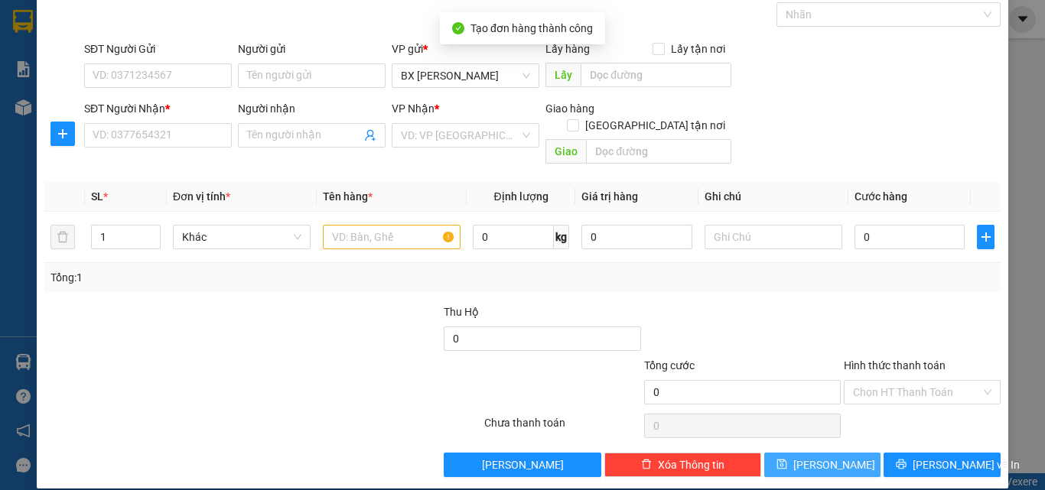
scroll to position [0, 0]
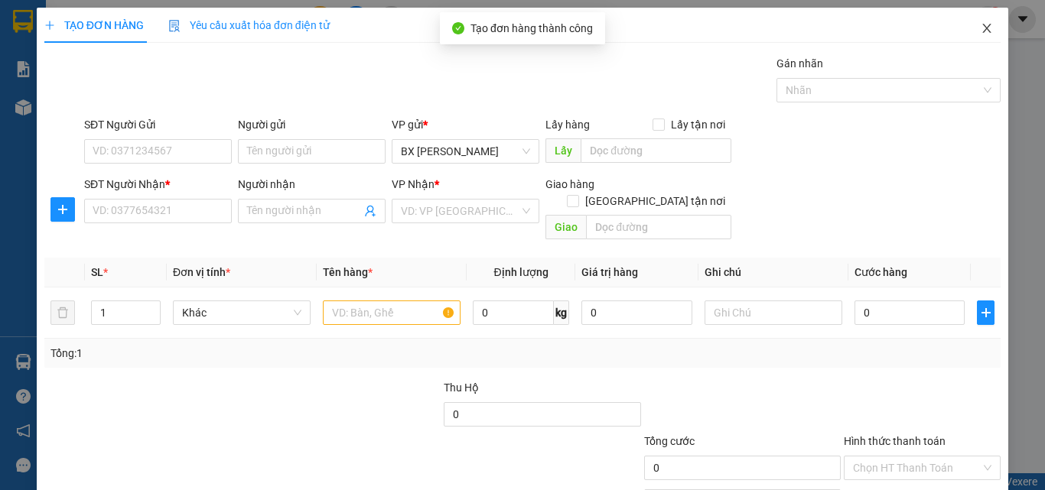
click at [981, 25] on icon "close" at bounding box center [987, 28] width 12 height 12
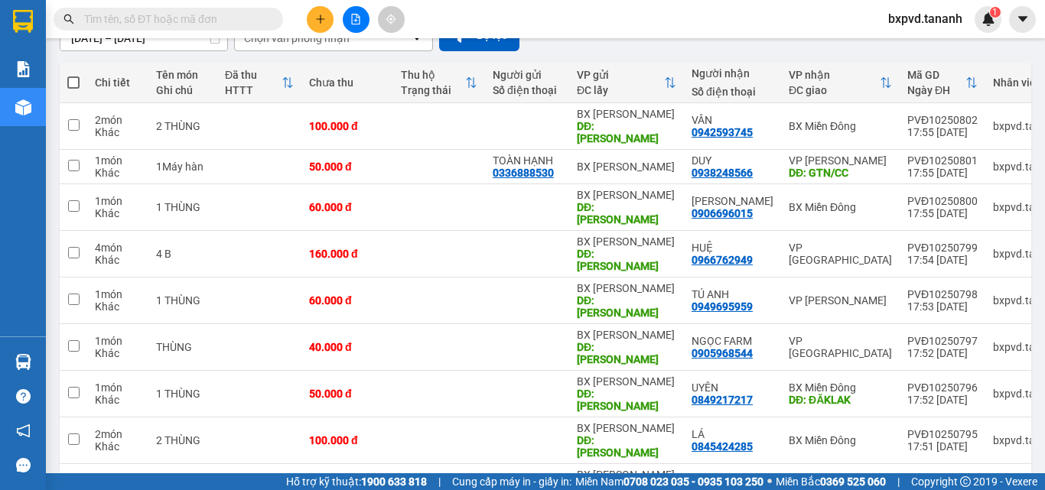
scroll to position [196, 0]
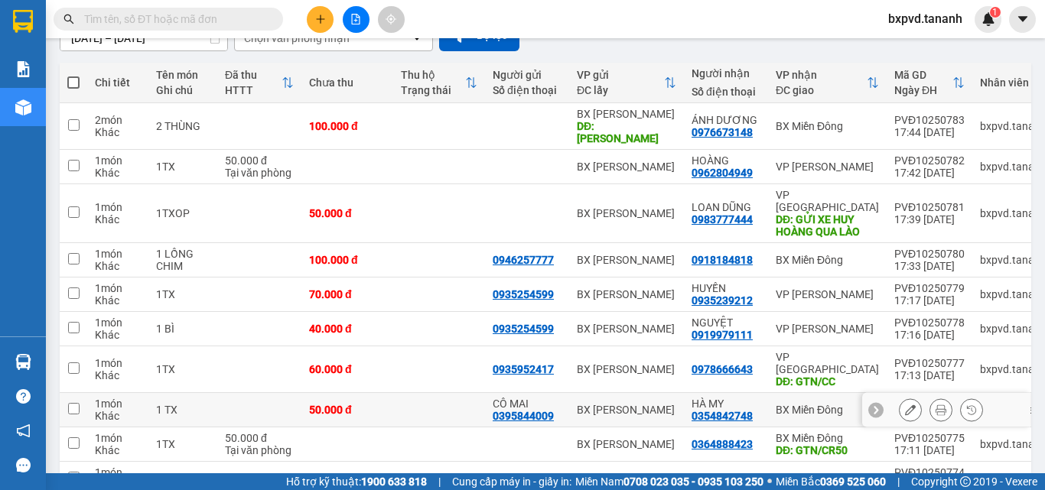
scroll to position [208, 0]
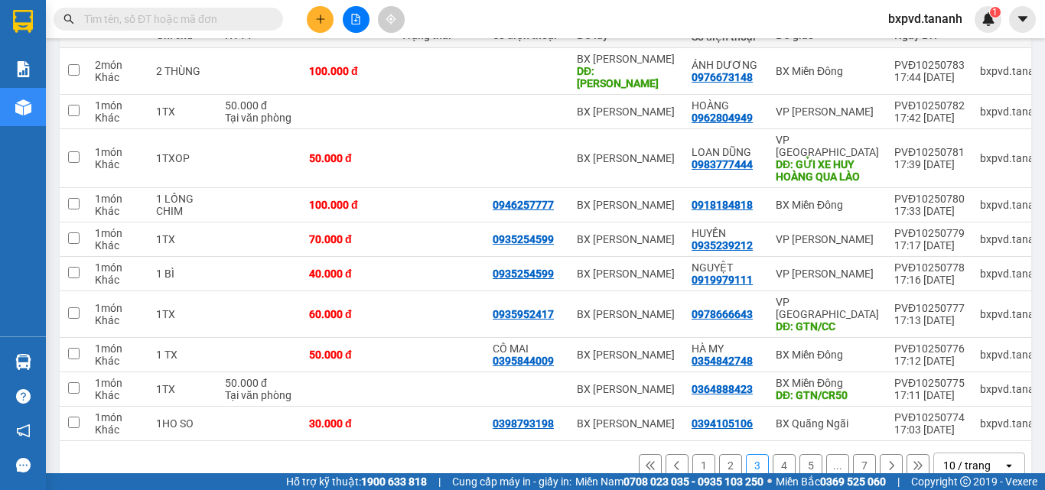
click at [692, 454] on button "1" at bounding box center [703, 465] width 23 height 23
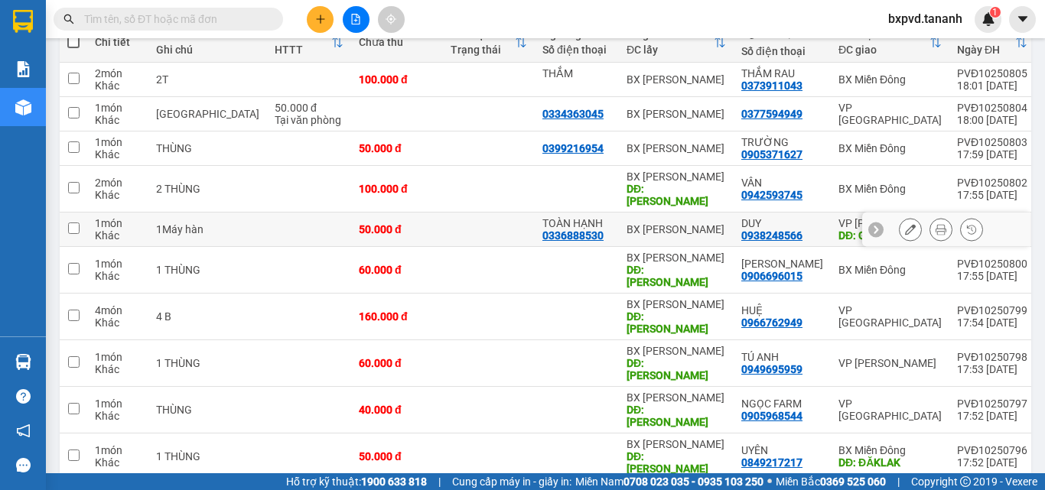
scroll to position [196, 0]
